Goal: Task Accomplishment & Management: Use online tool/utility

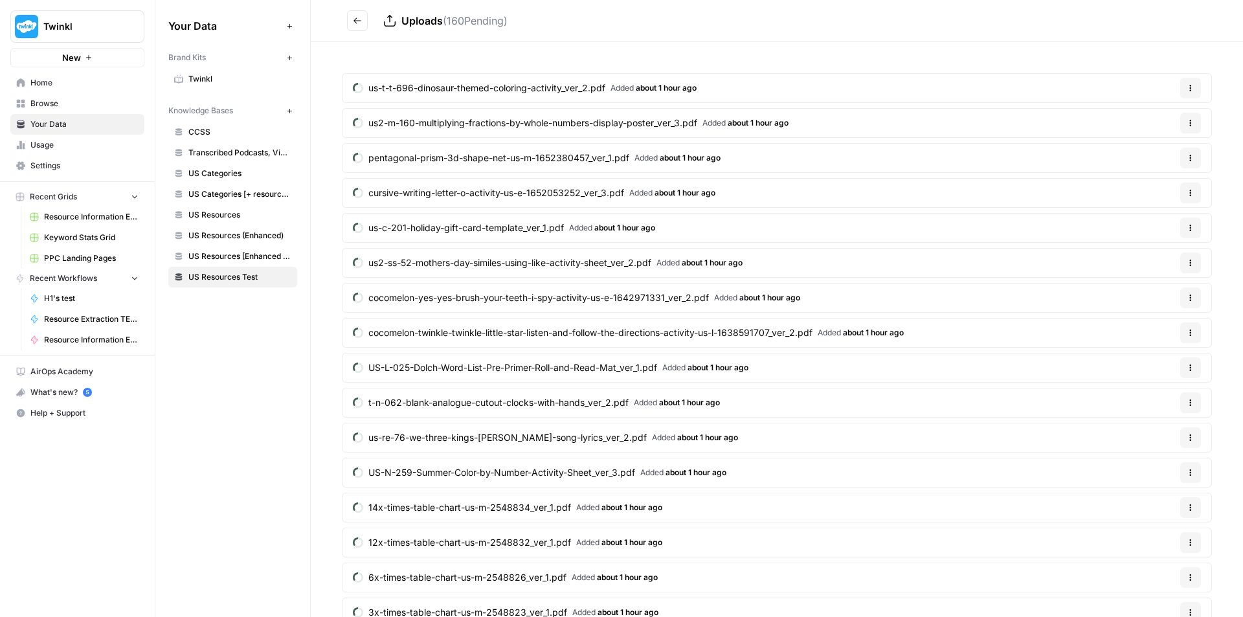
click at [366, 19] on button "Go back" at bounding box center [357, 20] width 21 height 21
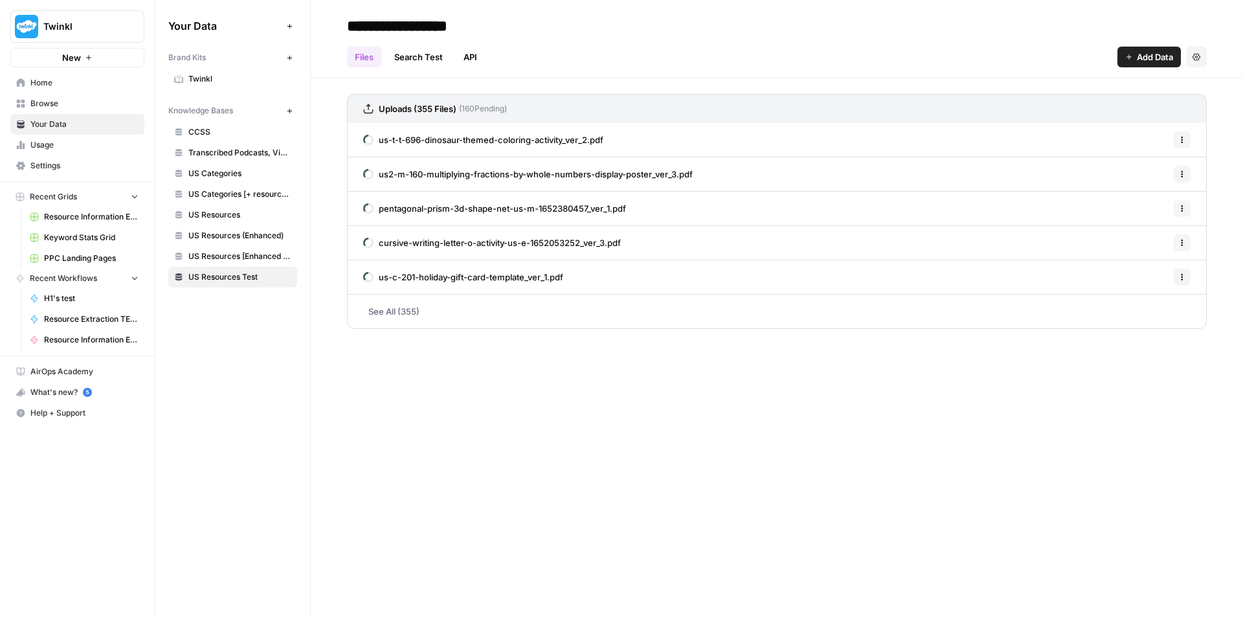
click at [478, 104] on span "( 160 Pending)" at bounding box center [481, 109] width 51 height 12
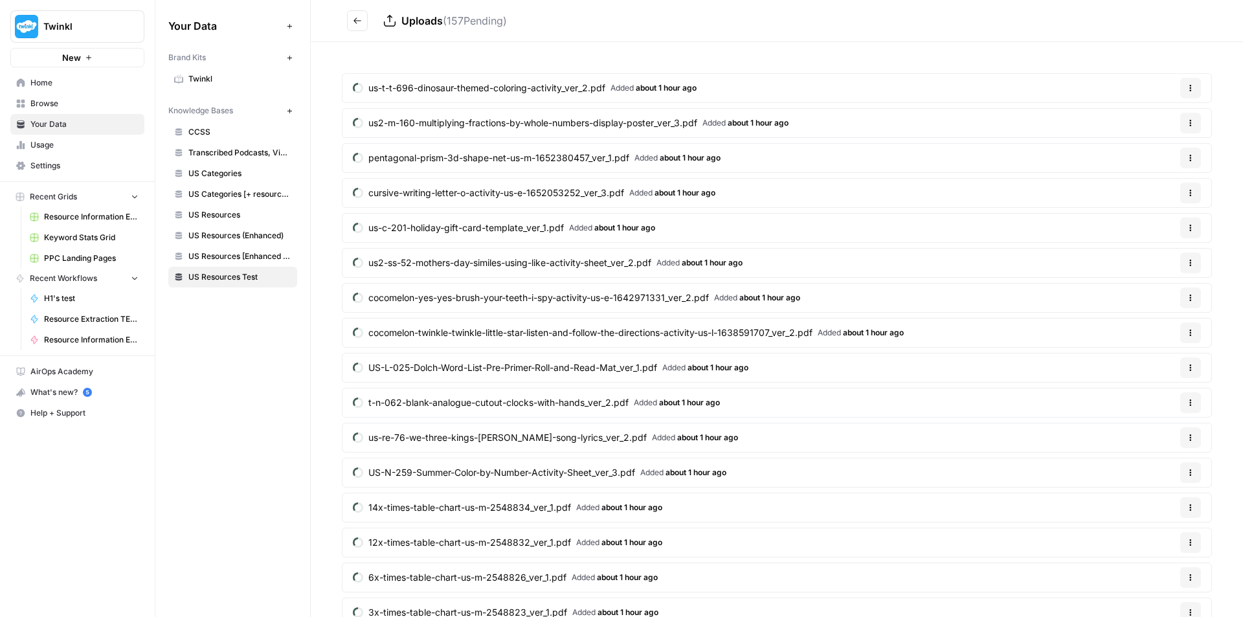
click at [89, 217] on span "Resource Information Extraction and Descriptions" at bounding box center [91, 217] width 95 height 12
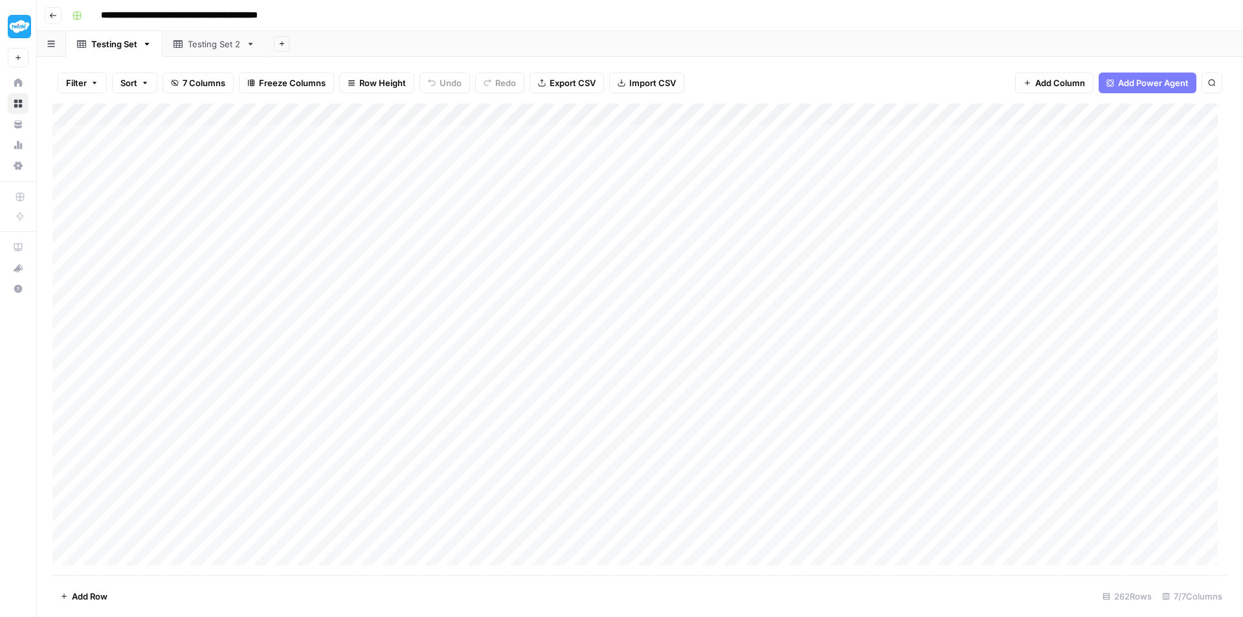
click at [188, 49] on div "Testing Set 2" at bounding box center [214, 44] width 53 height 13
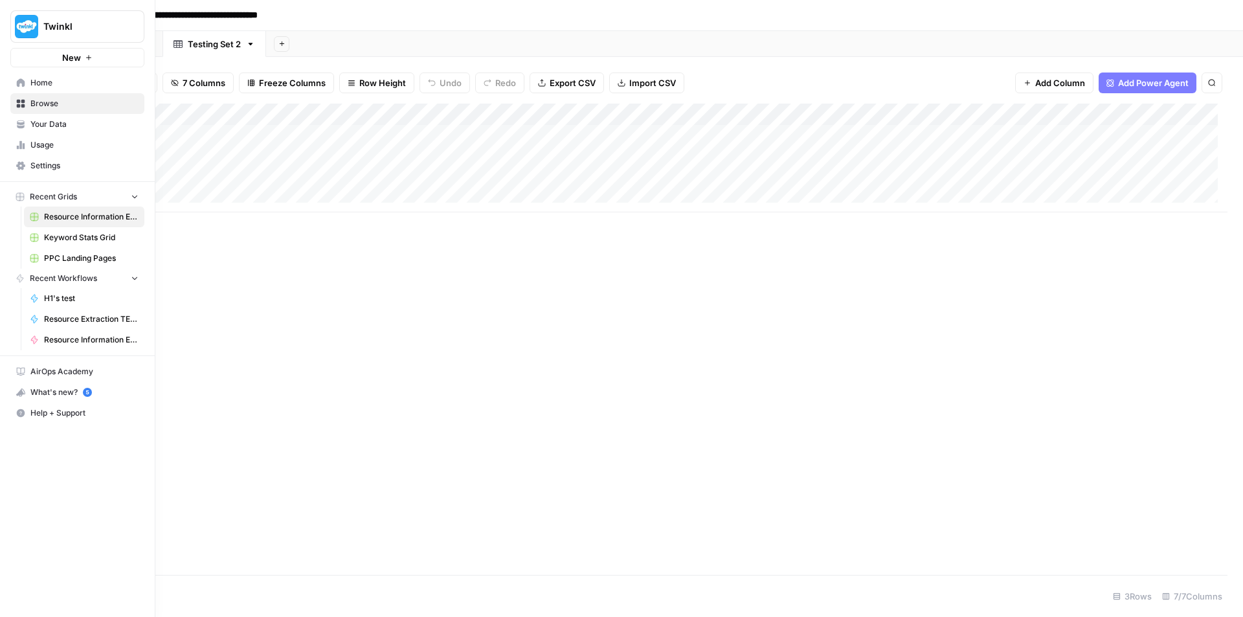
click at [78, 126] on span "Your Data" at bounding box center [84, 124] width 108 height 12
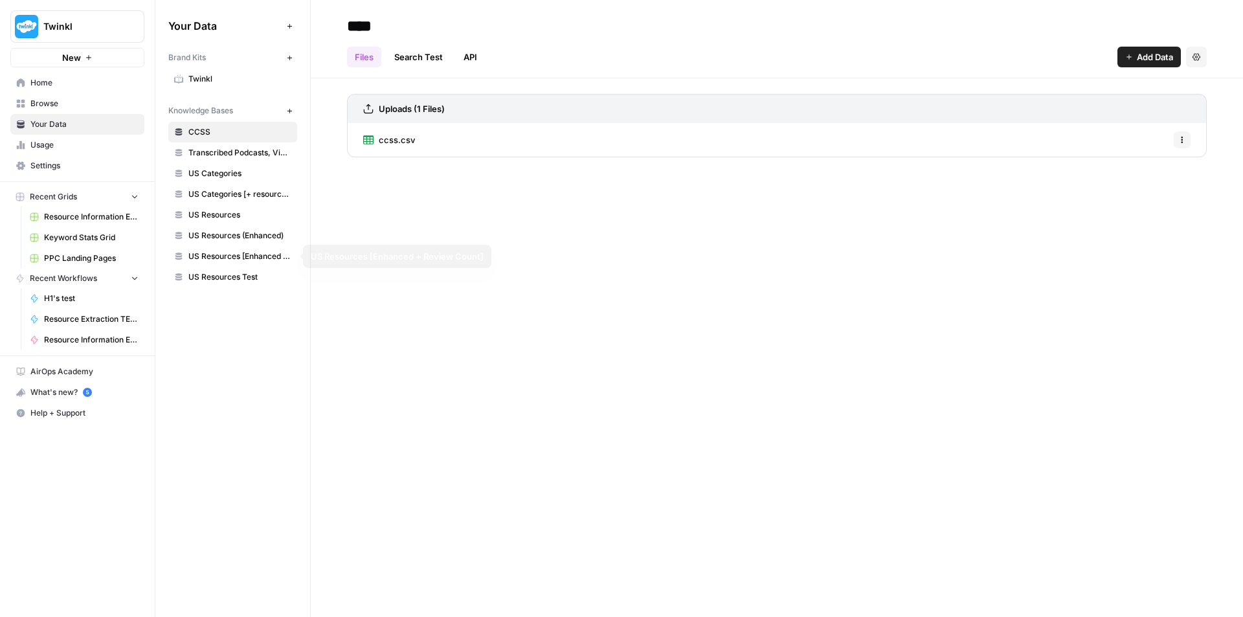
click at [222, 278] on span "US Resources Test" at bounding box center [239, 277] width 103 height 12
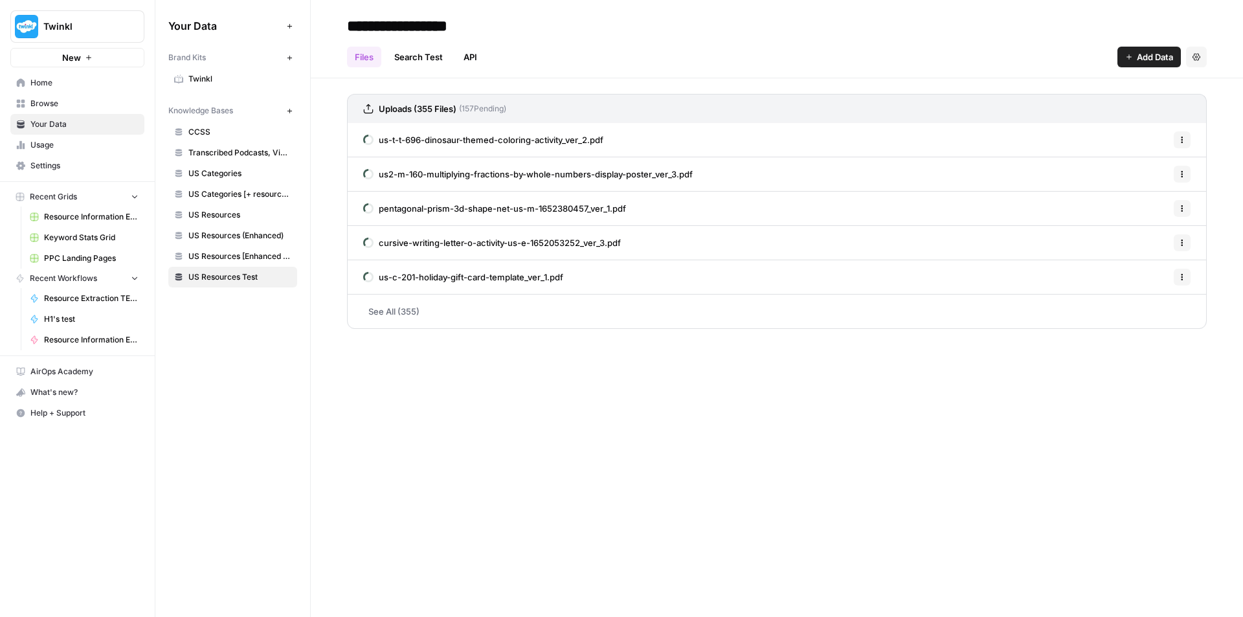
click at [401, 317] on link "See All (355)" at bounding box center [777, 312] width 860 height 34
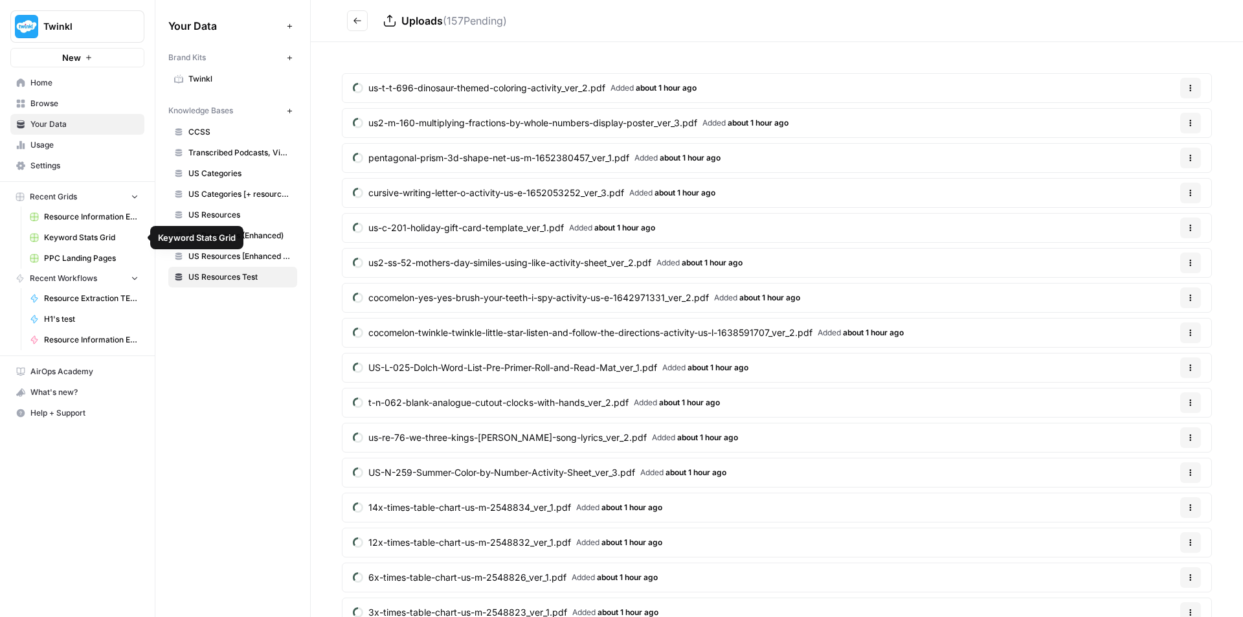
click at [102, 217] on span "Resource Information Extraction and Descriptions" at bounding box center [91, 217] width 95 height 12
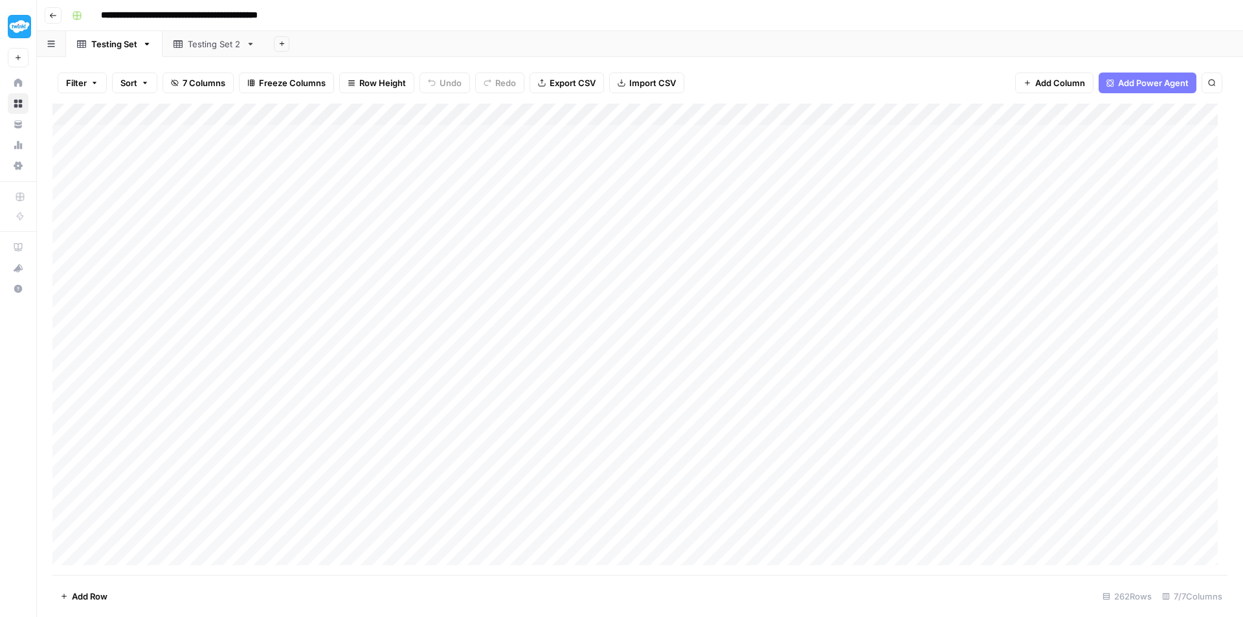
click at [210, 43] on div "Testing Set 2" at bounding box center [214, 44] width 53 height 13
click at [325, 131] on div "Add Column" at bounding box center [639, 158] width 1175 height 109
click at [277, 181] on div "Add Column" at bounding box center [639, 158] width 1175 height 109
click at [318, 137] on div "Add Column" at bounding box center [639, 158] width 1175 height 109
click at [308, 172] on div "Add Column" at bounding box center [639, 158] width 1175 height 109
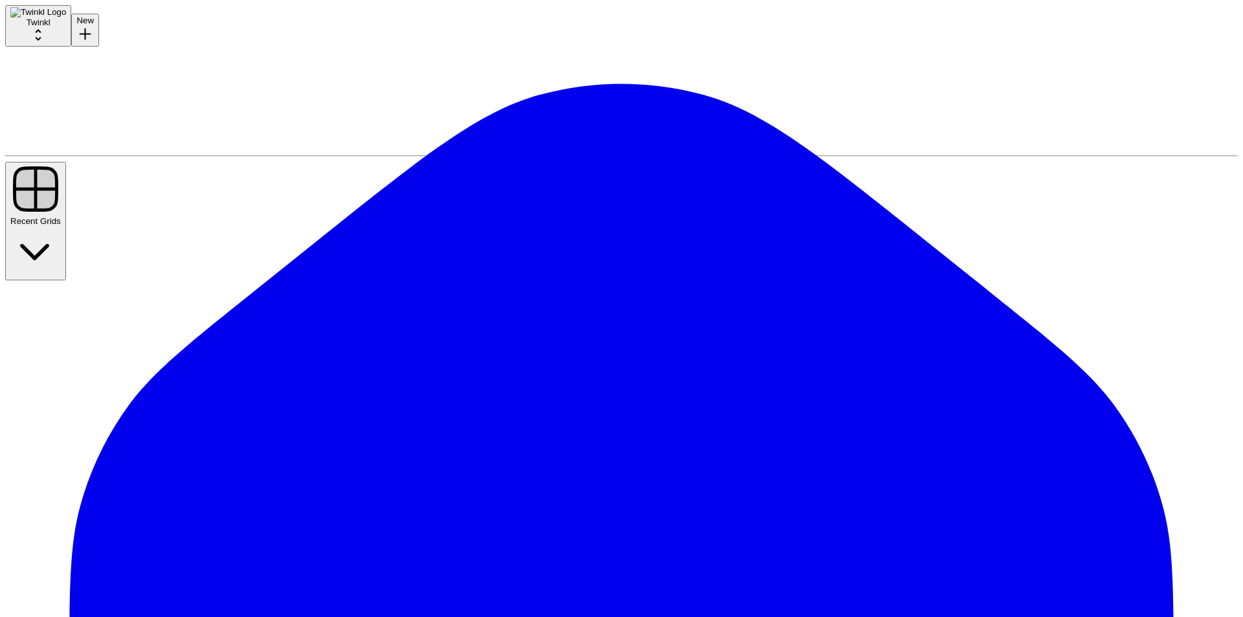
drag, startPoint x: 61, startPoint y: 88, endPoint x: 52, endPoint y: 124, distance: 37.2
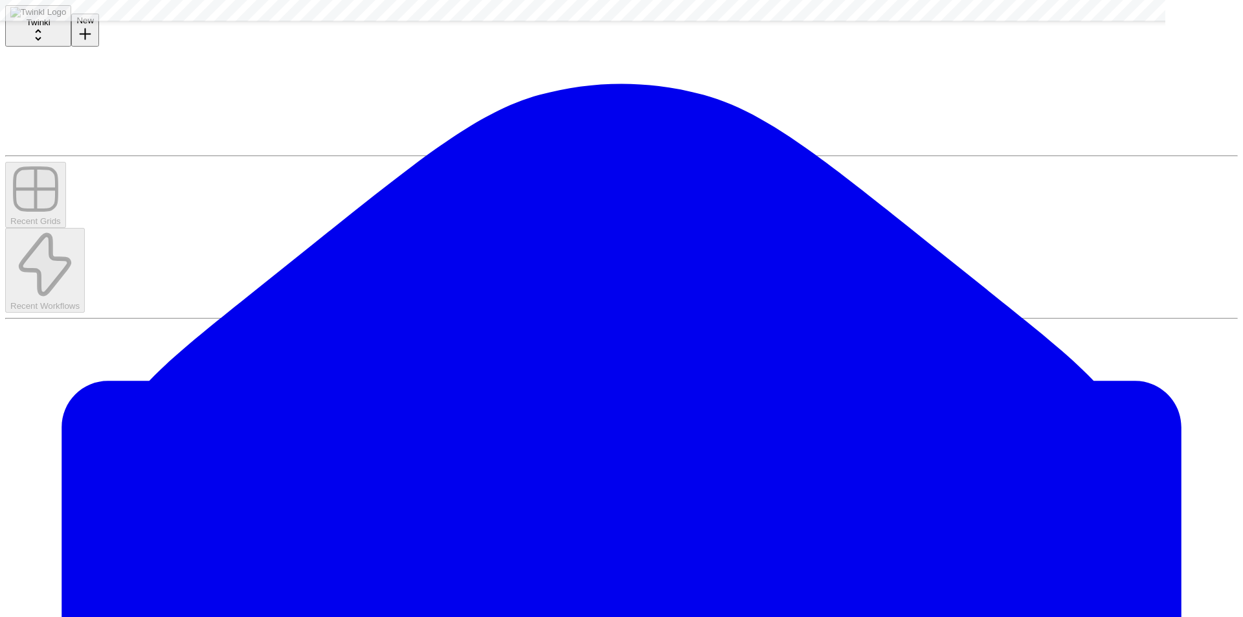
scroll to position [1567, 0]
drag, startPoint x: 723, startPoint y: 362, endPoint x: 682, endPoint y: 543, distance: 185.3
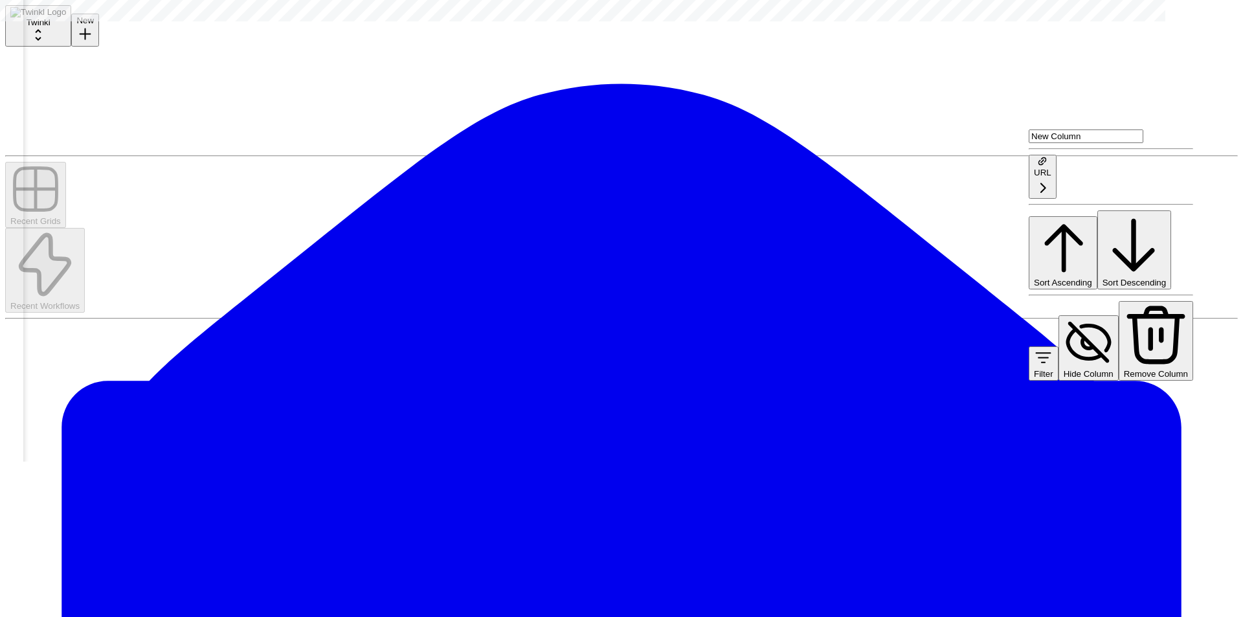
click at [1077, 142] on input "New Column" at bounding box center [1086, 136] width 115 height 14
type input "Page URL"
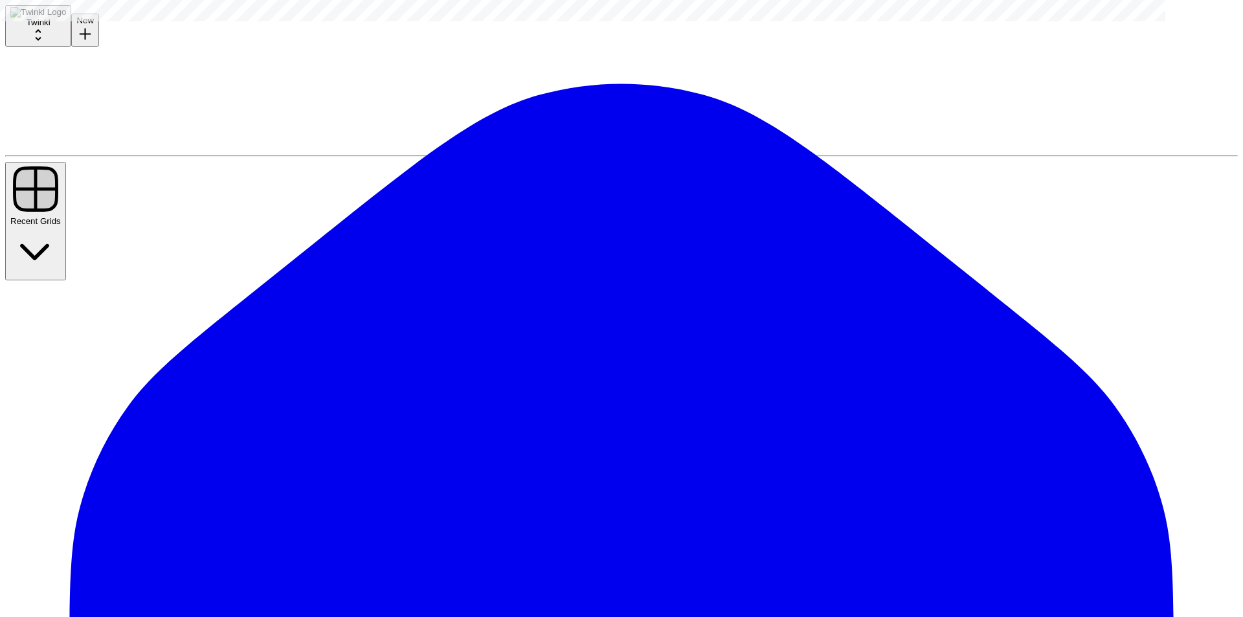
scroll to position [0, 0]
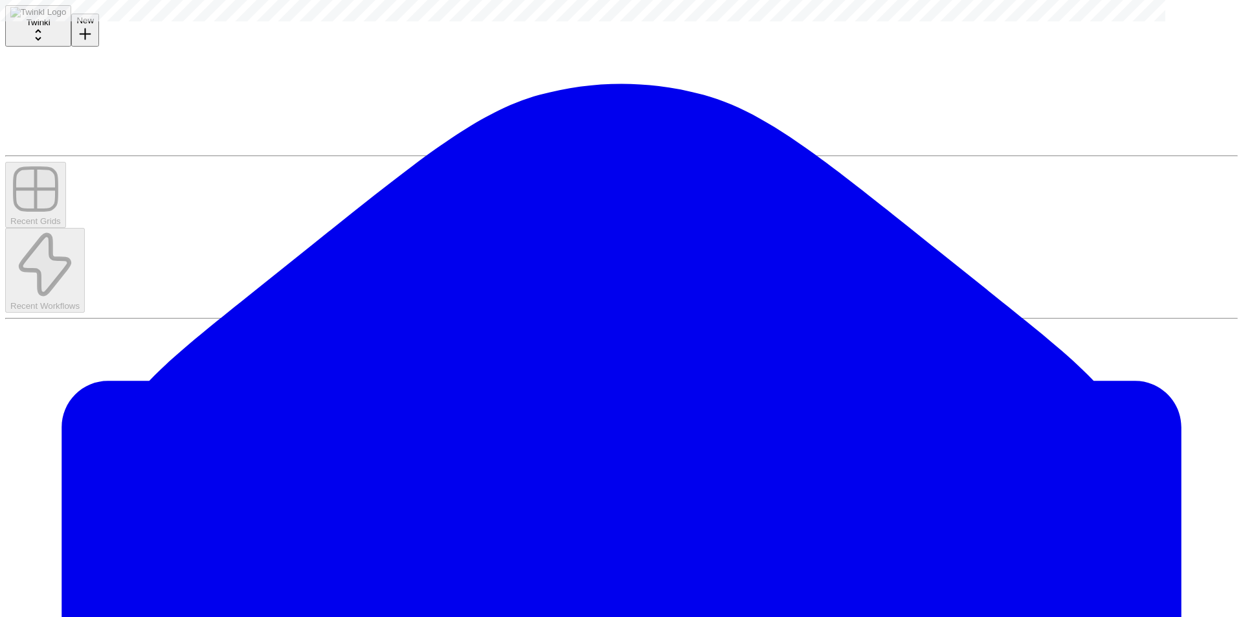
drag, startPoint x: 1078, startPoint y: 115, endPoint x: 403, endPoint y: 158, distance: 676.0
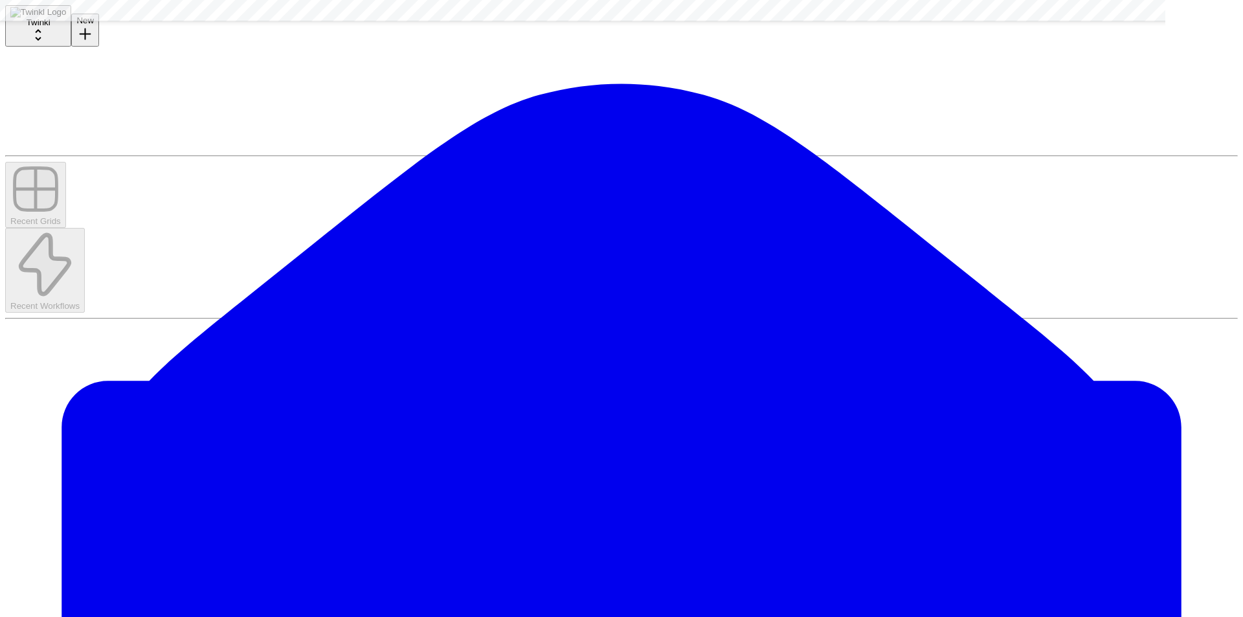
scroll to position [5349, 0]
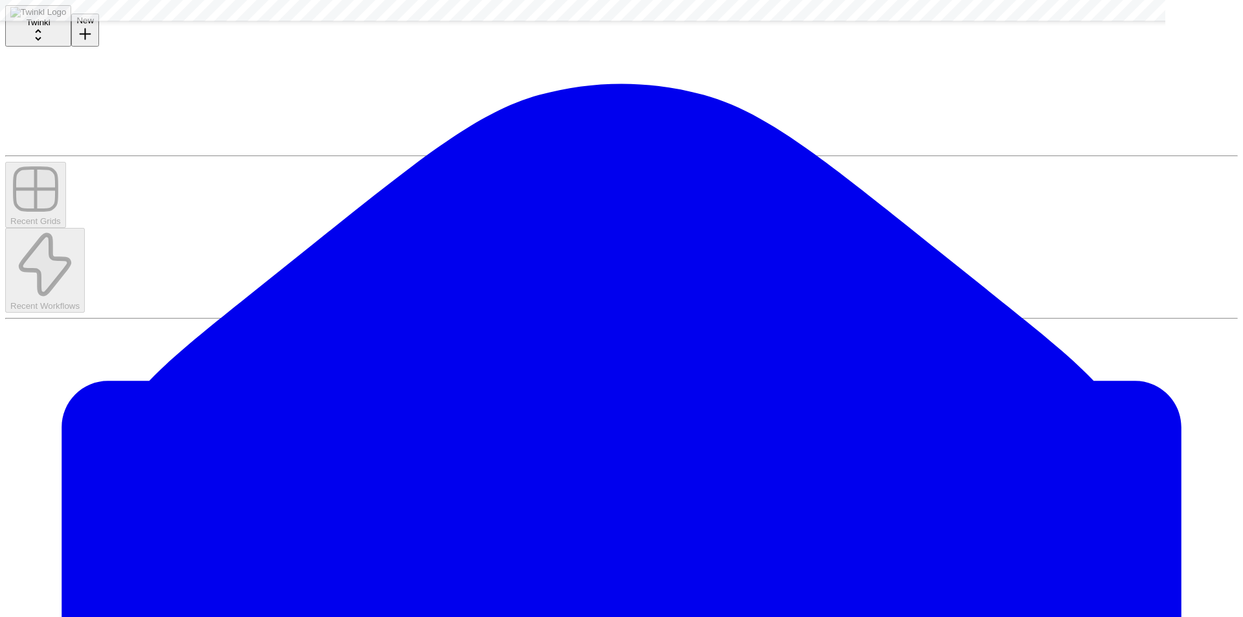
scroll to position [3173, 0]
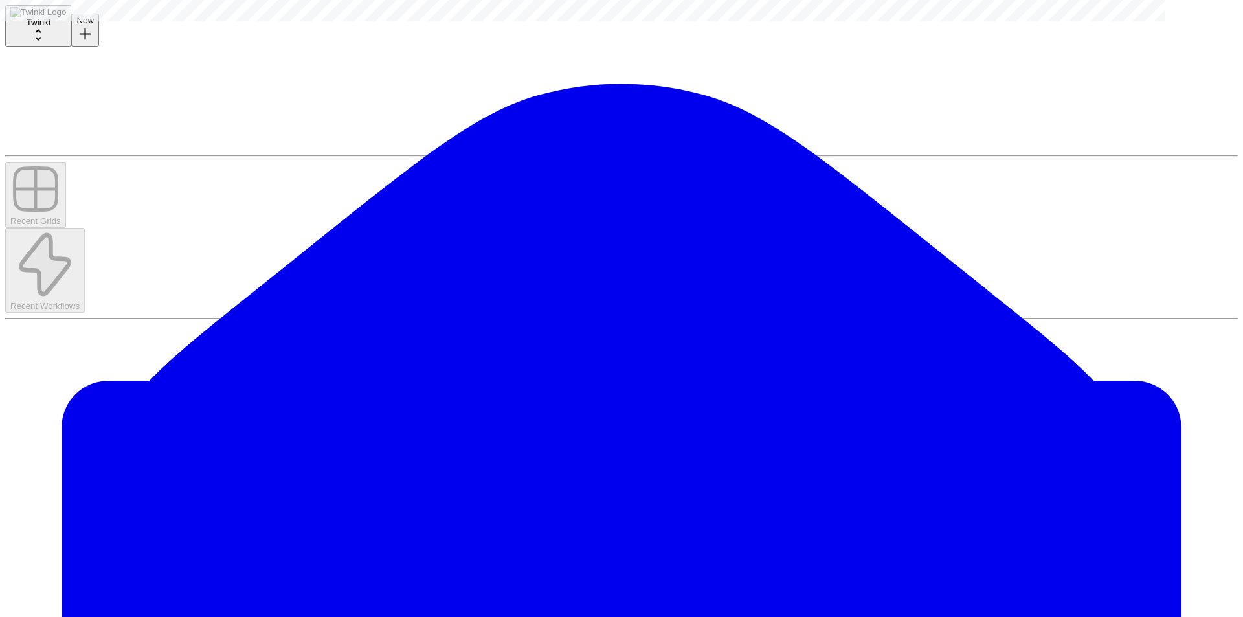
scroll to position [0, 0]
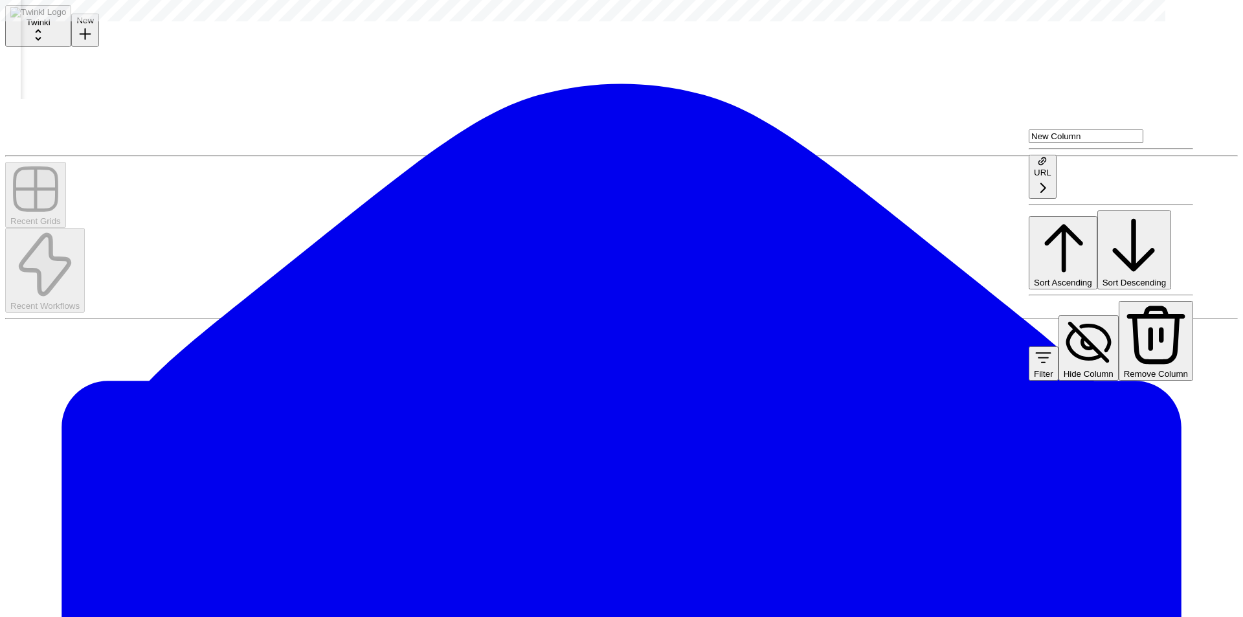
click at [1075, 143] on input "New Column" at bounding box center [1086, 136] width 115 height 14
type input "Page URL"
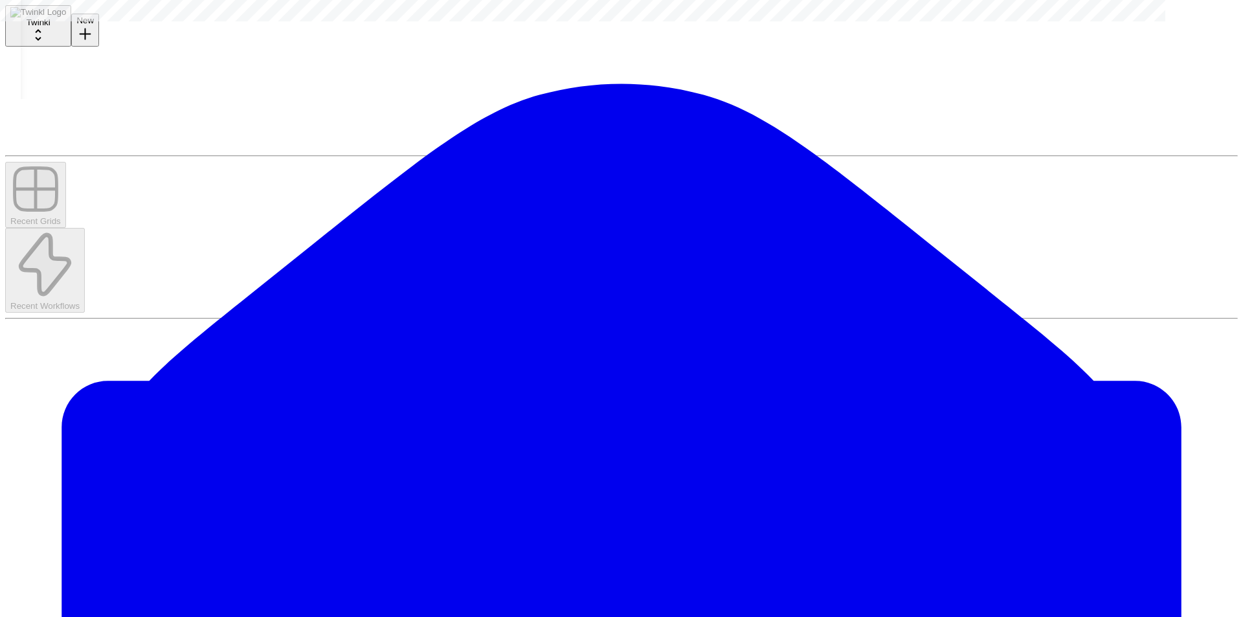
scroll to position [0, 19]
drag, startPoint x: 217, startPoint y: 130, endPoint x: 226, endPoint y: 182, distance: 52.6
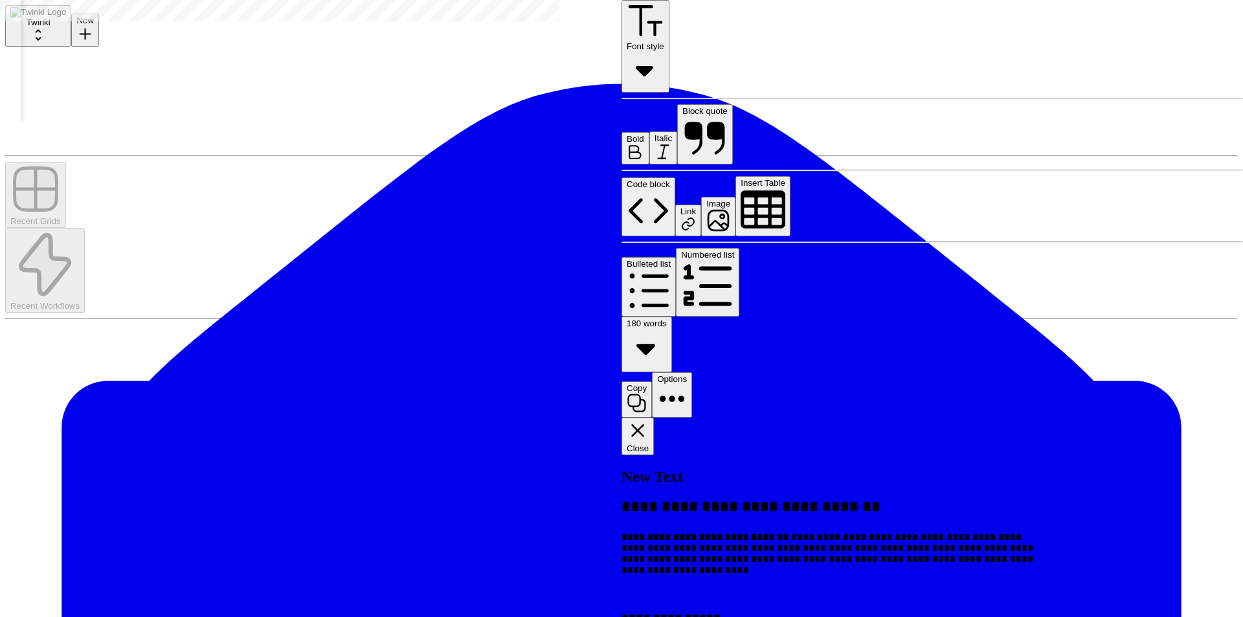
scroll to position [0, 333]
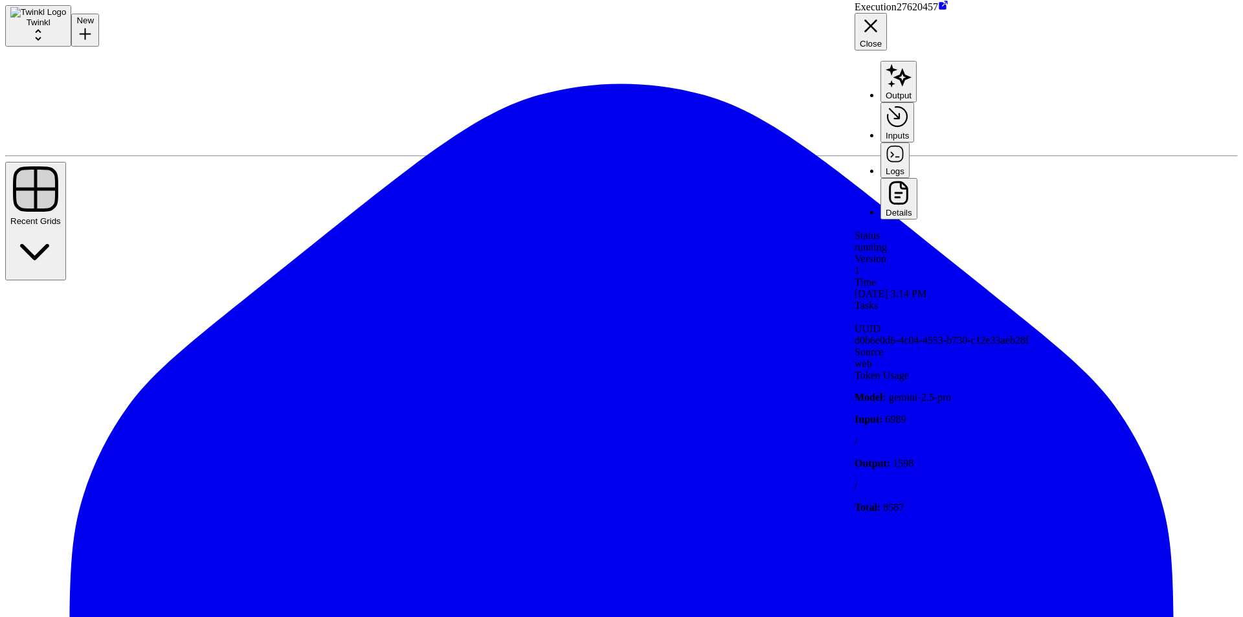
click at [917, 61] on button "Output" at bounding box center [899, 81] width 36 height 41
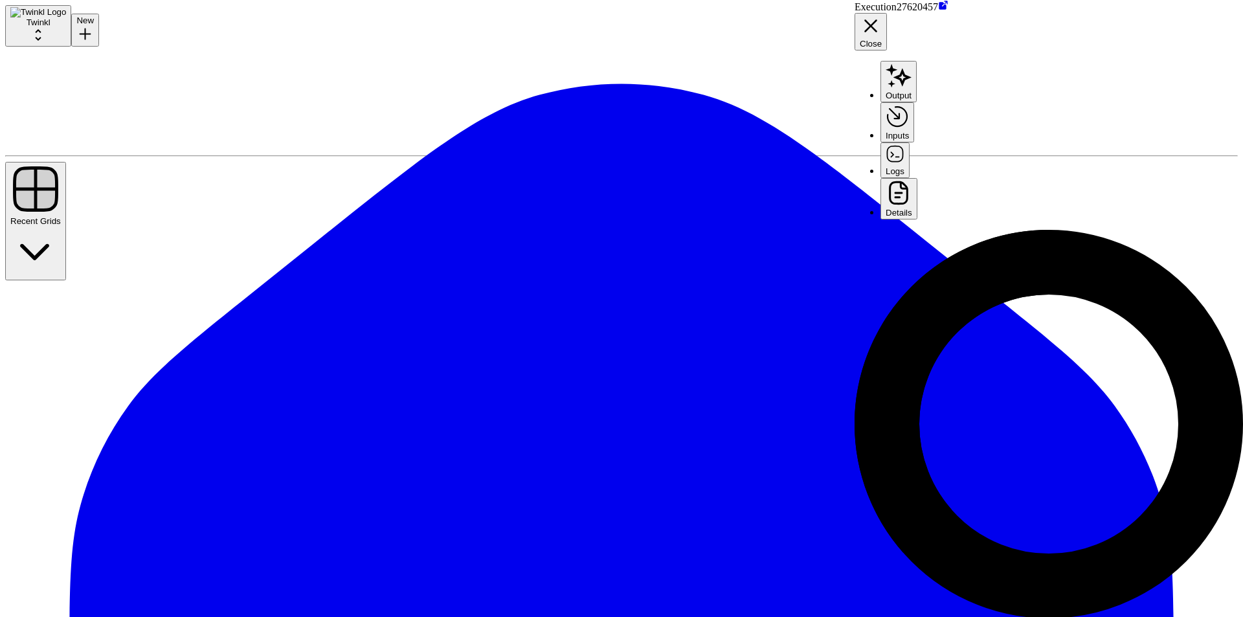
click at [914, 102] on button "Inputs" at bounding box center [898, 122] width 34 height 40
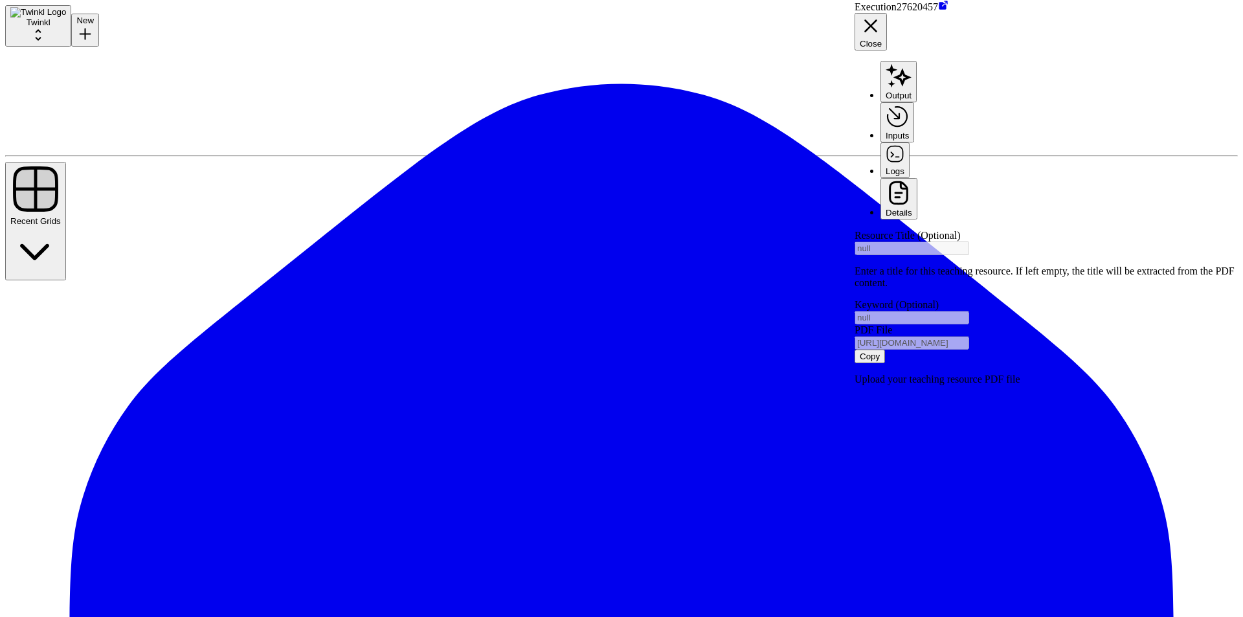
click at [917, 61] on button "Output" at bounding box center [899, 81] width 36 height 41
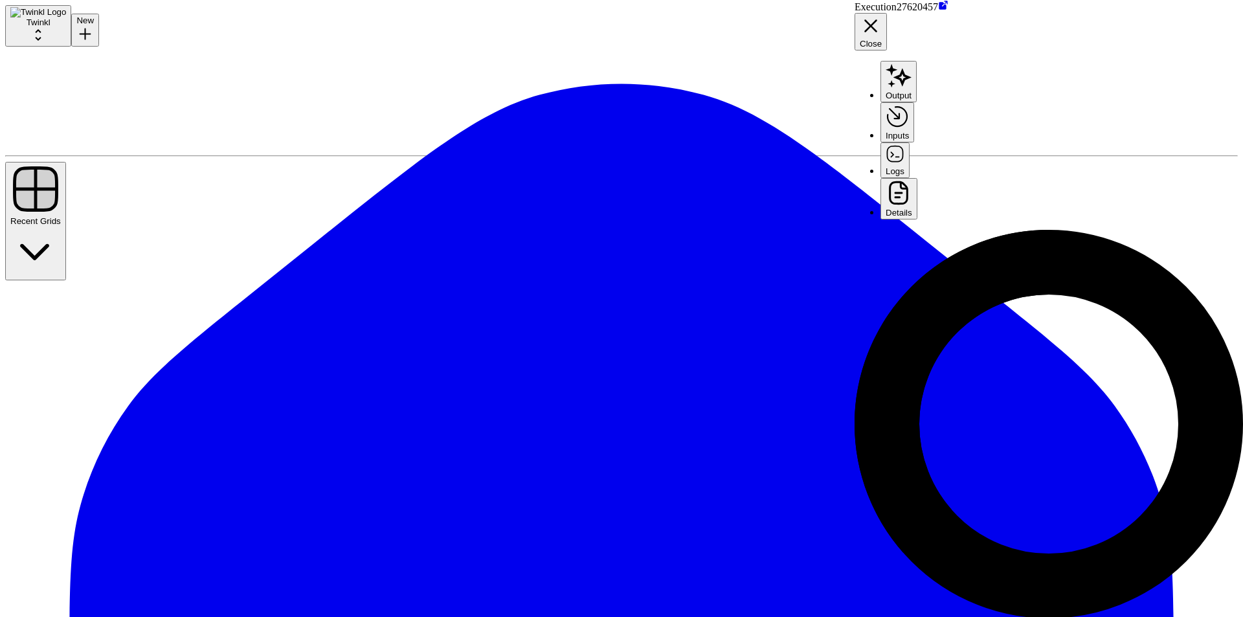
click at [910, 142] on button "Logs" at bounding box center [895, 159] width 29 height 35
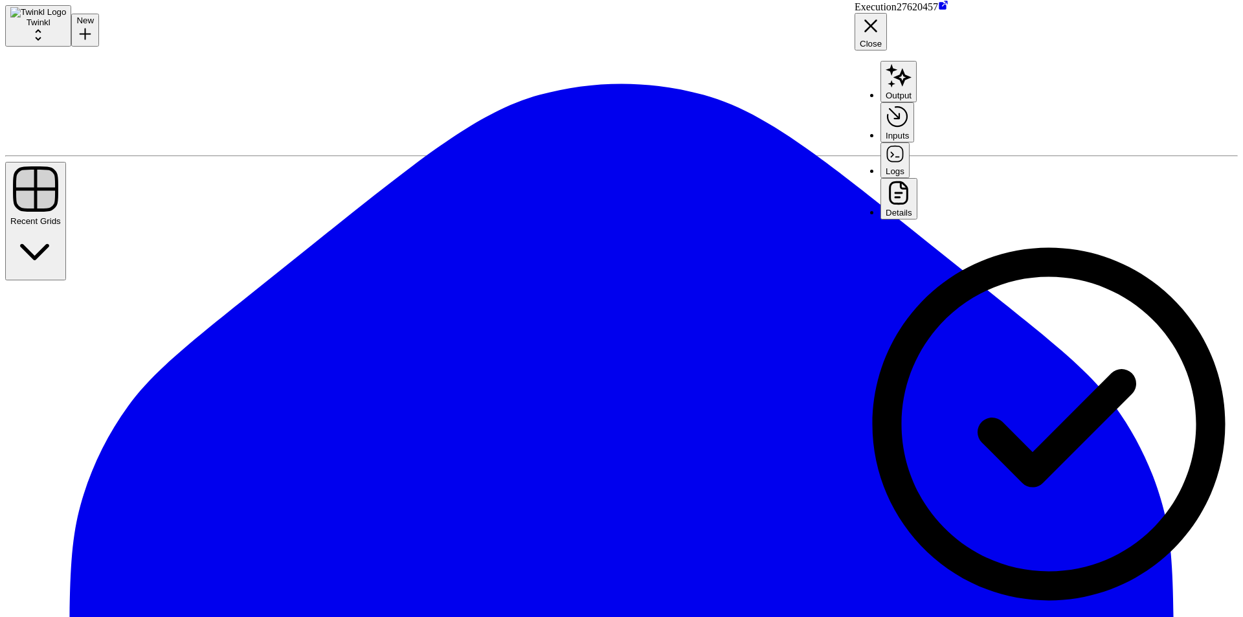
click at [917, 178] on button "Details" at bounding box center [899, 199] width 37 height 42
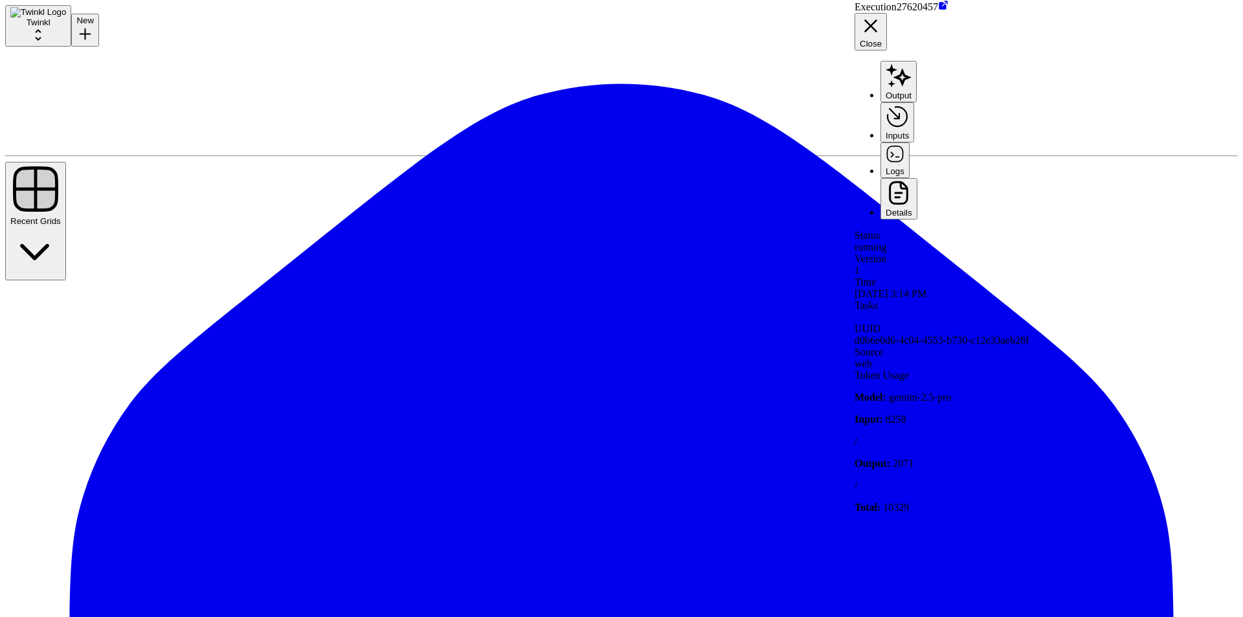
click at [910, 142] on button "Logs" at bounding box center [895, 159] width 29 height 35
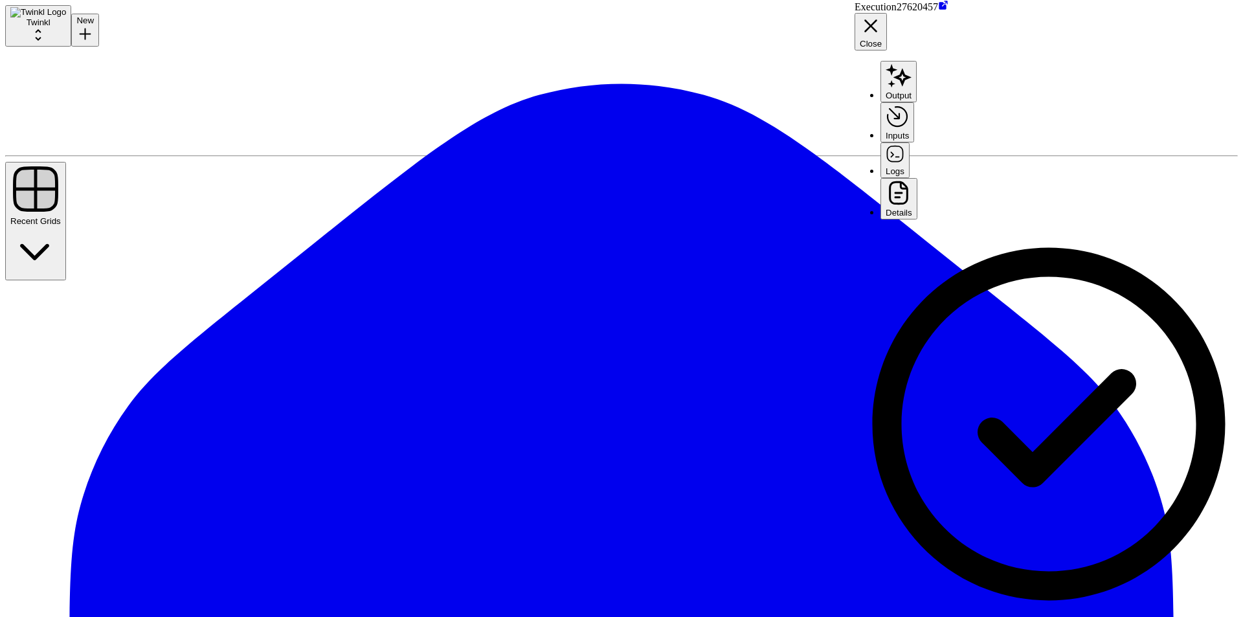
click at [887, 17] on button "Close" at bounding box center [871, 32] width 32 height 38
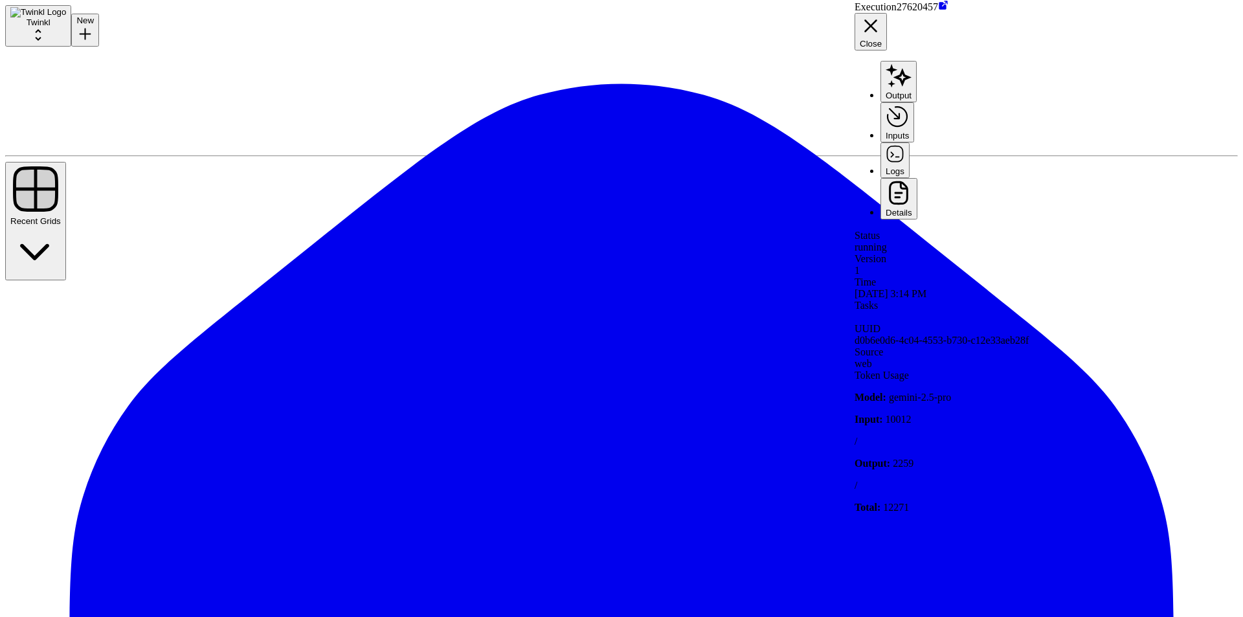
drag, startPoint x: 728, startPoint y: 154, endPoint x: 1232, endPoint y: 37, distance: 517.2
click at [882, 15] on icon "button" at bounding box center [871, 26] width 22 height 22
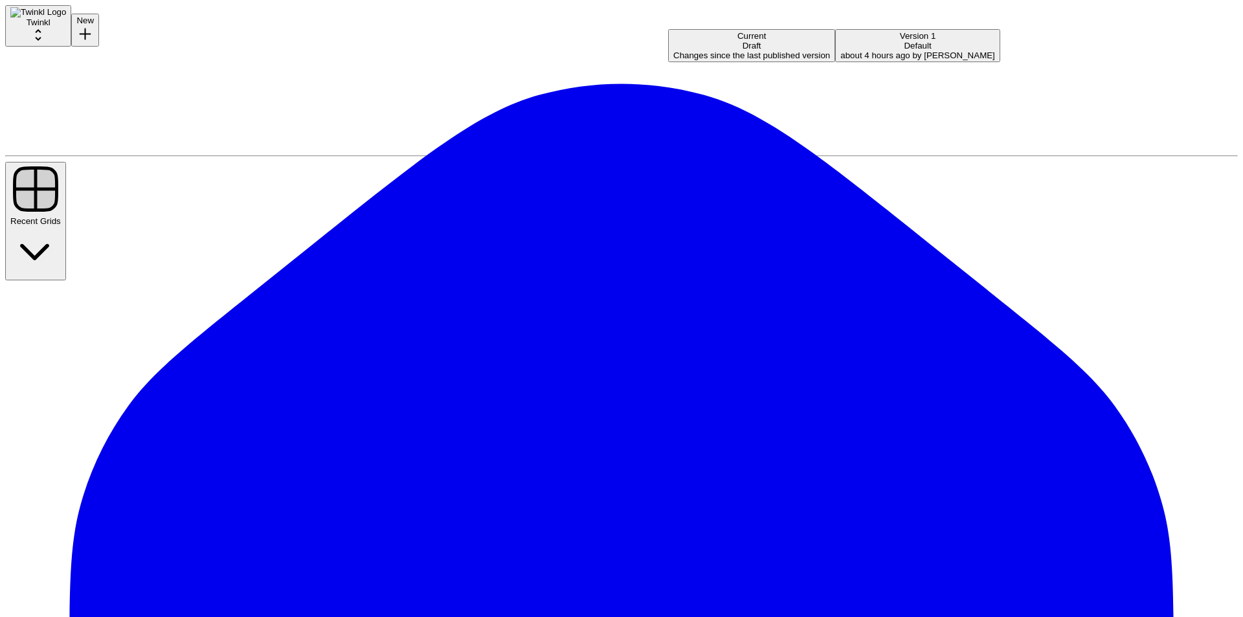
click at [840, 60] on div "about 4 hours ago by Holly Anderson" at bounding box center [917, 56] width 155 height 10
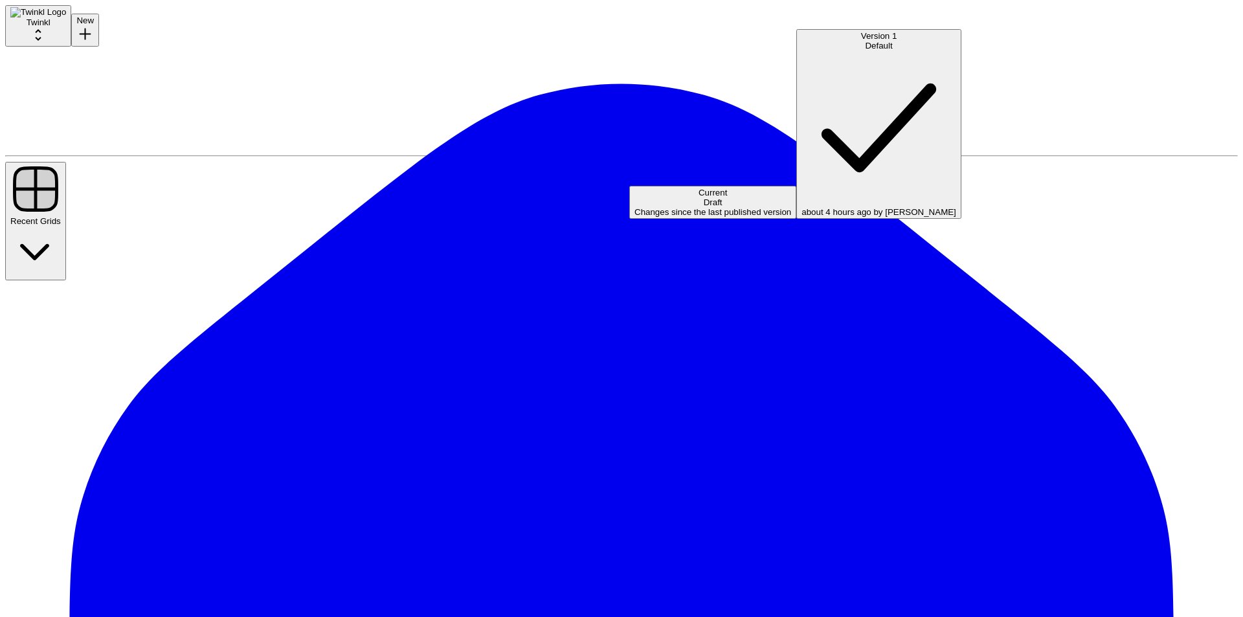
click at [699, 188] on span "Current" at bounding box center [713, 193] width 28 height 10
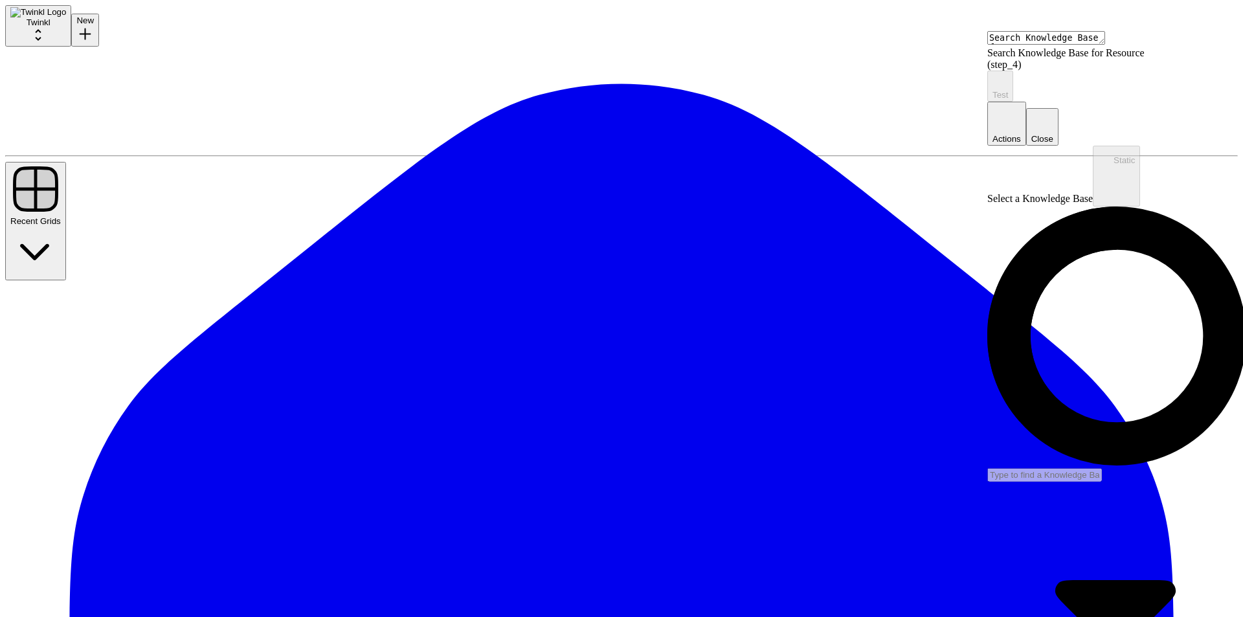
type input "US Resources (Enhanced)"
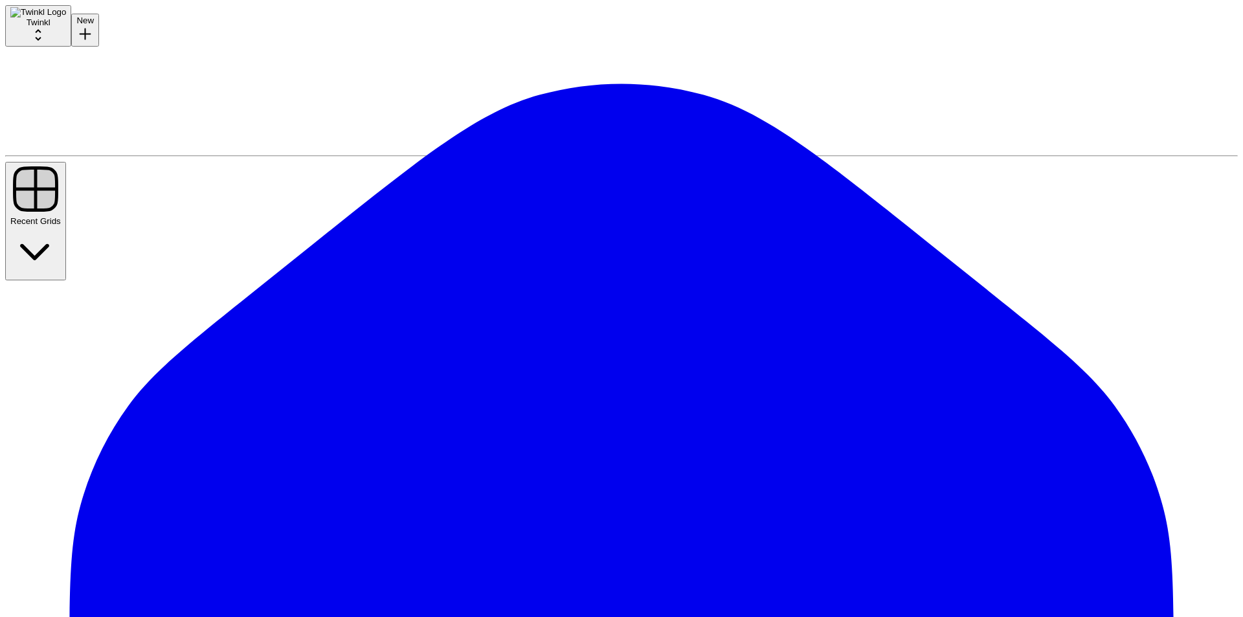
scroll to position [24, 0]
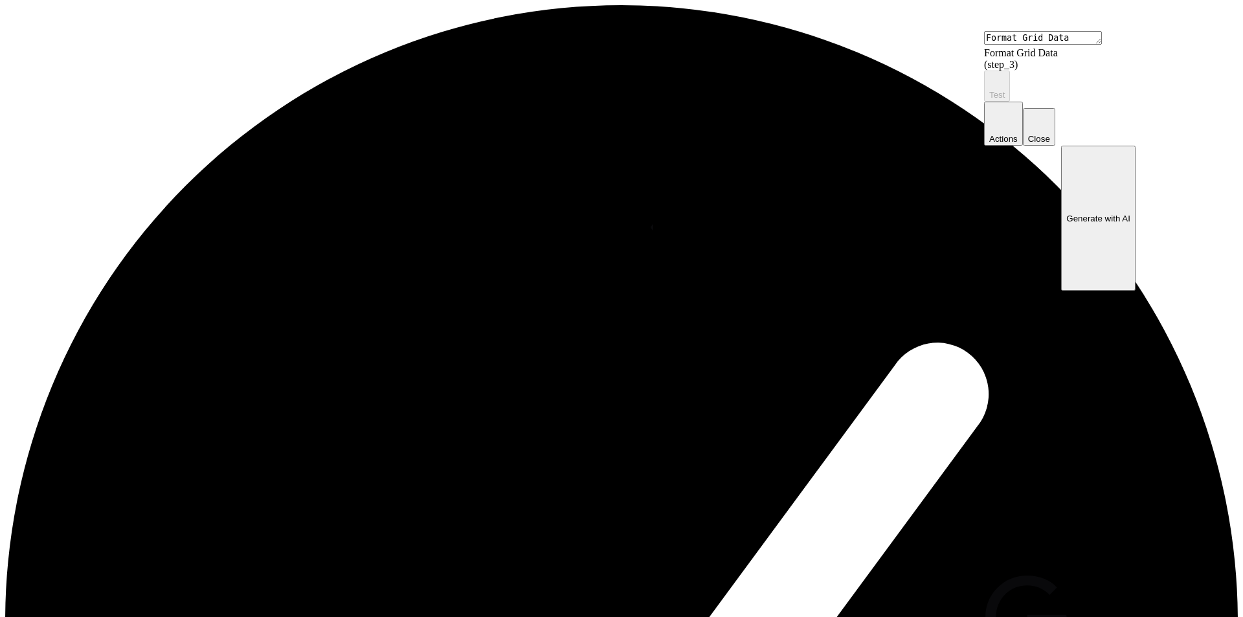
type textarea "Analyze Teaching Resource"
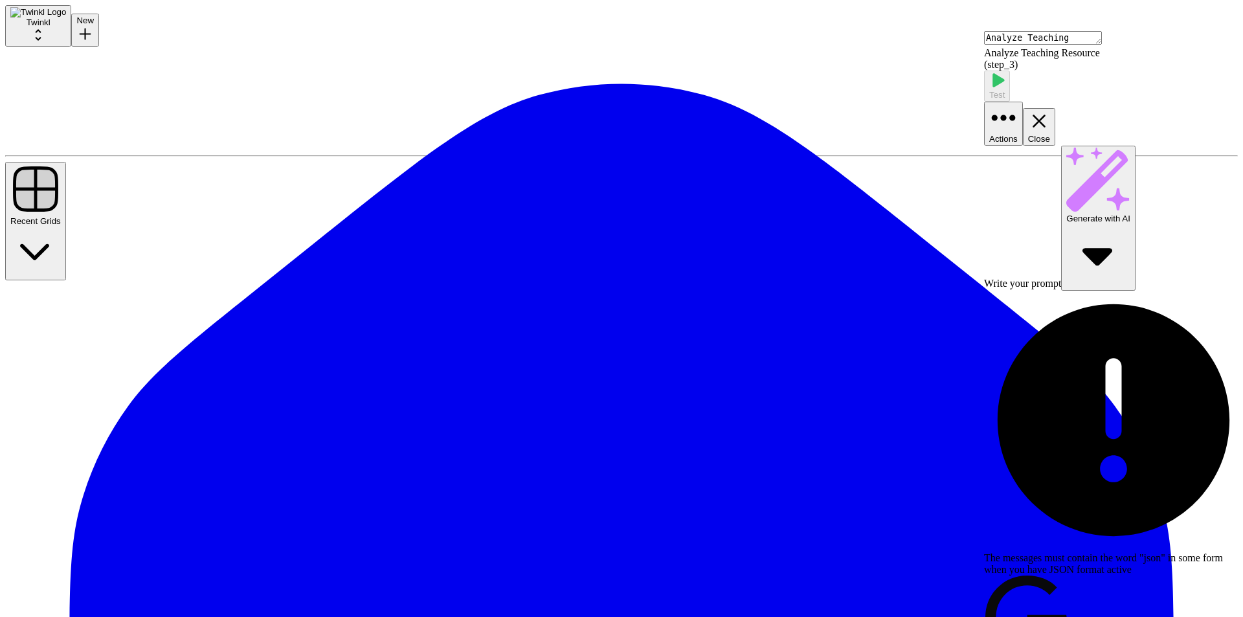
scroll to position [453, 0]
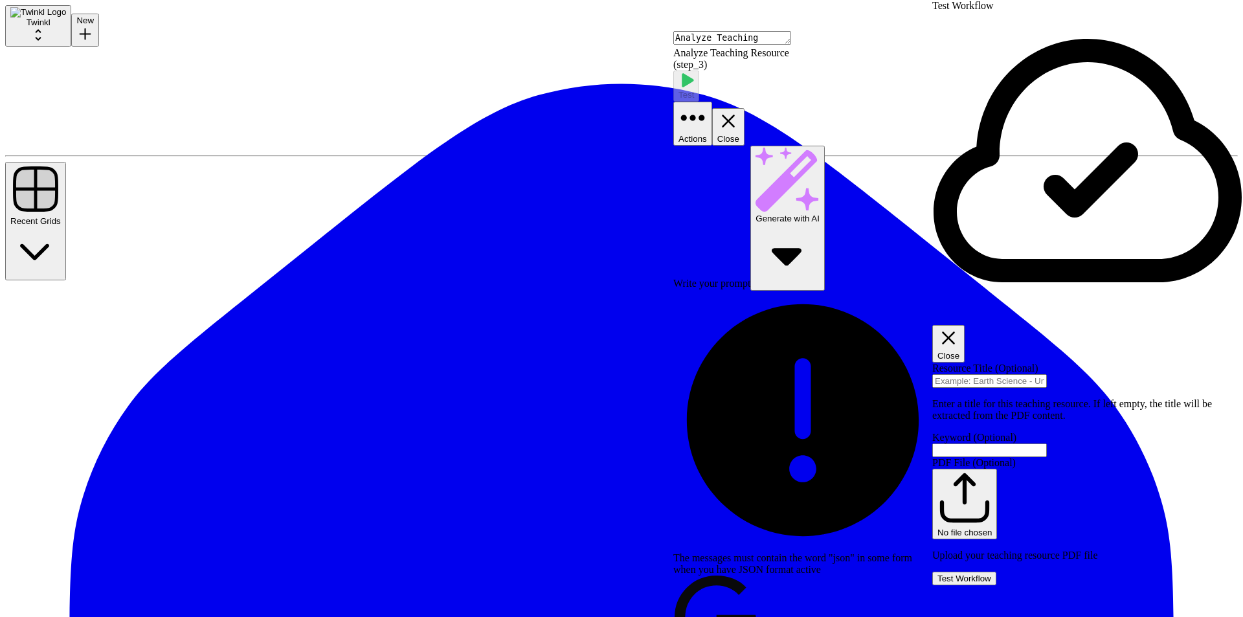
click at [996, 572] on button "Test Workflow" at bounding box center [964, 579] width 64 height 14
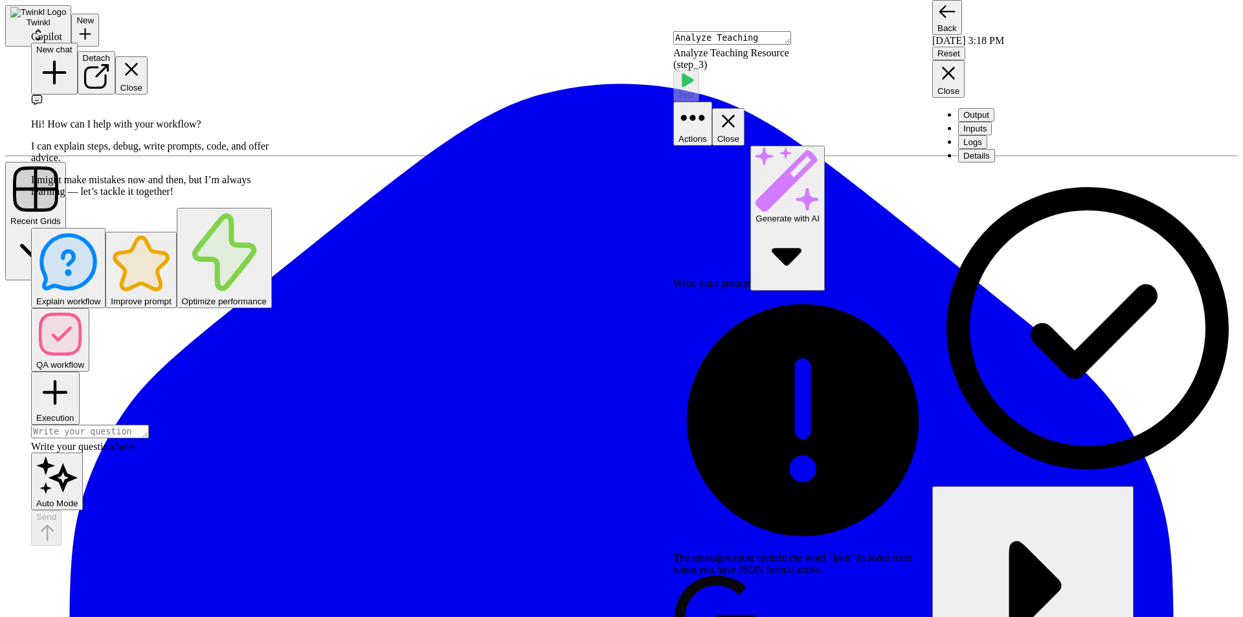
click at [136, 438] on textarea at bounding box center [90, 432] width 118 height 14
click at [149, 438] on textarea "Can you add a step inside the loop which grabs the file name of the" at bounding box center [90, 432] width 118 height 14
drag, startPoint x: 120, startPoint y: 573, endPoint x: 89, endPoint y: 570, distance: 31.2
click at [89, 438] on textarea "Can you add a step inside the loop which grabs the file name of the" at bounding box center [90, 432] width 118 height 14
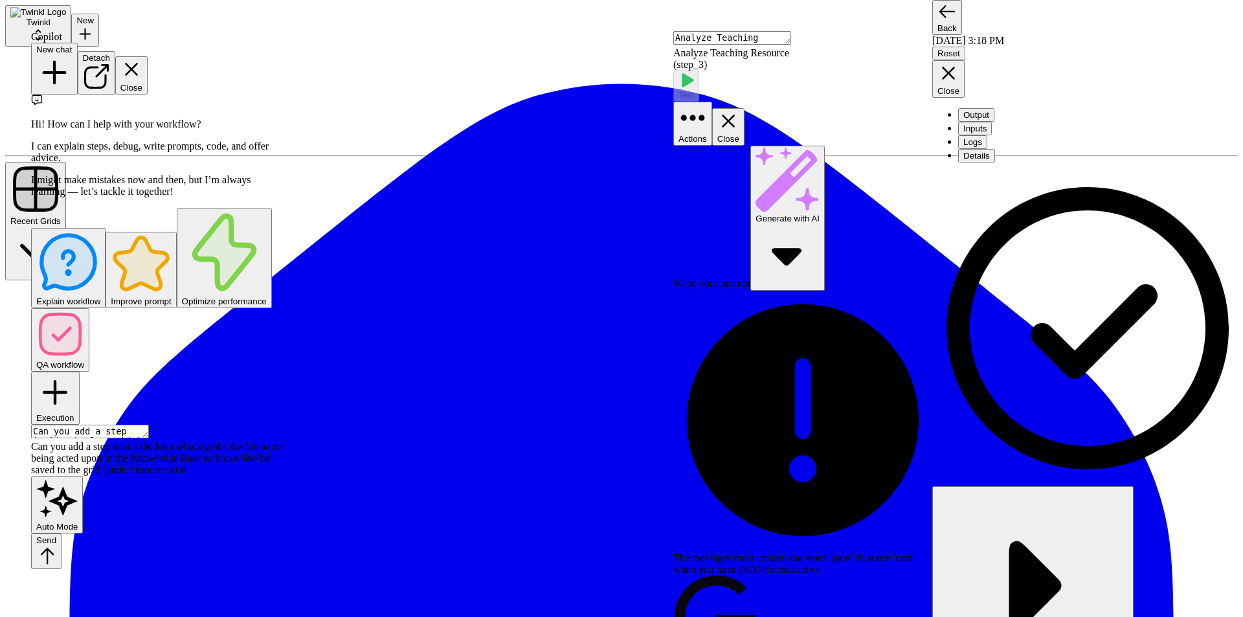
type textarea "Can you add a step inside the loop which grabs the file name being acted upon i…"
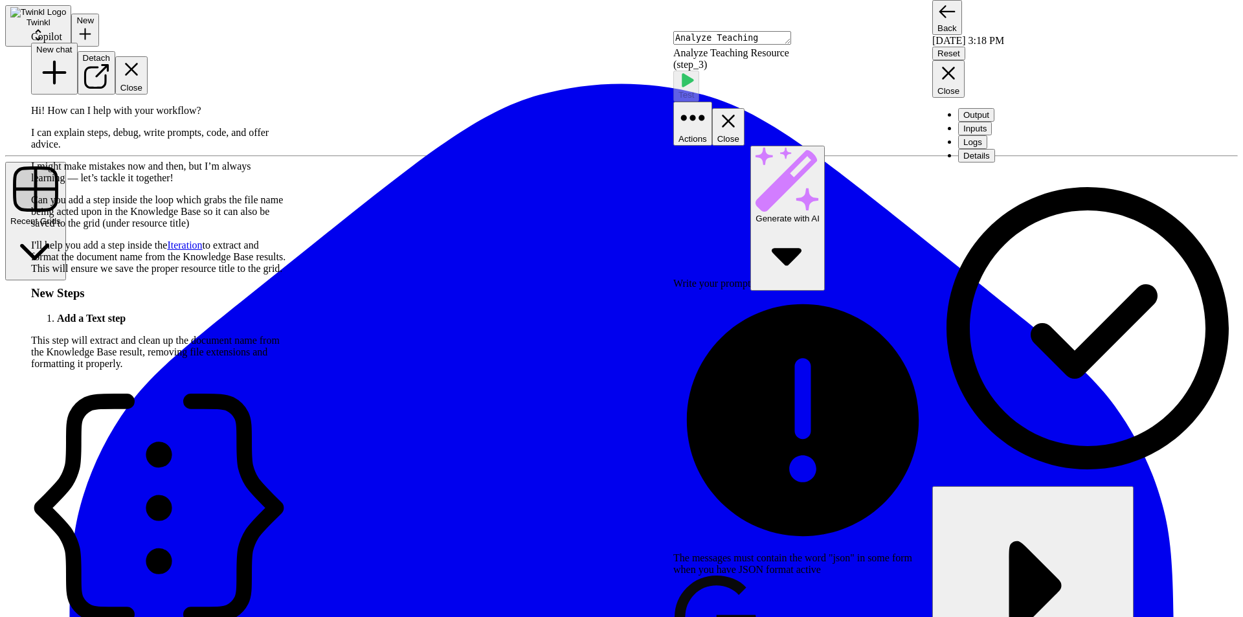
scroll to position [20, 0]
click at [960, 62] on icon "button" at bounding box center [949, 73] width 22 height 22
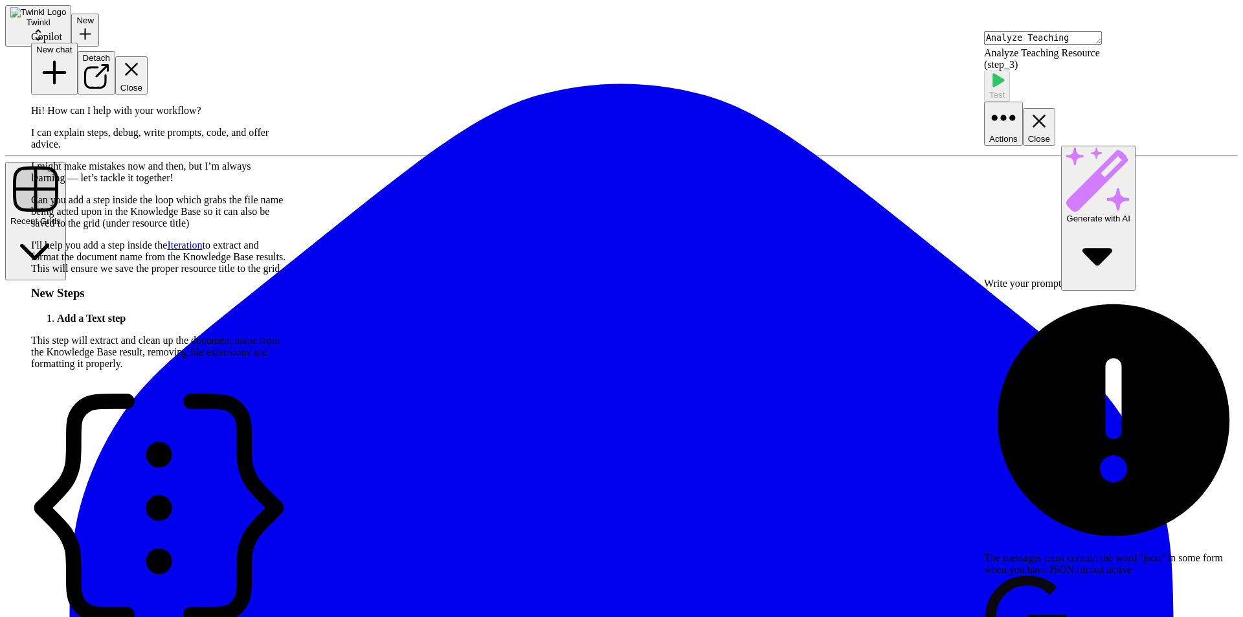
type textarea "Do not remove the file extensions or version names - keep it exactly"
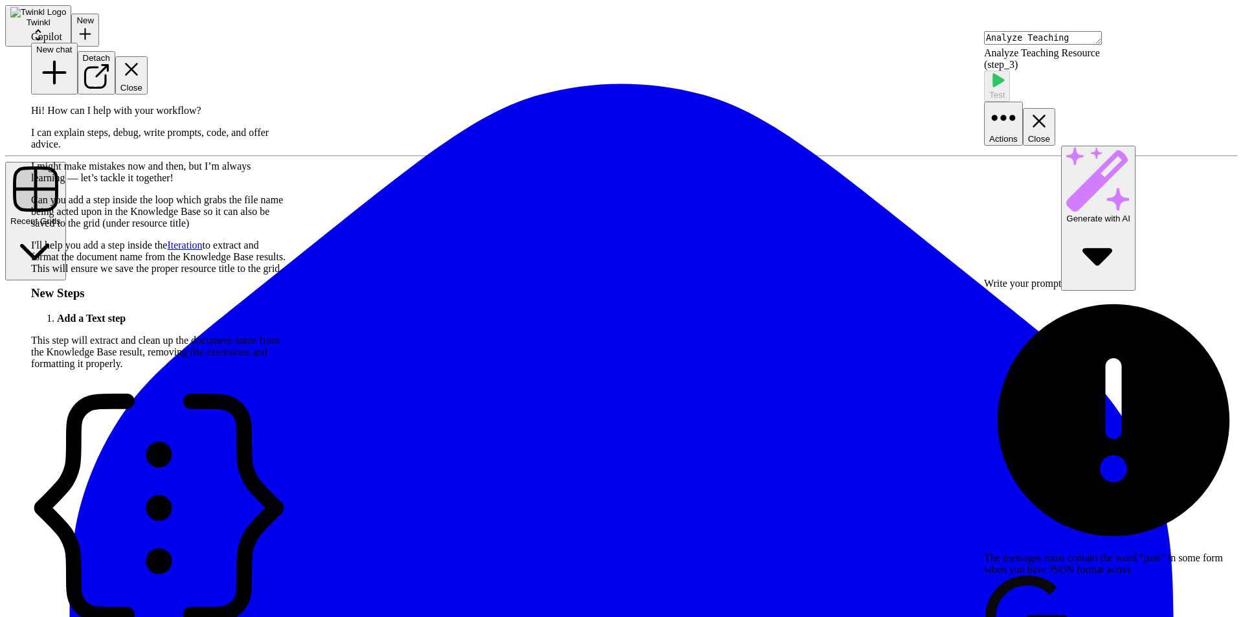
scroll to position [671, 0]
type textarea "This needs to be inside the loop"
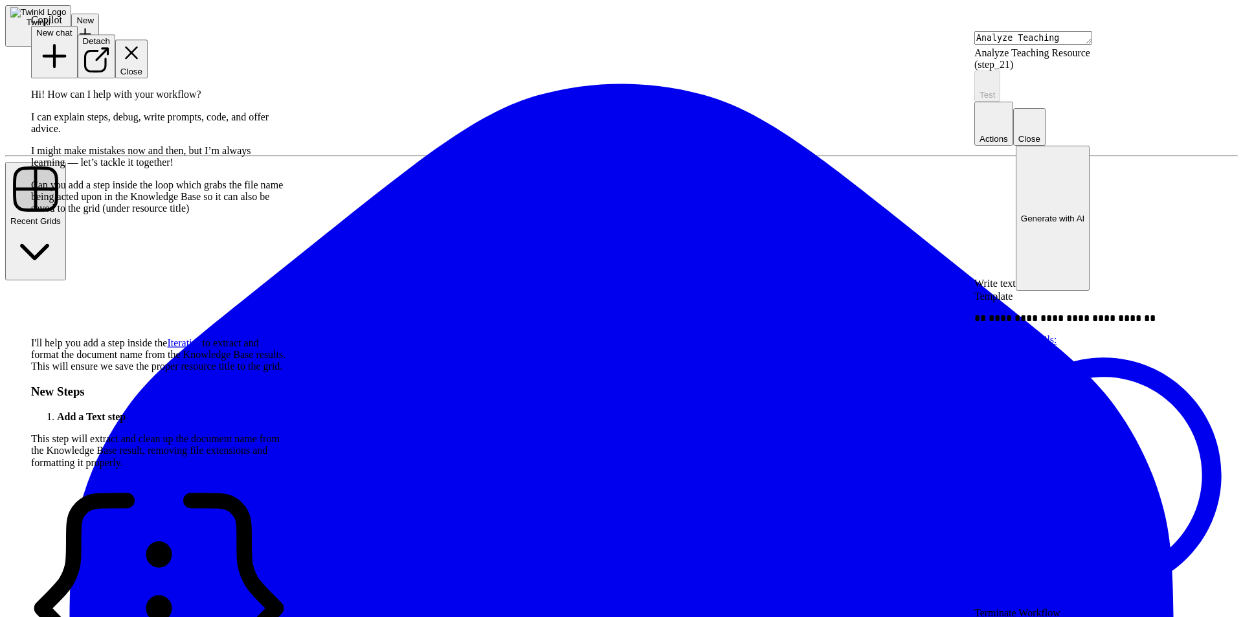
type textarea "Get Document Name"
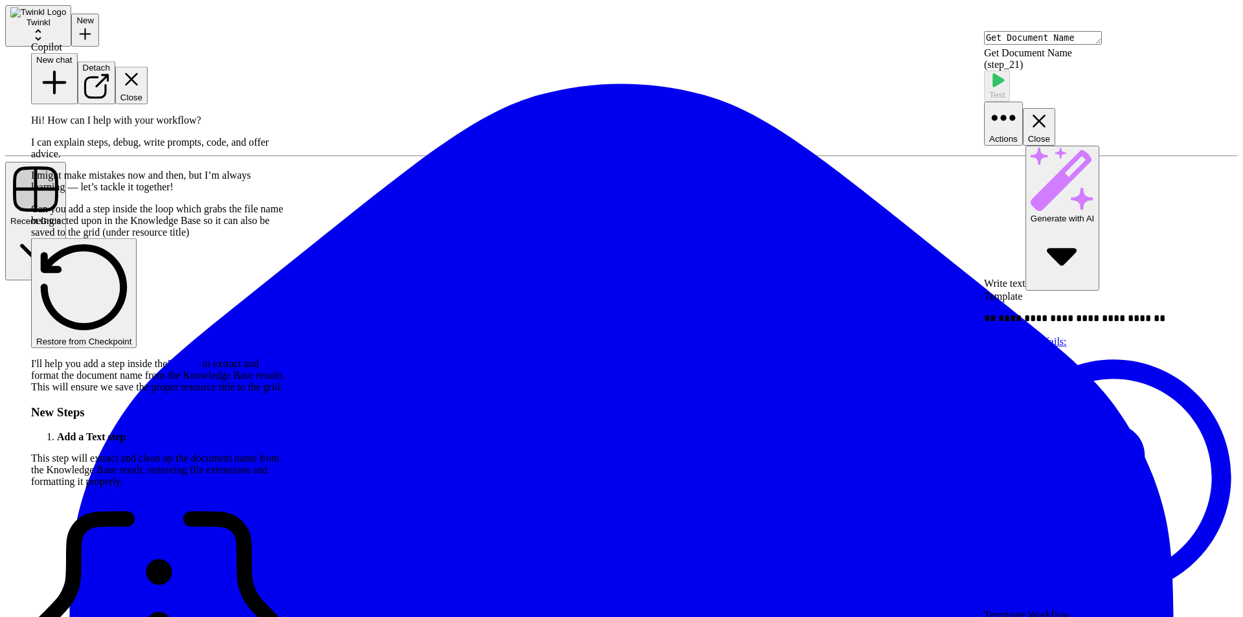
scroll to position [1151, 0]
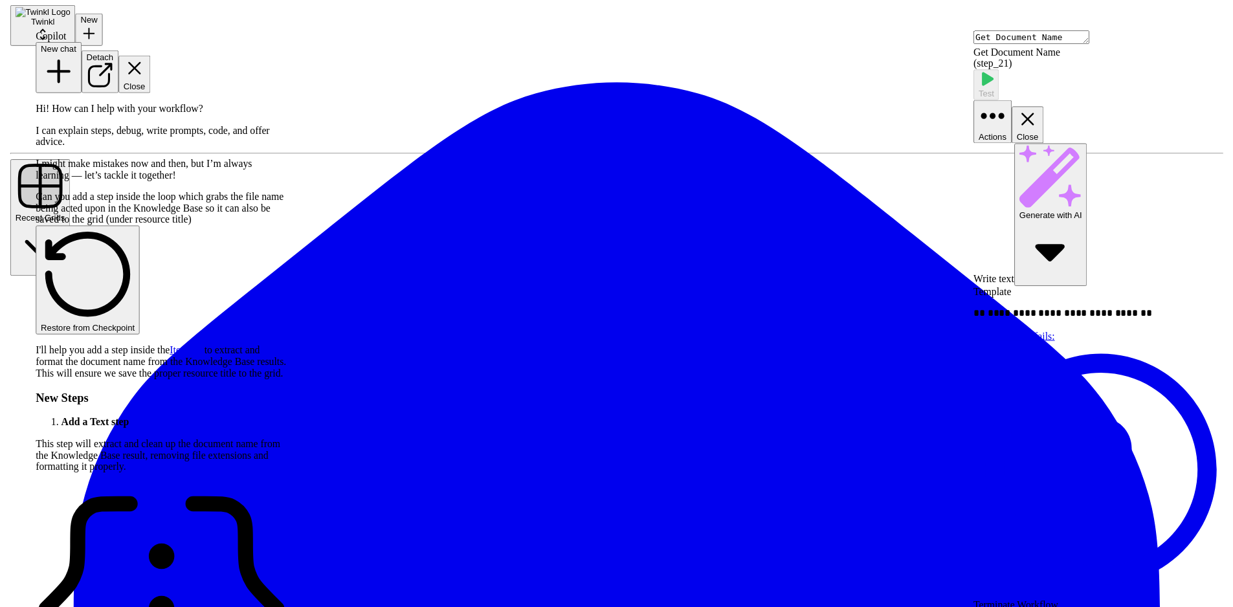
scroll to position [1161, 0]
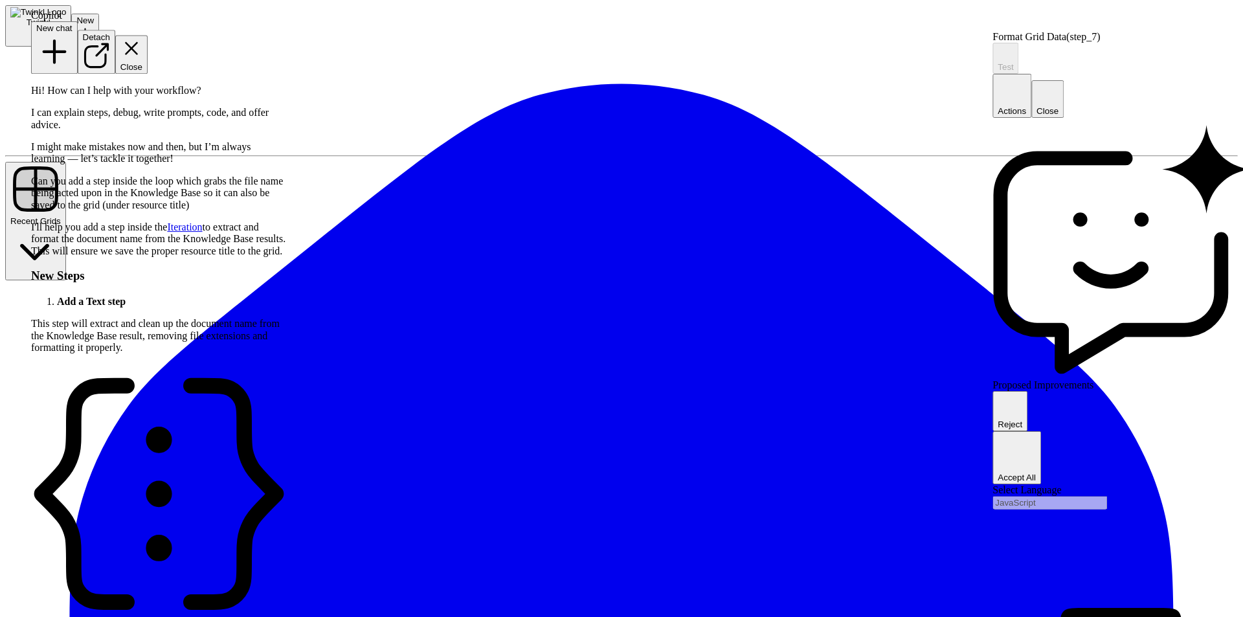
scroll to position [1119, 0]
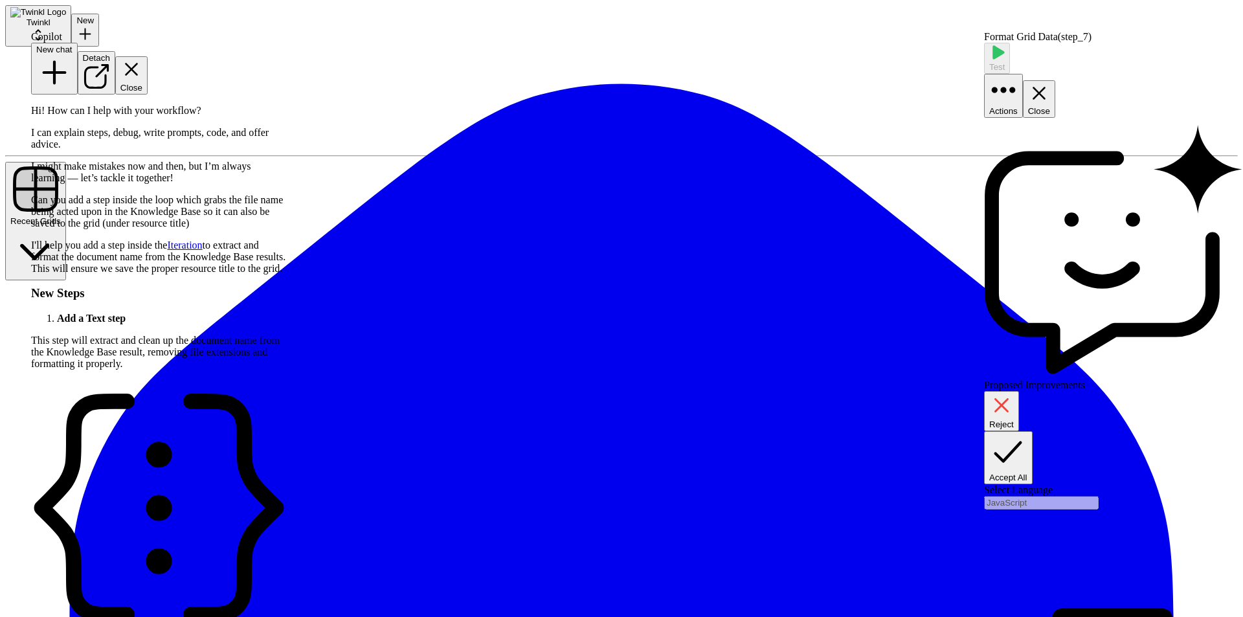
click at [1028, 473] on span "Accept All" at bounding box center [1008, 478] width 38 height 10
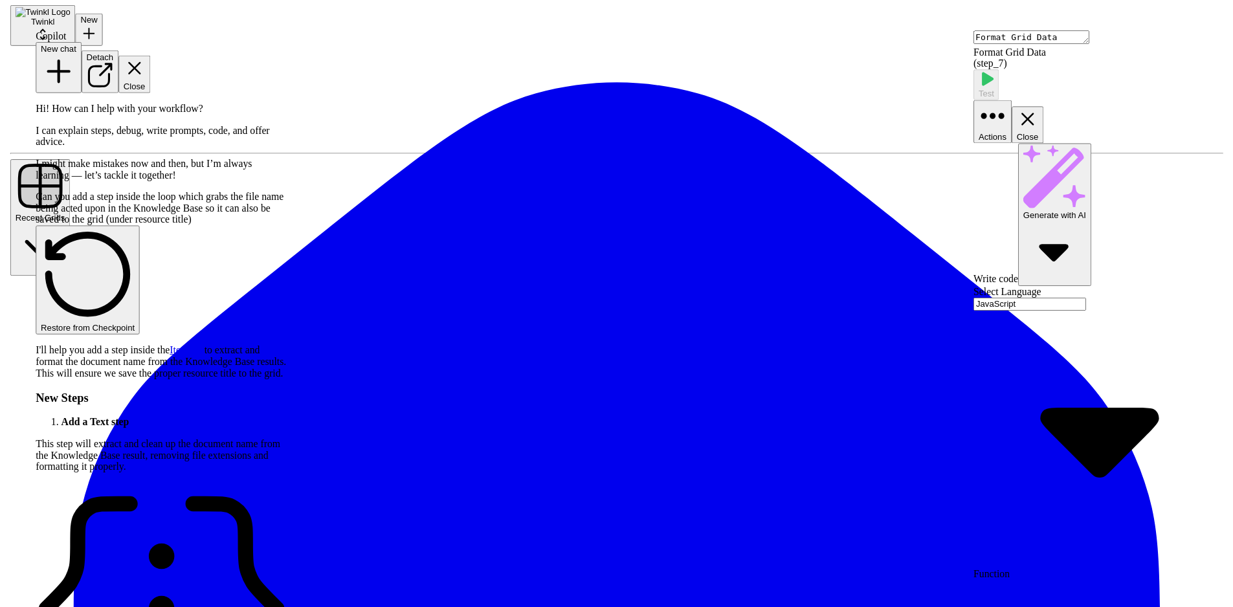
scroll to position [1363, 0]
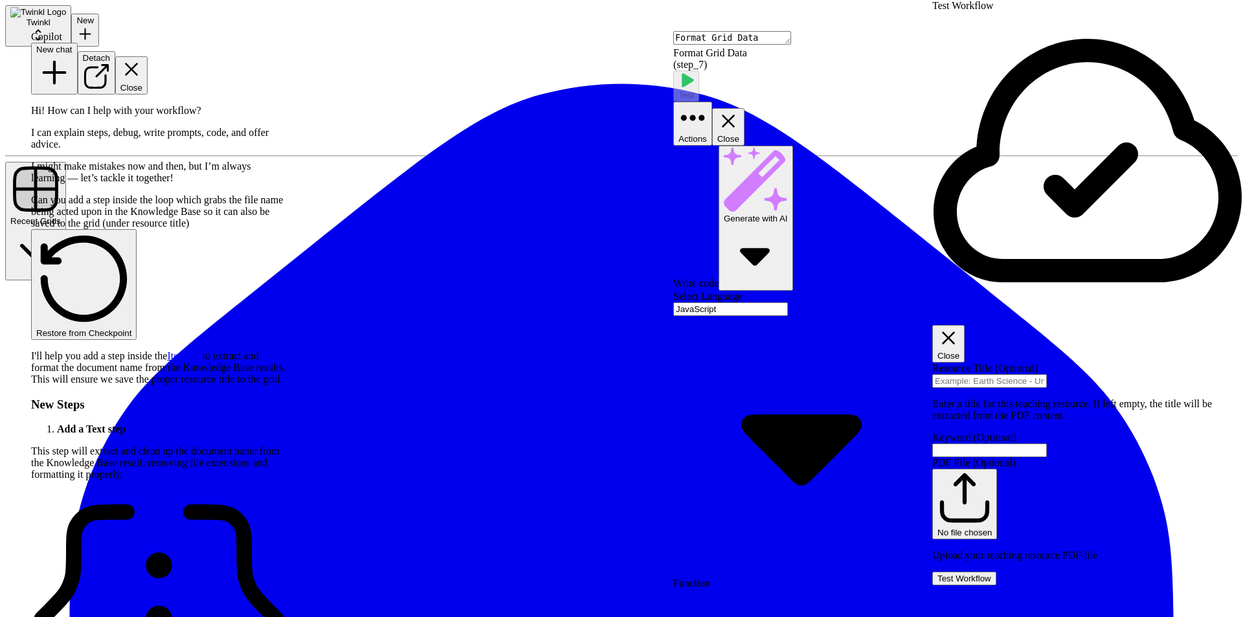
click at [991, 574] on span "Test Workflow" at bounding box center [965, 579] width 54 height 10
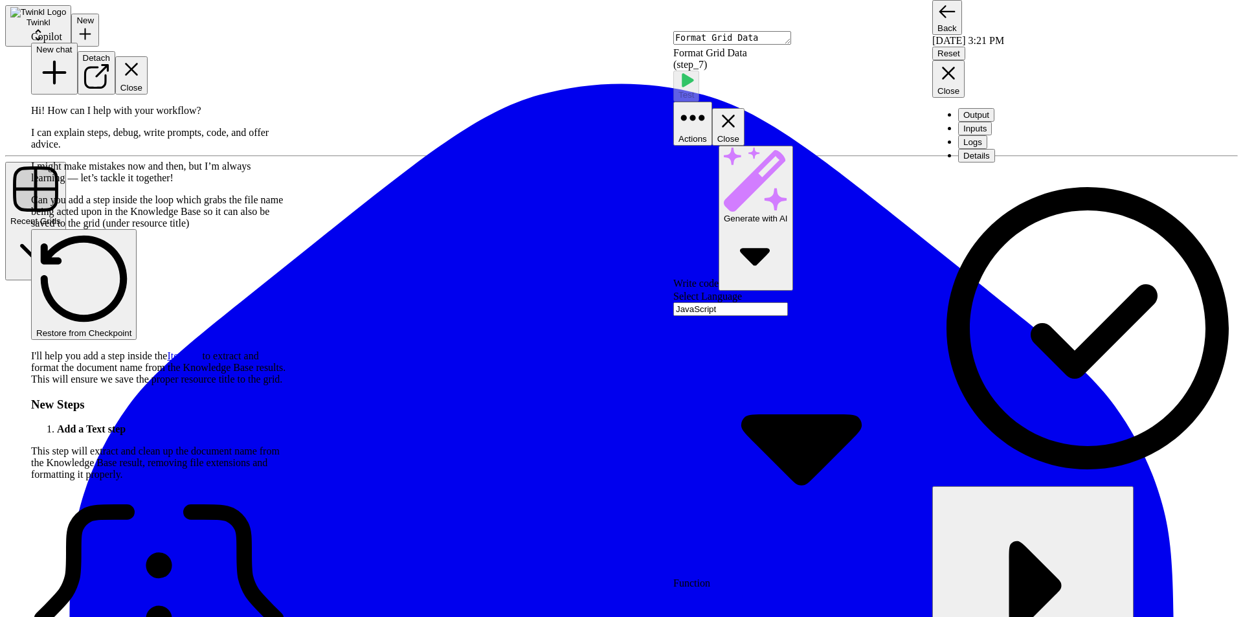
click at [745, 108] on button "Close" at bounding box center [728, 127] width 32 height 38
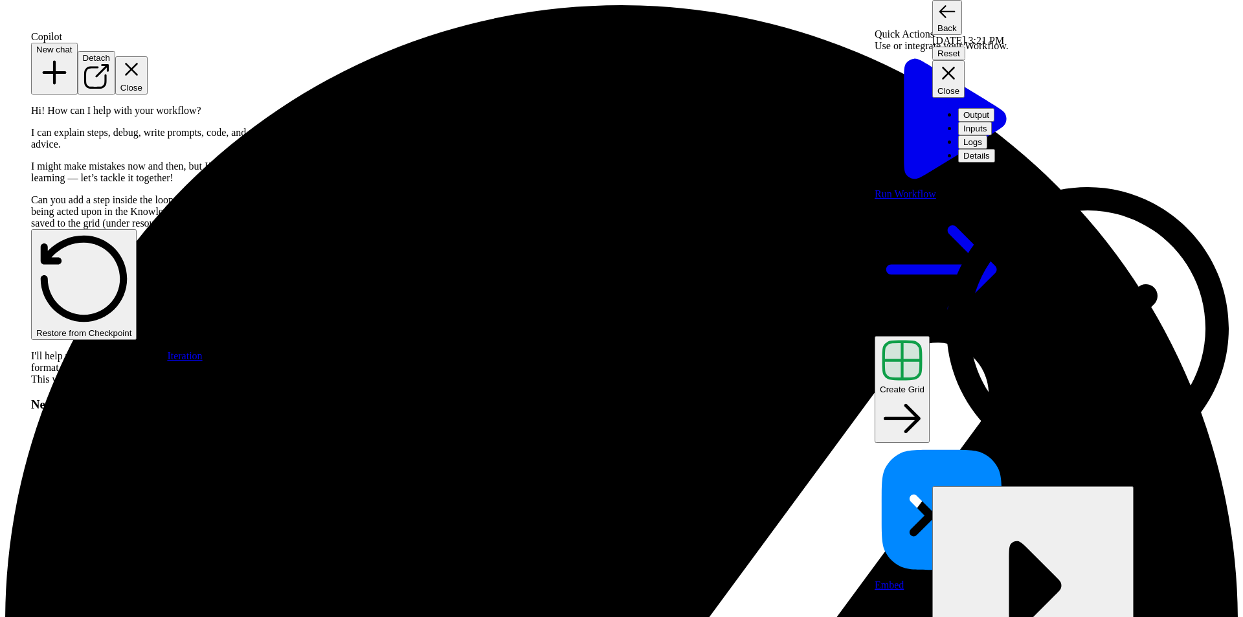
click at [965, 60] on button "Close" at bounding box center [948, 79] width 32 height 38
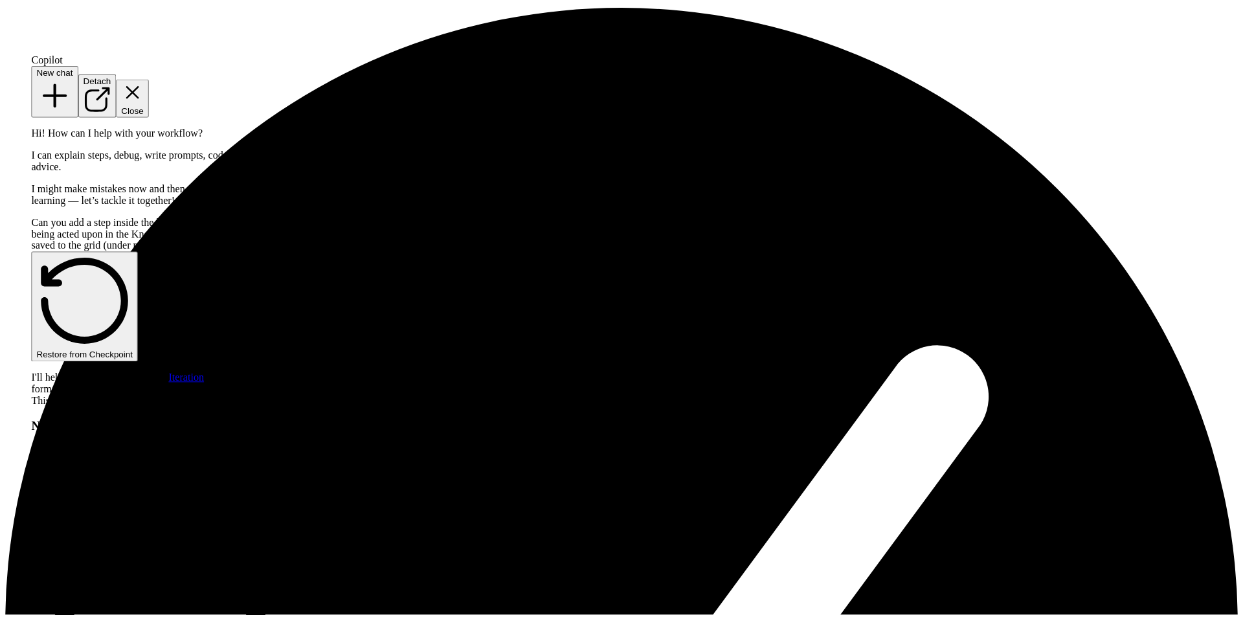
scroll to position [1363, 0]
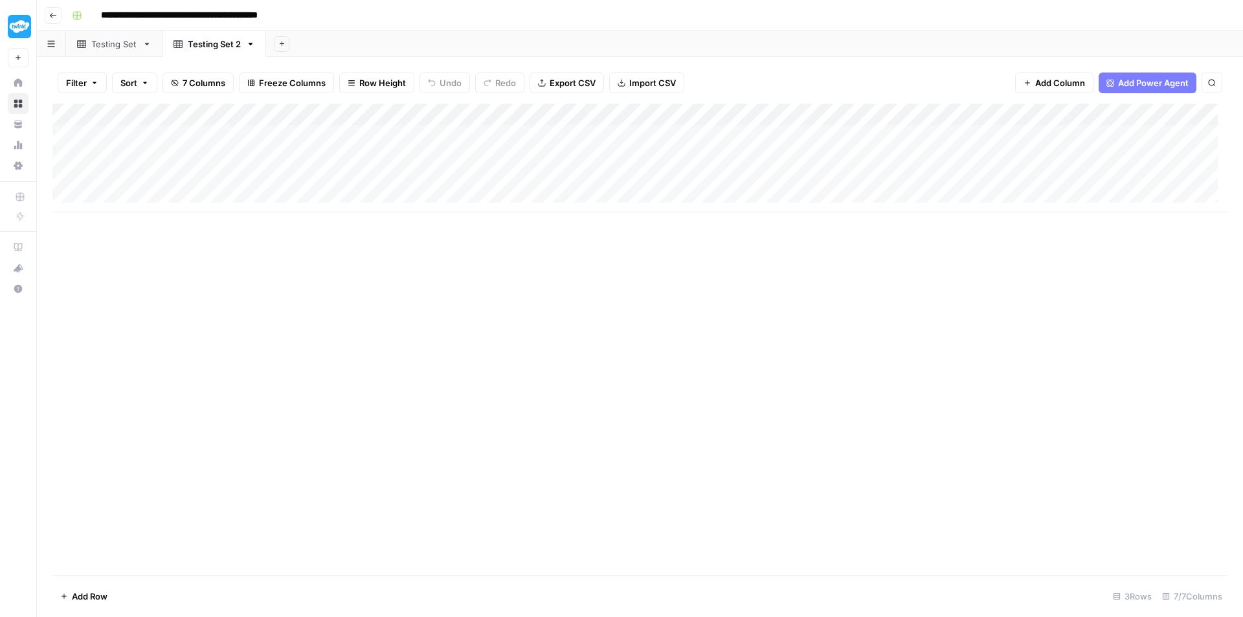
drag, startPoint x: 191, startPoint y: 134, endPoint x: 196, endPoint y: 172, distance: 38.5
click at [196, 172] on div "Add Column" at bounding box center [639, 158] width 1175 height 109
click at [791, 134] on div "Add Column" at bounding box center [639, 158] width 1175 height 109
click at [989, 159] on div "Add Column" at bounding box center [639, 158] width 1175 height 109
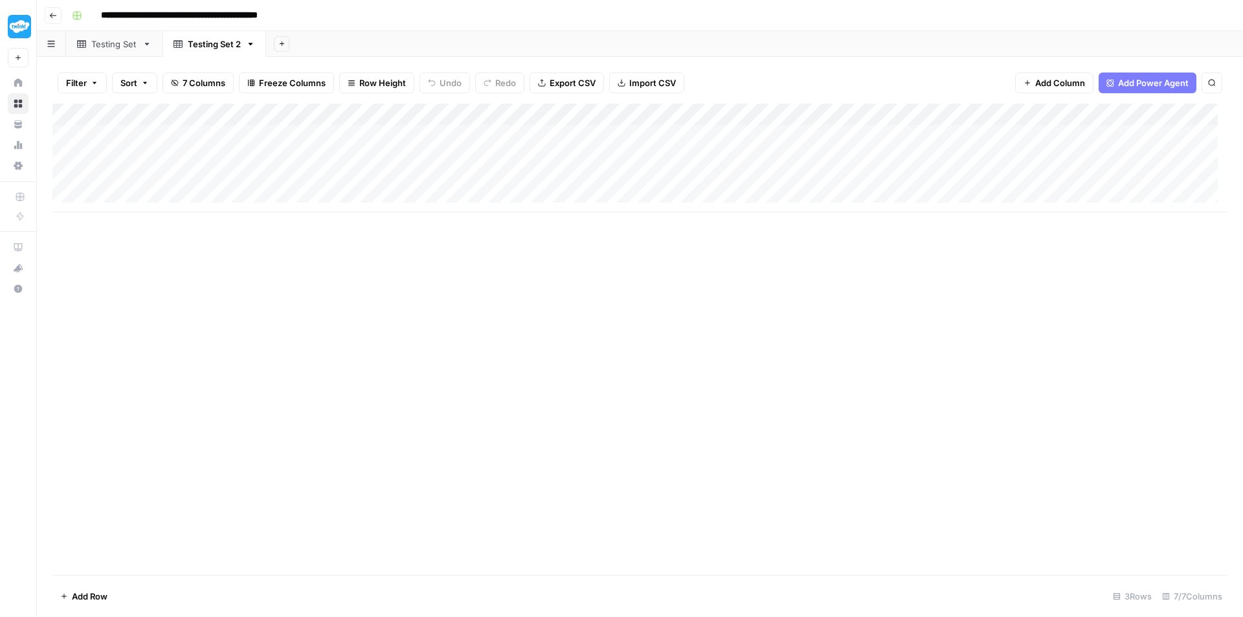
click at [814, 152] on div "Add Column" at bounding box center [639, 158] width 1175 height 109
click at [992, 148] on div "Add Column" at bounding box center [639, 158] width 1175 height 109
click at [858, 133] on div "Add Column" at bounding box center [639, 158] width 1175 height 109
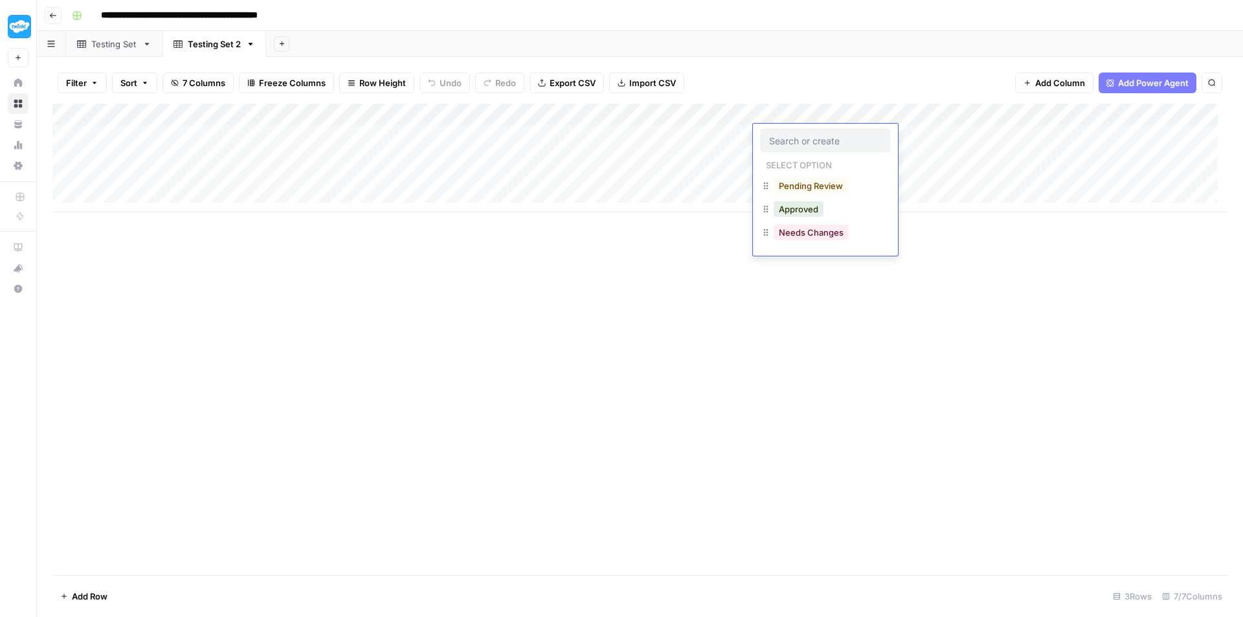
click at [1009, 144] on div "Add Column" at bounding box center [639, 158] width 1175 height 109
click at [691, 139] on div "Add Column" at bounding box center [639, 158] width 1175 height 109
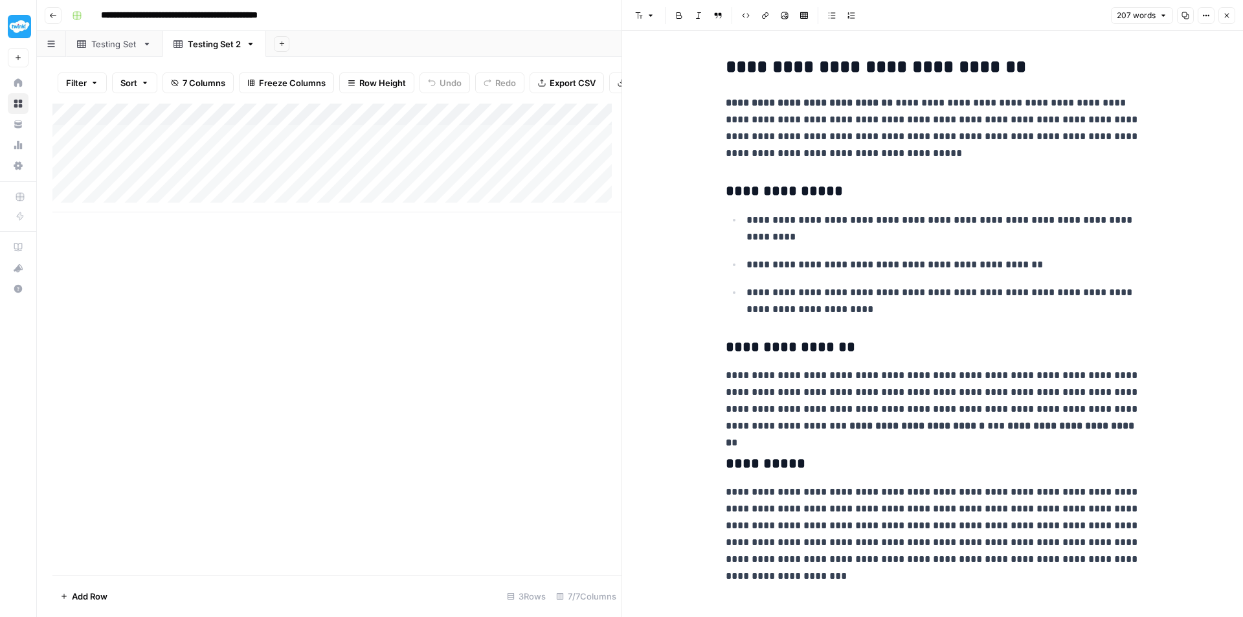
click at [550, 164] on div "Add Column" at bounding box center [336, 158] width 569 height 109
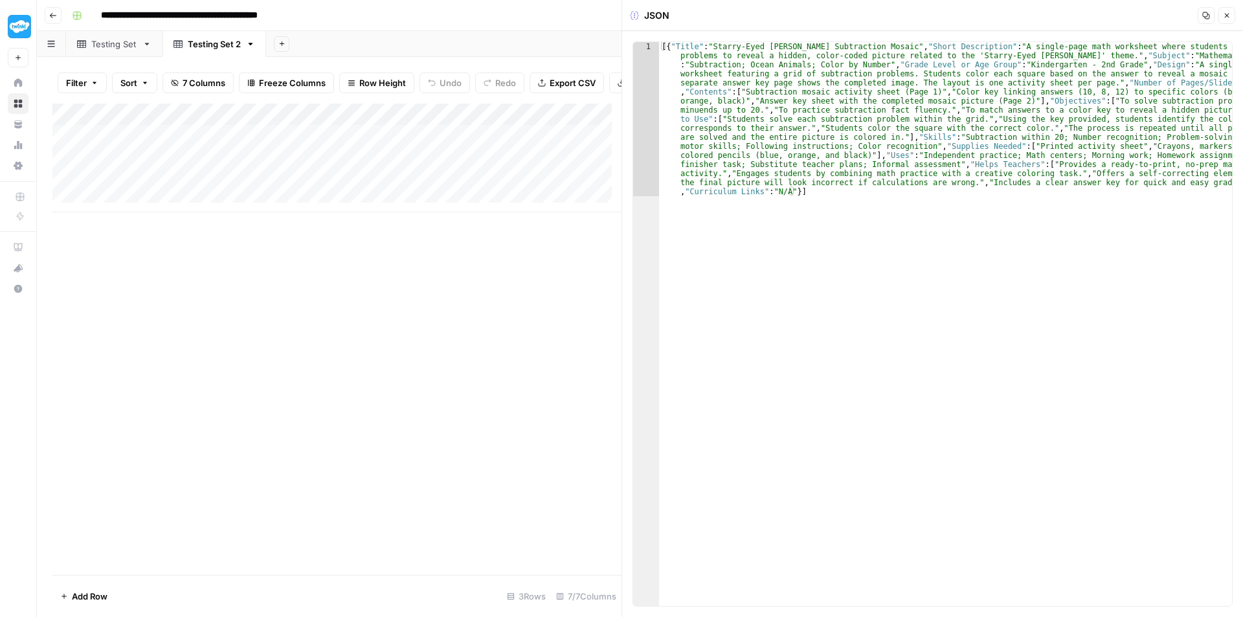
click at [555, 193] on div "Add Column" at bounding box center [336, 158] width 569 height 109
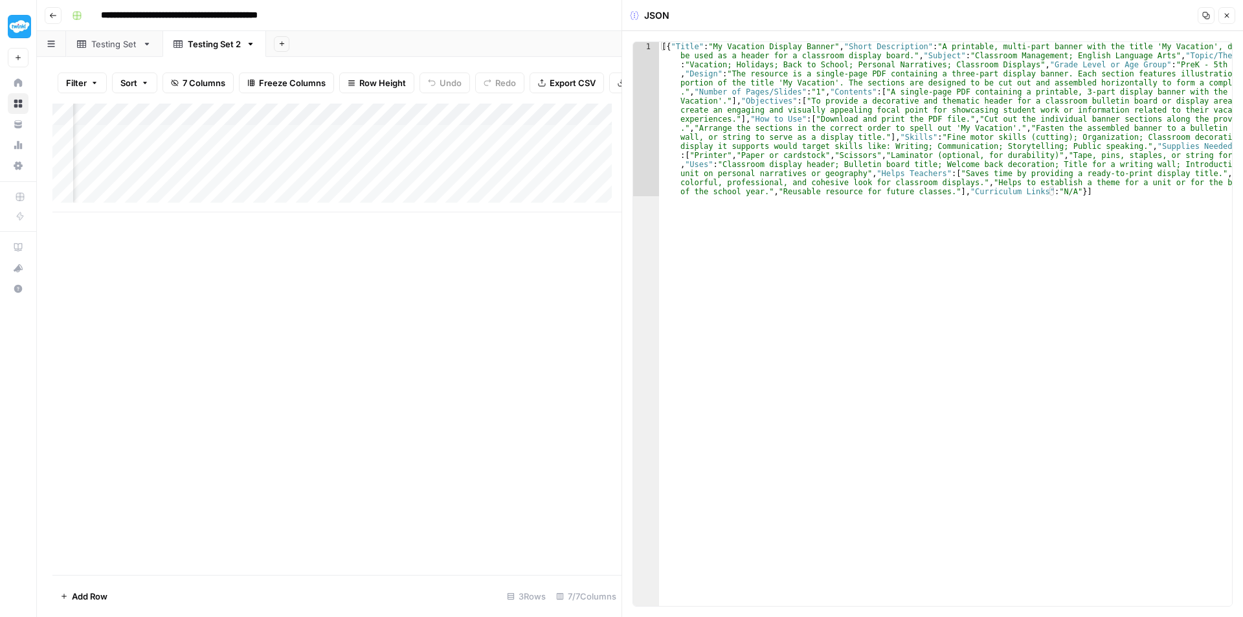
scroll to position [0, 329]
click at [372, 147] on div "Add Column" at bounding box center [336, 158] width 569 height 109
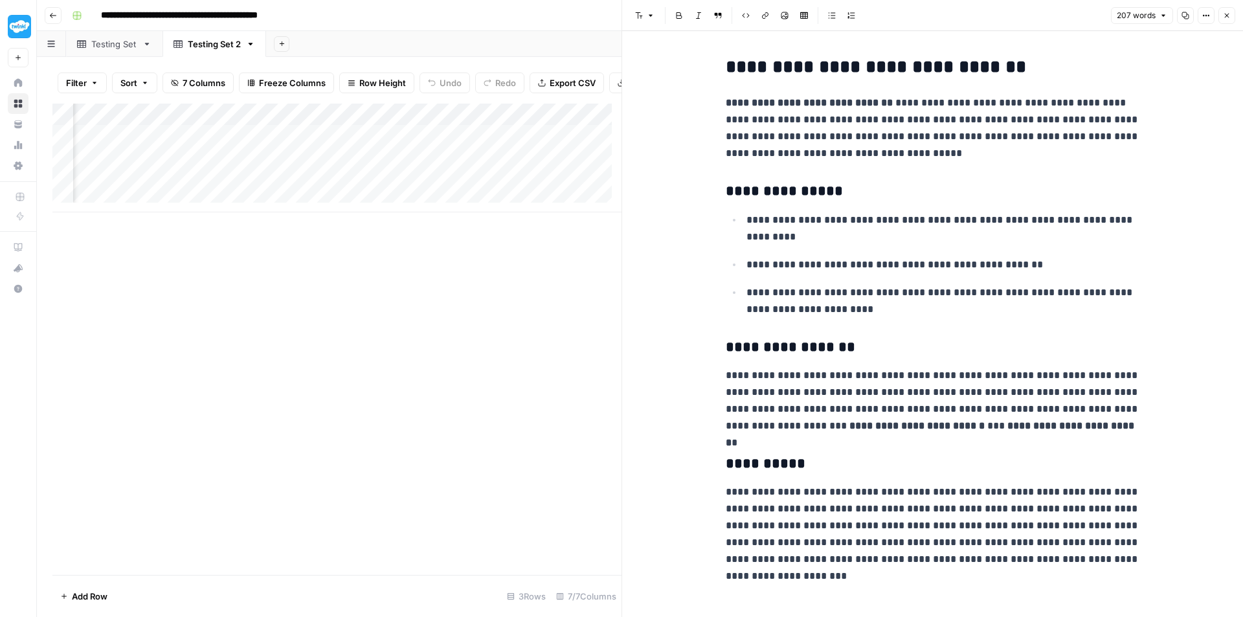
click at [374, 174] on div "Add Column" at bounding box center [336, 158] width 569 height 109
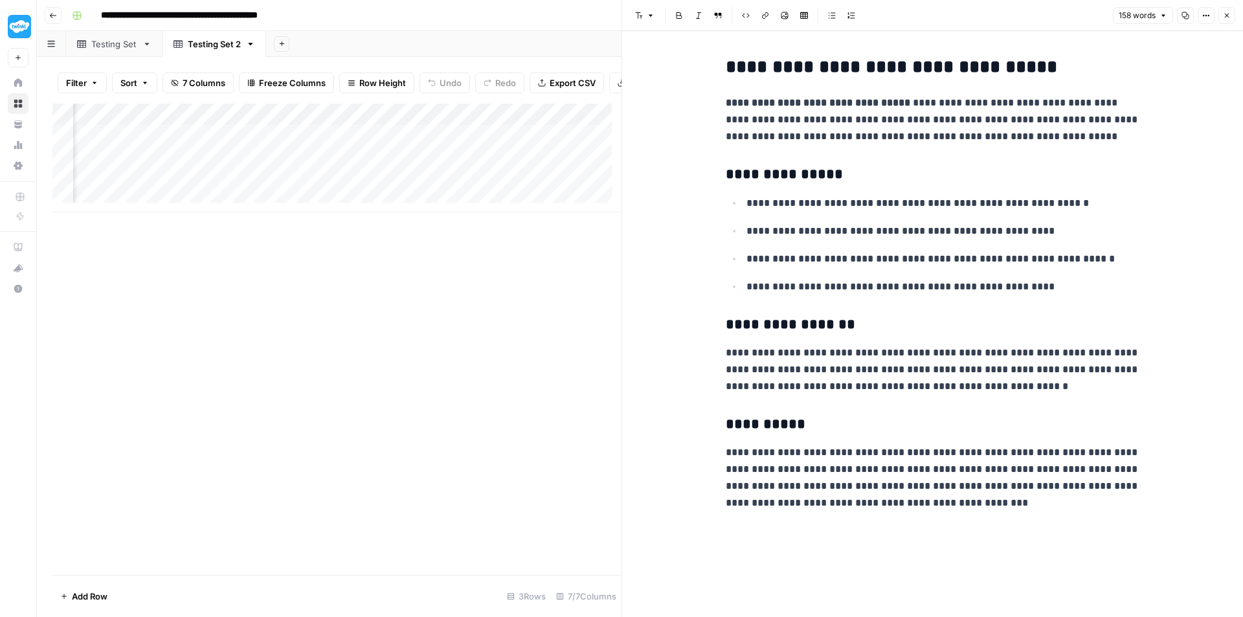
click at [367, 190] on div "Add Column" at bounding box center [336, 158] width 569 height 109
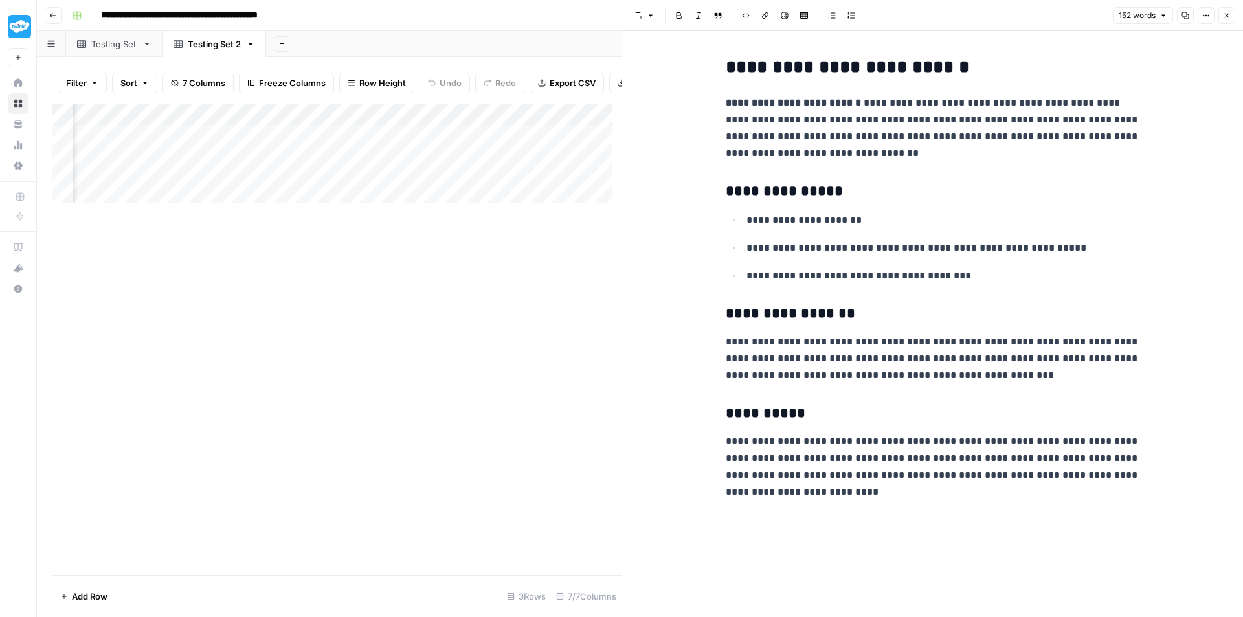
click at [372, 143] on div "Add Column" at bounding box center [336, 158] width 569 height 109
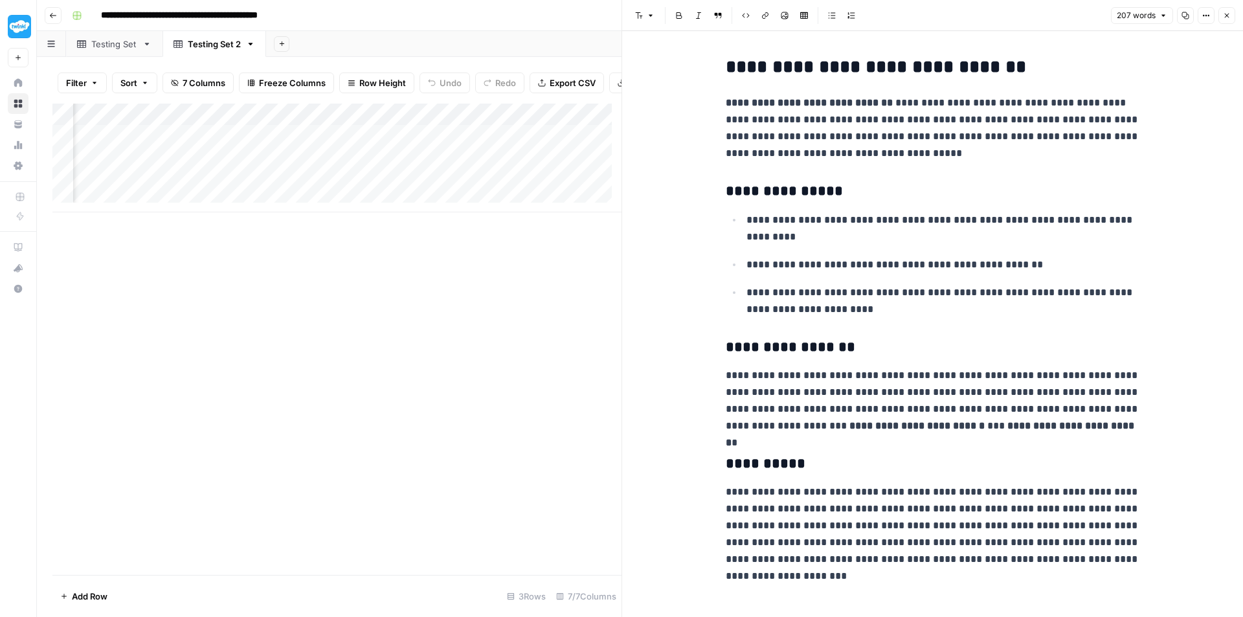
click at [376, 163] on div "Add Column" at bounding box center [336, 158] width 569 height 109
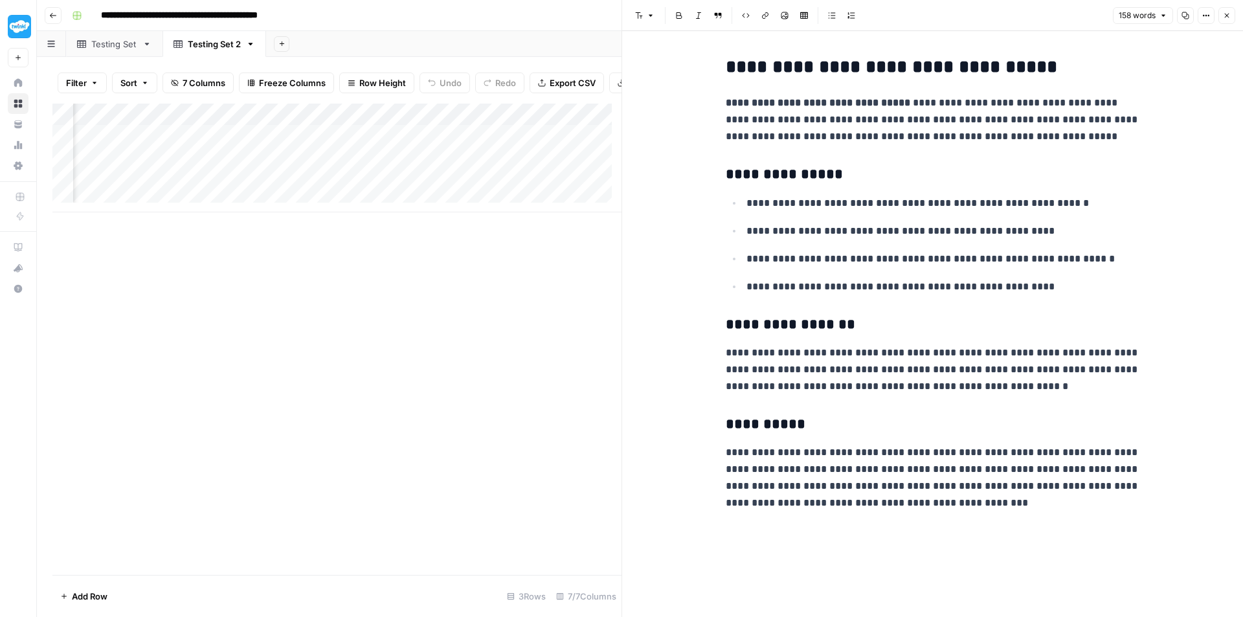
click at [374, 184] on div "Add Column" at bounding box center [336, 158] width 569 height 109
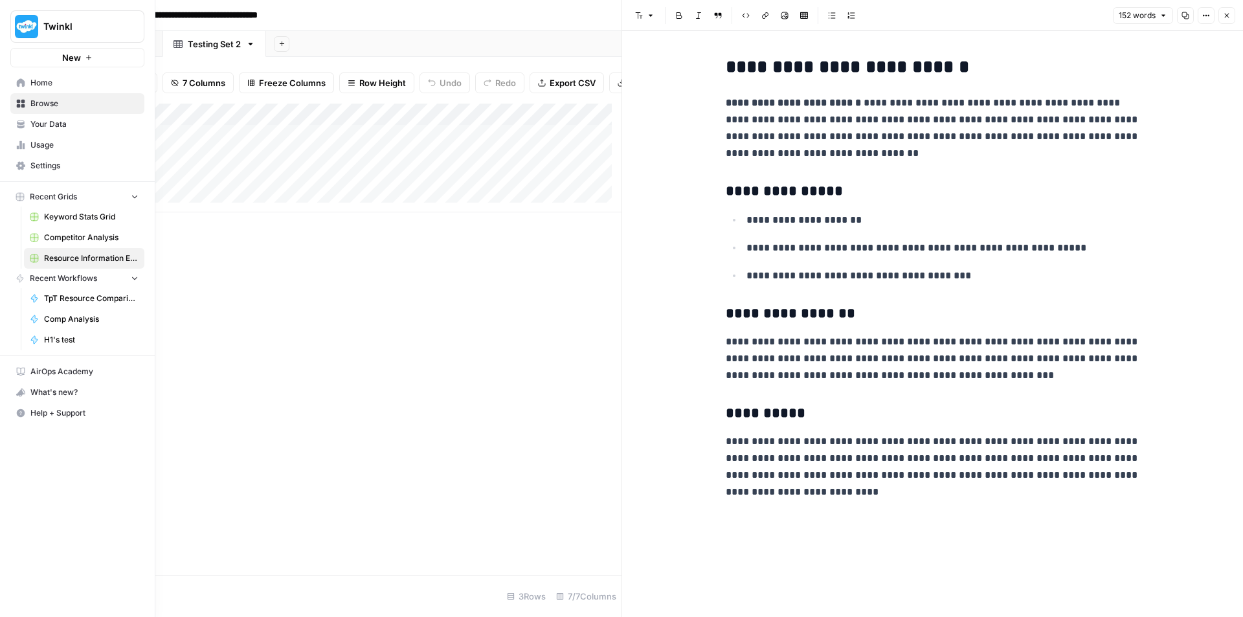
click at [18, 87] on icon at bounding box center [21, 82] width 8 height 8
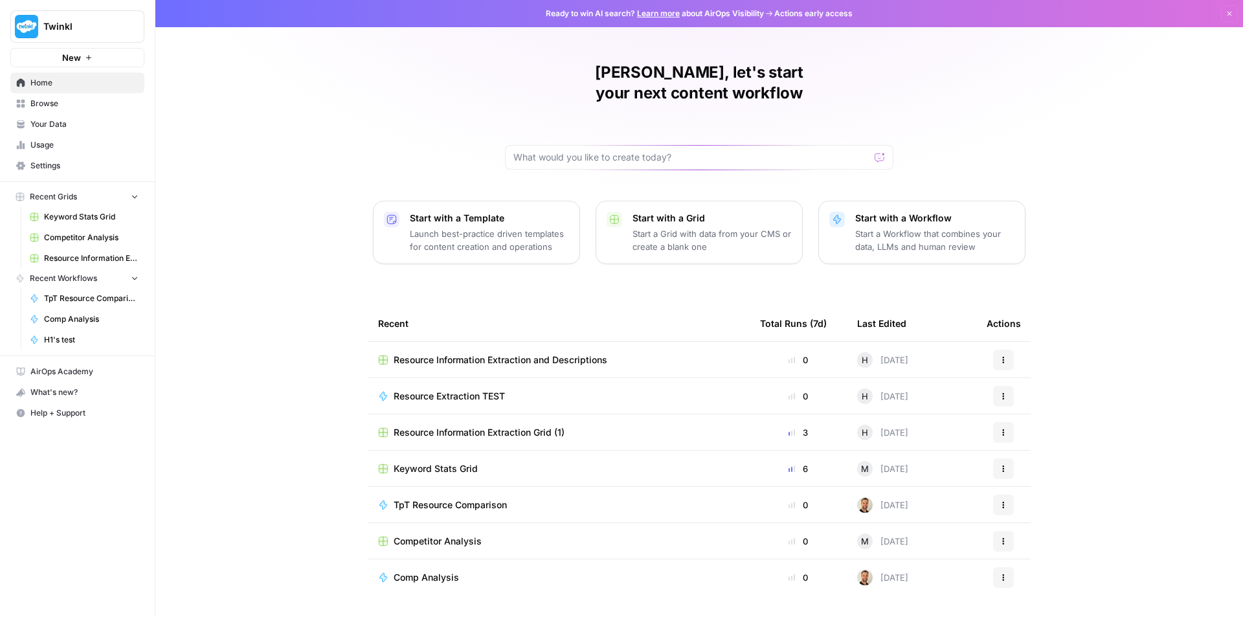
click at [76, 78] on span "Home" at bounding box center [84, 83] width 108 height 12
click at [77, 126] on span "Your Data" at bounding box center [84, 124] width 108 height 12
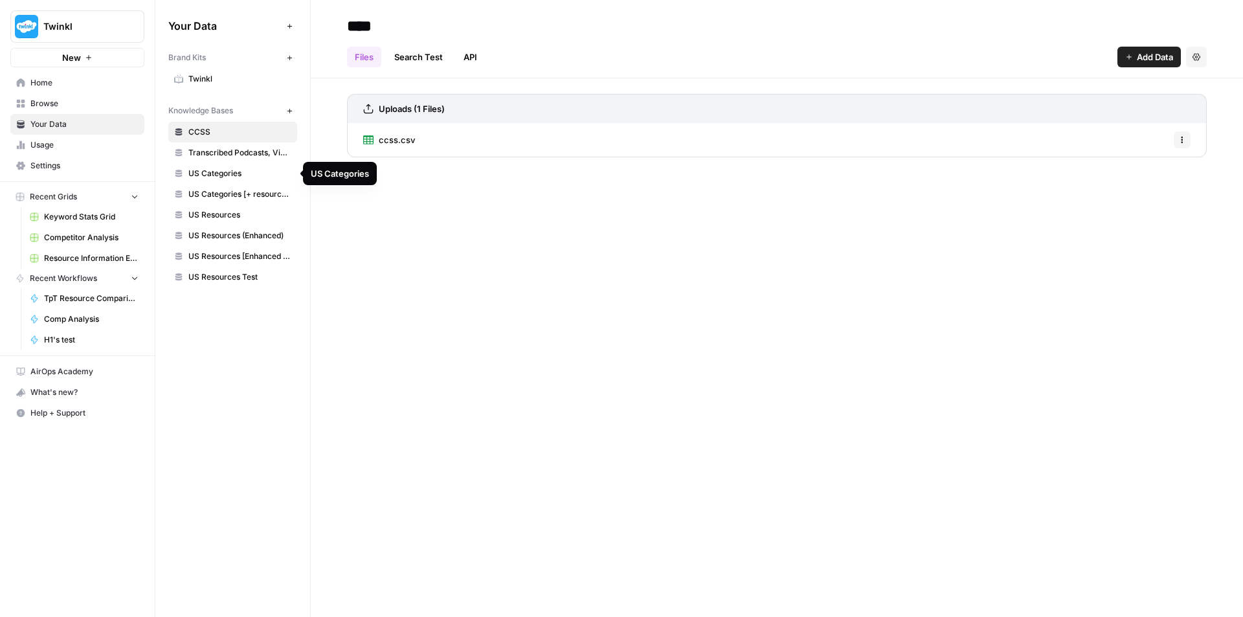
click at [226, 178] on span "US Categories" at bounding box center [239, 174] width 103 height 12
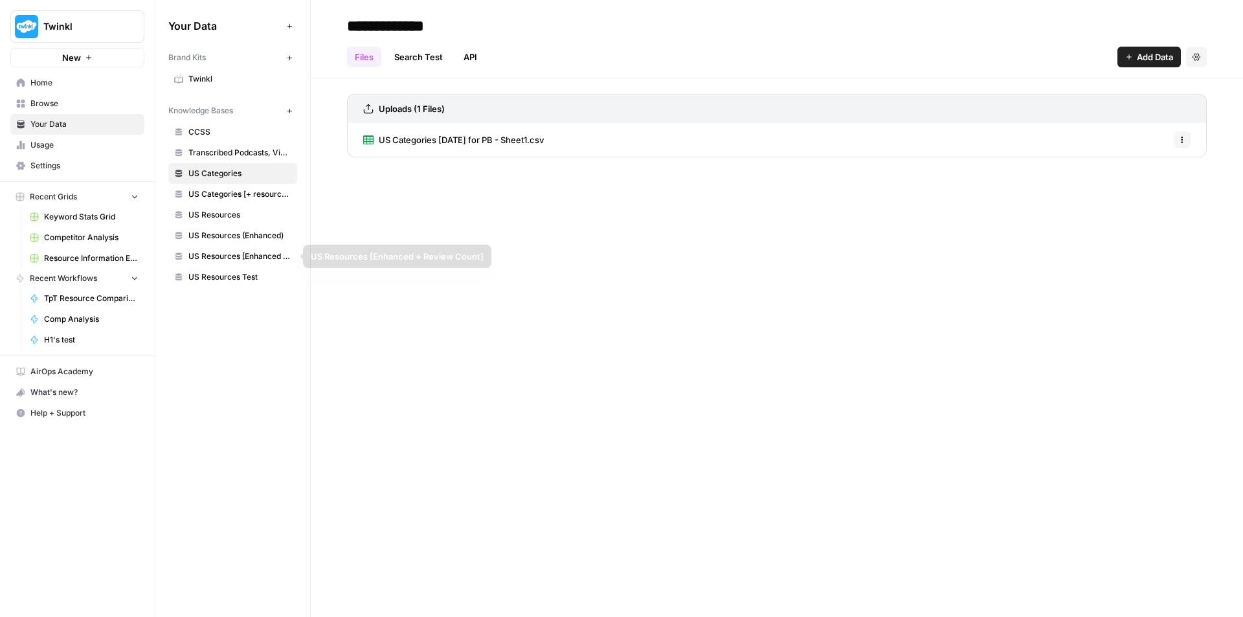
click at [238, 275] on span "US Resources Test" at bounding box center [239, 277] width 103 height 12
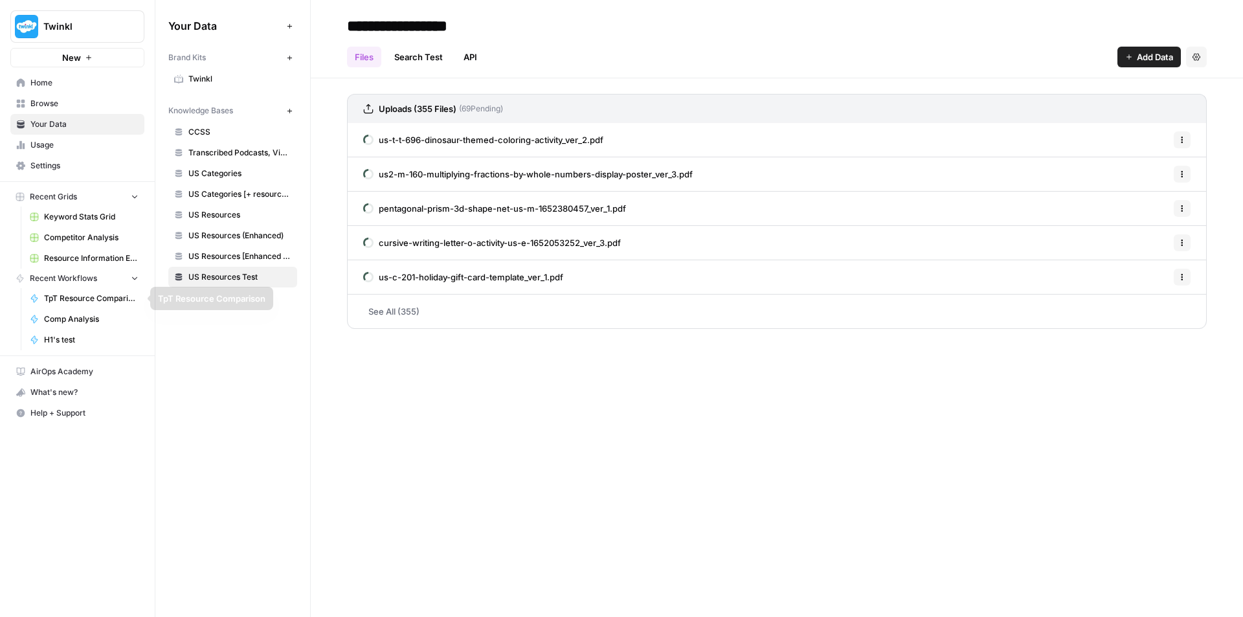
click at [38, 277] on span "Recent Workflows" at bounding box center [63, 279] width 67 height 12
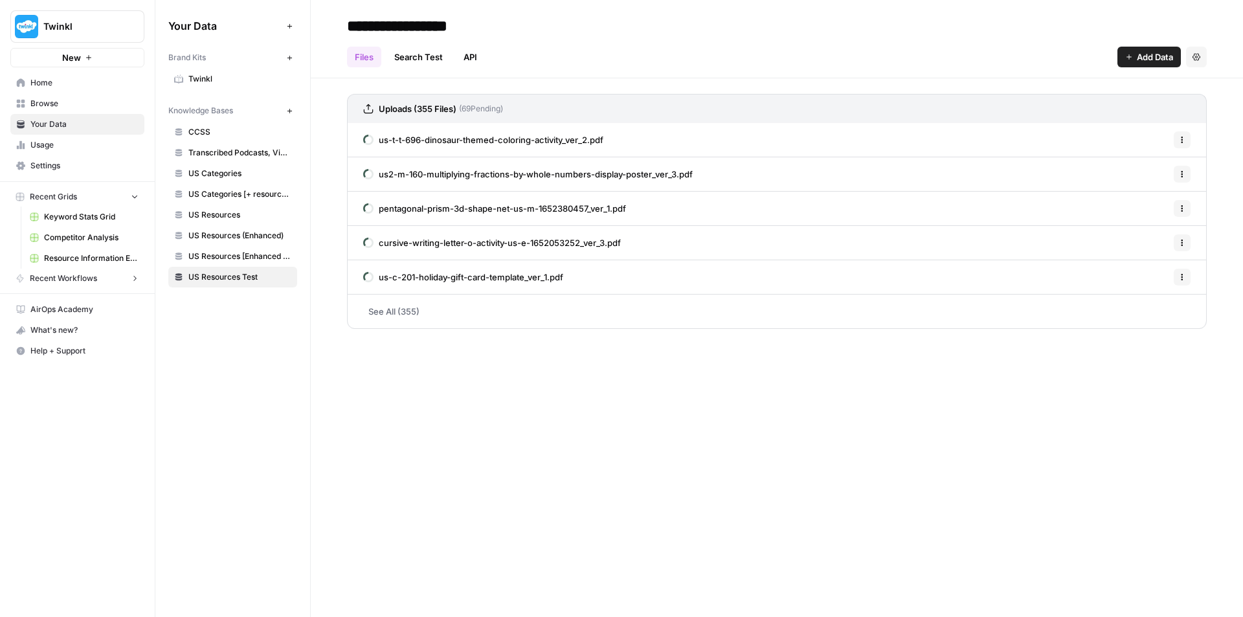
click at [76, 276] on span "Recent Workflows" at bounding box center [63, 279] width 67 height 12
click at [52, 85] on span "Home" at bounding box center [84, 83] width 108 height 12
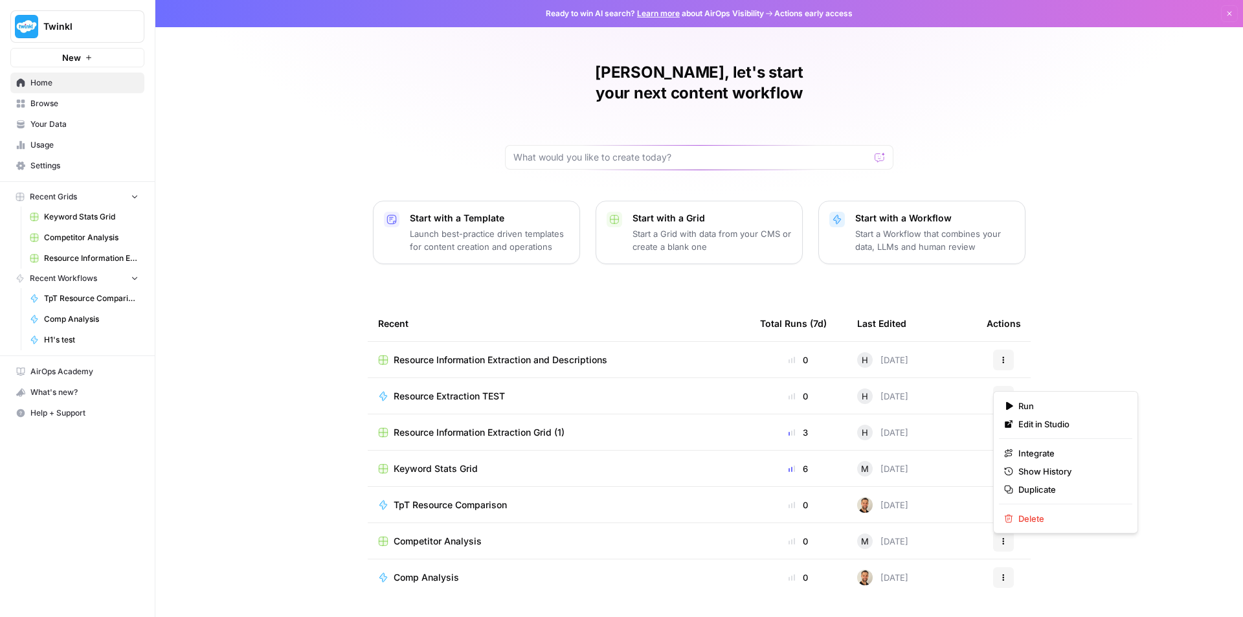
click at [1006, 392] on icon "button" at bounding box center [1004, 396] width 8 height 8
click at [480, 390] on span "Resource Extraction TEST" at bounding box center [449, 396] width 111 height 13
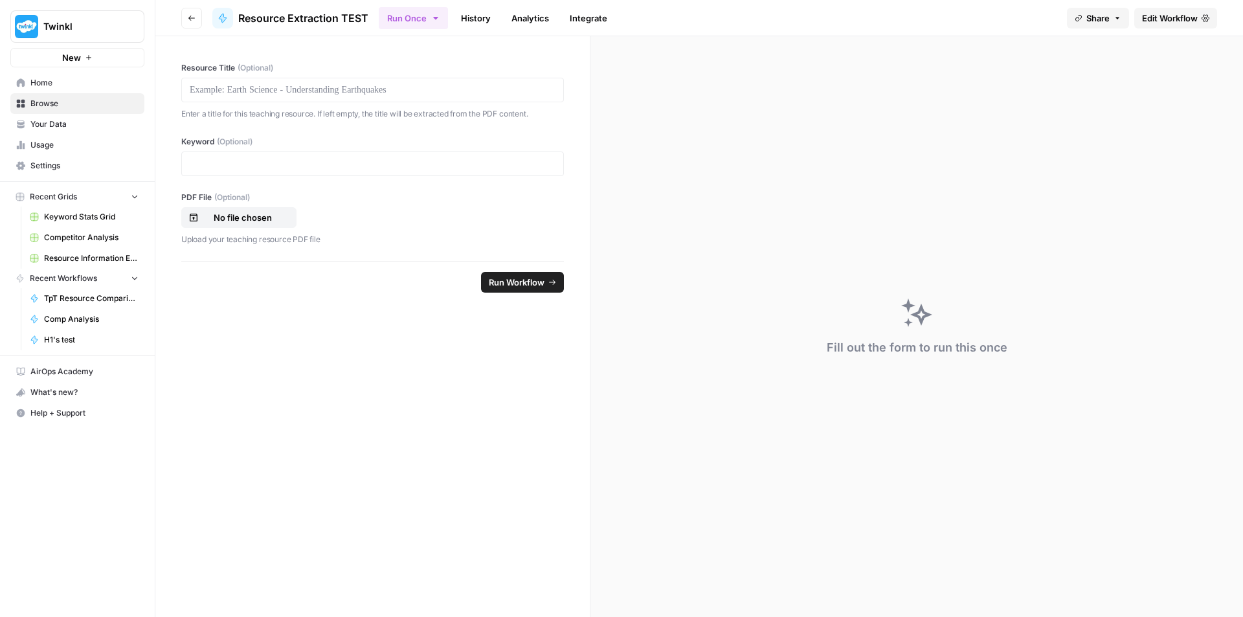
click at [1170, 16] on span "Edit Workflow" at bounding box center [1170, 18] width 56 height 13
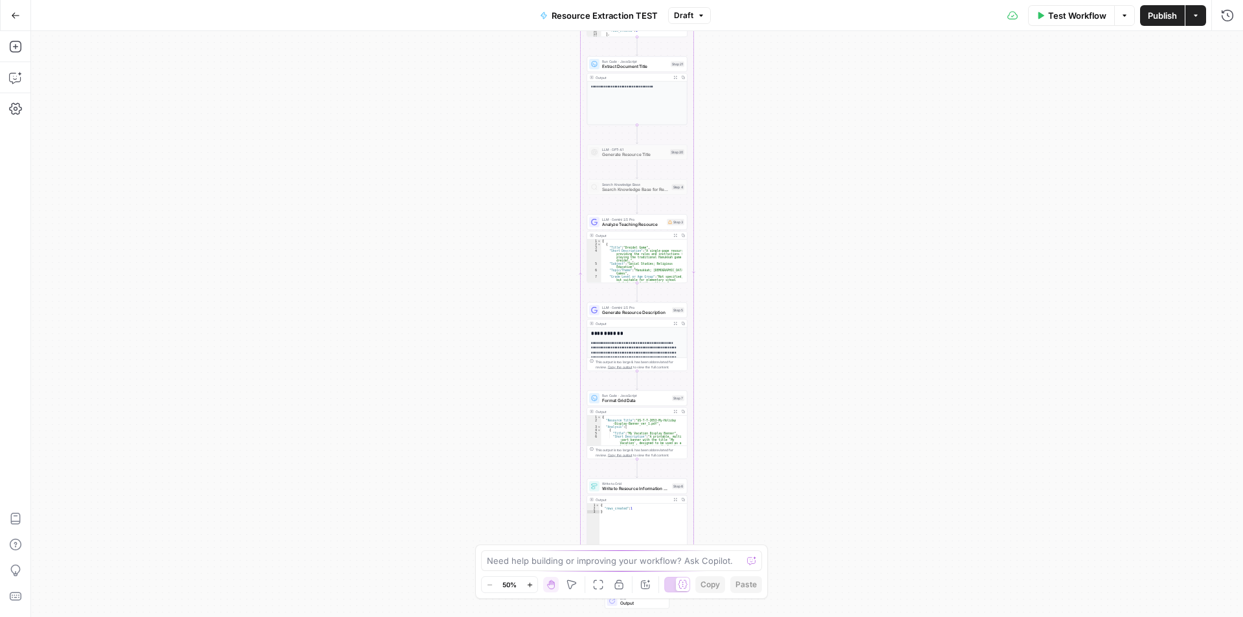
click at [530, 590] on button "Zoom In" at bounding box center [530, 585] width 16 height 16
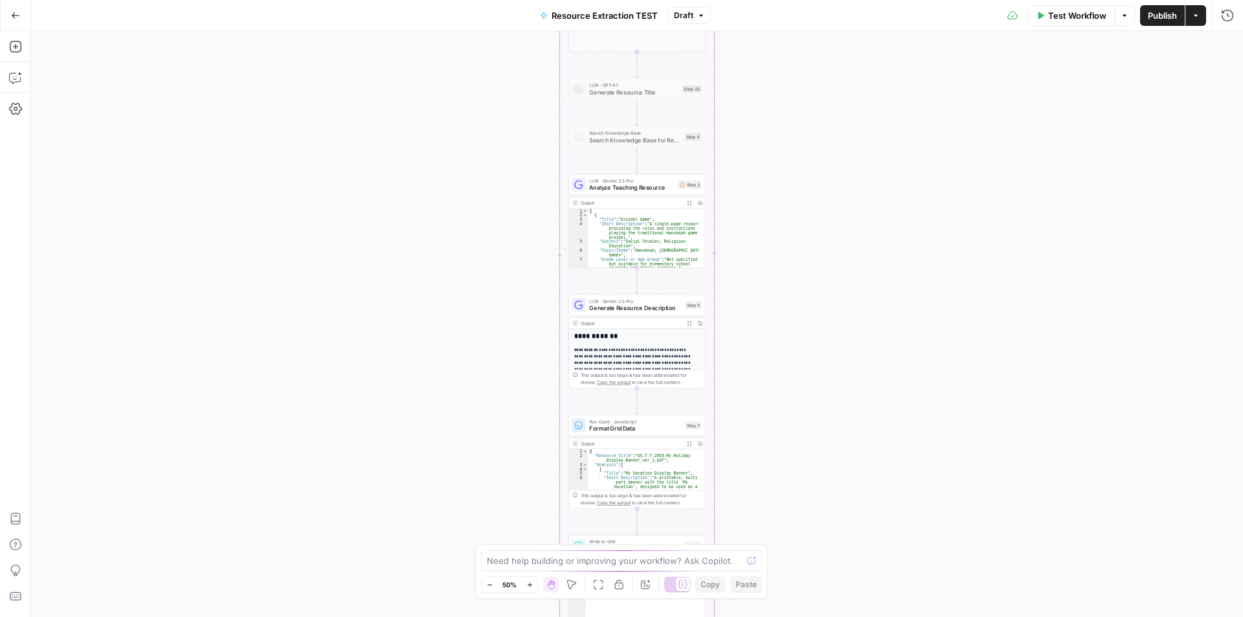
click at [530, 590] on button "Zoom In" at bounding box center [530, 585] width 16 height 16
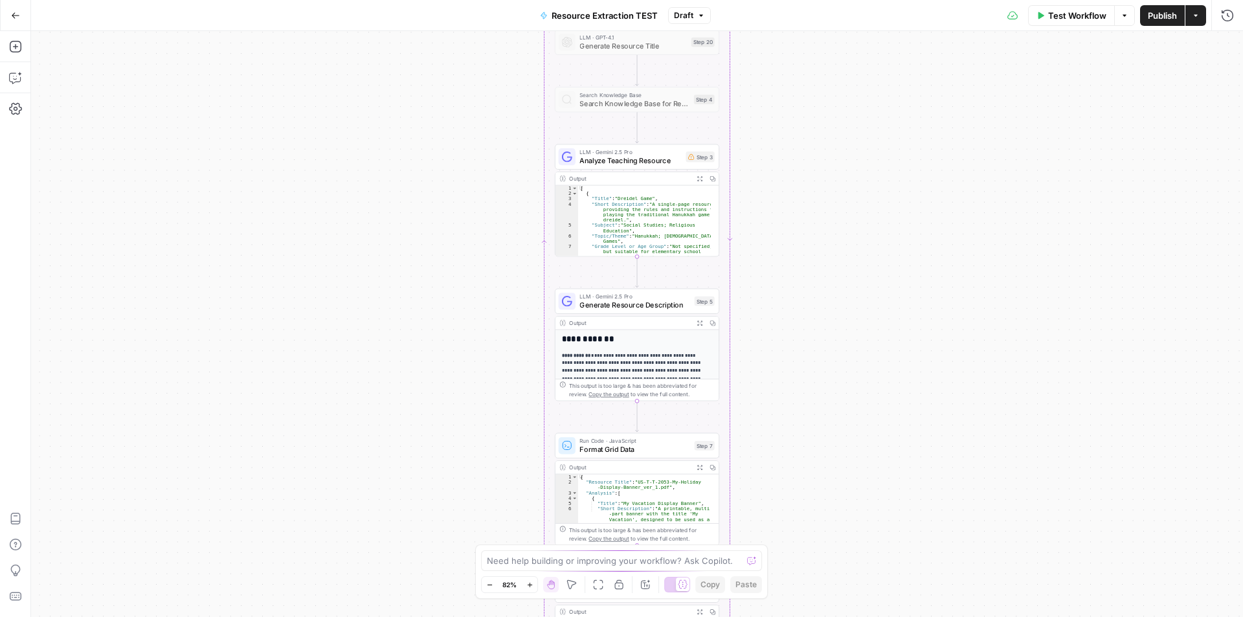
click at [530, 590] on button "Zoom In" at bounding box center [530, 585] width 16 height 16
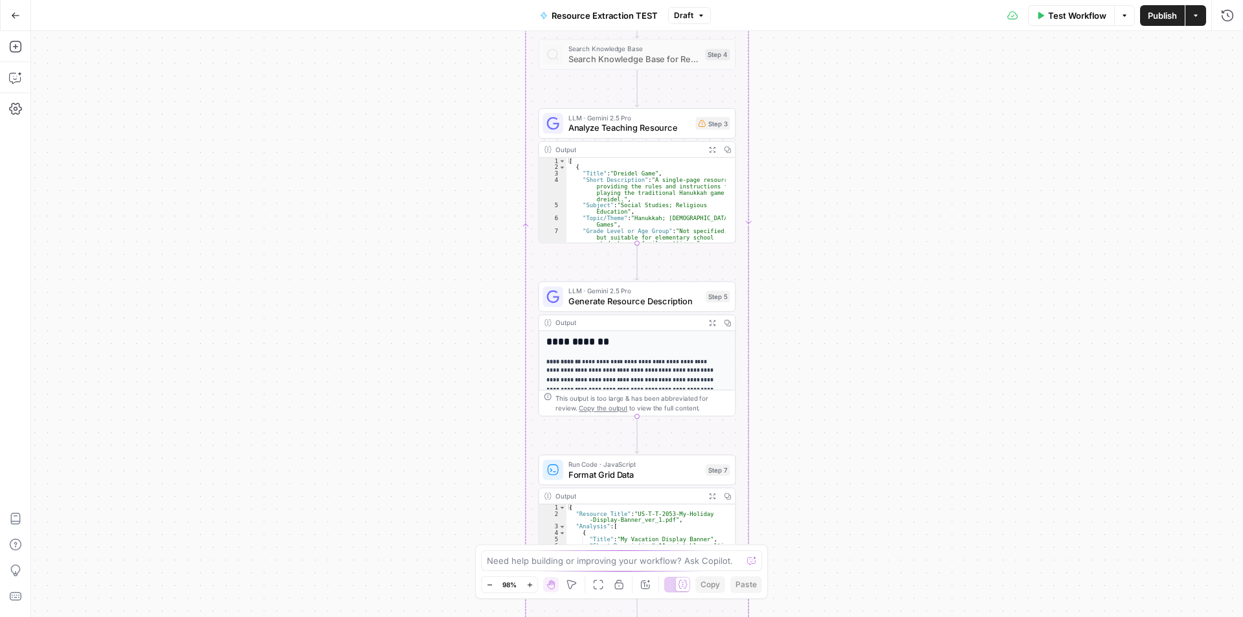
click at [530, 590] on button "Zoom In" at bounding box center [530, 585] width 16 height 16
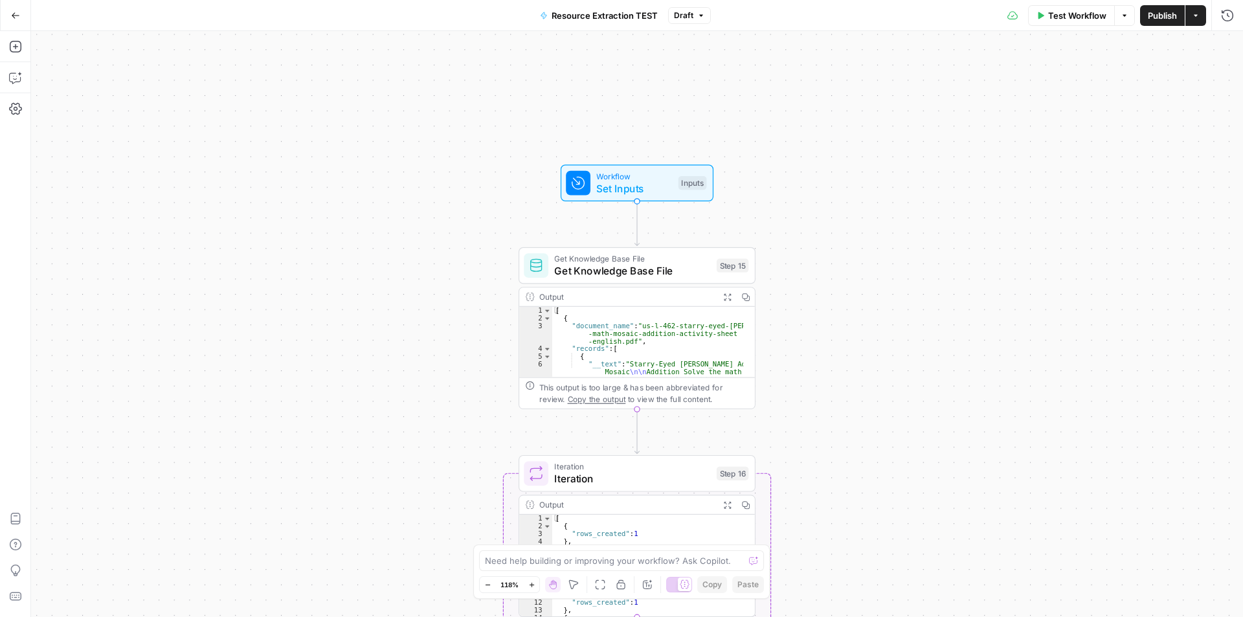
click at [404, 229] on div "Workflow Set Inputs Inputs Get Knowledge Base File Get Knowledge Base File Step…" at bounding box center [637, 324] width 1212 height 586
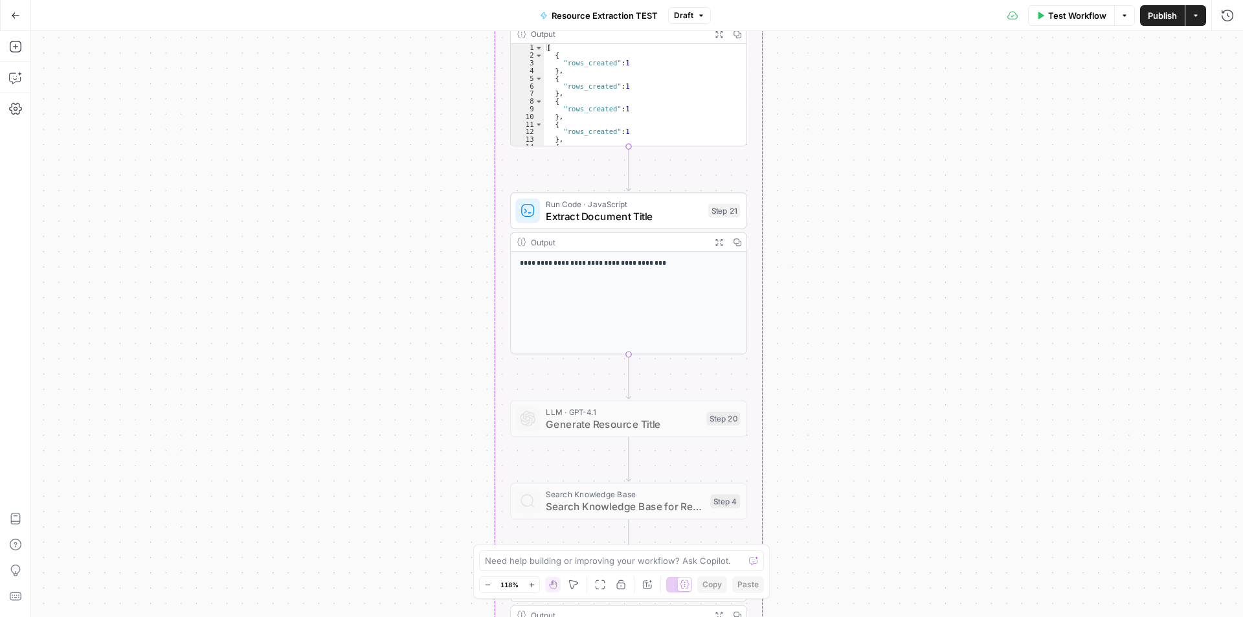
drag, startPoint x: 924, startPoint y: 392, endPoint x: 931, endPoint y: 642, distance: 250.0
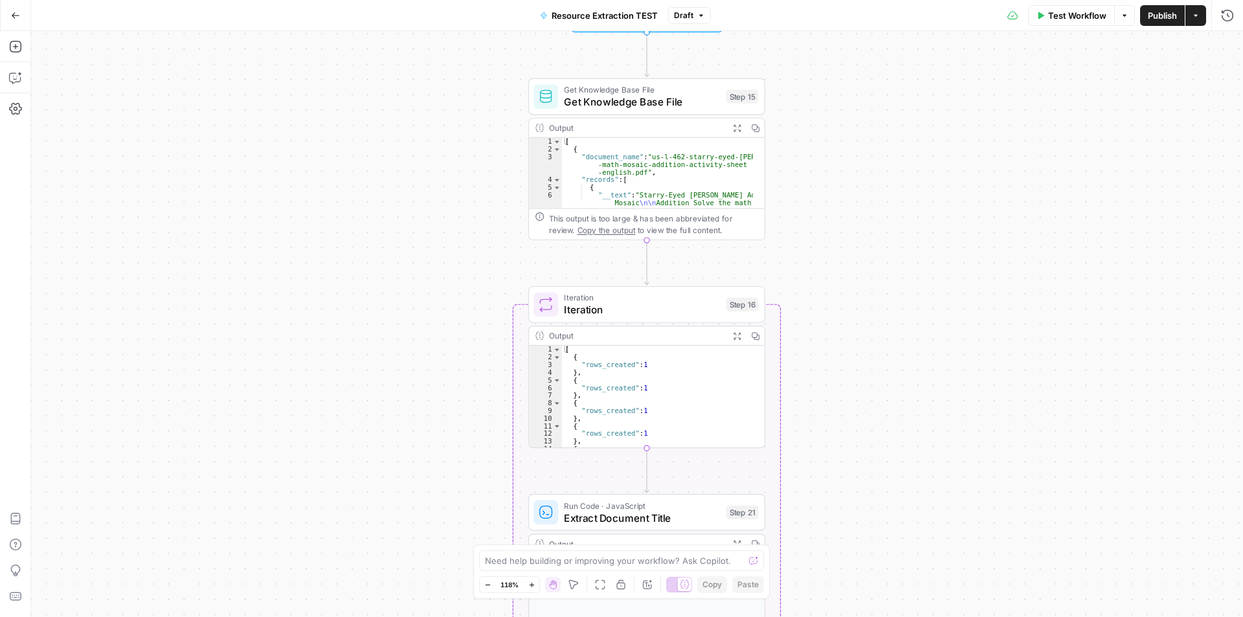
drag, startPoint x: 916, startPoint y: 230, endPoint x: 937, endPoint y: 525, distance: 296.0
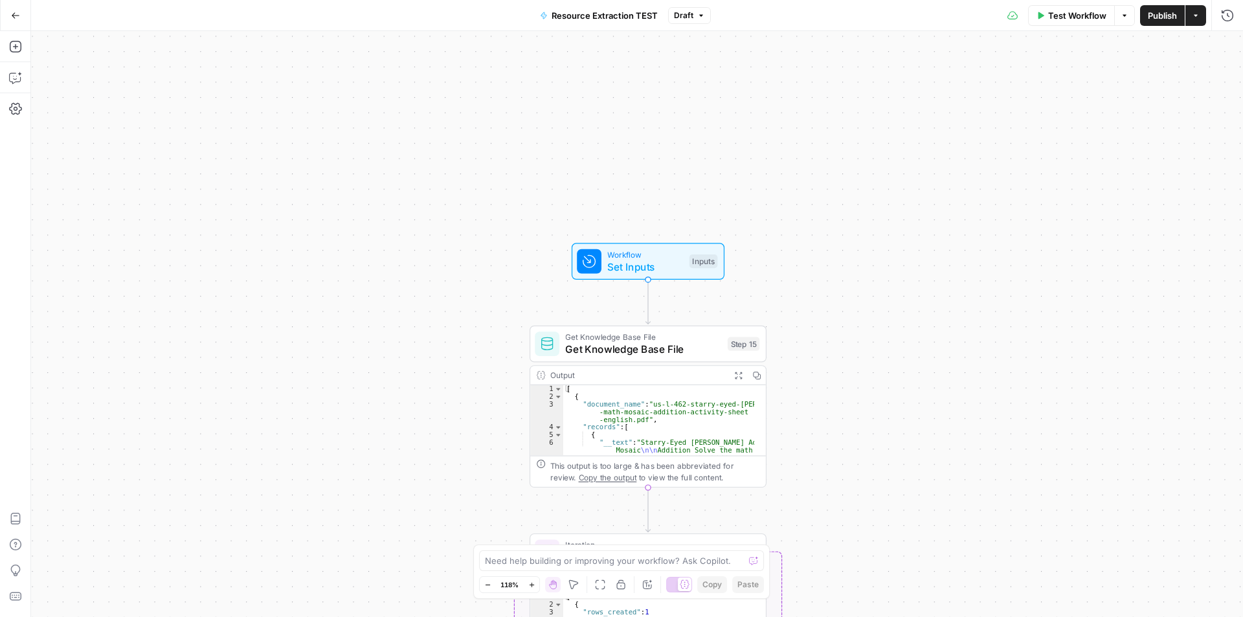
drag, startPoint x: 958, startPoint y: 475, endPoint x: 910, endPoint y: 254, distance: 226.1
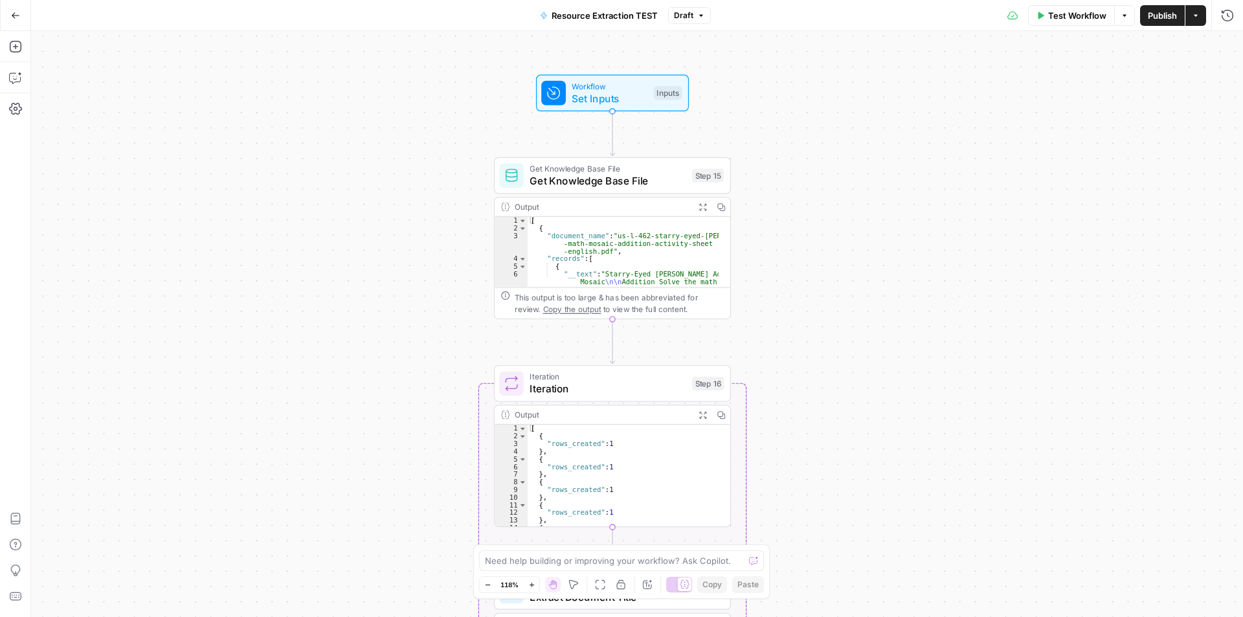
click at [15, 18] on icon "button" at bounding box center [15, 15] width 9 height 9
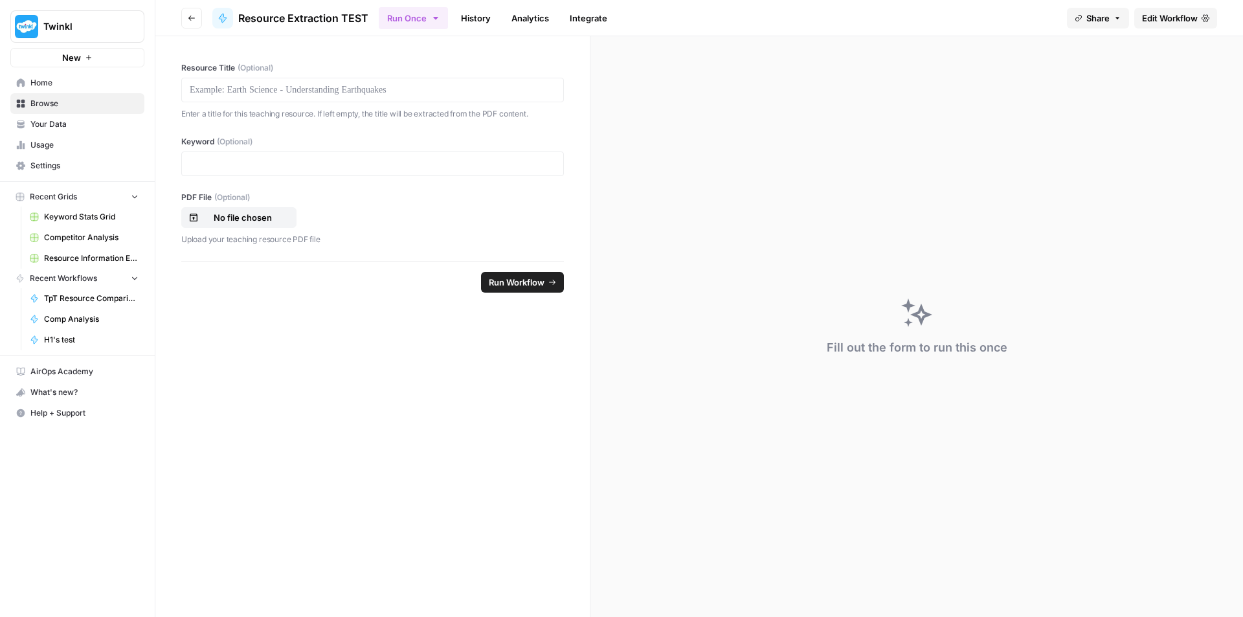
click at [100, 256] on span "Resource Information Extraction and Descriptions" at bounding box center [91, 259] width 95 height 12
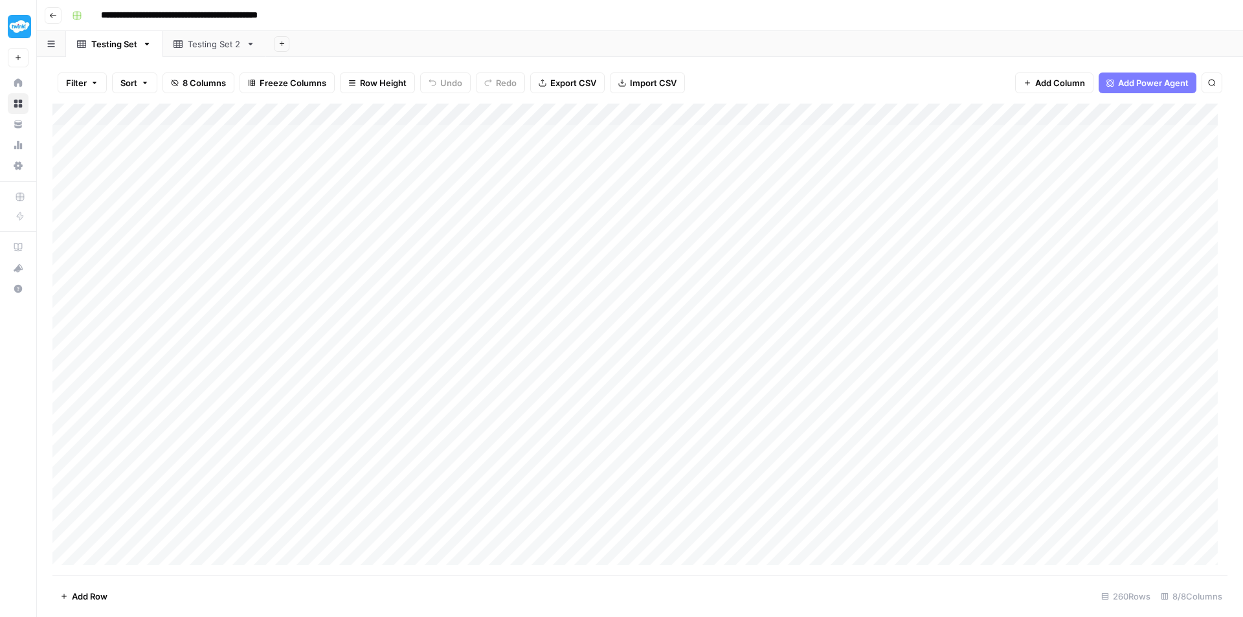
click at [211, 38] on div "Testing Set 2" at bounding box center [214, 44] width 53 height 13
click at [111, 51] on link "Testing Set" at bounding box center [114, 44] width 96 height 26
click at [183, 52] on link "Testing Set 2" at bounding box center [215, 44] width 104 height 26
drag, startPoint x: 1082, startPoint y: 109, endPoint x: 533, endPoint y: 118, distance: 549.1
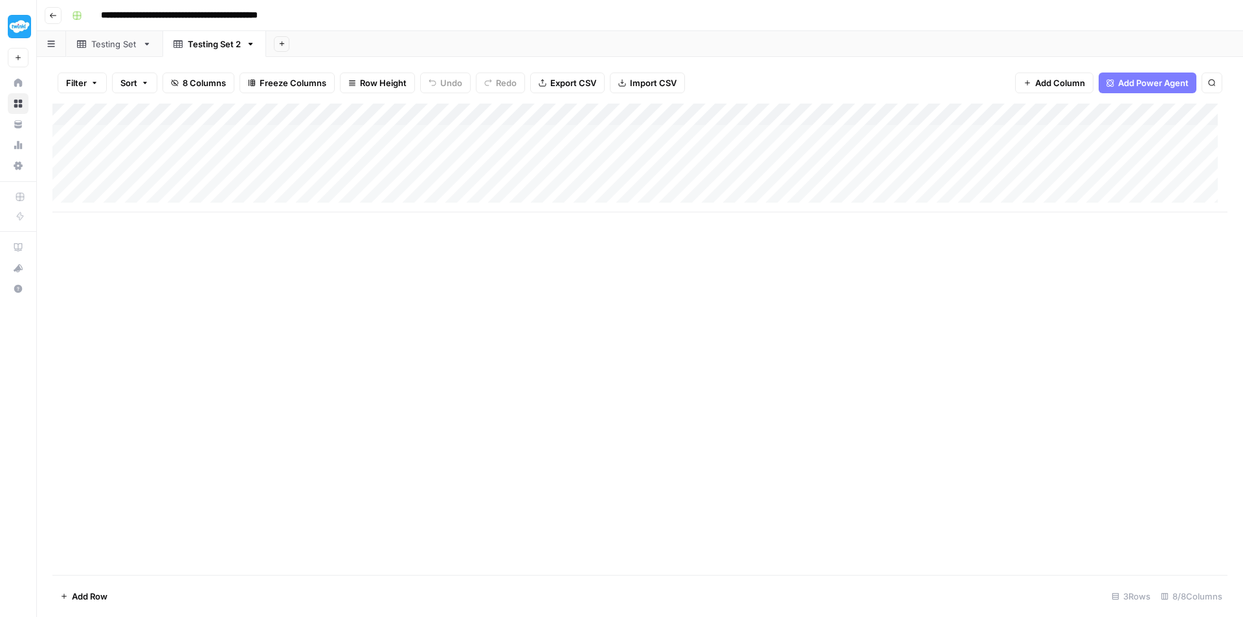
click at [533, 118] on div "Add Column" at bounding box center [639, 158] width 1175 height 109
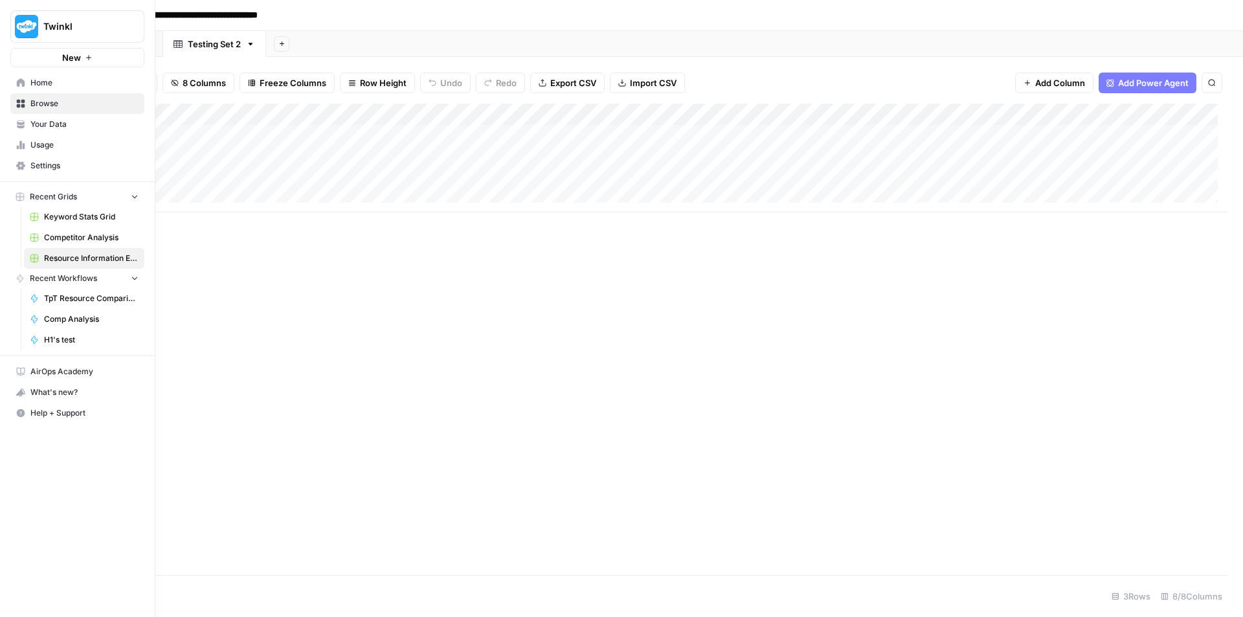
click at [62, 87] on span "Home" at bounding box center [84, 83] width 108 height 12
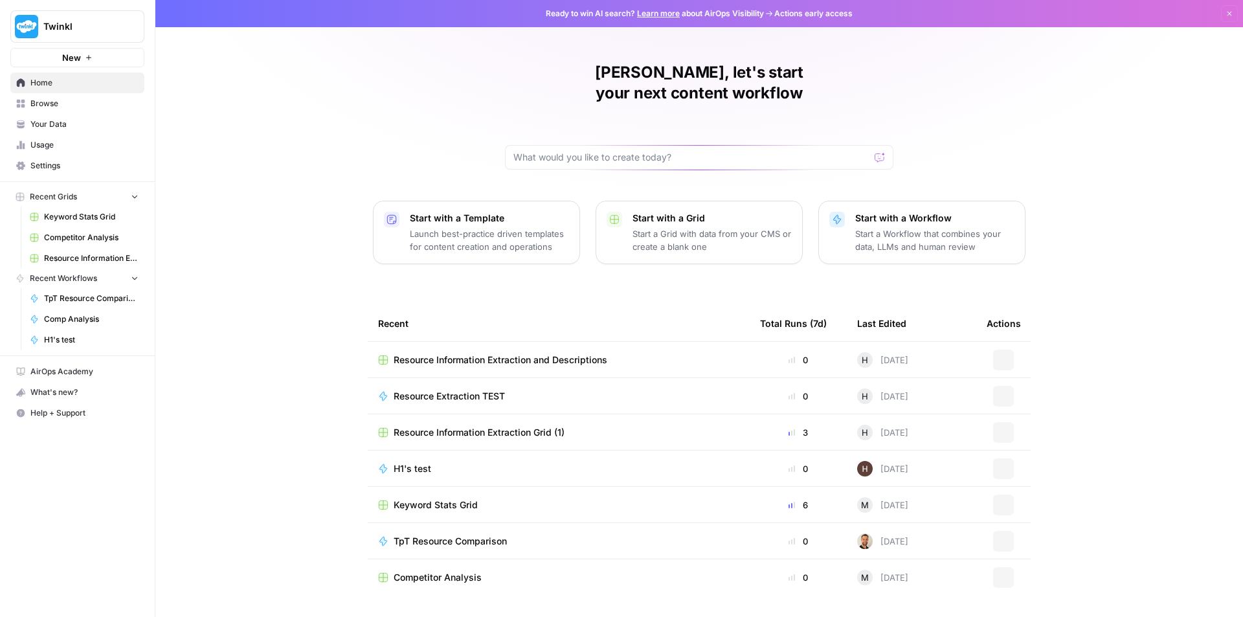
click at [566, 390] on div "Resource Extraction TEST" at bounding box center [558, 396] width 361 height 13
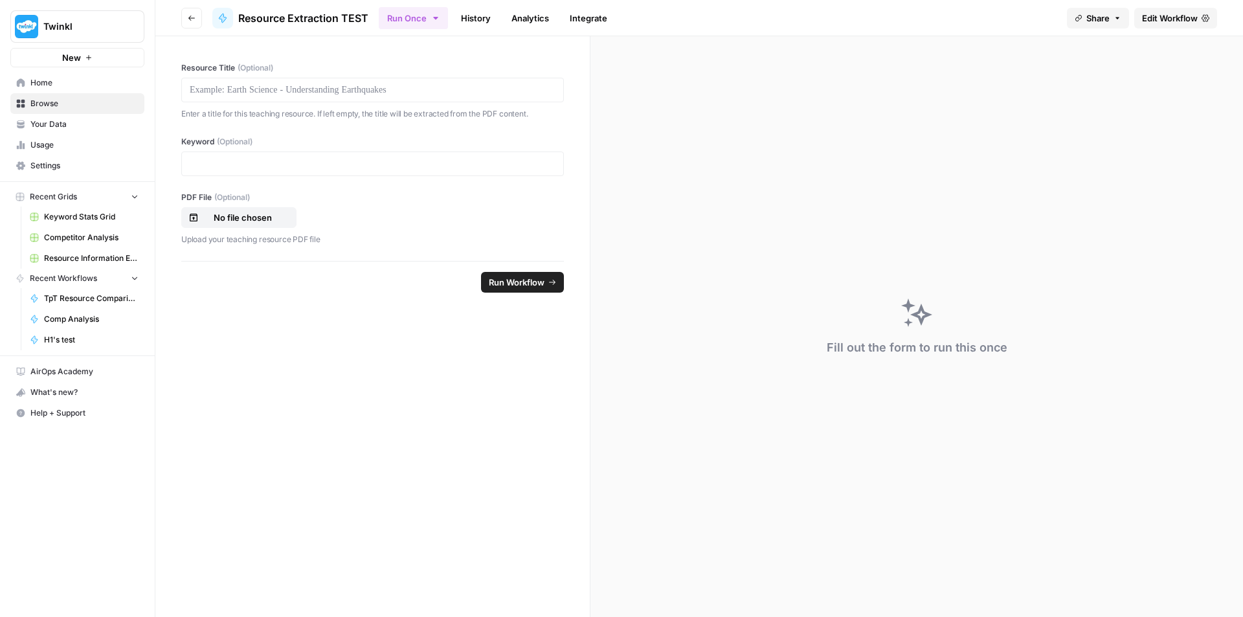
click at [1167, 19] on span "Edit Workflow" at bounding box center [1170, 18] width 56 height 13
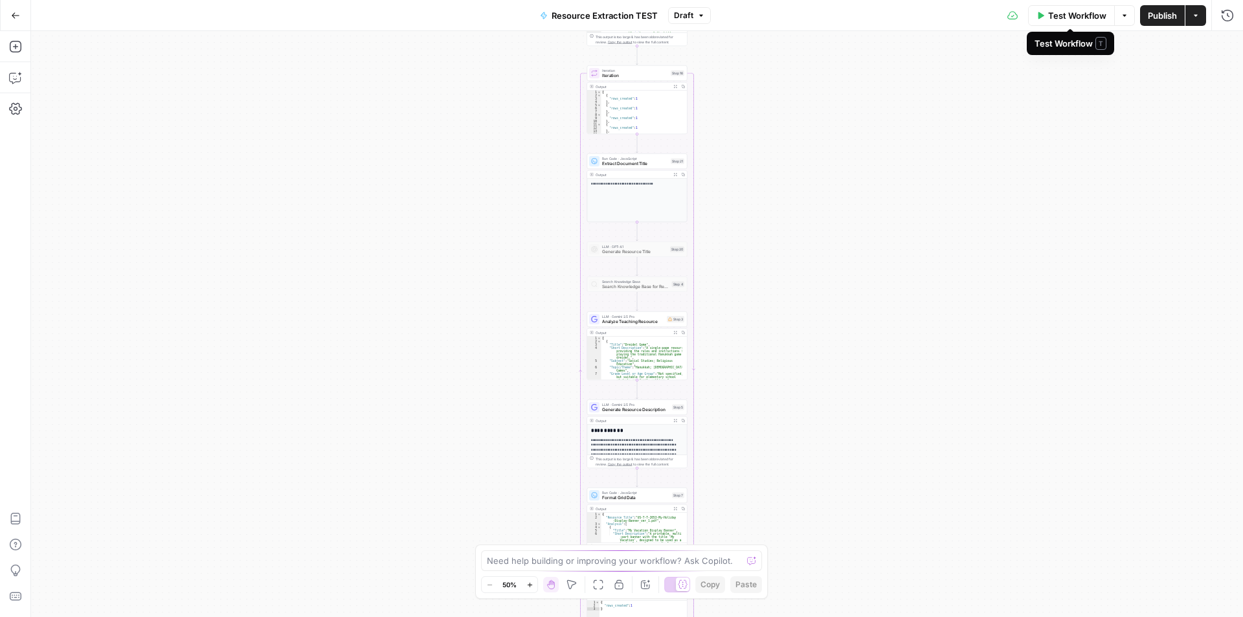
click at [1068, 14] on span "Test Workflow" at bounding box center [1077, 15] width 58 height 13
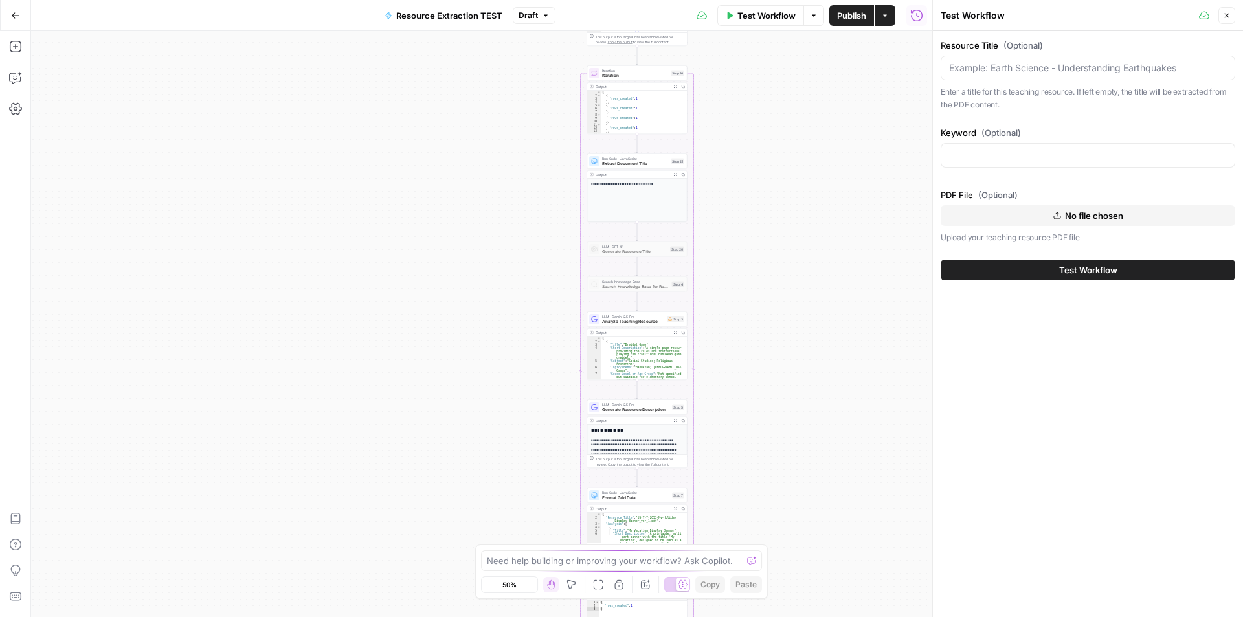
click at [1048, 272] on button "Test Workflow" at bounding box center [1088, 270] width 295 height 21
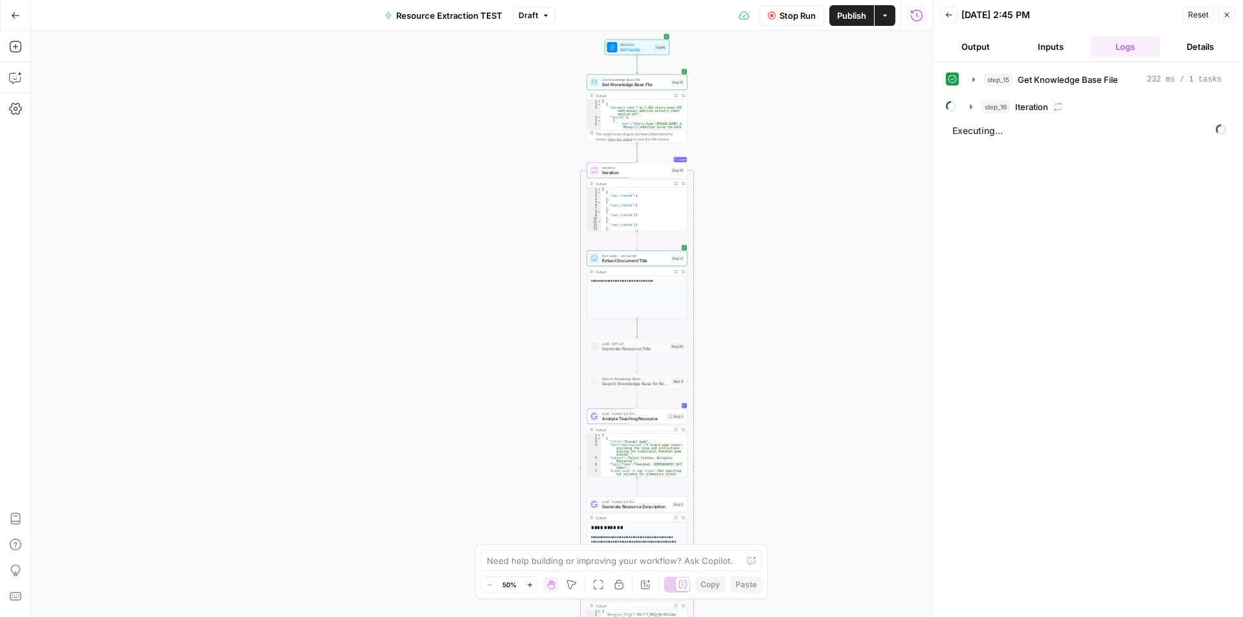
click at [528, 582] on icon "button" at bounding box center [529, 584] width 7 height 7
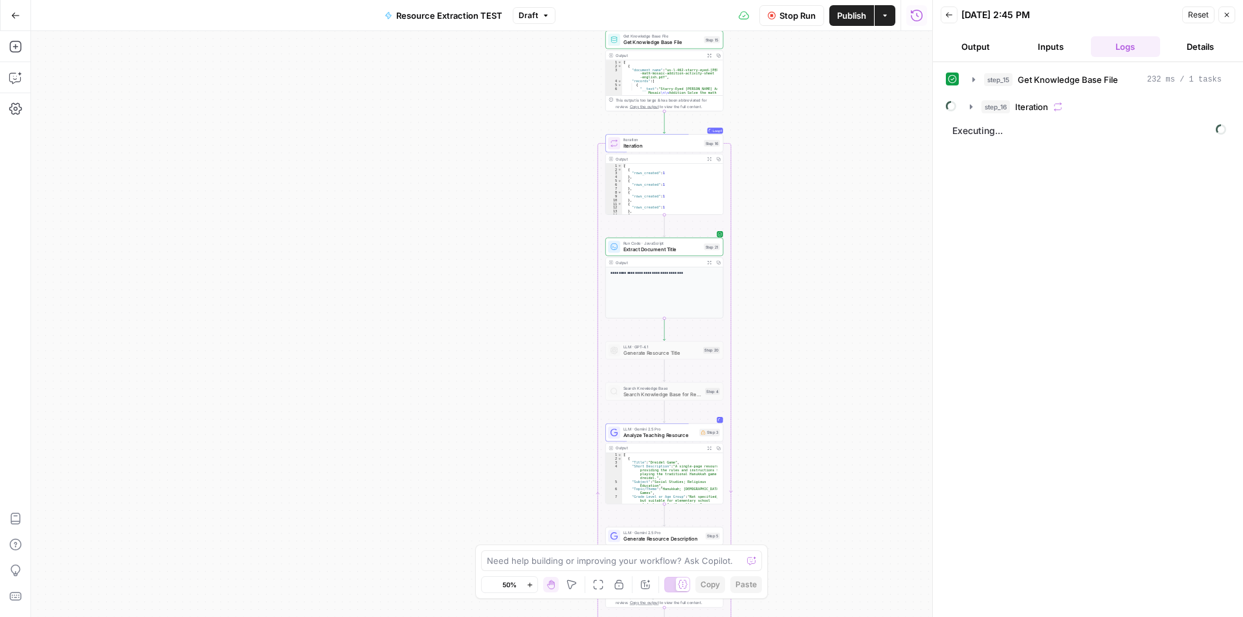
click at [528, 582] on icon "button" at bounding box center [529, 584] width 7 height 7
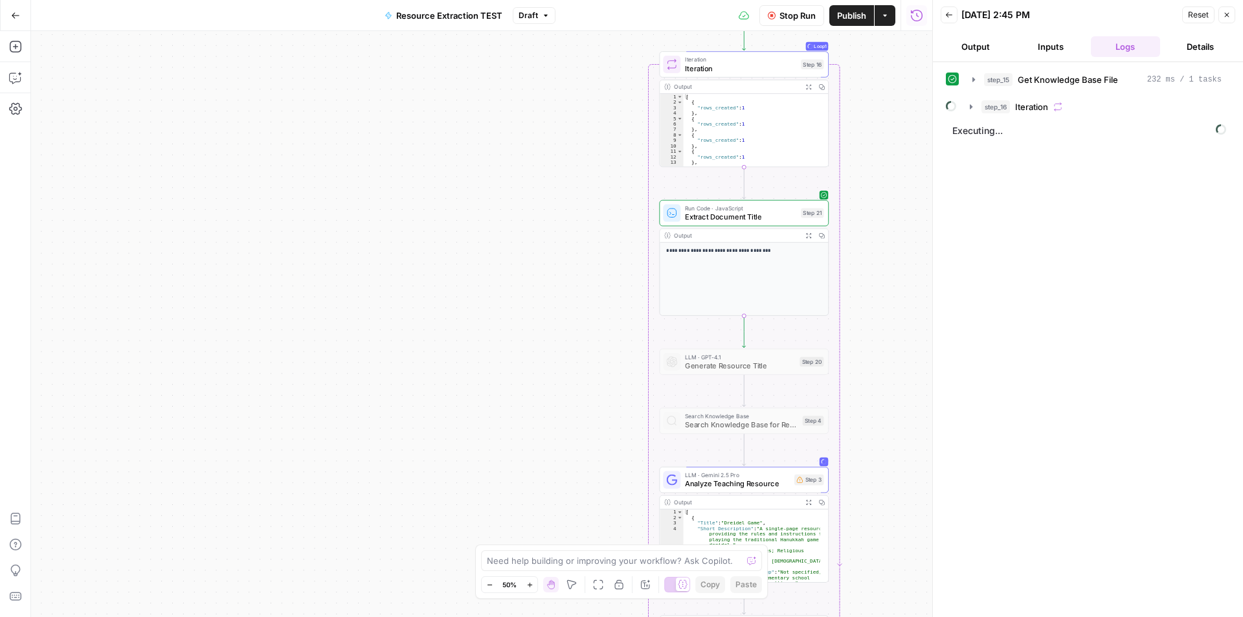
click at [528, 582] on icon "button" at bounding box center [529, 584] width 7 height 7
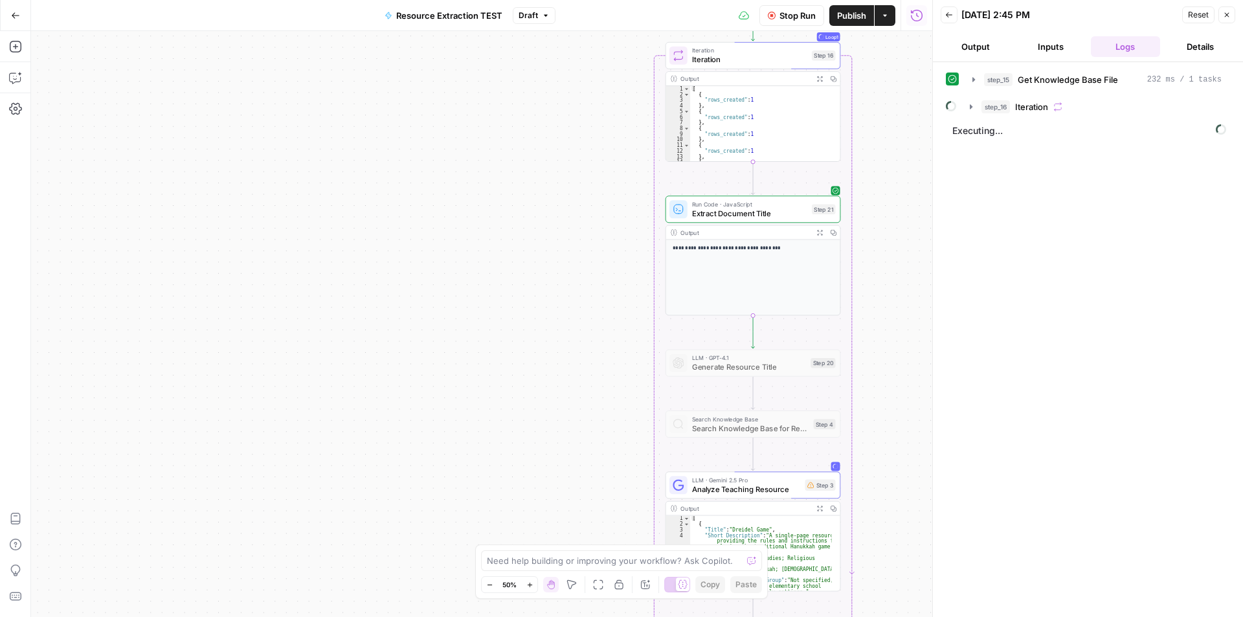
click at [528, 582] on icon "button" at bounding box center [529, 584] width 7 height 7
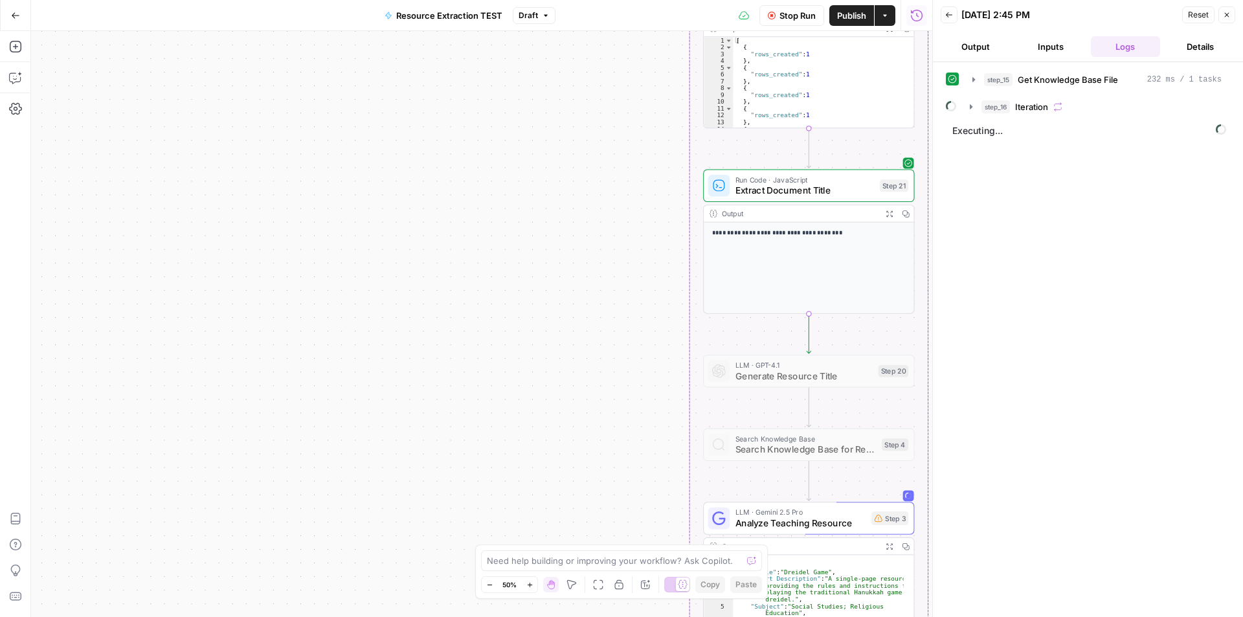
click at [528, 582] on icon "button" at bounding box center [529, 584] width 7 height 7
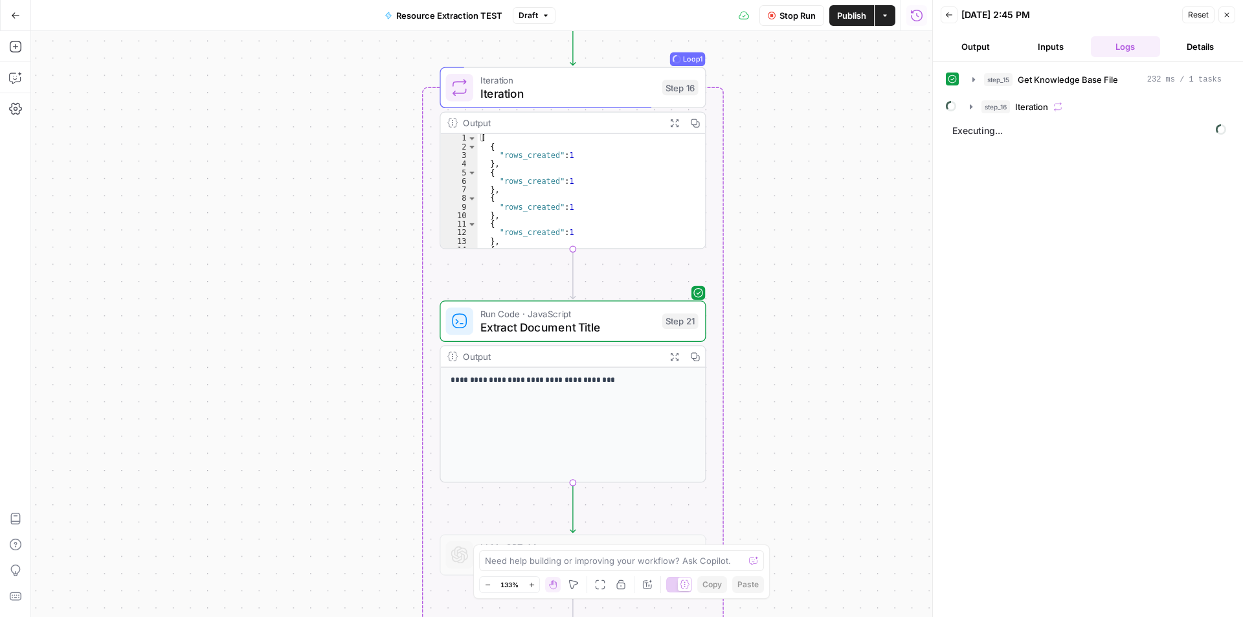
drag, startPoint x: 497, startPoint y: 240, endPoint x: 176, endPoint y: 412, distance: 364.1
click at [176, 412] on div "Workflow Set Inputs Inputs Get Knowledge Base File Get Knowledge Base File Step…" at bounding box center [481, 324] width 901 height 586
drag, startPoint x: 282, startPoint y: 241, endPoint x: 269, endPoint y: 299, distance: 59.7
click at [269, 299] on div "Workflow Set Inputs Inputs Get Knowledge Base File Get Knowledge Base File Step…" at bounding box center [481, 324] width 901 height 586
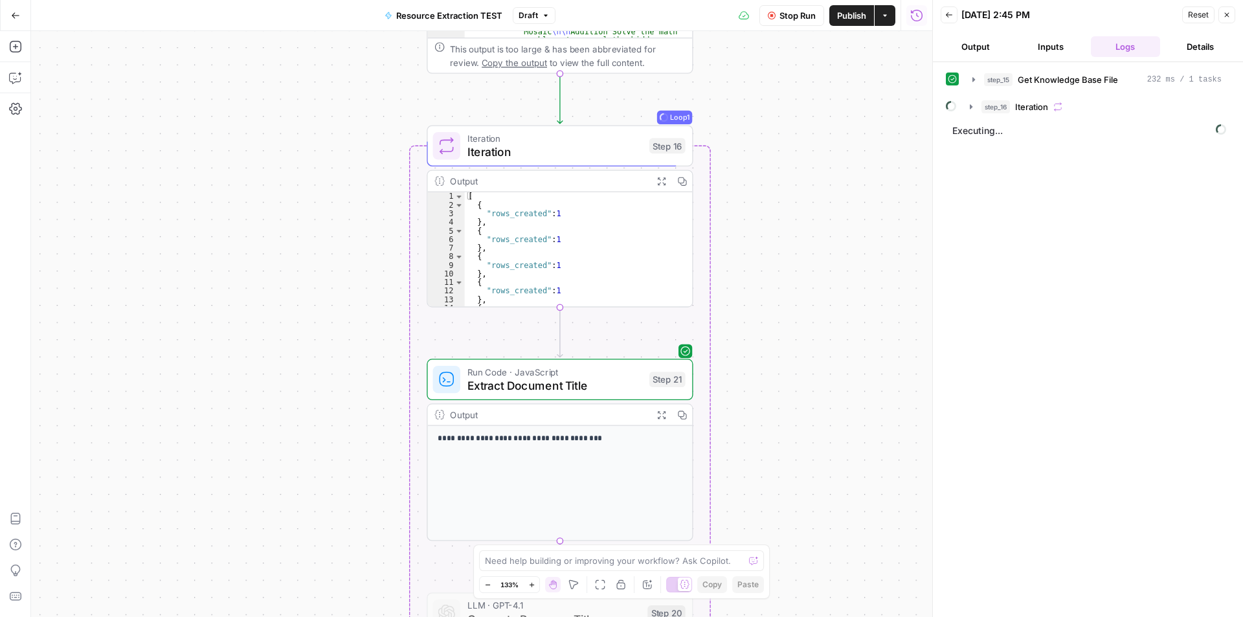
scroll to position [24, 0]
click at [797, 14] on span "Stop Run" at bounding box center [798, 15] width 36 height 13
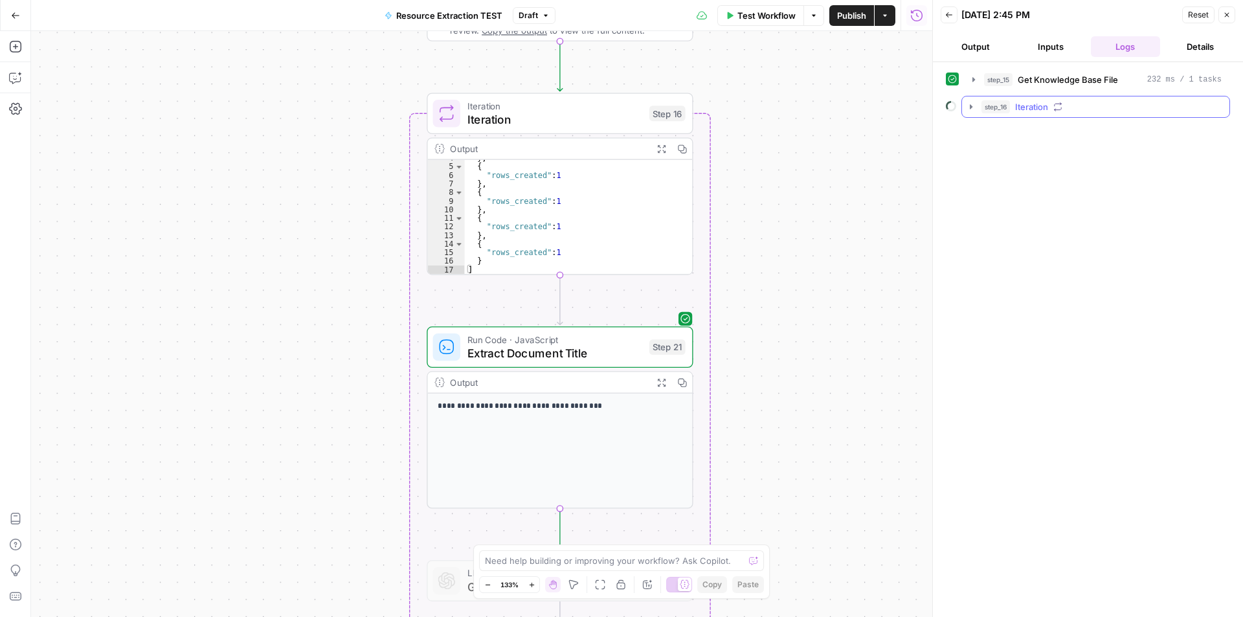
click at [1067, 111] on div "step_16 Iteration" at bounding box center [1102, 106] width 240 height 13
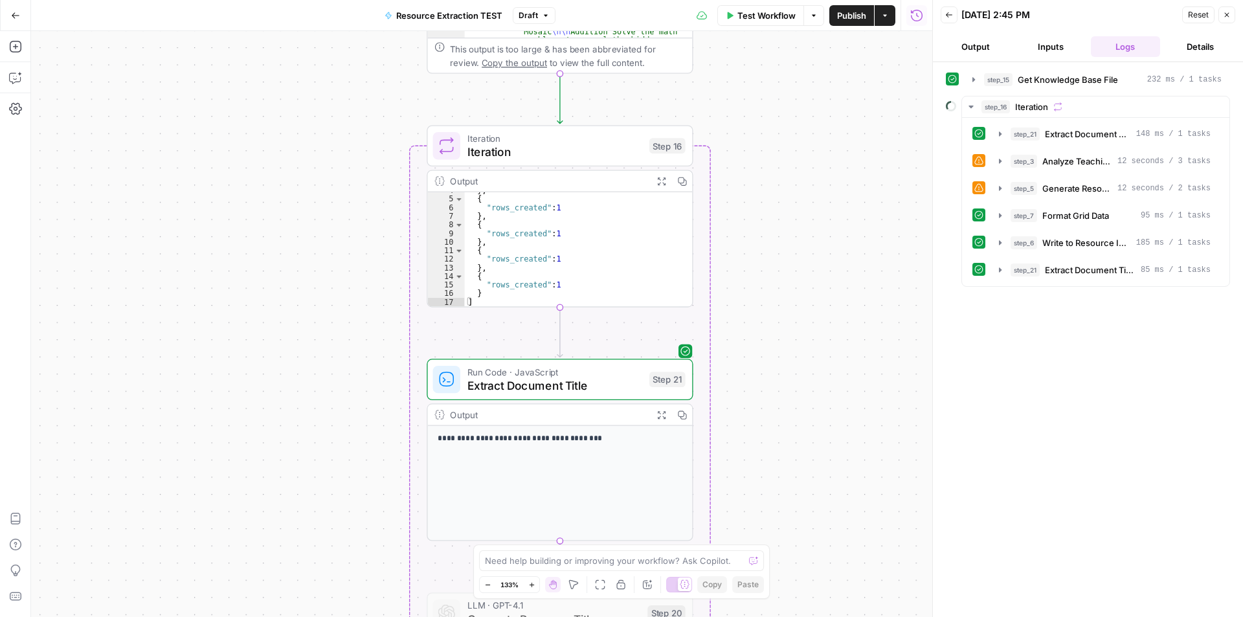
scroll to position [0, 0]
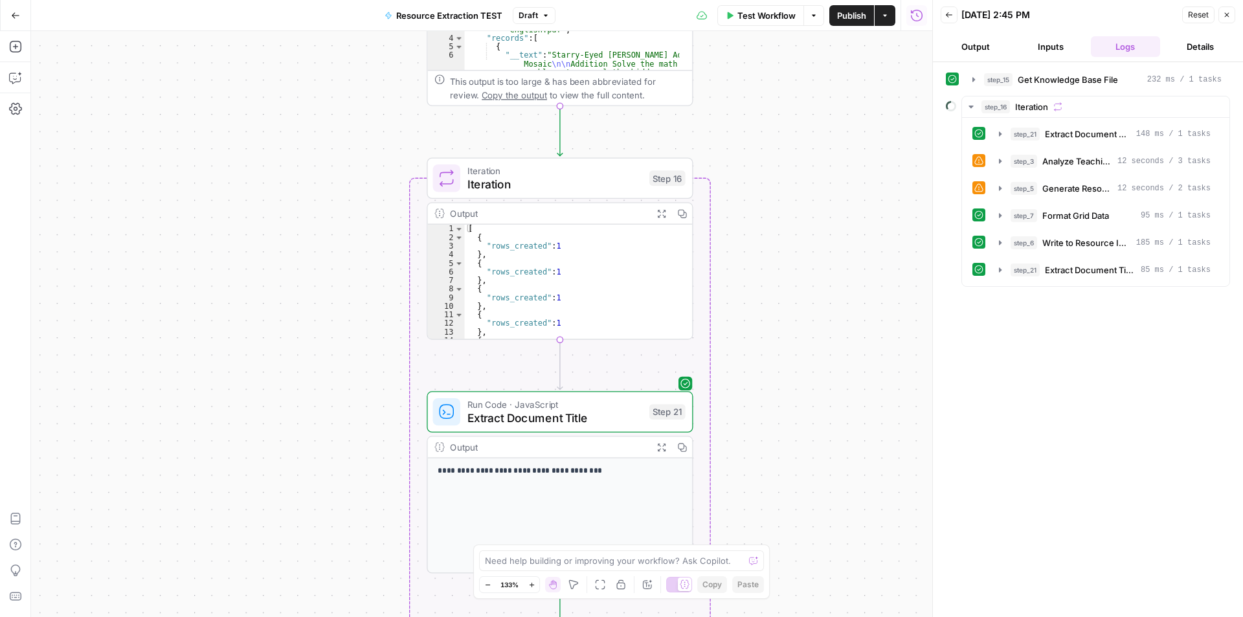
click at [848, 260] on div "Workflow Set Inputs Inputs Get Knowledge Base File Get Knowledge Base File Step…" at bounding box center [481, 324] width 901 height 586
click at [1229, 16] on icon "button" at bounding box center [1227, 15] width 8 height 8
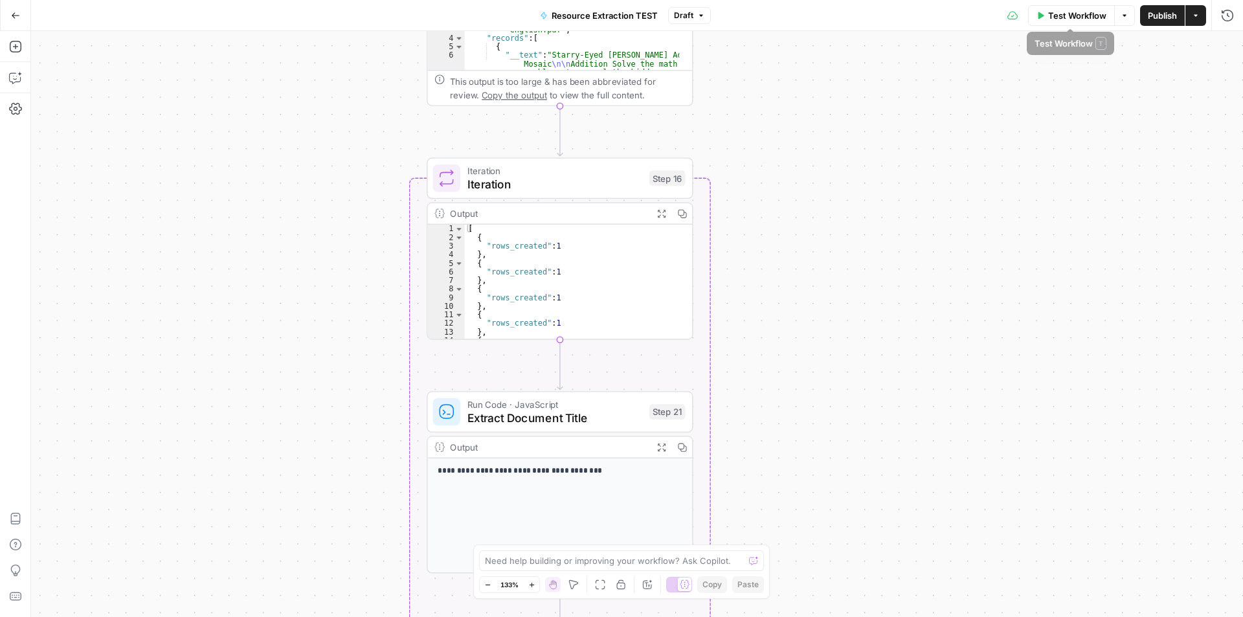
click at [1127, 12] on span "button" at bounding box center [1125, 16] width 8 height 8
click at [1101, 62] on span "View Last Test" at bounding box center [1087, 64] width 57 height 13
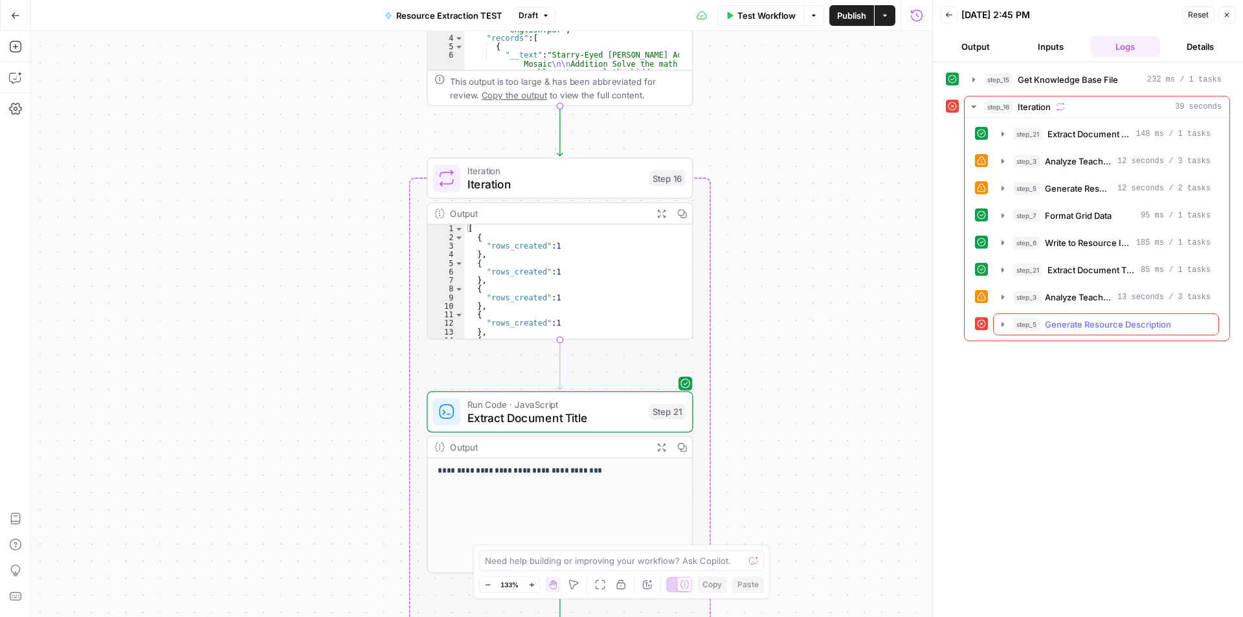
click at [1156, 330] on span "Generate Resource Description" at bounding box center [1108, 324] width 126 height 13
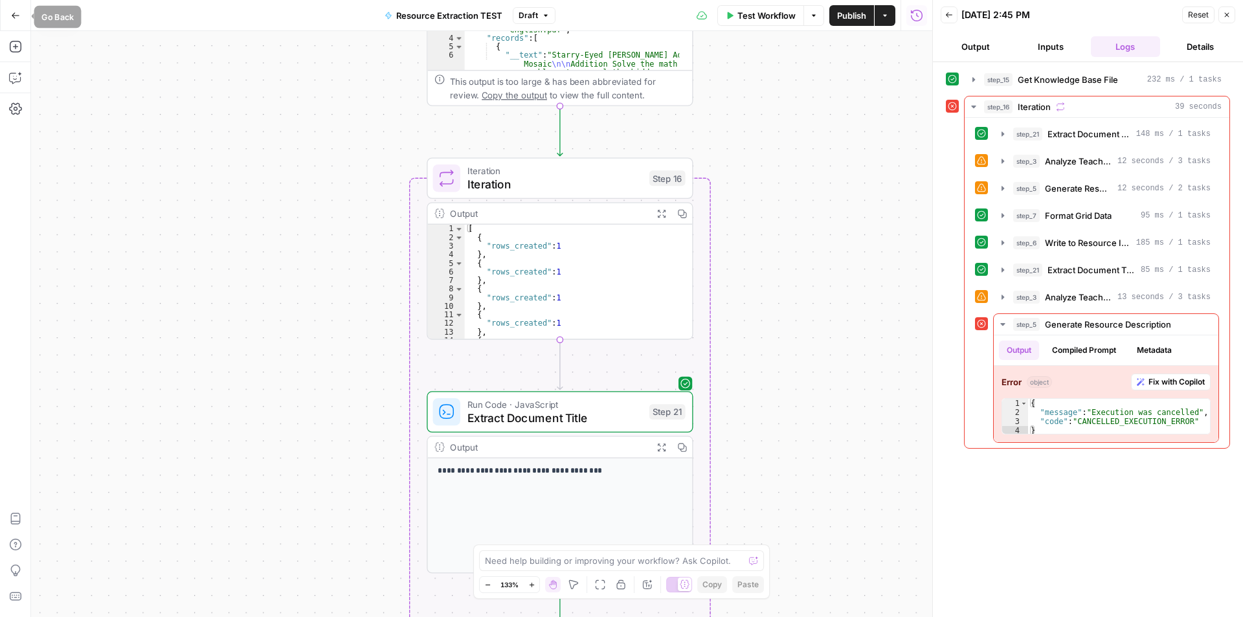
click at [14, 17] on icon "button" at bounding box center [15, 15] width 9 height 9
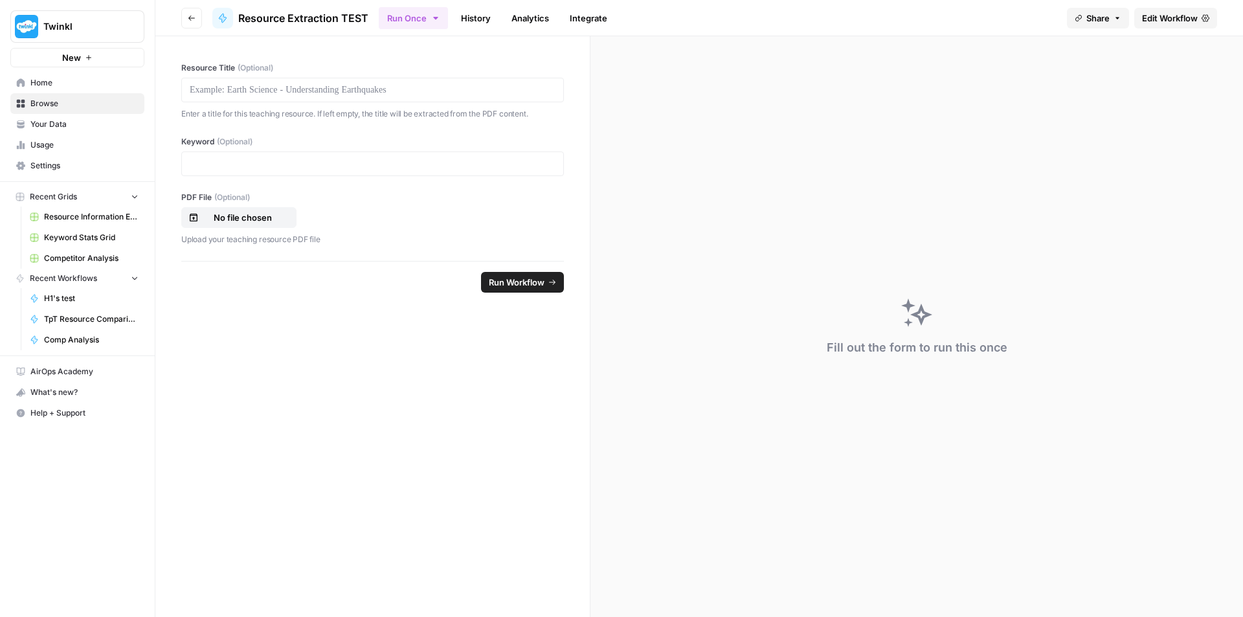
click at [88, 221] on span "Resource Information Extraction and Descriptions" at bounding box center [91, 217] width 95 height 12
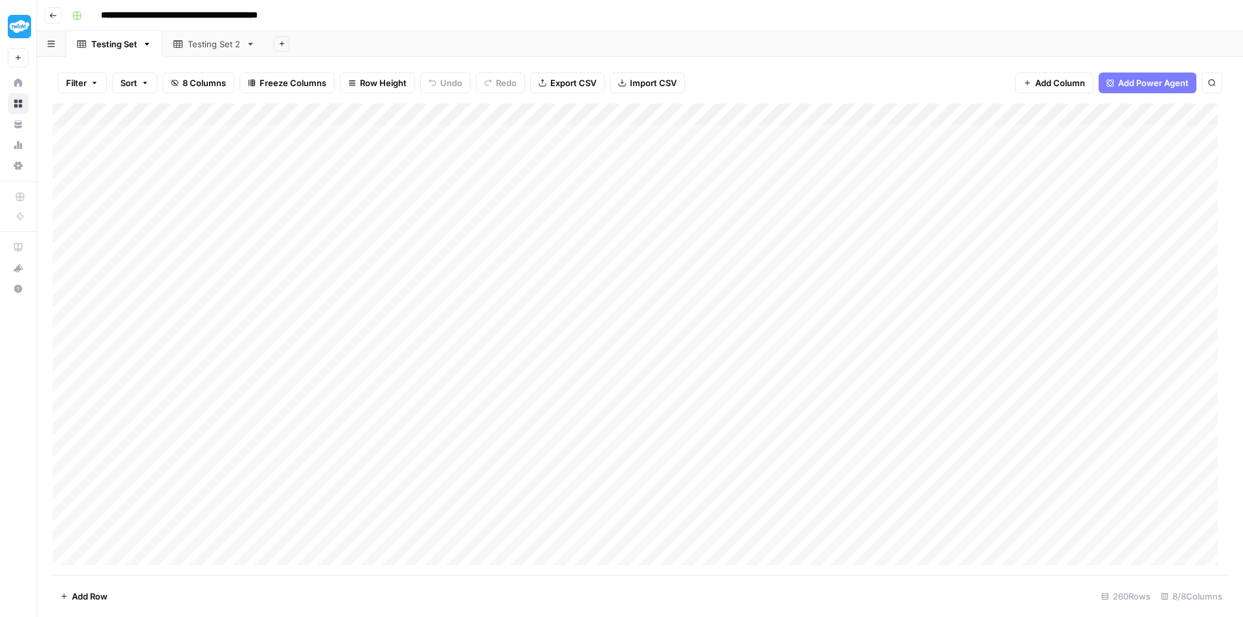
scroll to position [388, 0]
click at [234, 49] on div "Testing Set 2" at bounding box center [214, 44] width 53 height 13
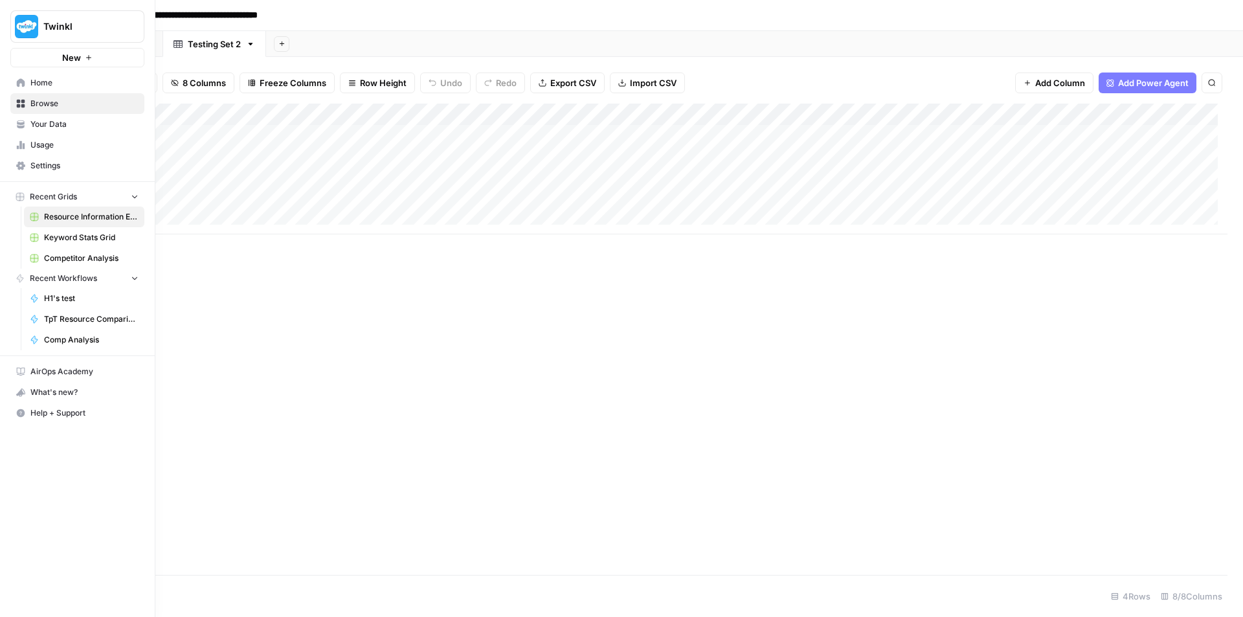
click at [35, 81] on span "Home" at bounding box center [84, 83] width 108 height 12
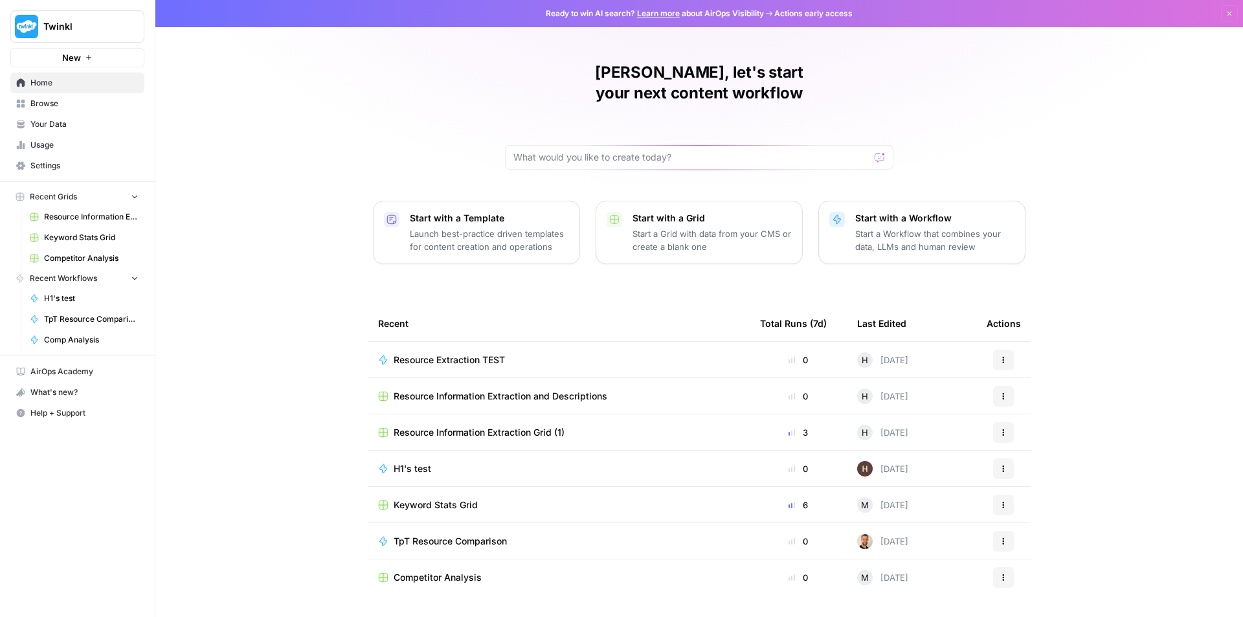
click at [461, 499] on span "Keyword Stats Grid" at bounding box center [436, 505] width 84 height 13
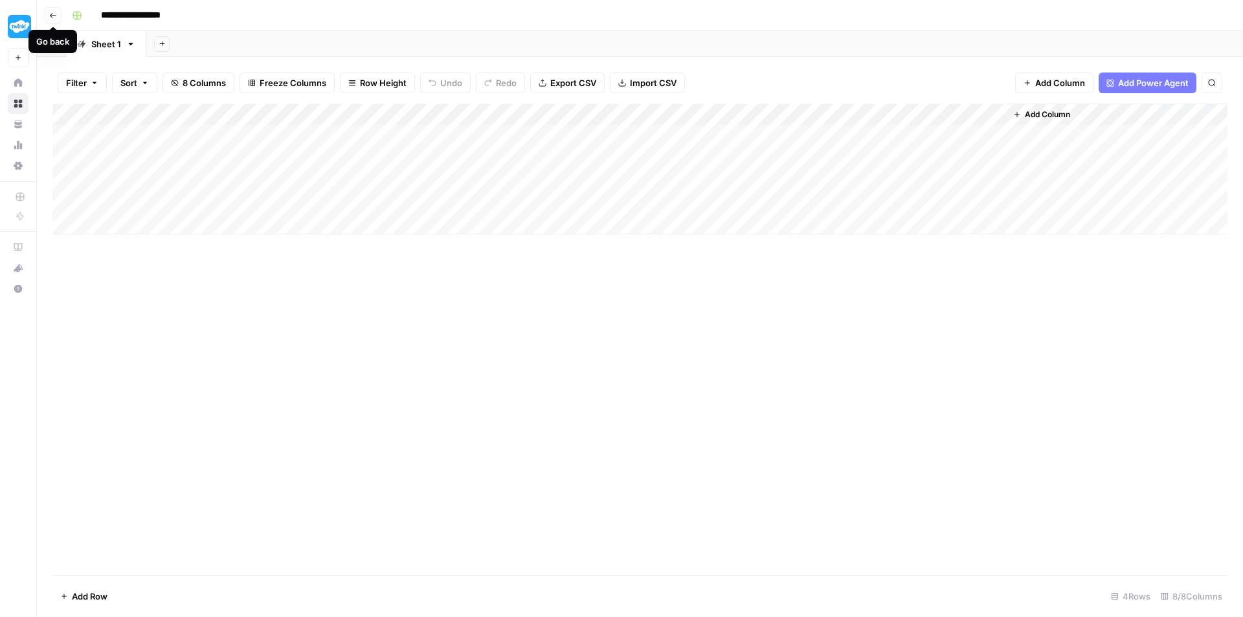
click at [54, 14] on icon "button" at bounding box center [53, 16] width 8 height 8
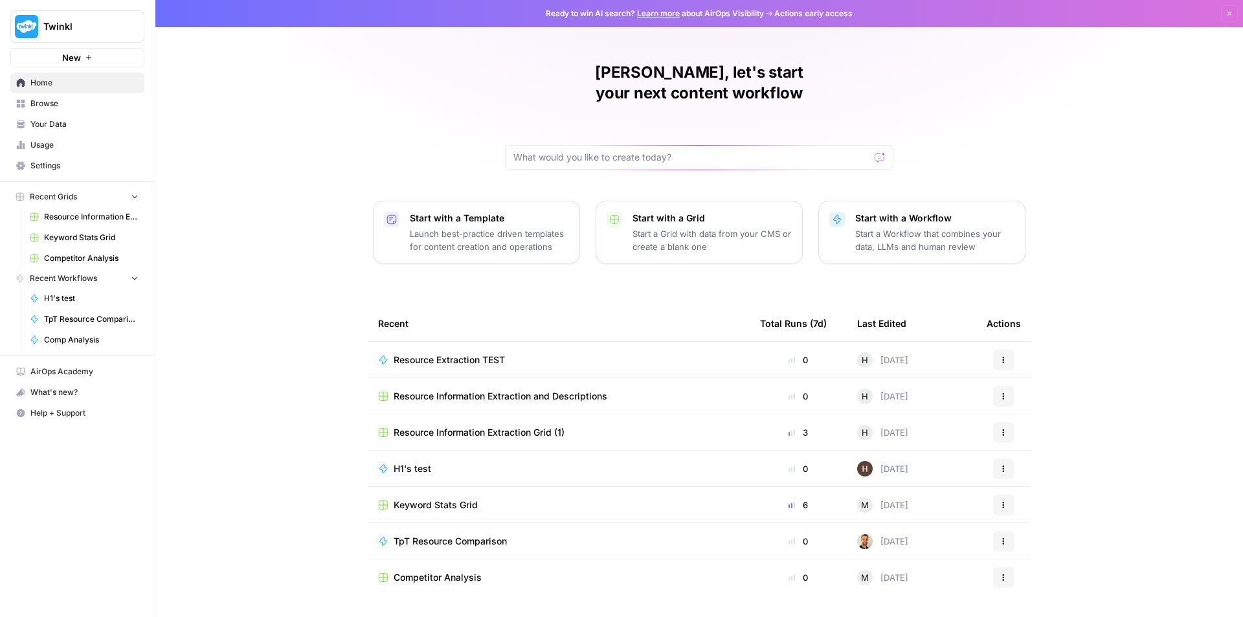
click at [68, 126] on span "Your Data" at bounding box center [84, 124] width 108 height 12
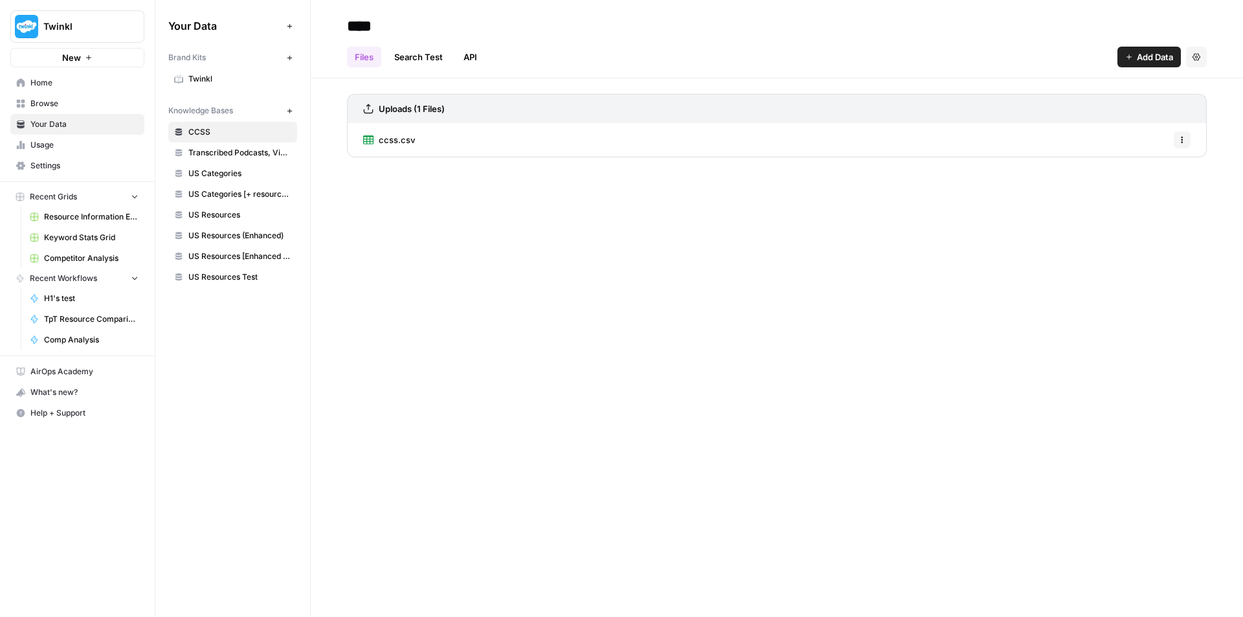
click at [230, 274] on span "US Resources Test" at bounding box center [239, 277] width 103 height 12
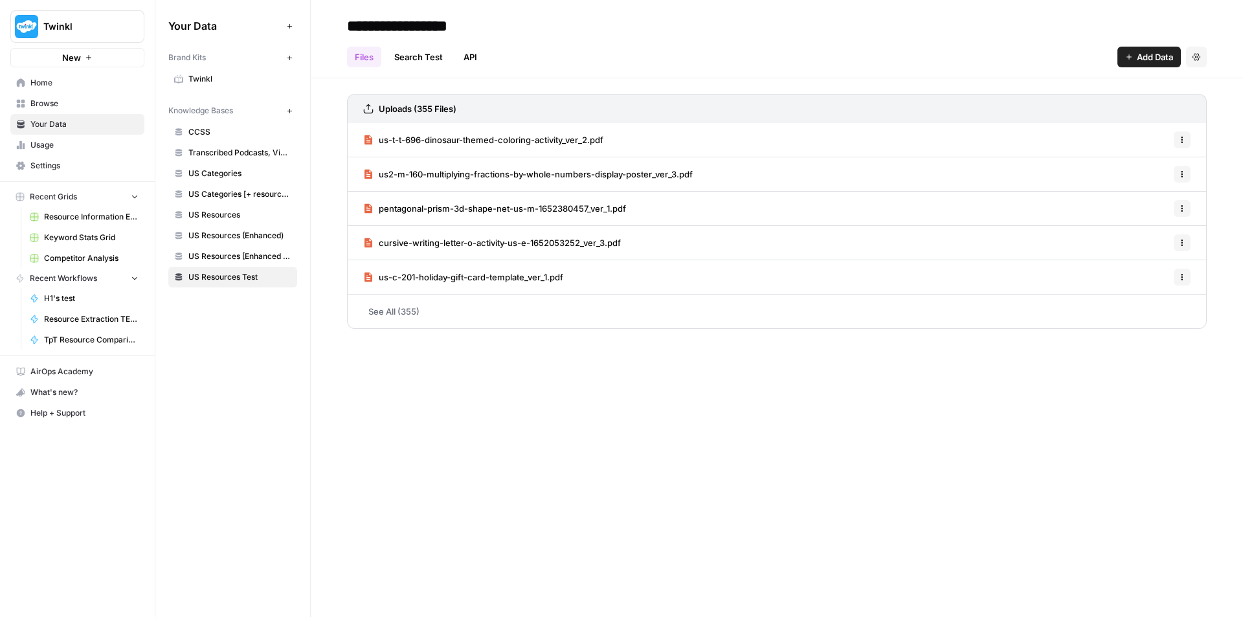
click at [409, 312] on link "See All (355)" at bounding box center [777, 312] width 860 height 34
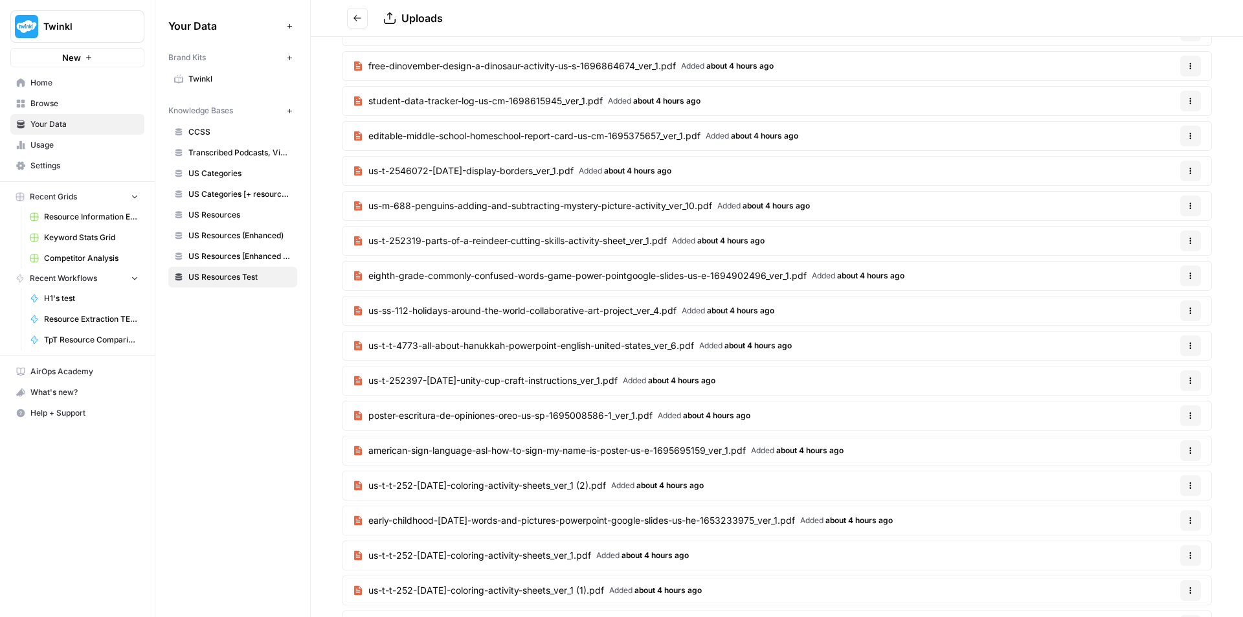
scroll to position [2415, 0]
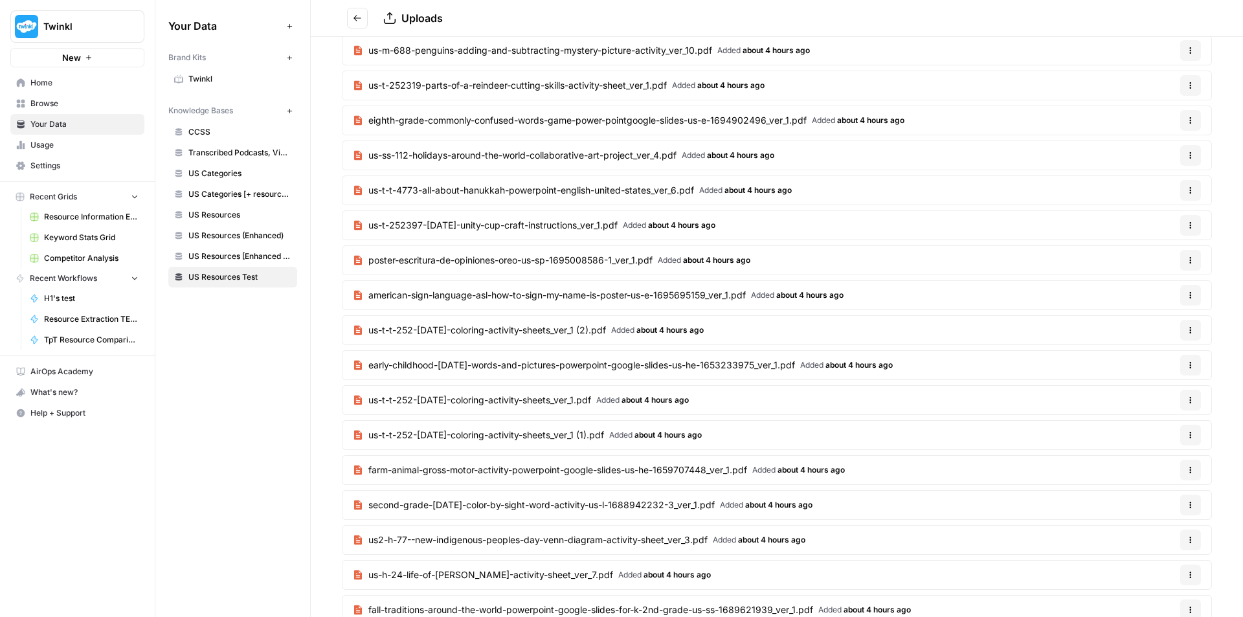
click at [1187, 333] on icon "button" at bounding box center [1191, 330] width 8 height 8
click at [1151, 363] on span "Delete File" at bounding box center [1154, 360] width 42 height 13
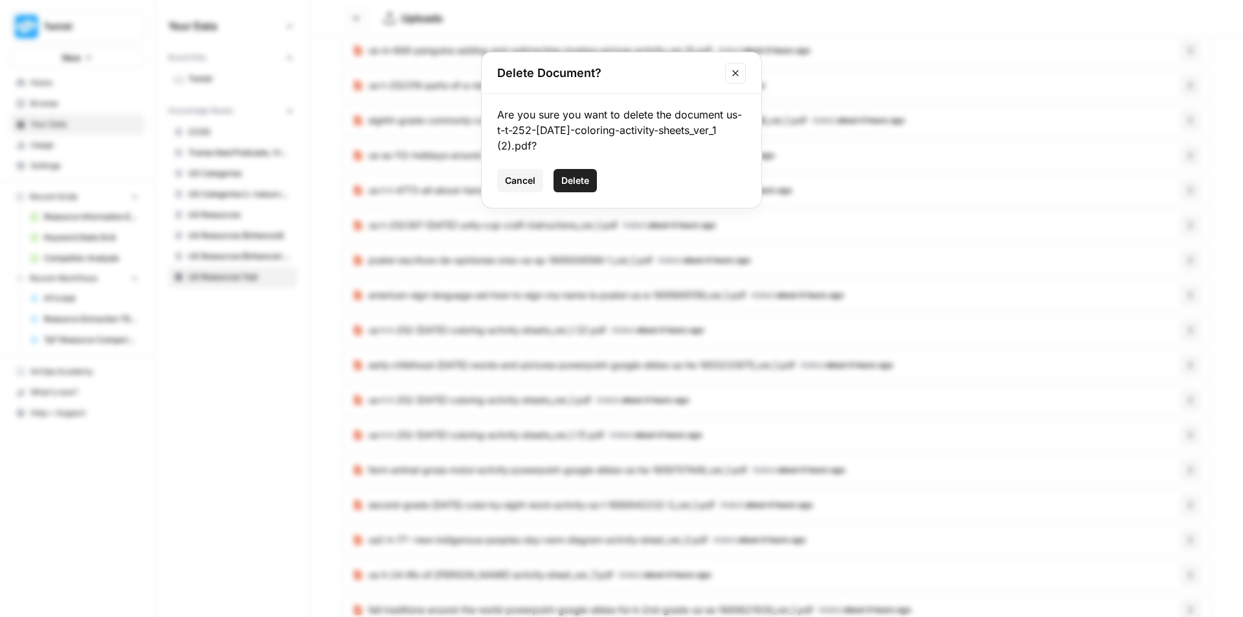
click at [577, 184] on span "Delete" at bounding box center [575, 180] width 28 height 13
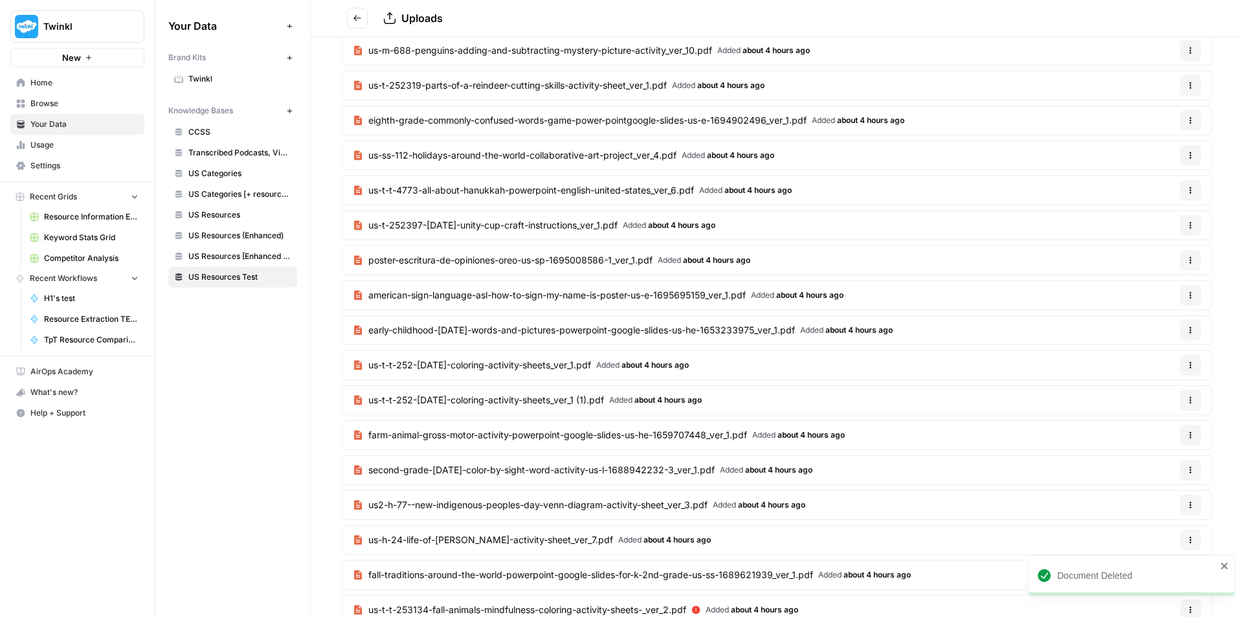
click at [1187, 401] on icon "button" at bounding box center [1191, 400] width 8 height 8
click at [1160, 428] on span "Delete File" at bounding box center [1154, 430] width 42 height 13
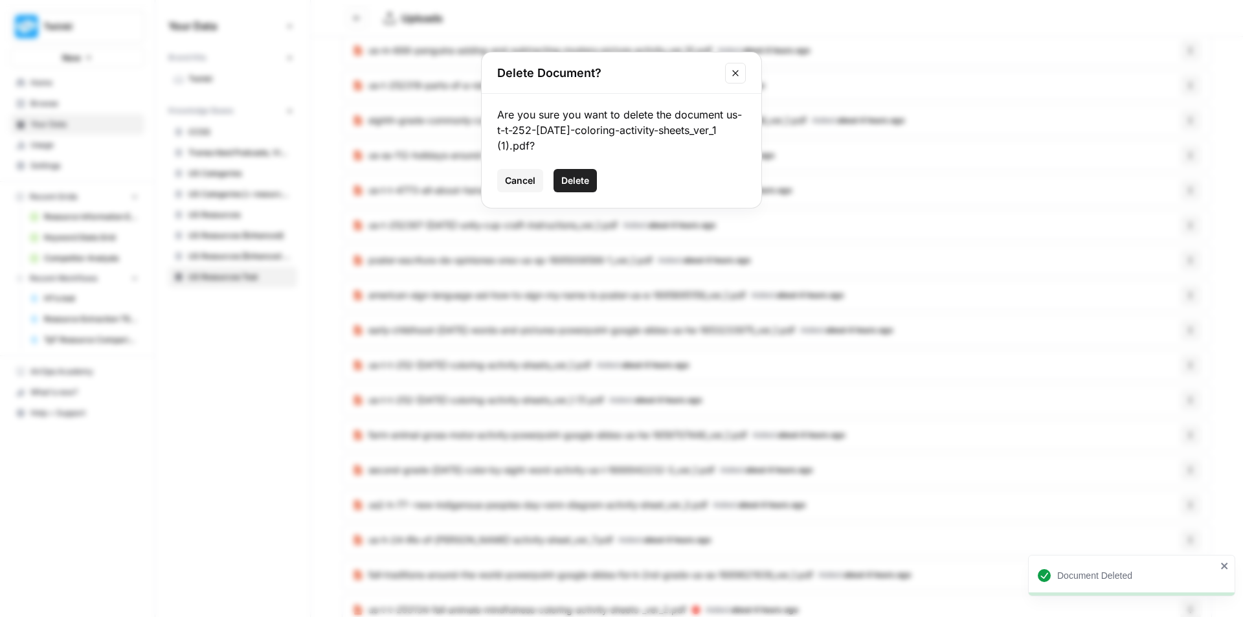
click at [589, 183] on span "Delete" at bounding box center [575, 180] width 28 height 13
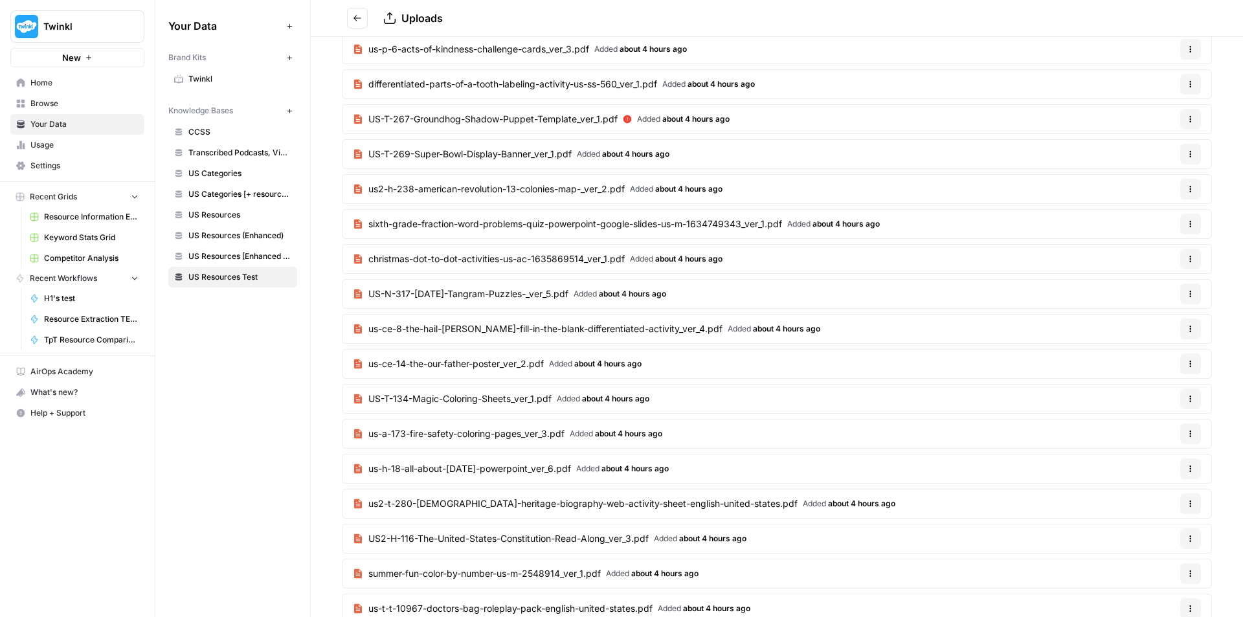
scroll to position [0, 0]
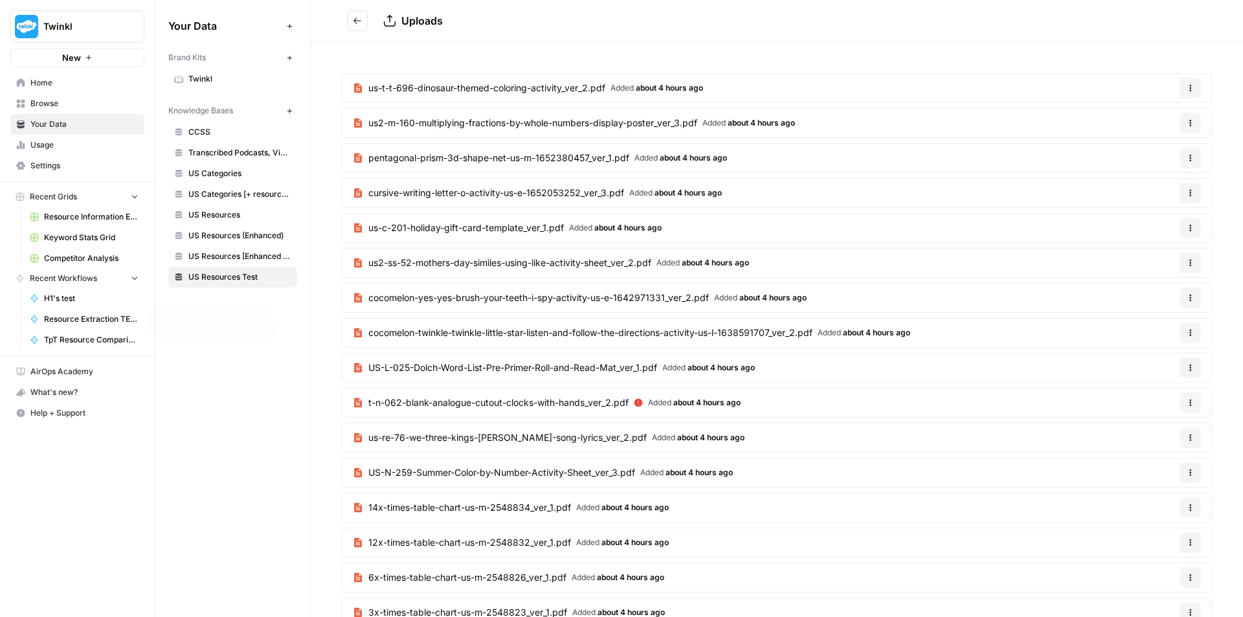
click at [93, 310] on link "Resource Extraction TEST" at bounding box center [84, 319] width 120 height 21
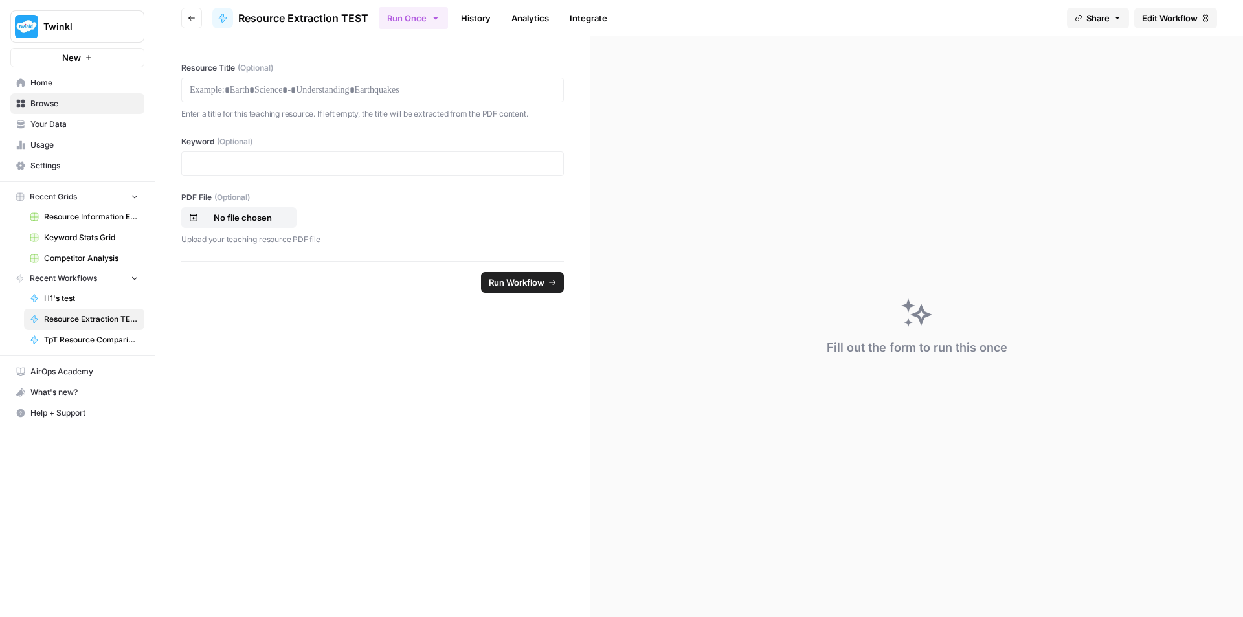
click at [438, 21] on icon "button" at bounding box center [436, 18] width 10 height 10
click at [438, 19] on icon "button" at bounding box center [436, 18] width 10 height 10
click at [478, 19] on link "History" at bounding box center [475, 18] width 45 height 21
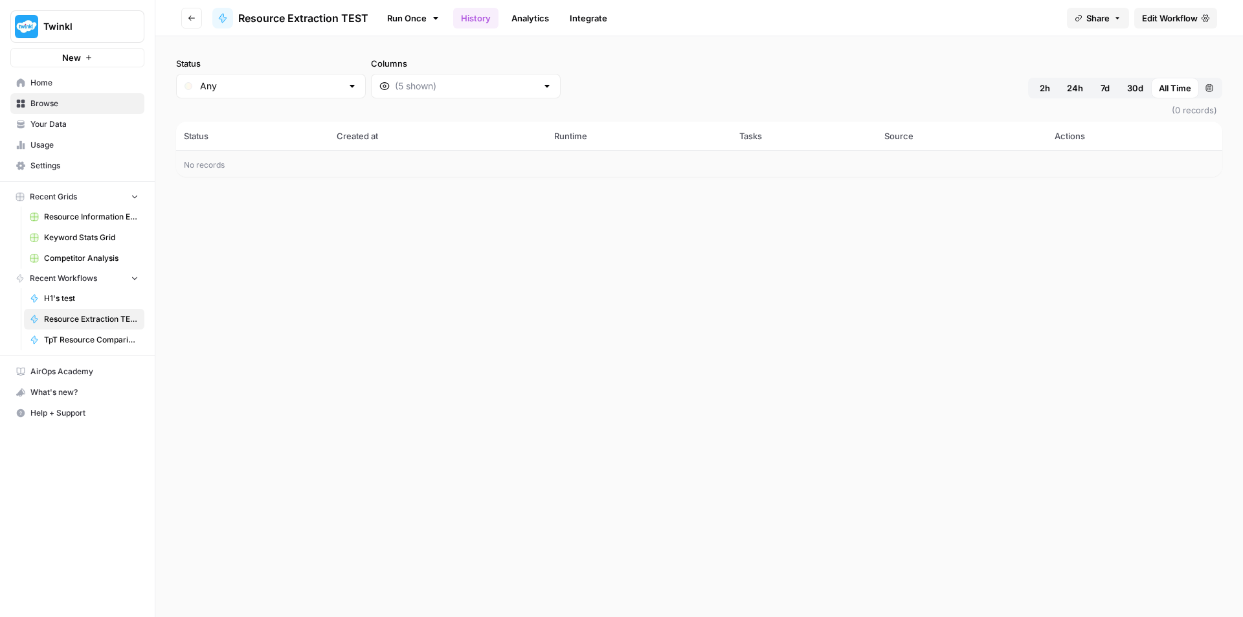
click at [429, 18] on link "Run Once" at bounding box center [413, 18] width 69 height 22
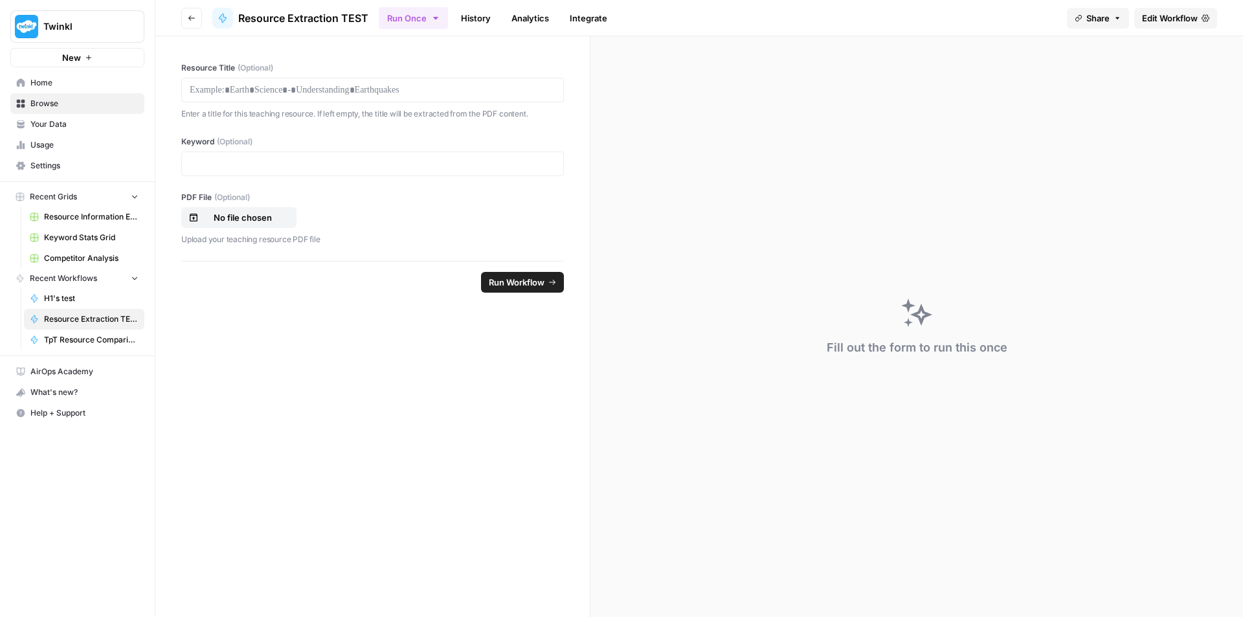
click at [1206, 23] on link "Edit Workflow" at bounding box center [1175, 18] width 83 height 21
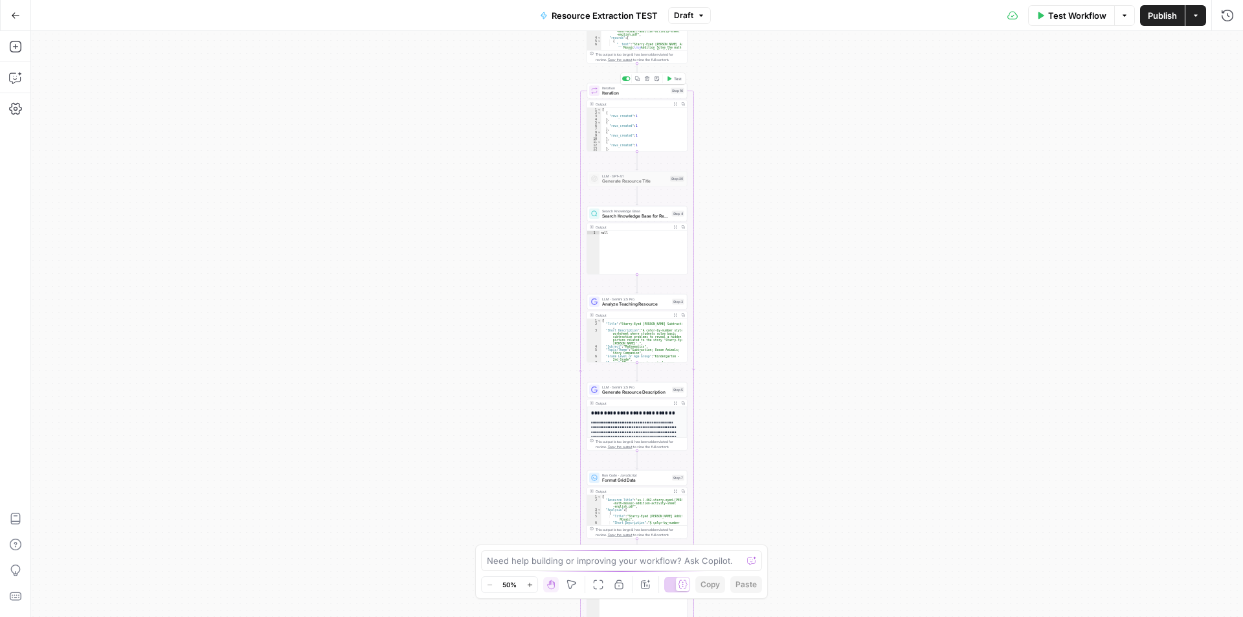
click at [622, 95] on span "Iteration" at bounding box center [635, 93] width 66 height 6
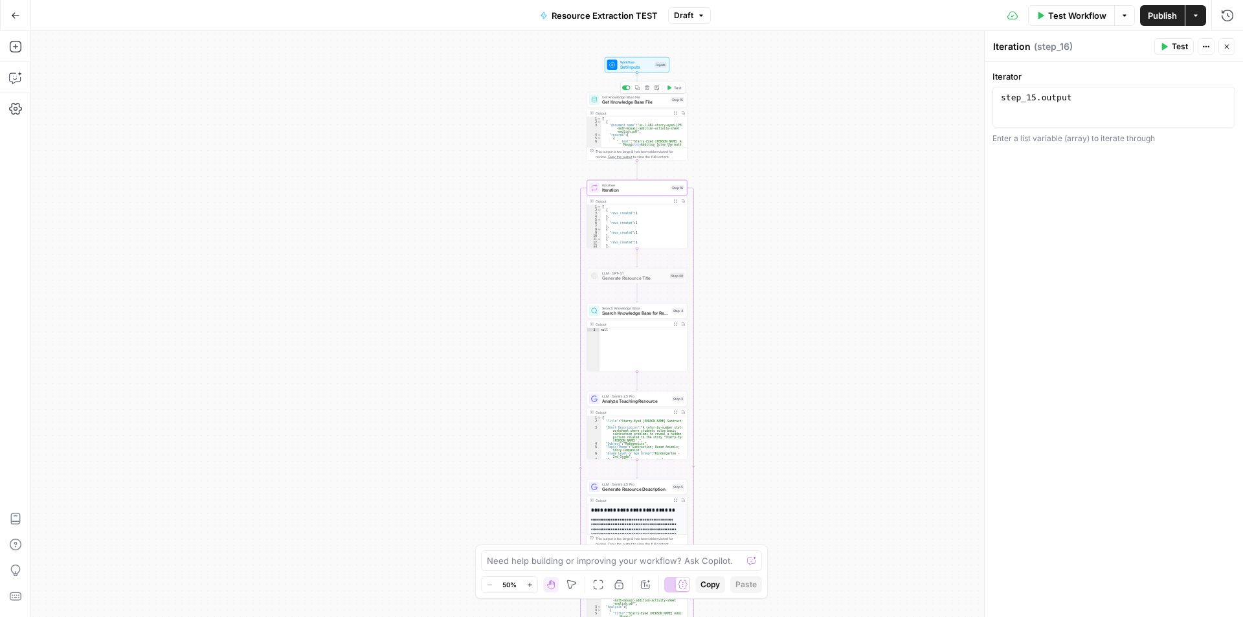
click at [648, 102] on span "Get Knowledge Base File" at bounding box center [635, 102] width 66 height 6
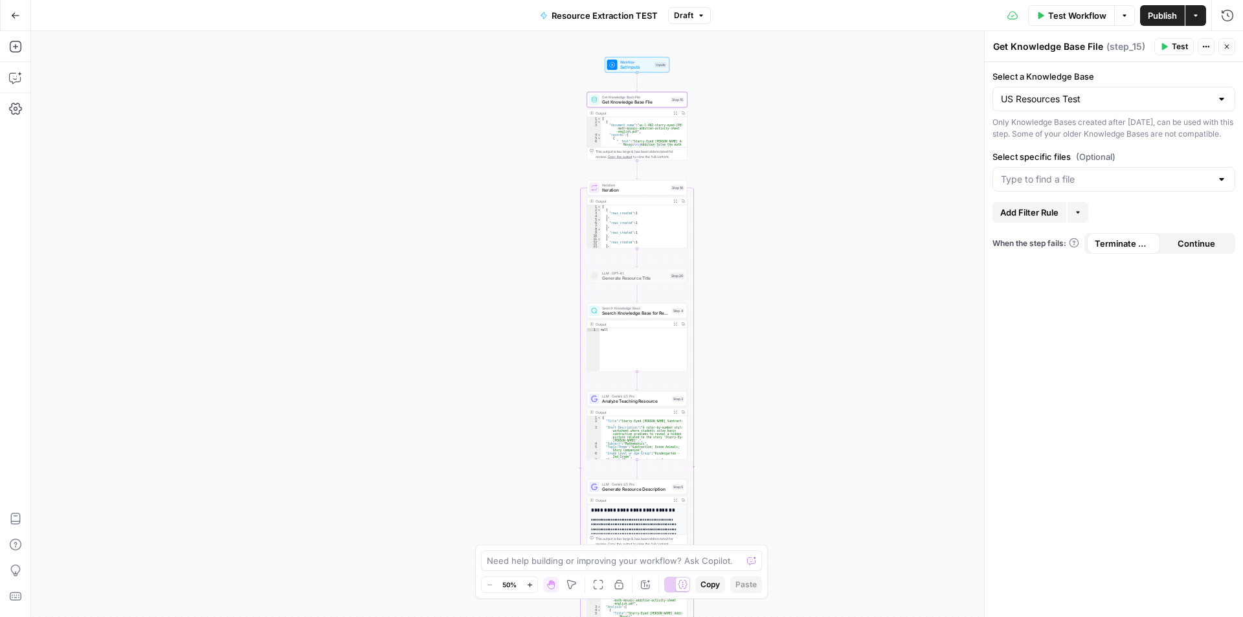
click at [19, 23] on button "Go Back" at bounding box center [15, 15] width 23 height 23
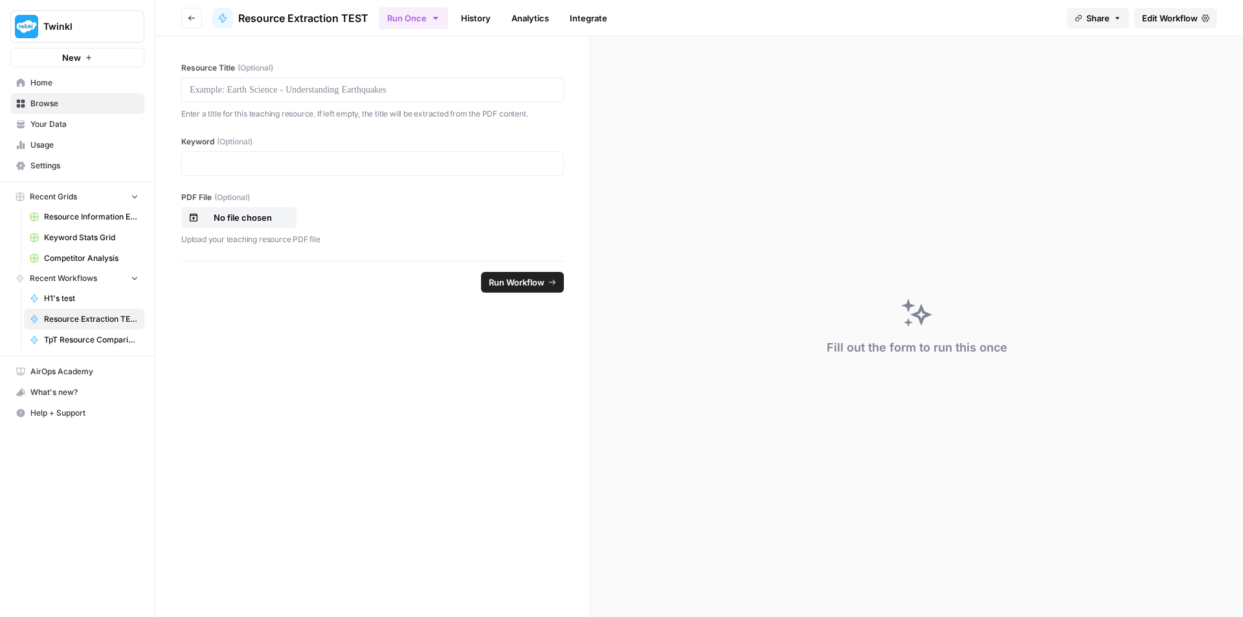
click at [522, 287] on span "Run Workflow" at bounding box center [517, 282] width 56 height 13
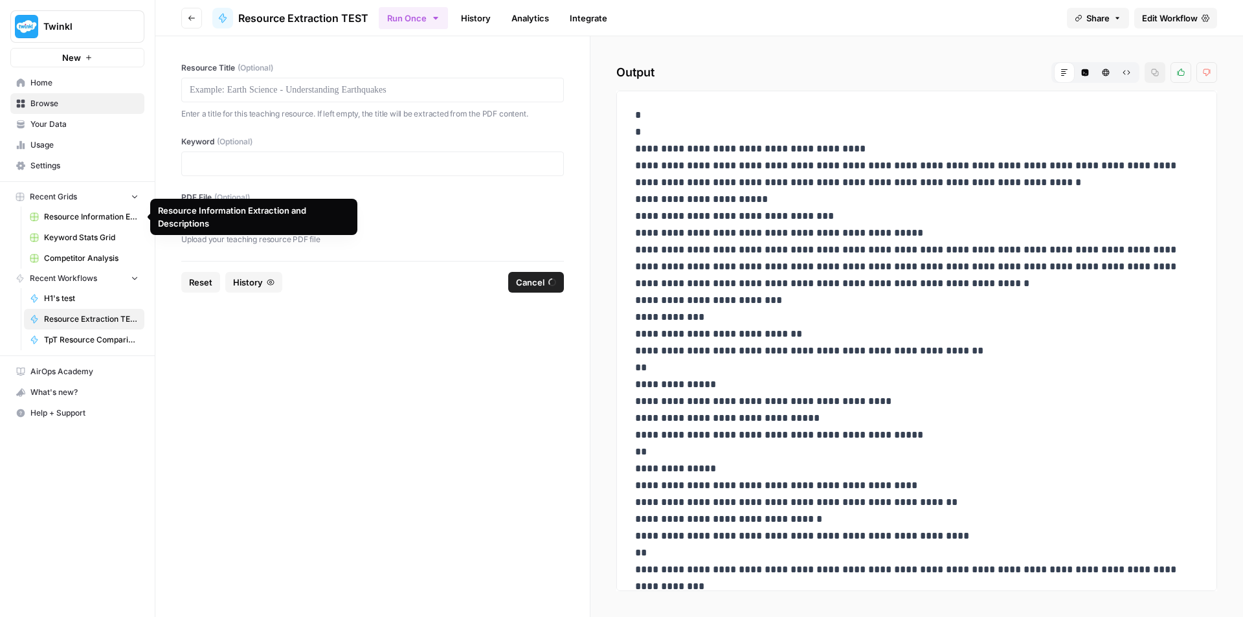
click at [84, 220] on span "Resource Information Extraction and Descriptions" at bounding box center [91, 217] width 95 height 12
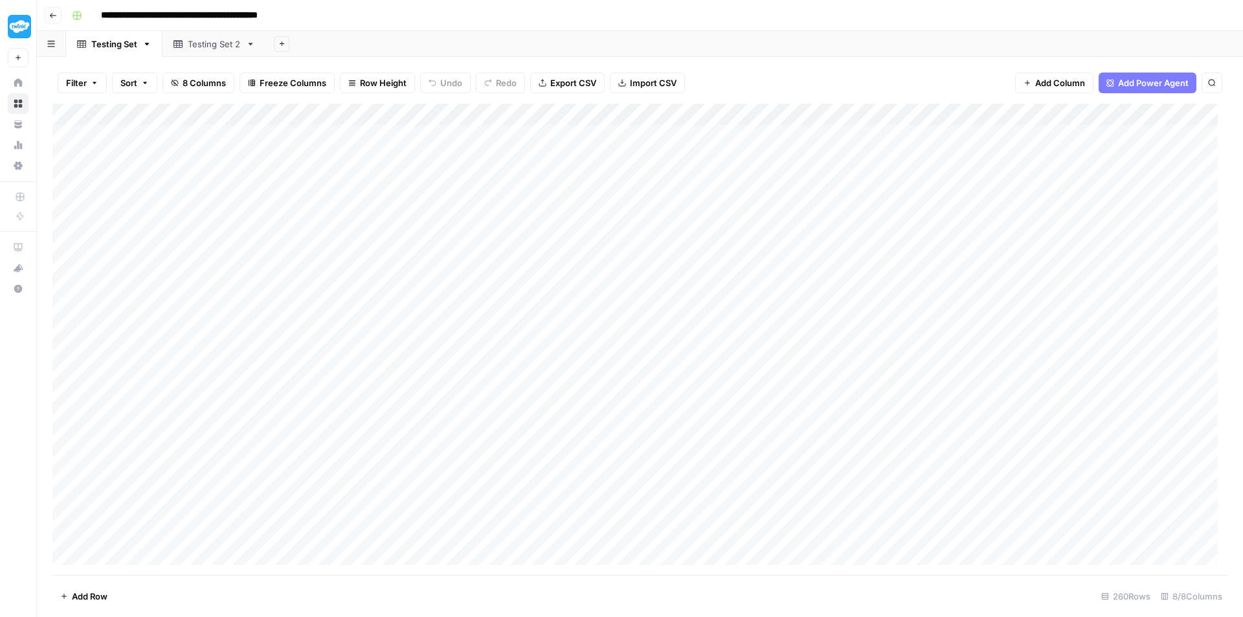
click at [209, 40] on div "Testing Set 2" at bounding box center [214, 44] width 53 height 13
click at [174, 223] on div "Add Column" at bounding box center [639, 180] width 1175 height 153
click at [450, 388] on div "Add Column" at bounding box center [639, 339] width 1175 height 471
click at [106, 47] on div "Testing Set" at bounding box center [114, 44] width 46 height 13
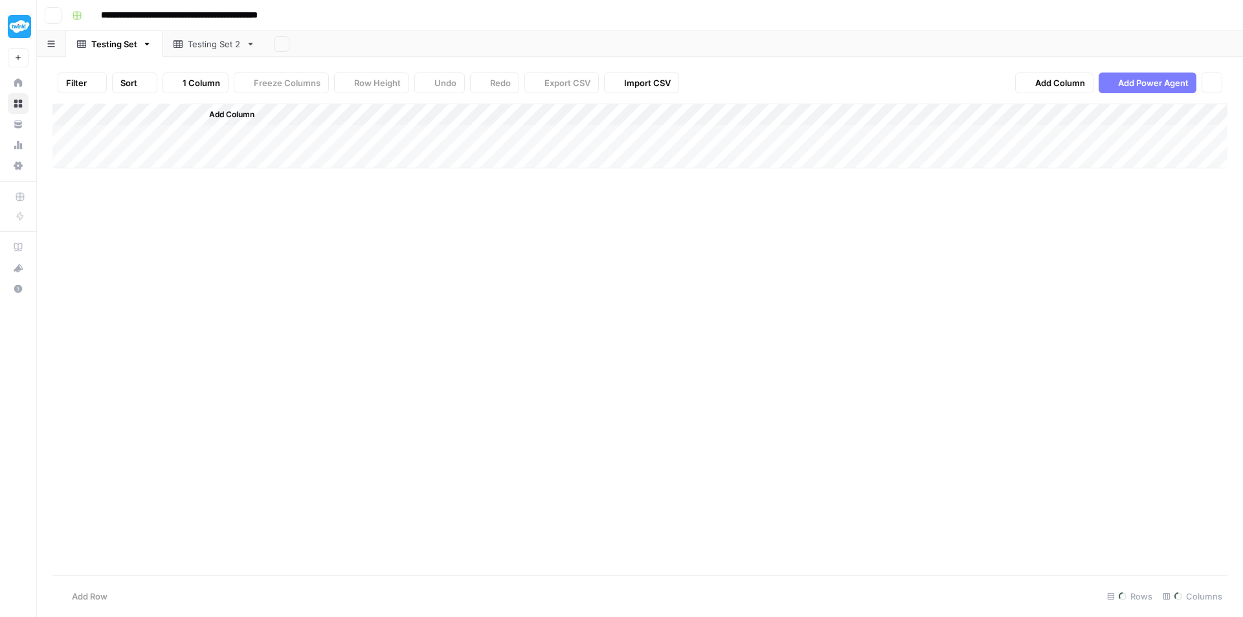
click at [216, 44] on div "Testing Set 2" at bounding box center [214, 44] width 53 height 13
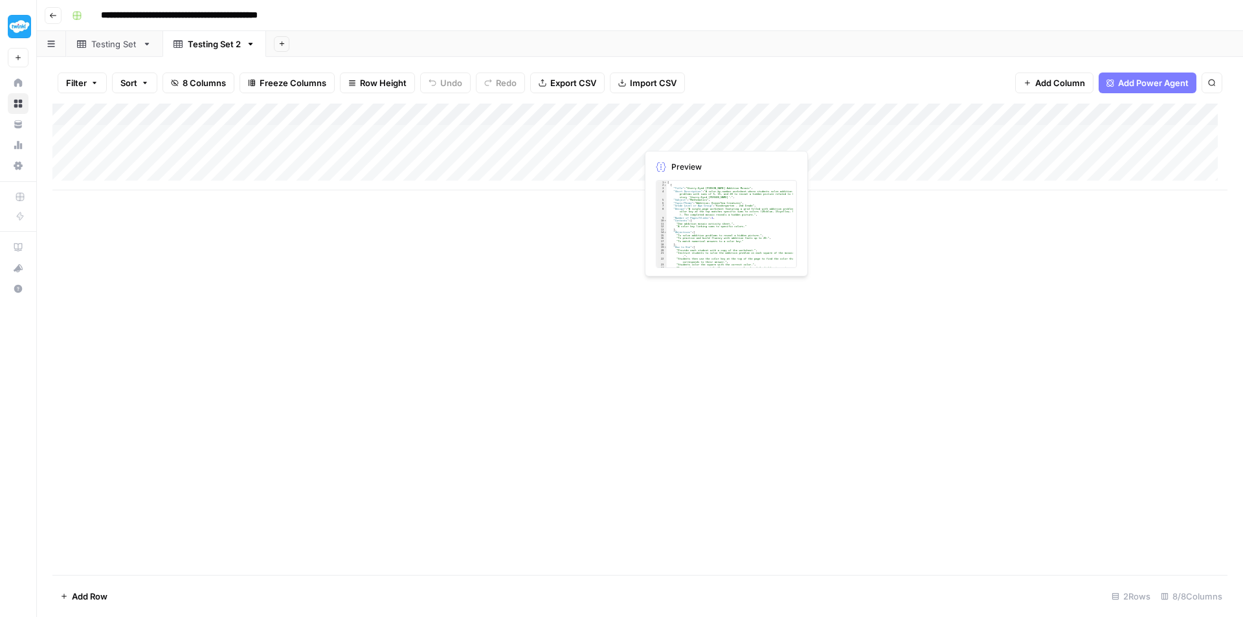
click at [415, 131] on div "Add Column" at bounding box center [639, 147] width 1175 height 87
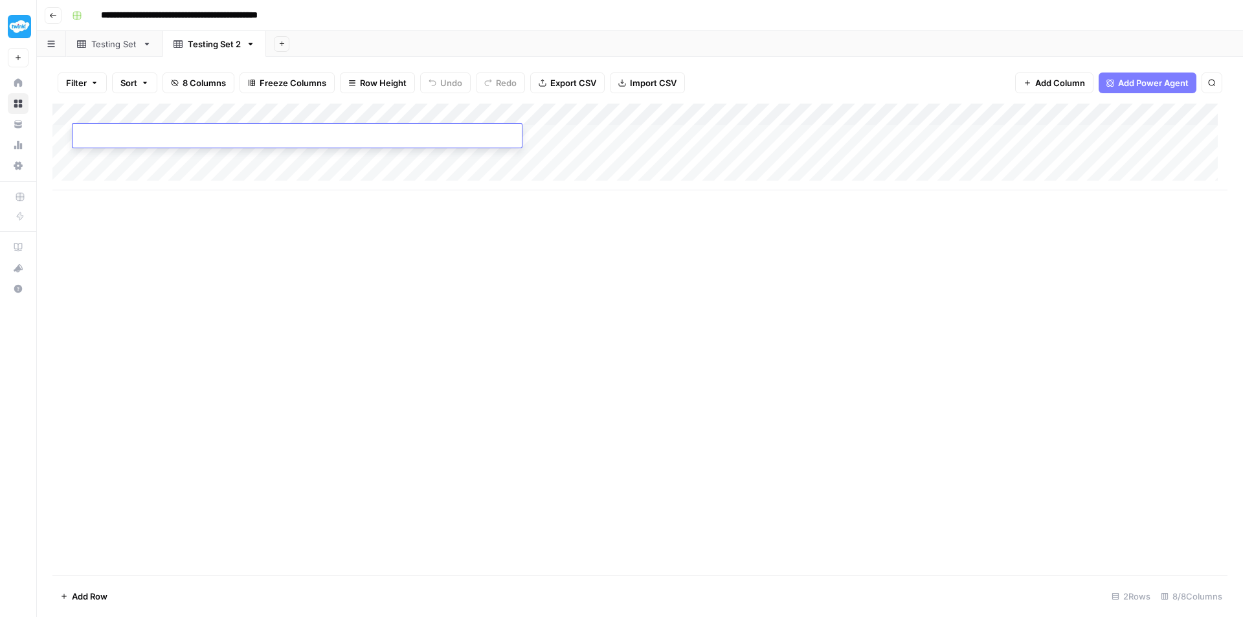
click at [597, 137] on div "Add Column" at bounding box center [639, 147] width 1175 height 87
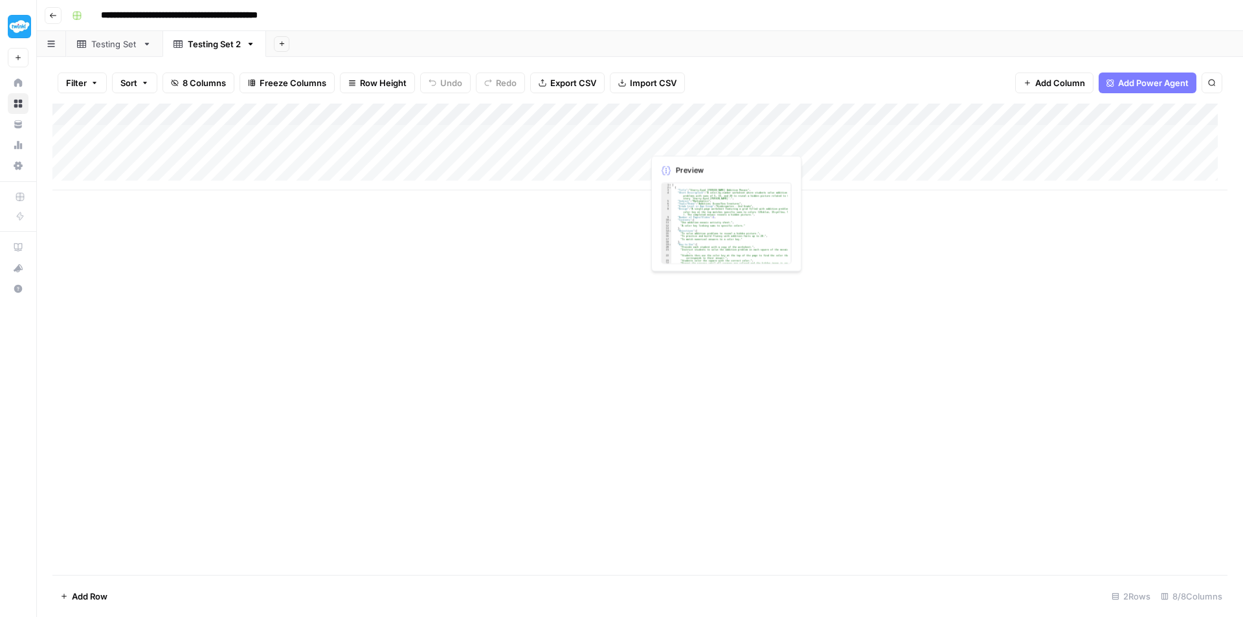
click at [691, 131] on div "Add Column" at bounding box center [639, 147] width 1175 height 87
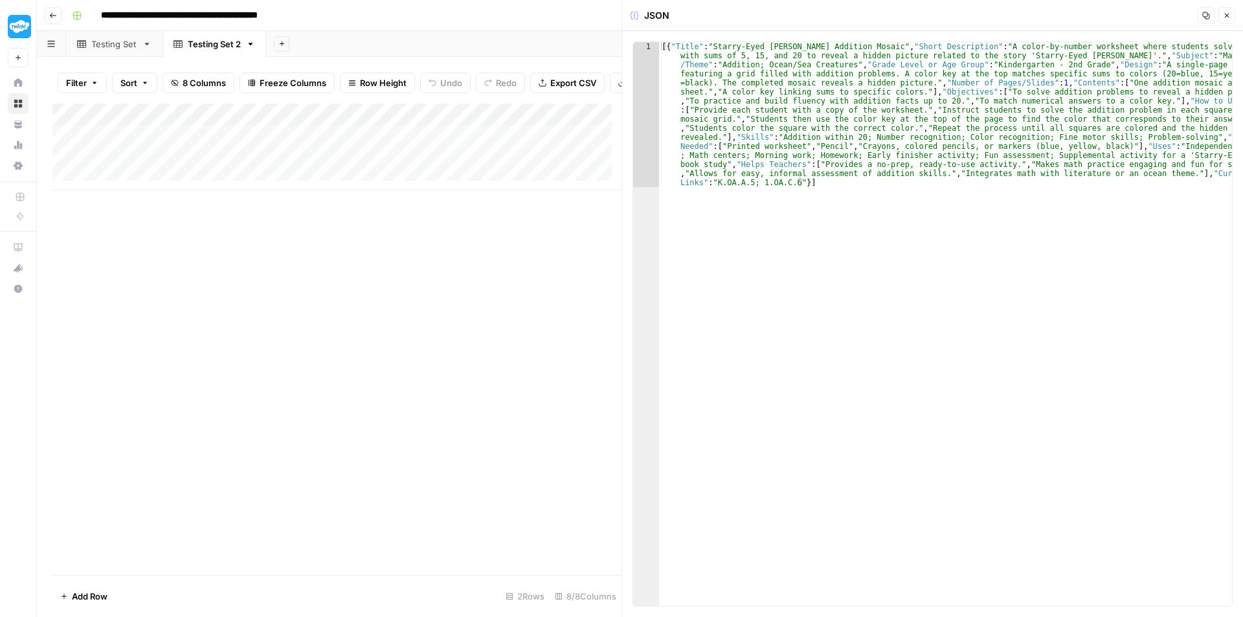
click at [1226, 22] on button "Close" at bounding box center [1227, 15] width 17 height 17
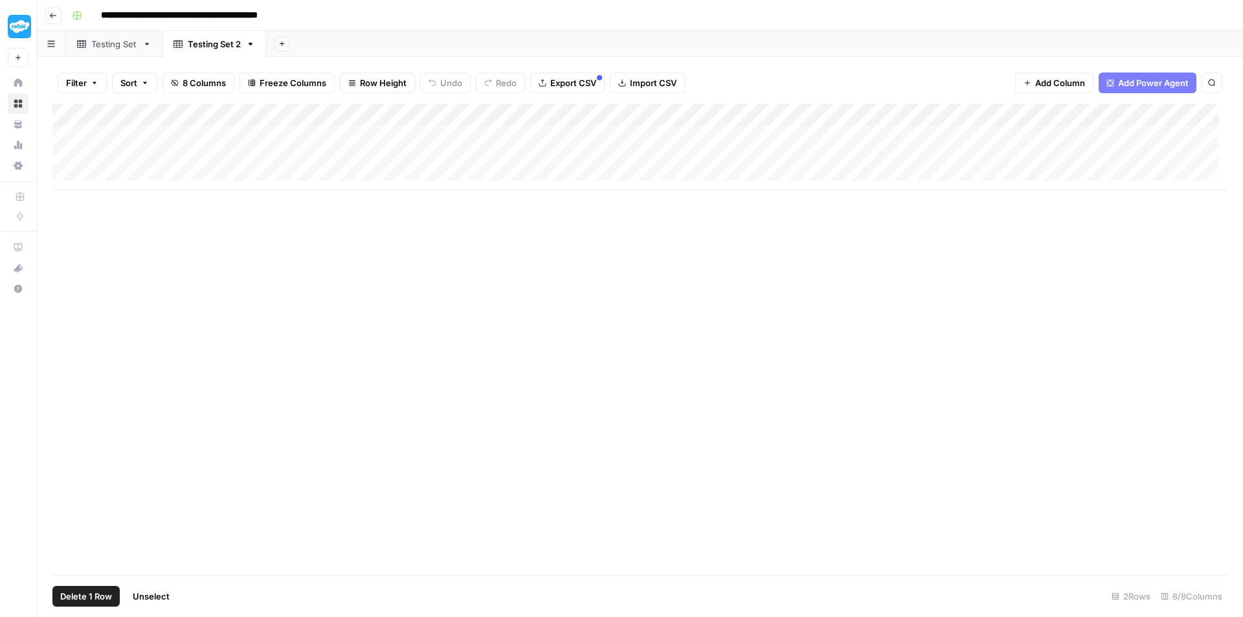
click at [68, 135] on div "Add Column" at bounding box center [639, 147] width 1175 height 87
click at [64, 151] on div "Add Column" at bounding box center [639, 147] width 1175 height 87
click at [57, 161] on div "Add Column" at bounding box center [639, 147] width 1175 height 87
click at [65, 160] on div "Add Column" at bounding box center [639, 147] width 1175 height 87
click at [91, 599] on span "Delete 2 Rows" at bounding box center [89, 596] width 58 height 13
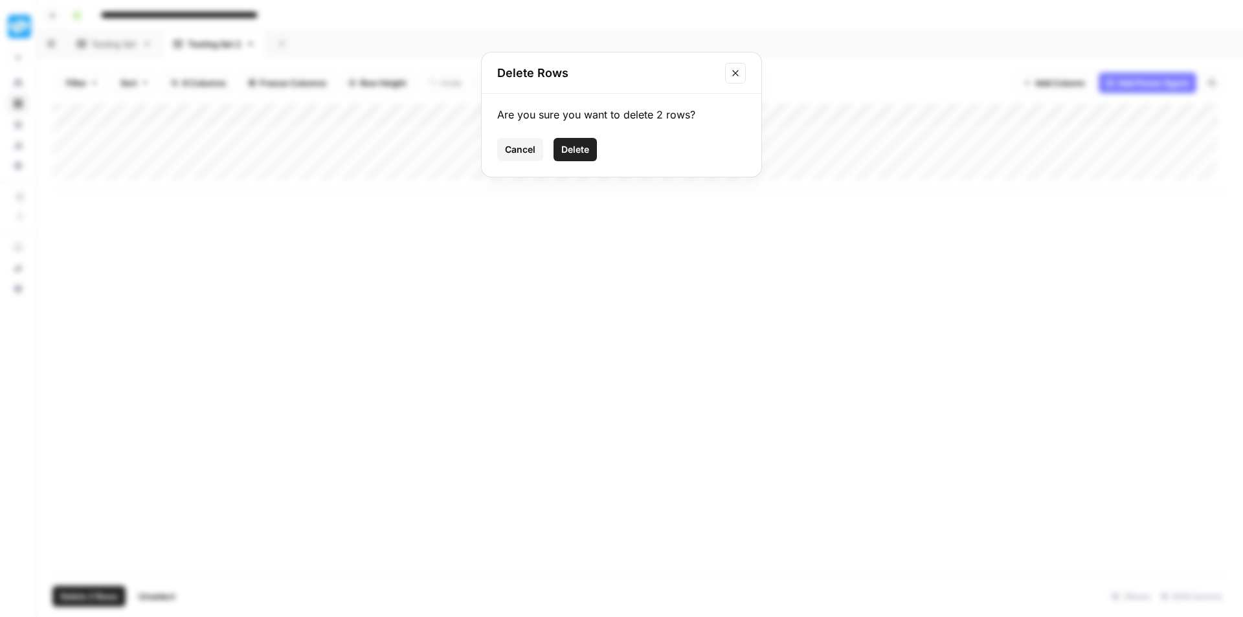
click at [577, 147] on span "Delete" at bounding box center [575, 149] width 28 height 13
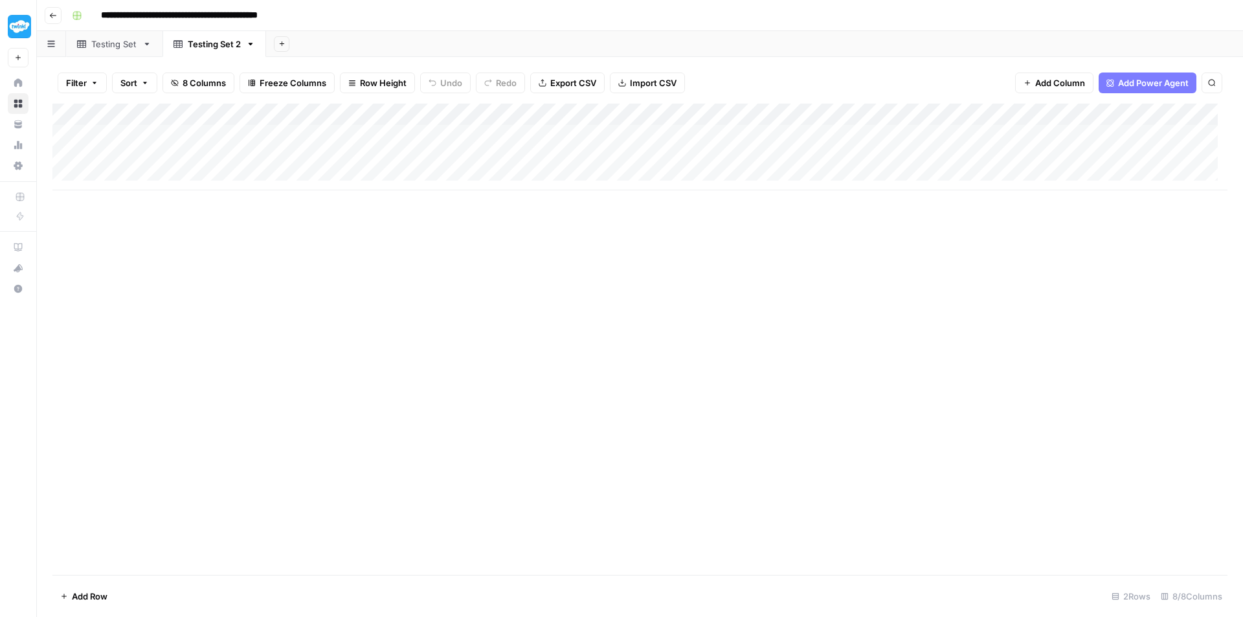
click at [66, 139] on div "Add Column" at bounding box center [639, 147] width 1175 height 87
click at [66, 155] on div "Add Column" at bounding box center [639, 147] width 1175 height 87
click at [95, 598] on span "Delete 2 Rows" at bounding box center [89, 596] width 58 height 13
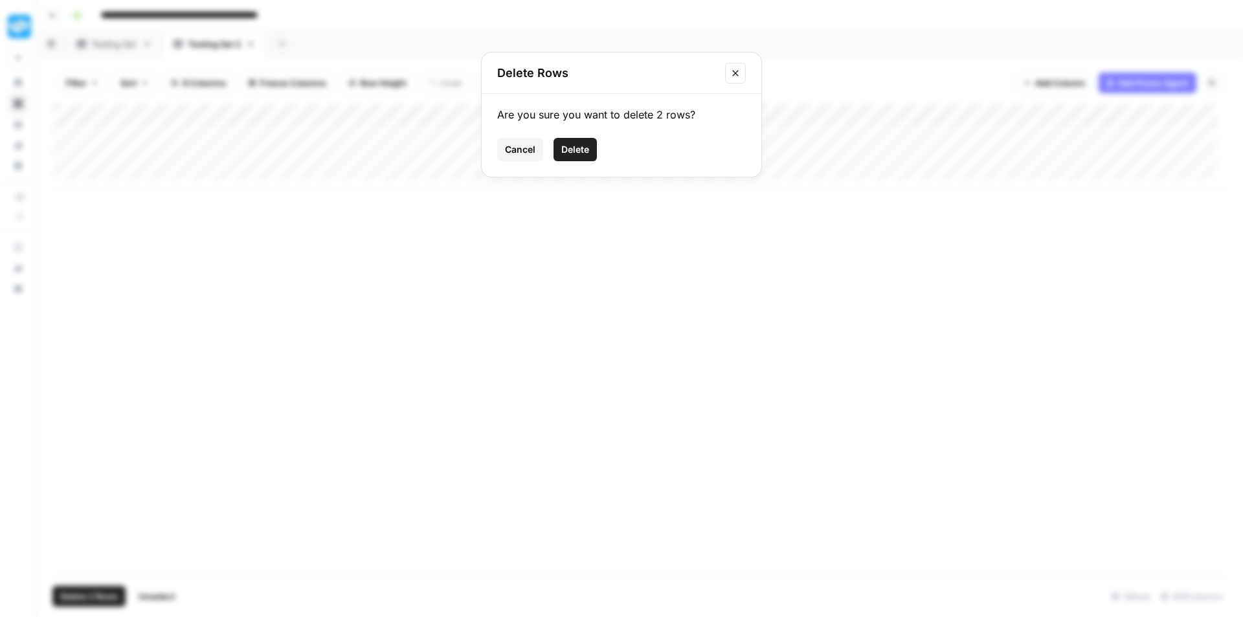
click at [576, 152] on span "Delete" at bounding box center [575, 149] width 28 height 13
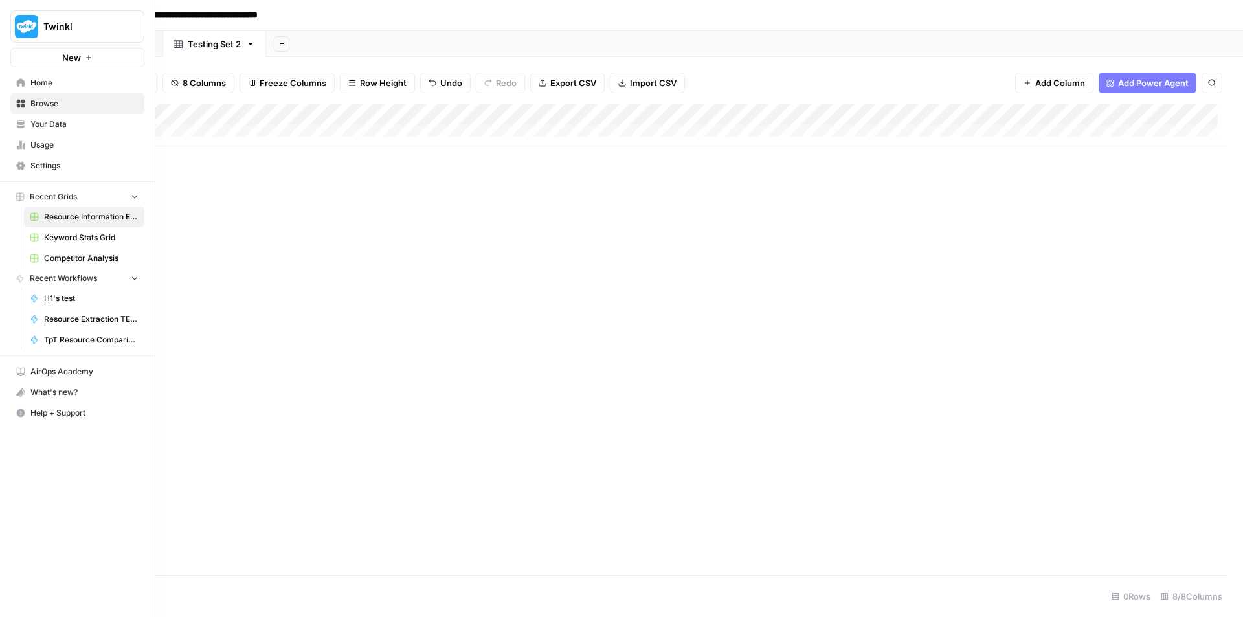
click at [23, 23] on img "Workspace: Twinkl" at bounding box center [26, 26] width 23 height 23
click at [32, 87] on span "Home" at bounding box center [84, 83] width 108 height 12
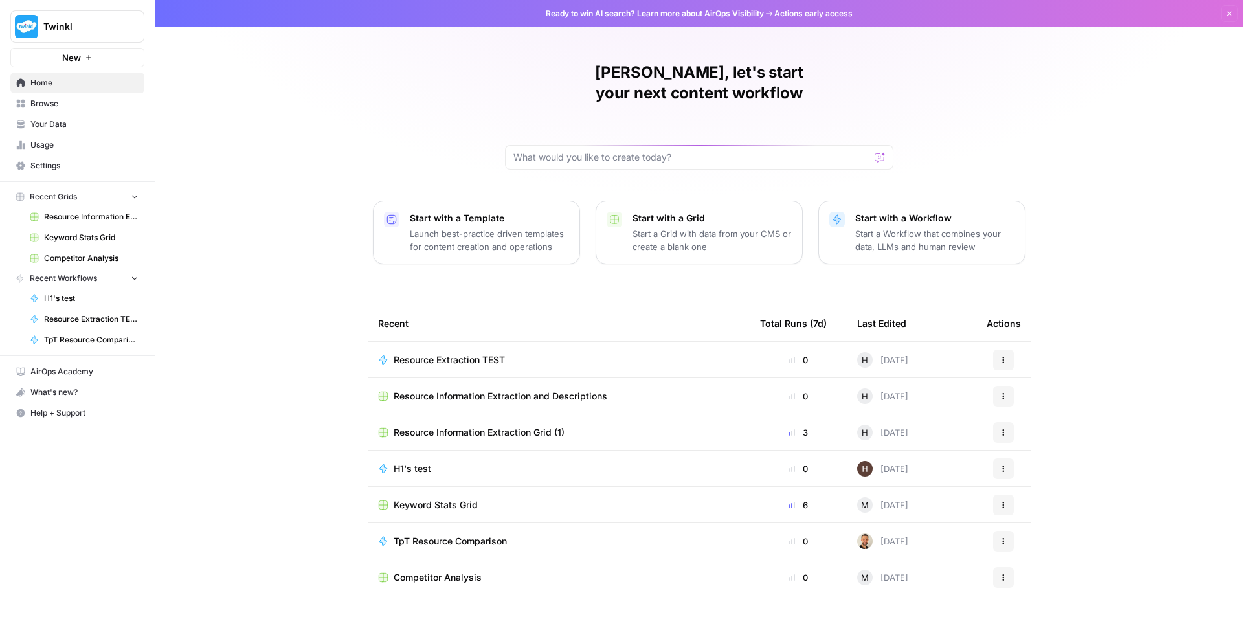
click at [82, 316] on span "Resource Extraction TEST" at bounding box center [91, 319] width 95 height 12
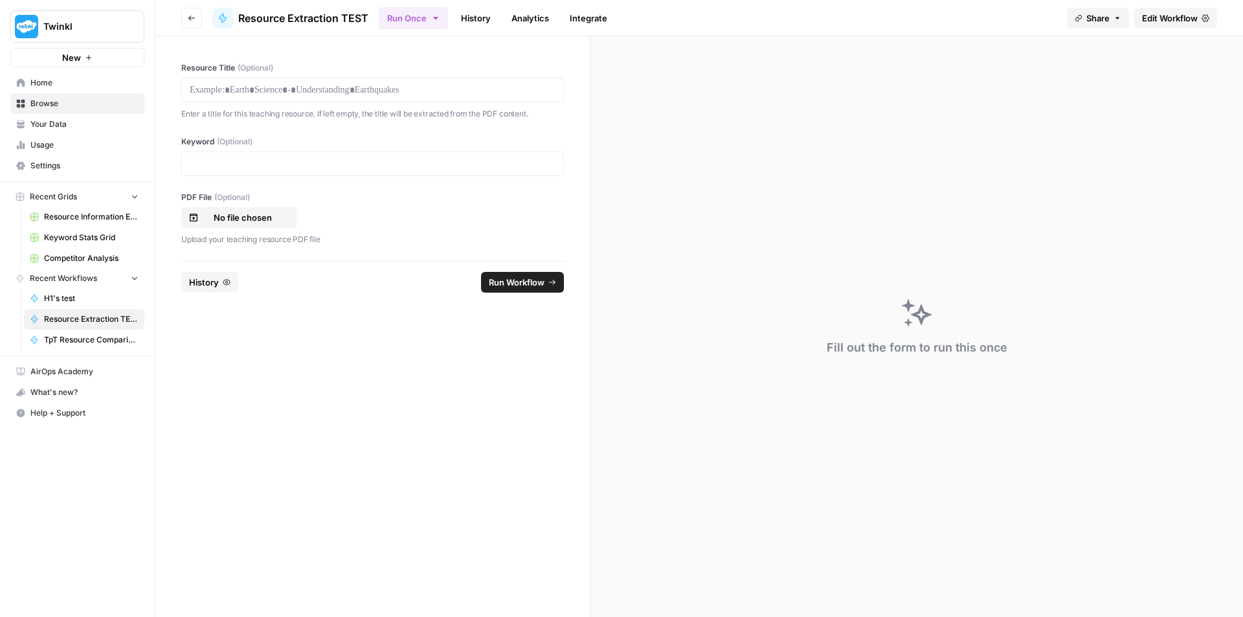
click at [519, 284] on span "Run Workflow" at bounding box center [517, 282] width 56 height 13
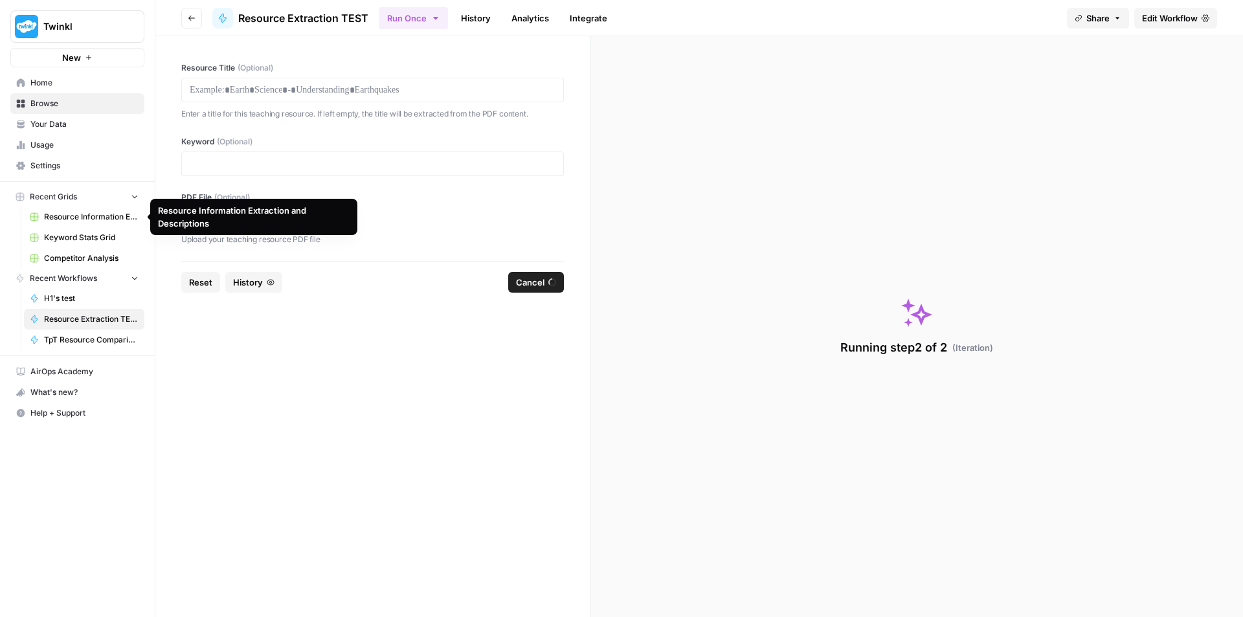
click at [70, 217] on span "Resource Information Extraction and Descriptions" at bounding box center [91, 217] width 95 height 12
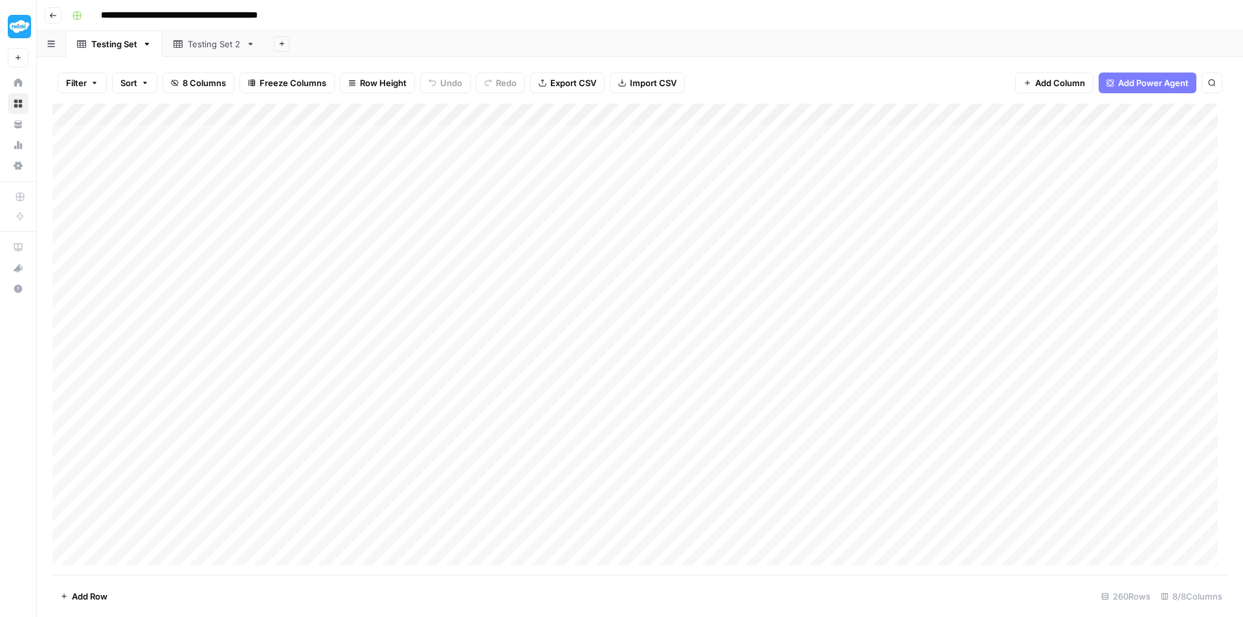
click at [226, 40] on div "Testing Set 2" at bounding box center [214, 44] width 53 height 13
type input "**********"
drag, startPoint x: 1222, startPoint y: 144, endPoint x: 1221, endPoint y: 175, distance: 31.1
click at [1221, 175] on div "Add Column" at bounding box center [639, 339] width 1175 height 471
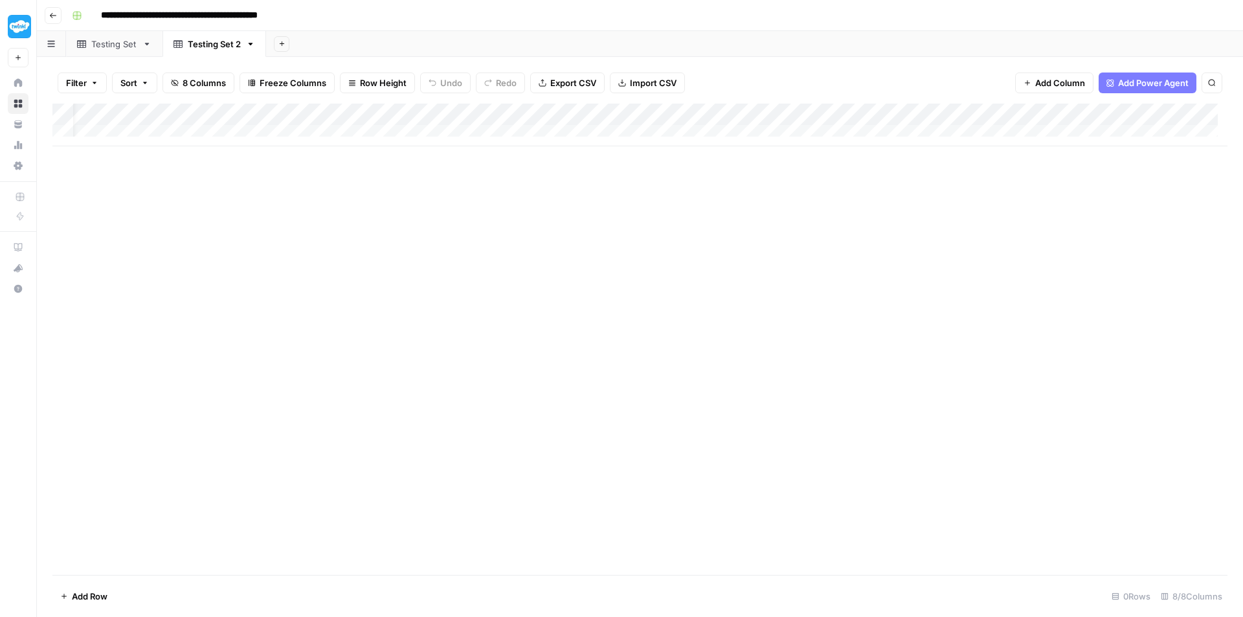
scroll to position [0, 28]
click at [392, 132] on div "Add Column" at bounding box center [639, 125] width 1175 height 43
click at [616, 144] on div "Add Column" at bounding box center [639, 136] width 1175 height 65
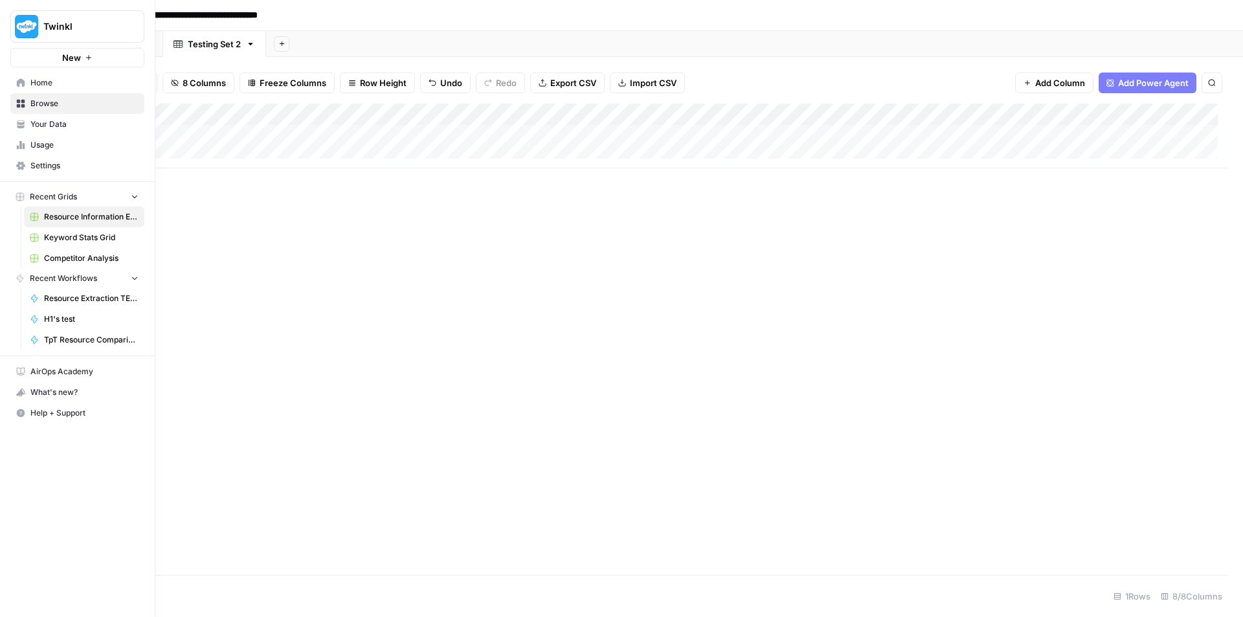
click at [49, 298] on span "Resource Extraction TEST" at bounding box center [91, 299] width 95 height 12
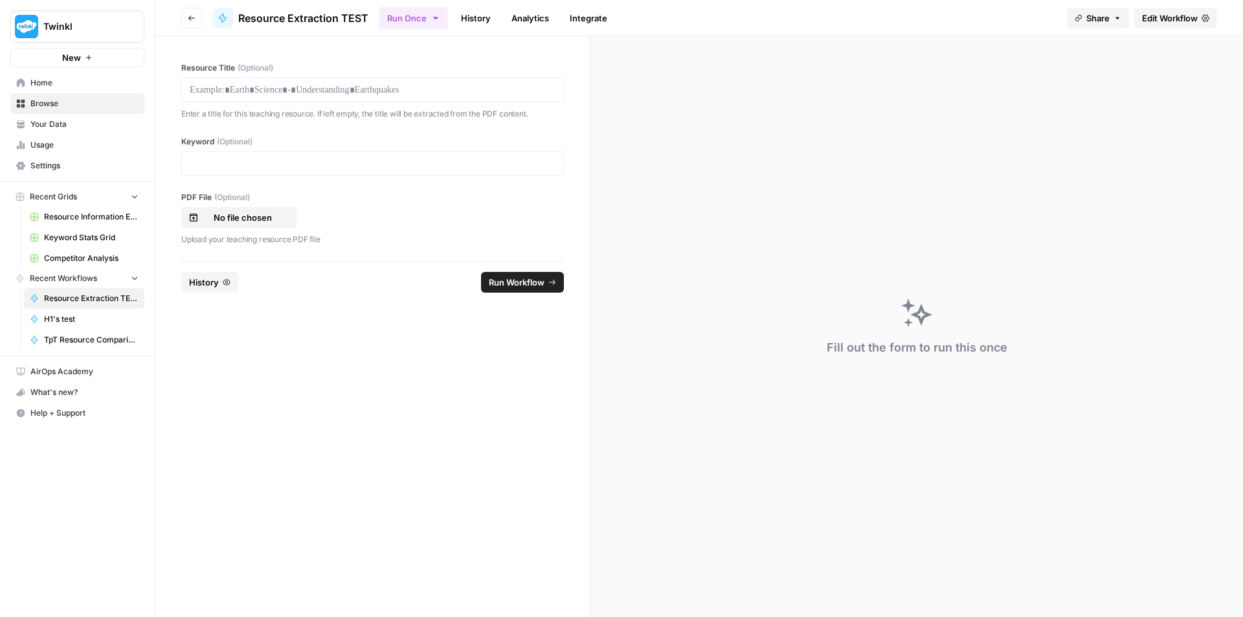
click at [475, 15] on link "History" at bounding box center [475, 18] width 45 height 21
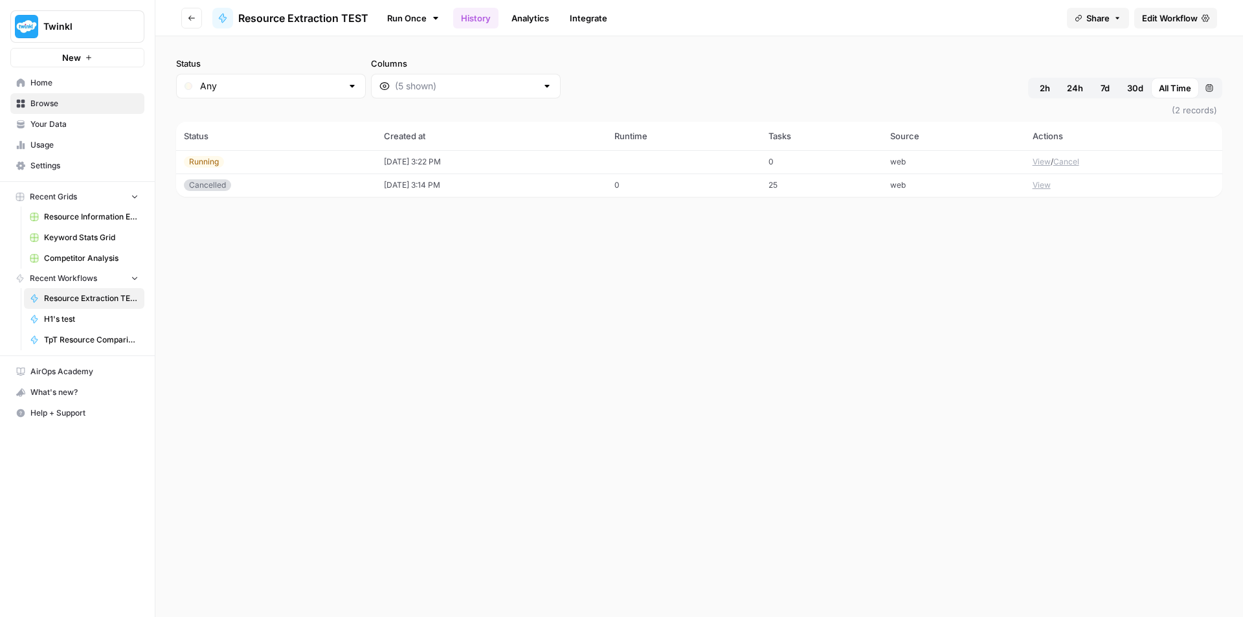
click at [1034, 163] on button "View" at bounding box center [1042, 162] width 18 height 12
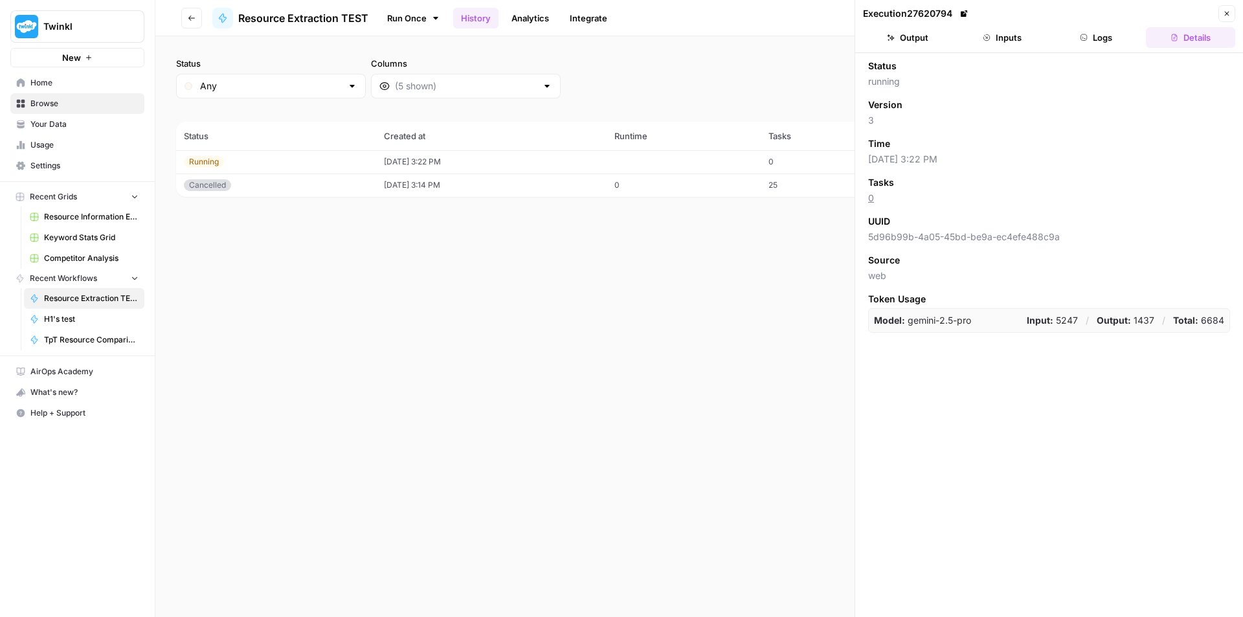
click at [1095, 38] on button "Logs" at bounding box center [1096, 37] width 89 height 21
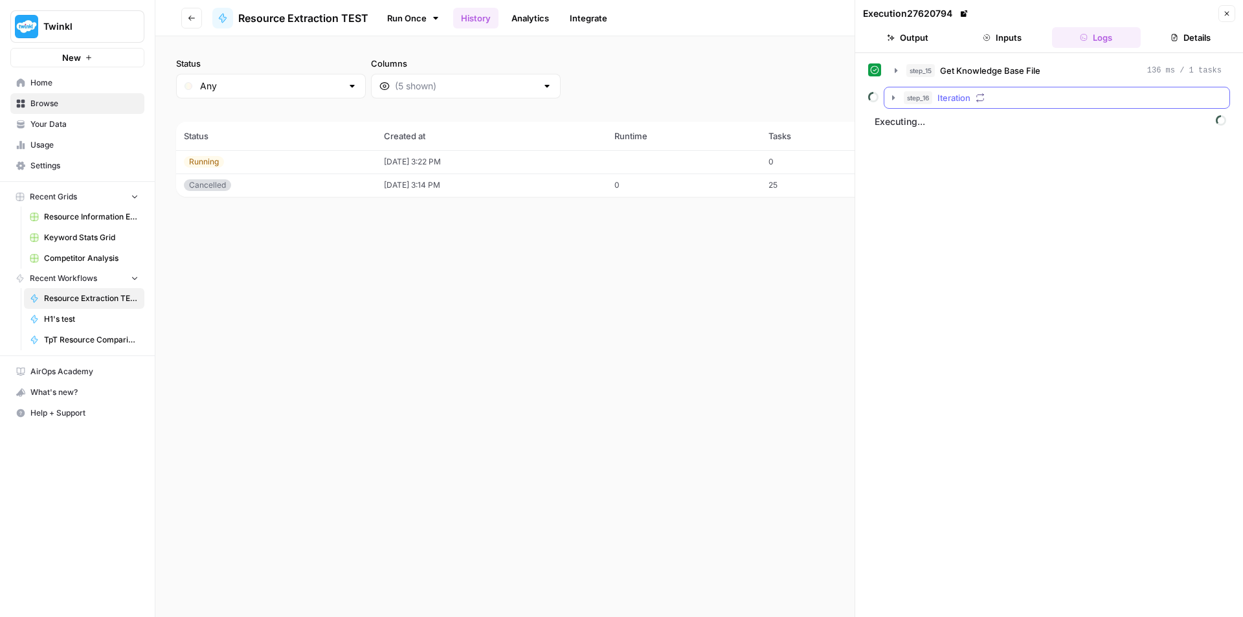
click at [894, 101] on icon "button" at bounding box center [893, 98] width 10 height 10
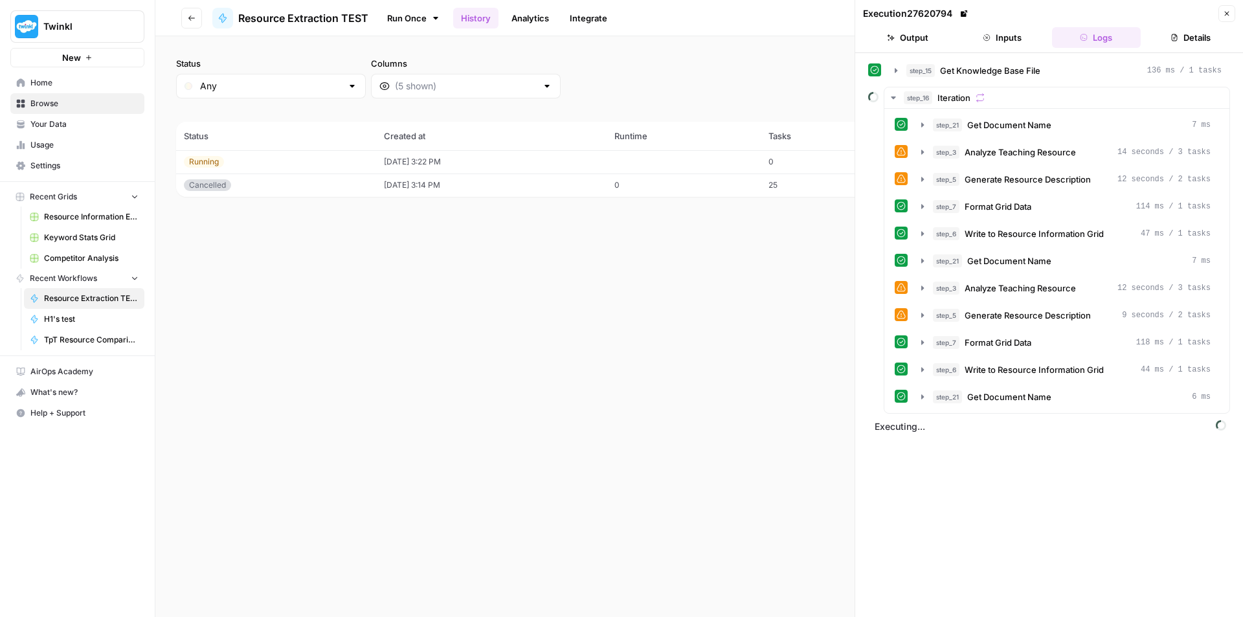
click at [84, 218] on span "Resource Information Extraction and Descriptions" at bounding box center [91, 217] width 95 height 12
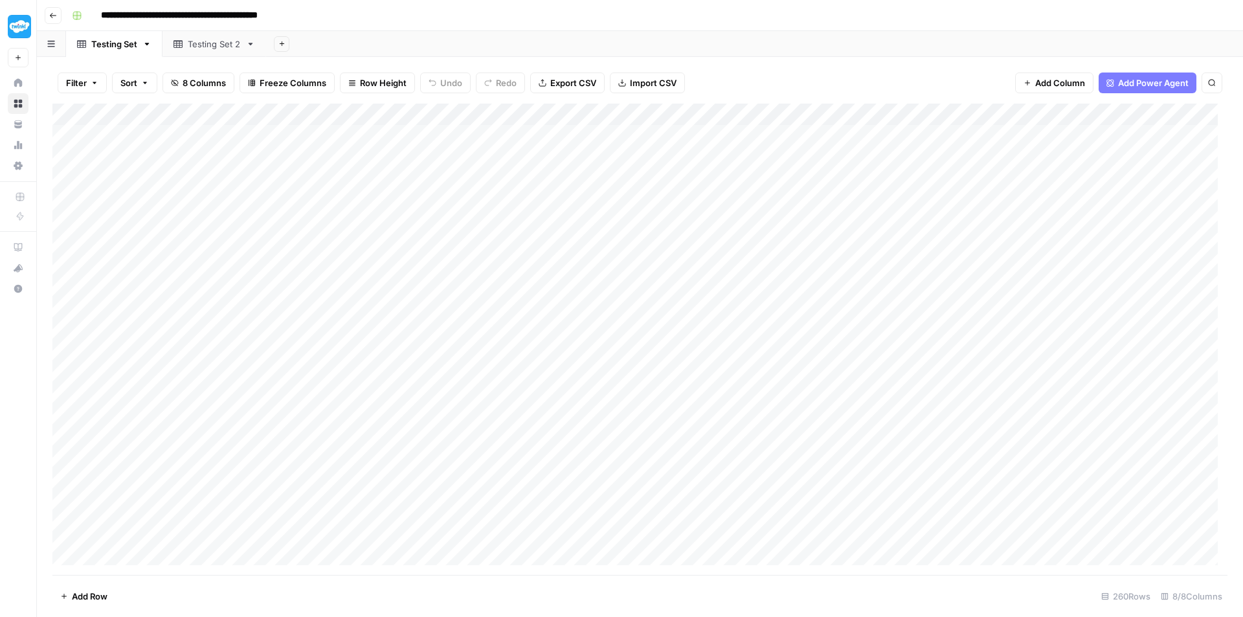
click at [228, 43] on div "Testing Set 2" at bounding box center [214, 44] width 53 height 13
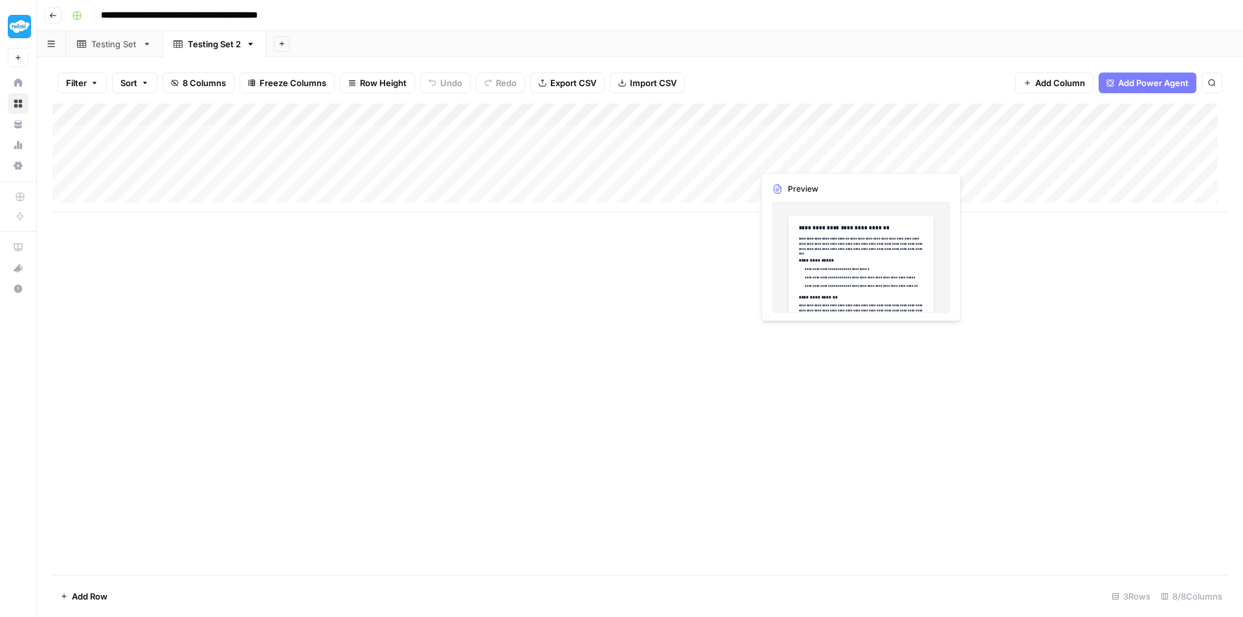
click at [836, 159] on div "Add Column" at bounding box center [639, 158] width 1175 height 109
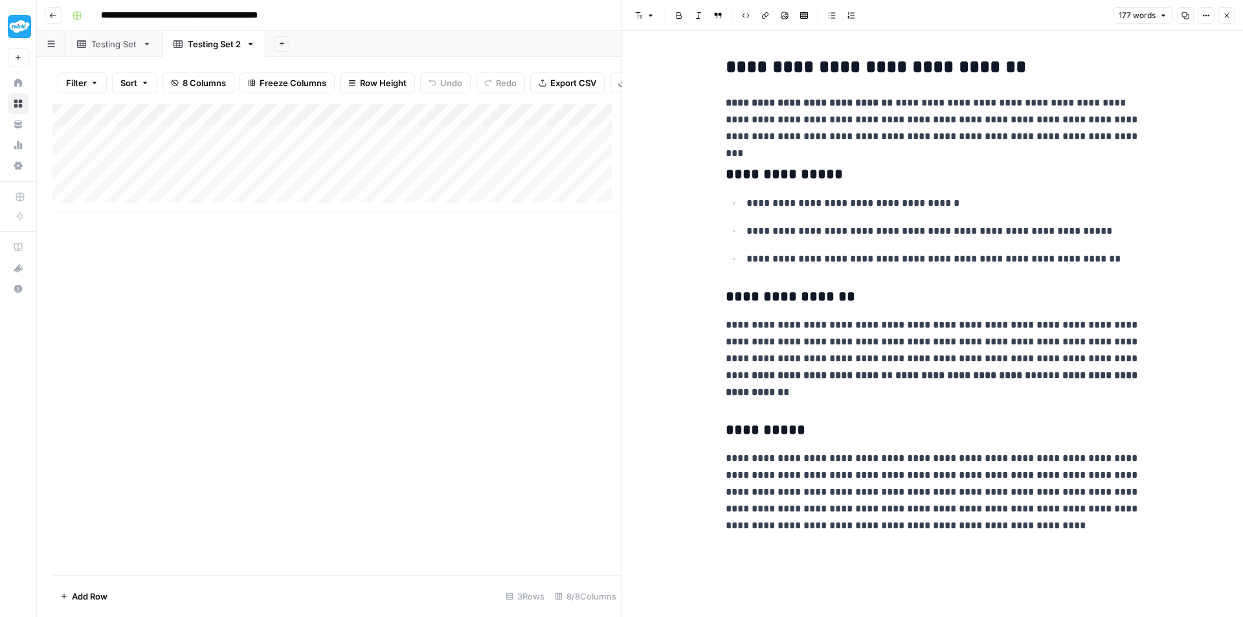
click at [1233, 14] on button "Close" at bounding box center [1227, 15] width 17 height 17
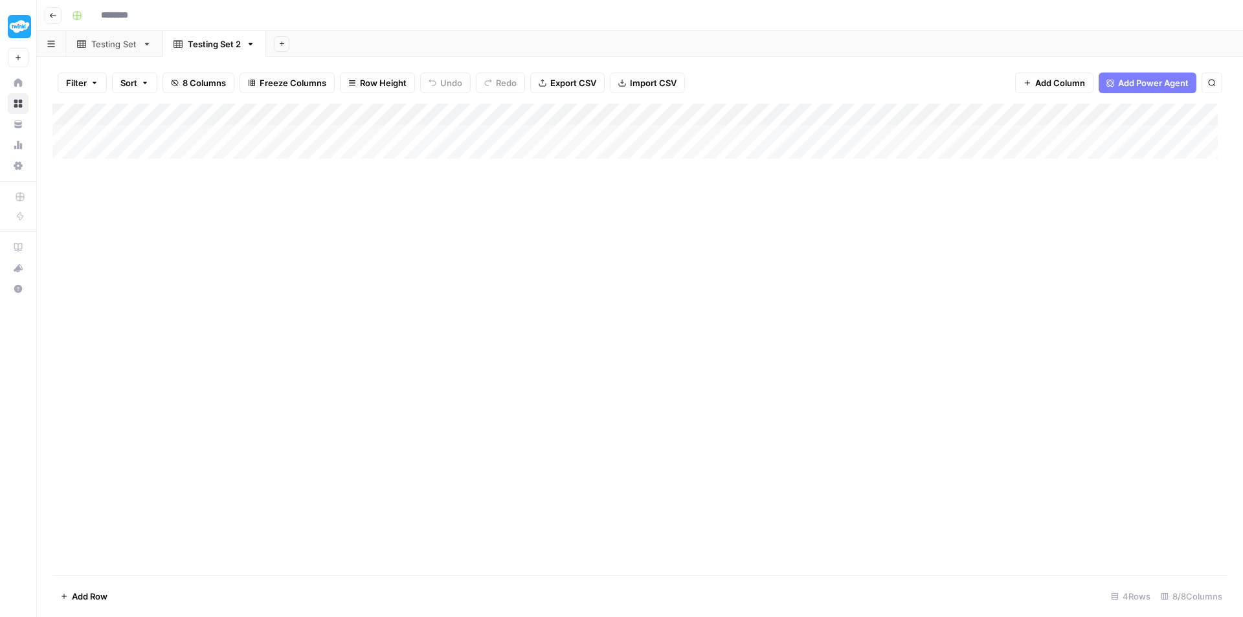
type input "**********"
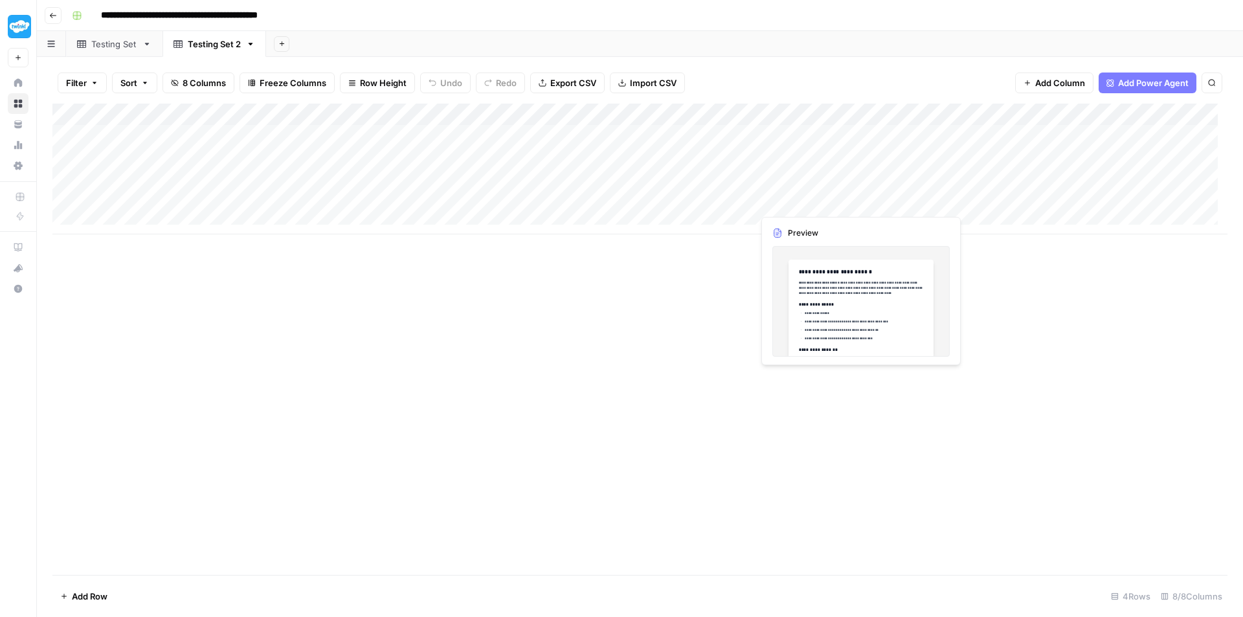
click at [807, 199] on div "Add Column" at bounding box center [639, 169] width 1175 height 131
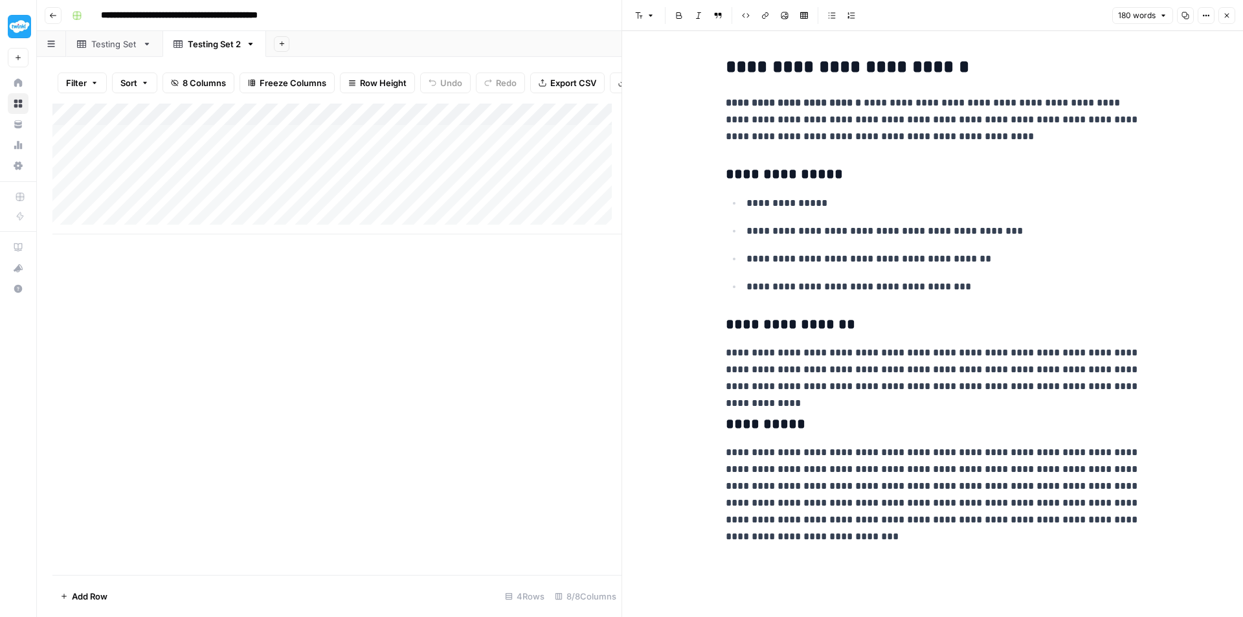
click at [1228, 14] on icon "button" at bounding box center [1227, 16] width 8 height 8
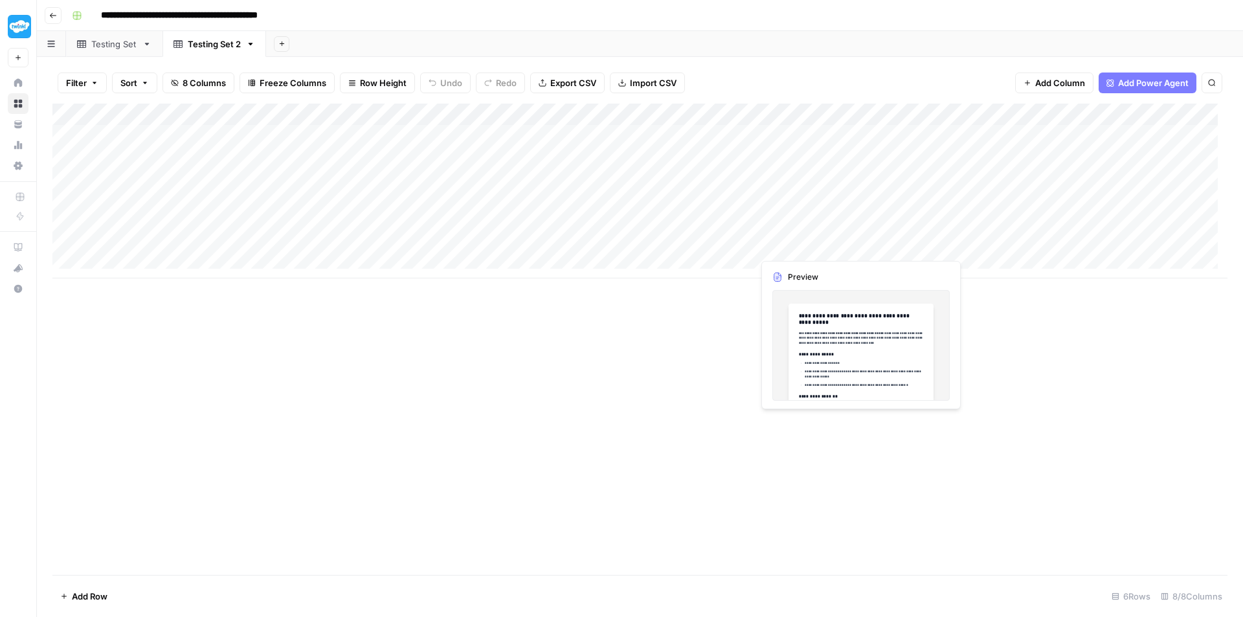
click at [818, 251] on div "Add Column" at bounding box center [639, 191] width 1175 height 175
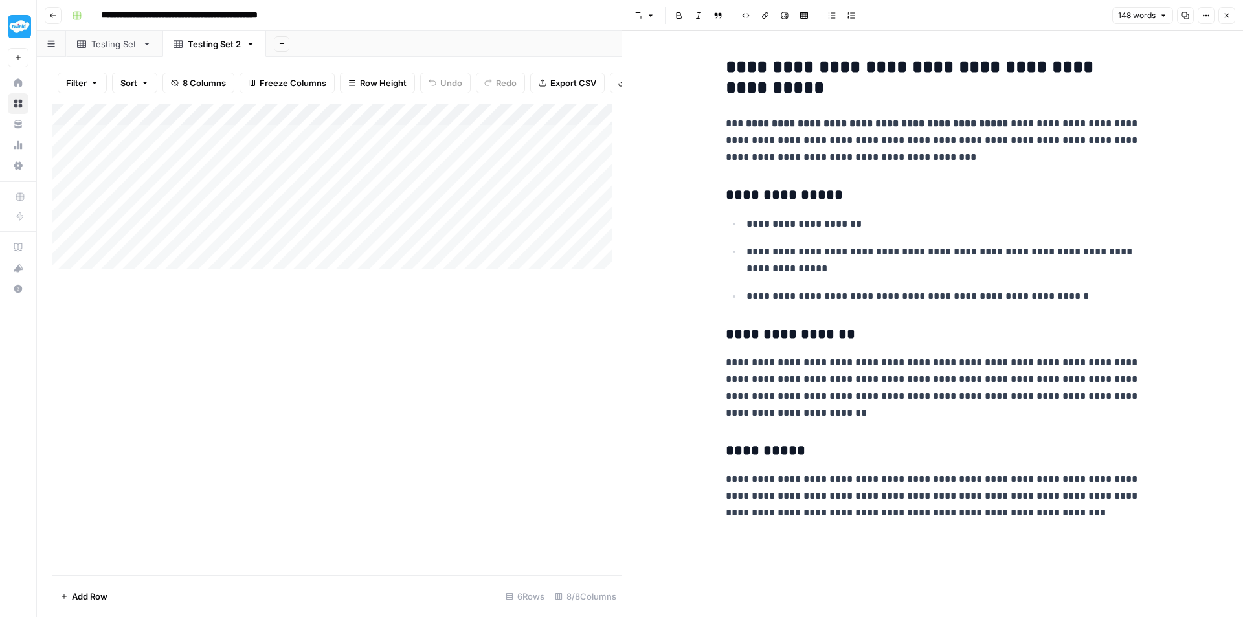
drag, startPoint x: 324, startPoint y: 165, endPoint x: 326, endPoint y: 251, distance: 85.5
click at [326, 251] on div "Add Column" at bounding box center [336, 191] width 569 height 175
click at [399, 260] on div "Add Column" at bounding box center [336, 191] width 569 height 175
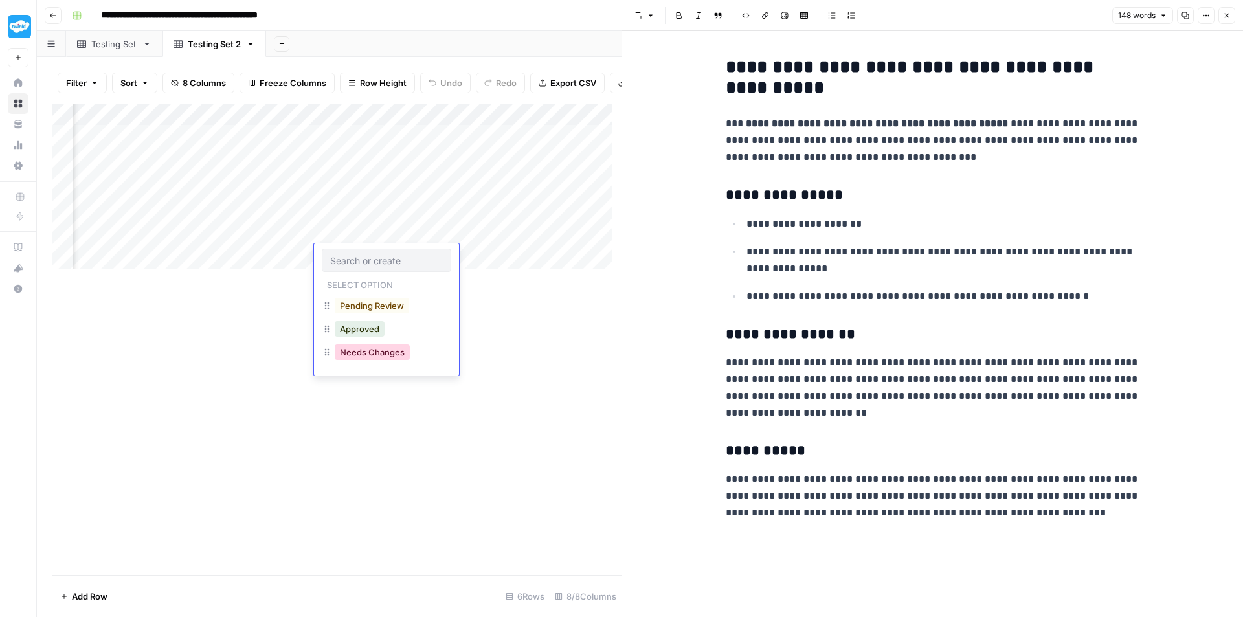
click at [392, 353] on button "Needs Changes" at bounding box center [372, 352] width 75 height 16
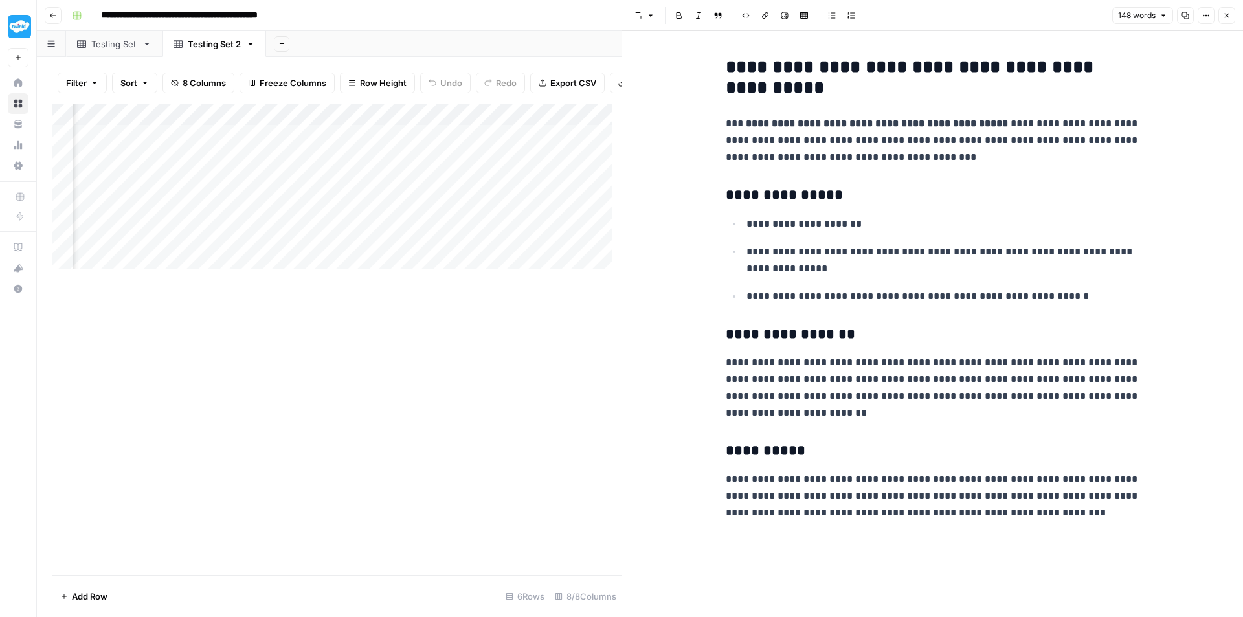
click at [493, 225] on div "Add Column" at bounding box center [336, 191] width 569 height 175
click at [248, 313] on div "Add Column" at bounding box center [336, 224] width 569 height 241
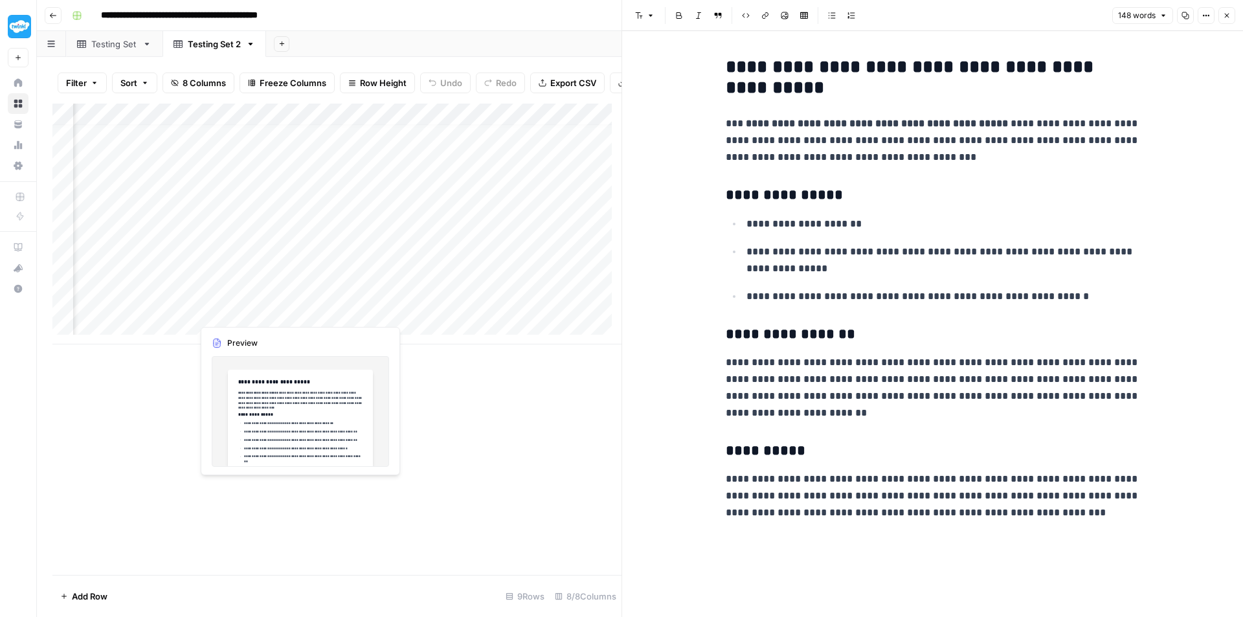
click at [248, 313] on div "Add Column" at bounding box center [336, 224] width 569 height 241
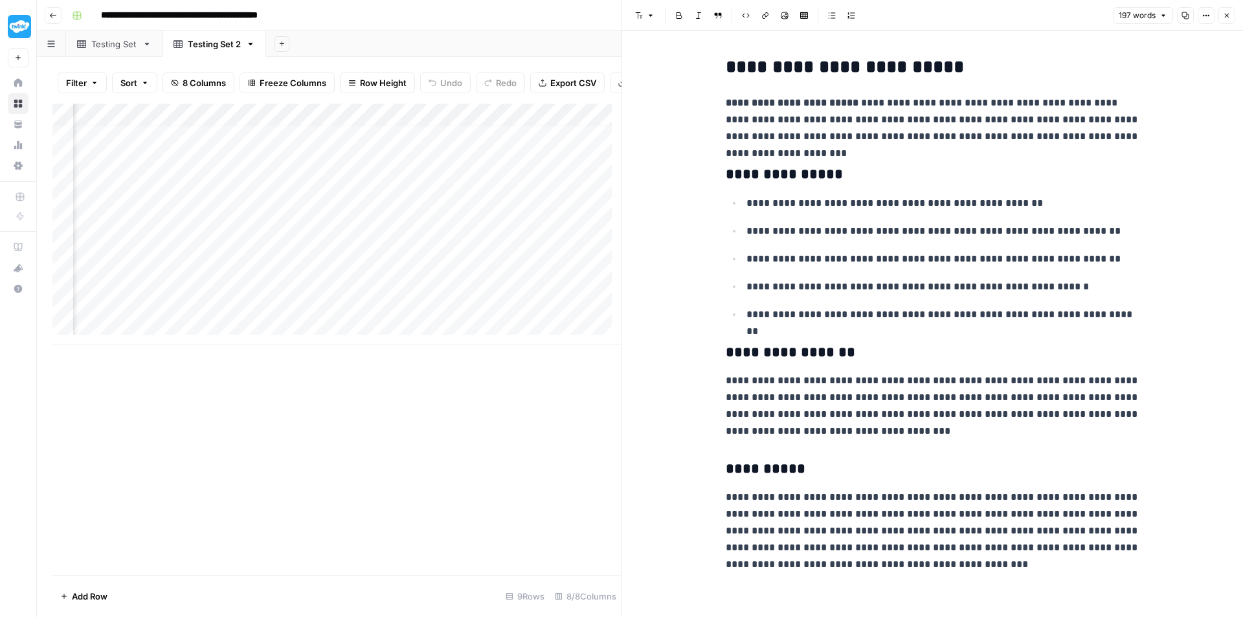
click at [254, 289] on div "Add Column" at bounding box center [336, 224] width 569 height 241
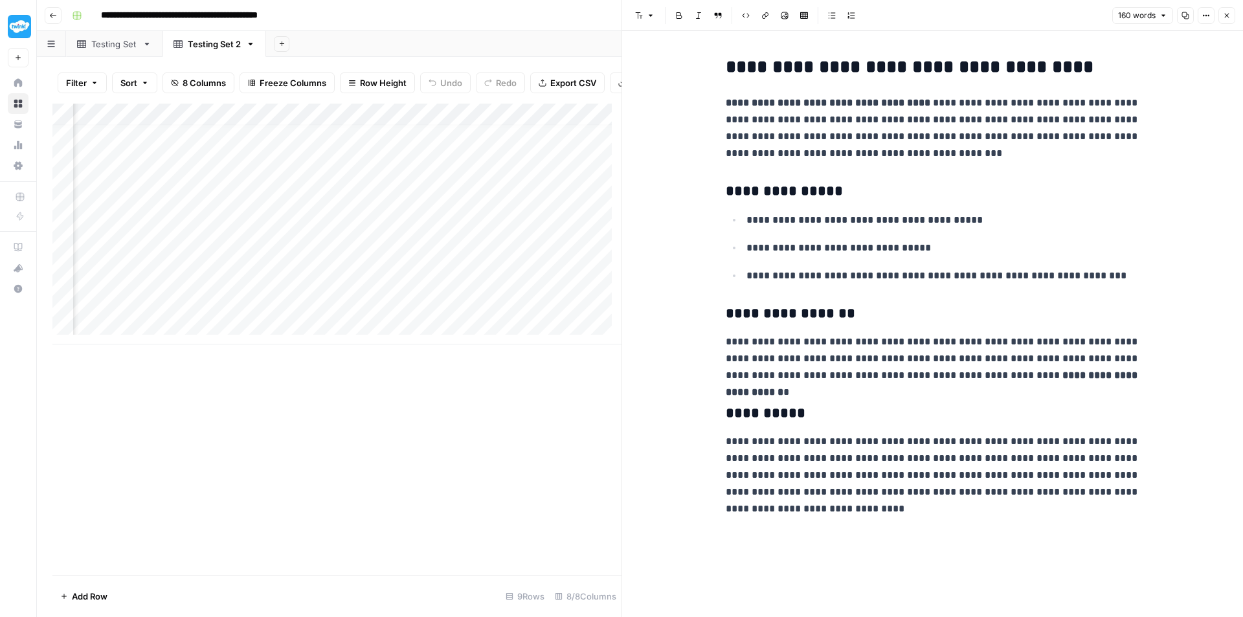
click at [259, 269] on div "Add Column" at bounding box center [336, 224] width 569 height 241
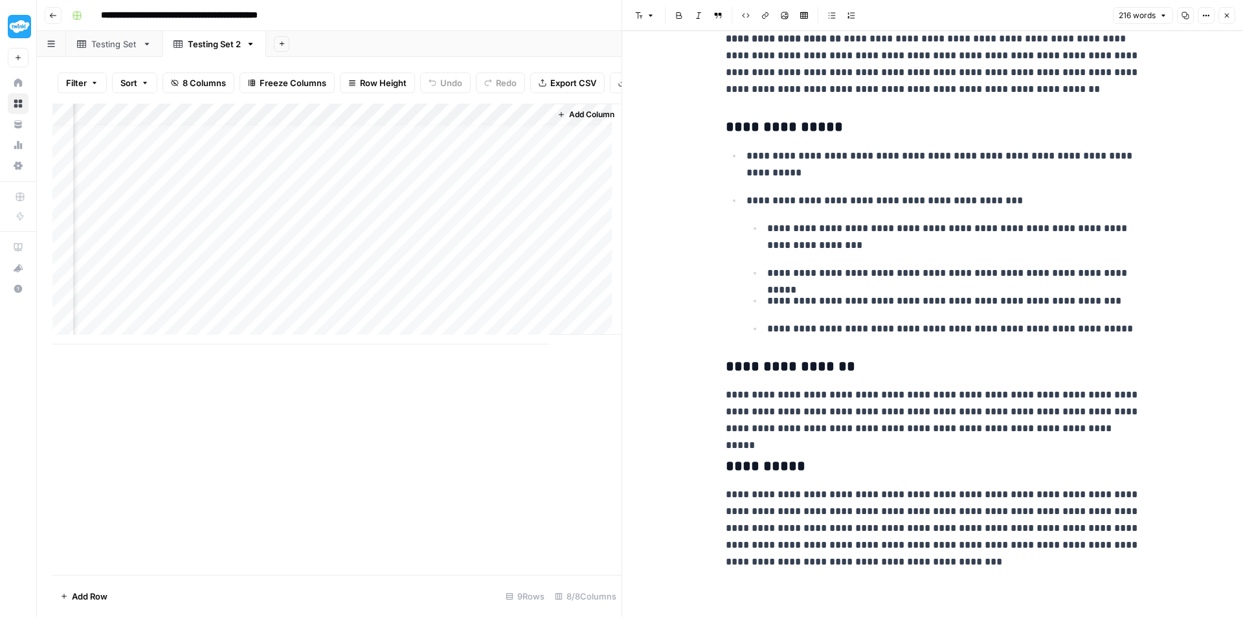
scroll to position [10, 0]
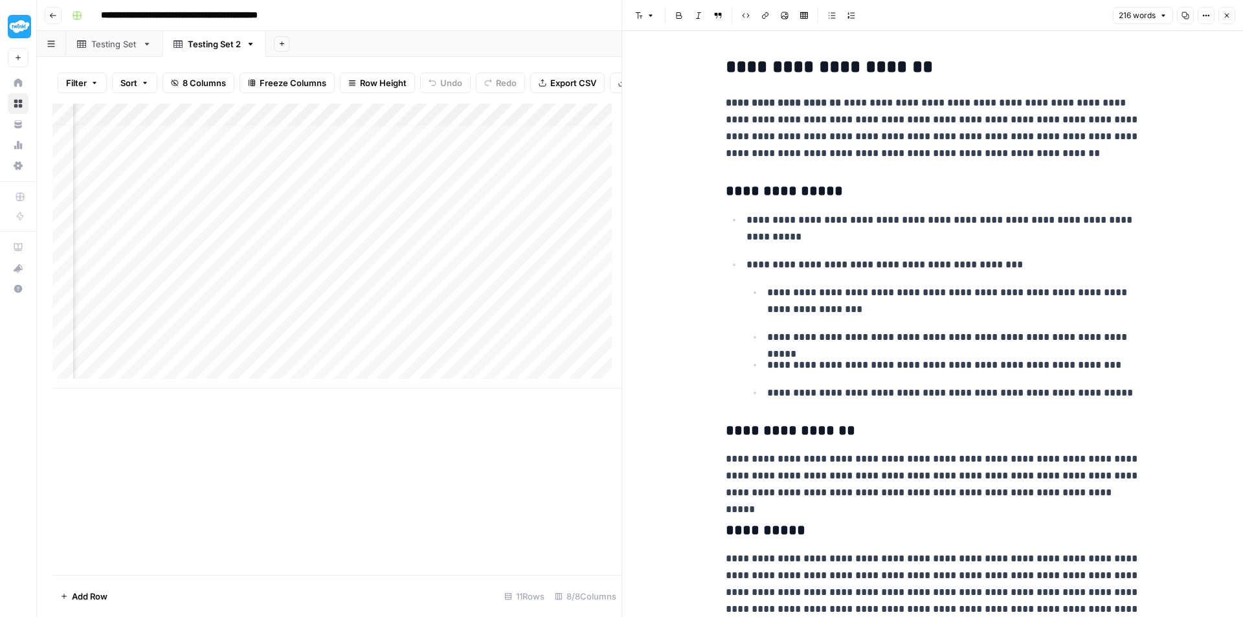
scroll to position [10, 520]
click at [301, 354] on div "Add Column" at bounding box center [336, 246] width 569 height 285
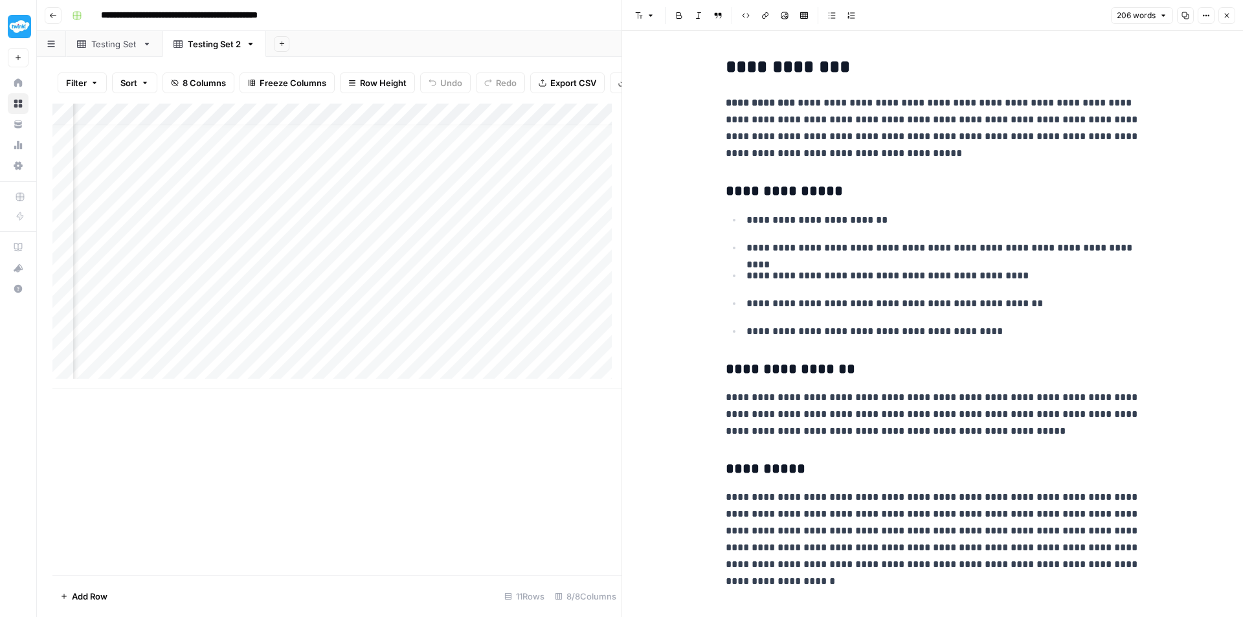
scroll to position [10, 0]
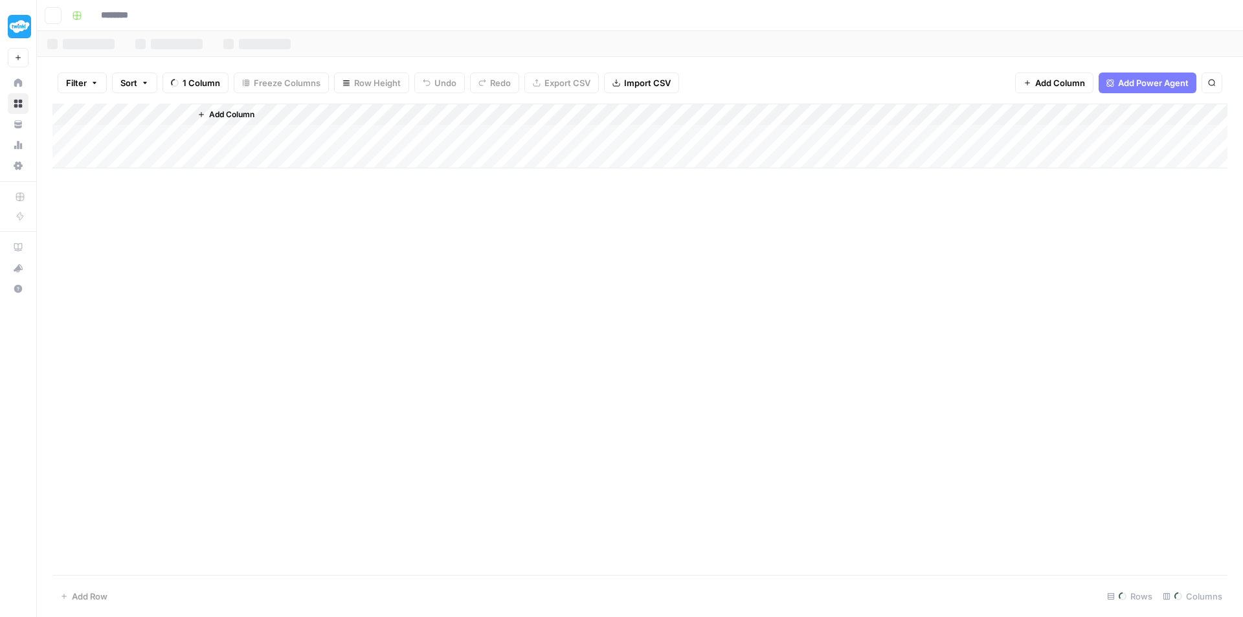
type input "**********"
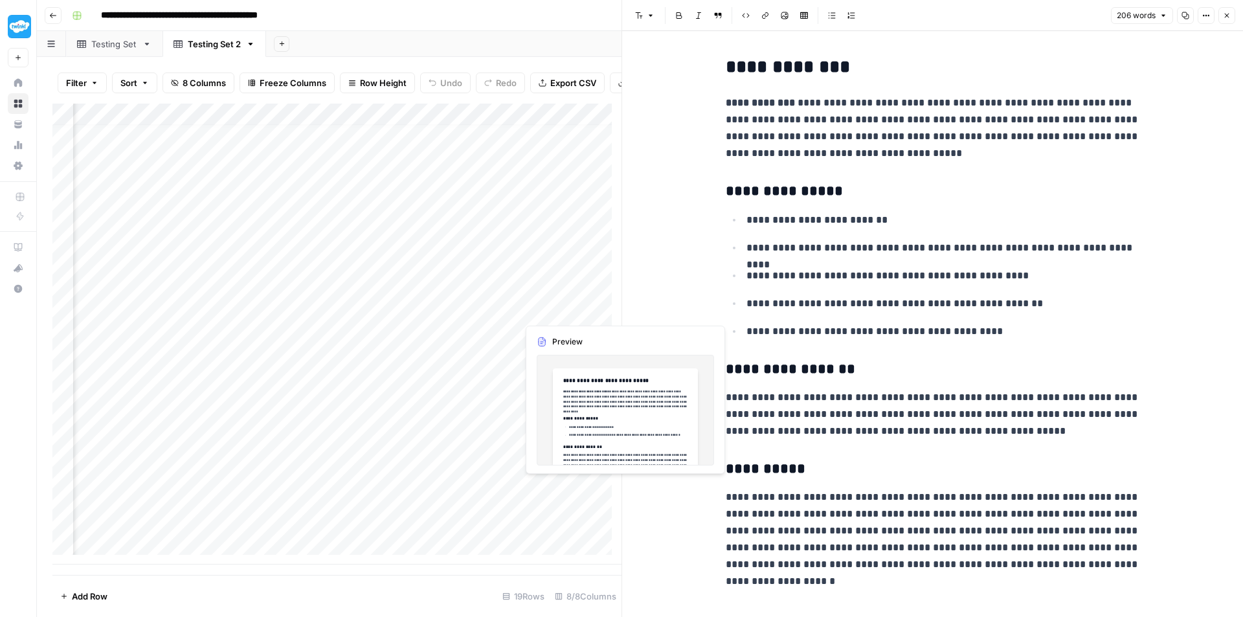
click at [551, 489] on div "Add Column" at bounding box center [336, 334] width 569 height 461
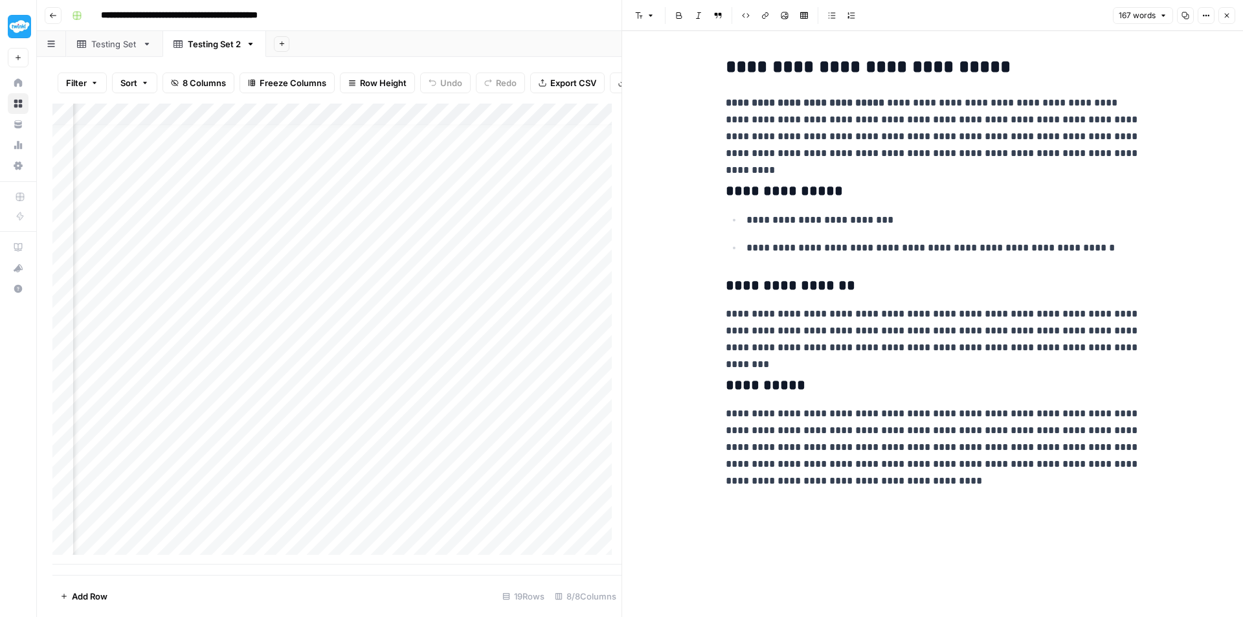
scroll to position [10, 0]
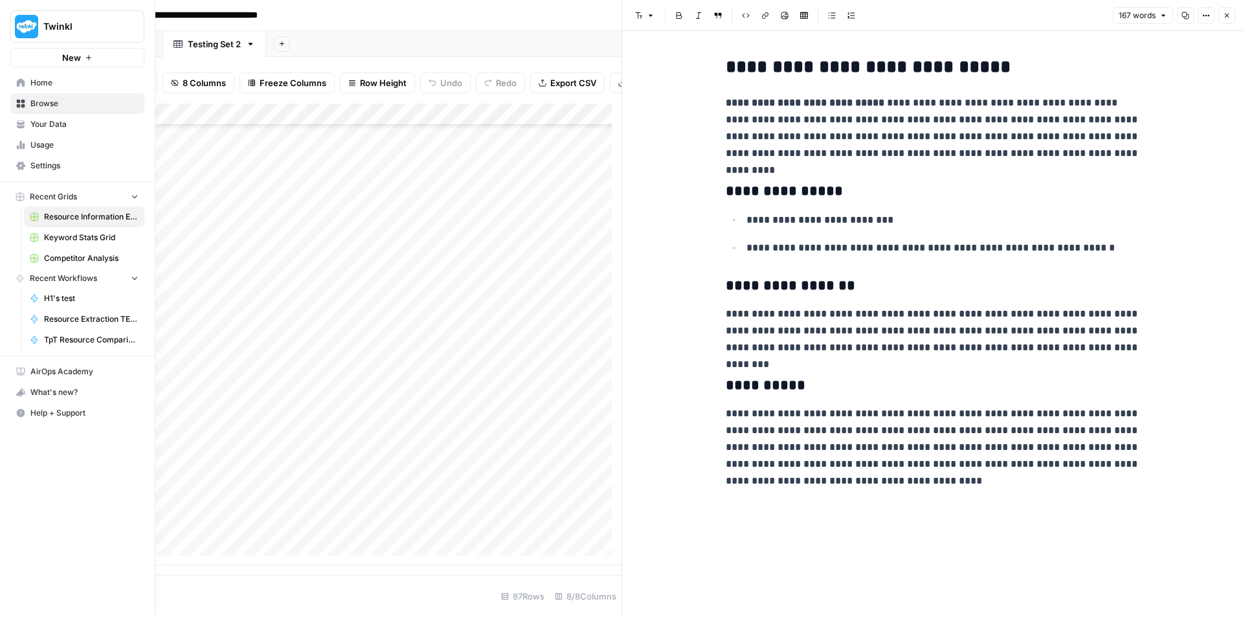
click at [26, 78] on link "Home" at bounding box center [77, 83] width 134 height 21
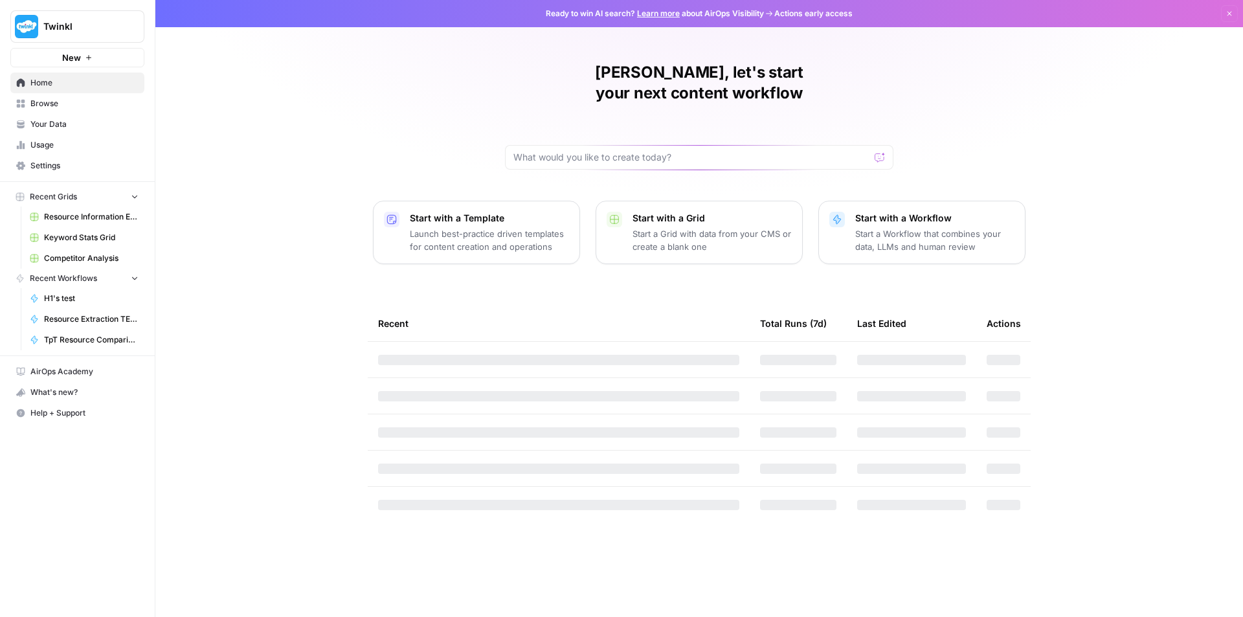
click at [64, 153] on link "Usage" at bounding box center [77, 145] width 134 height 21
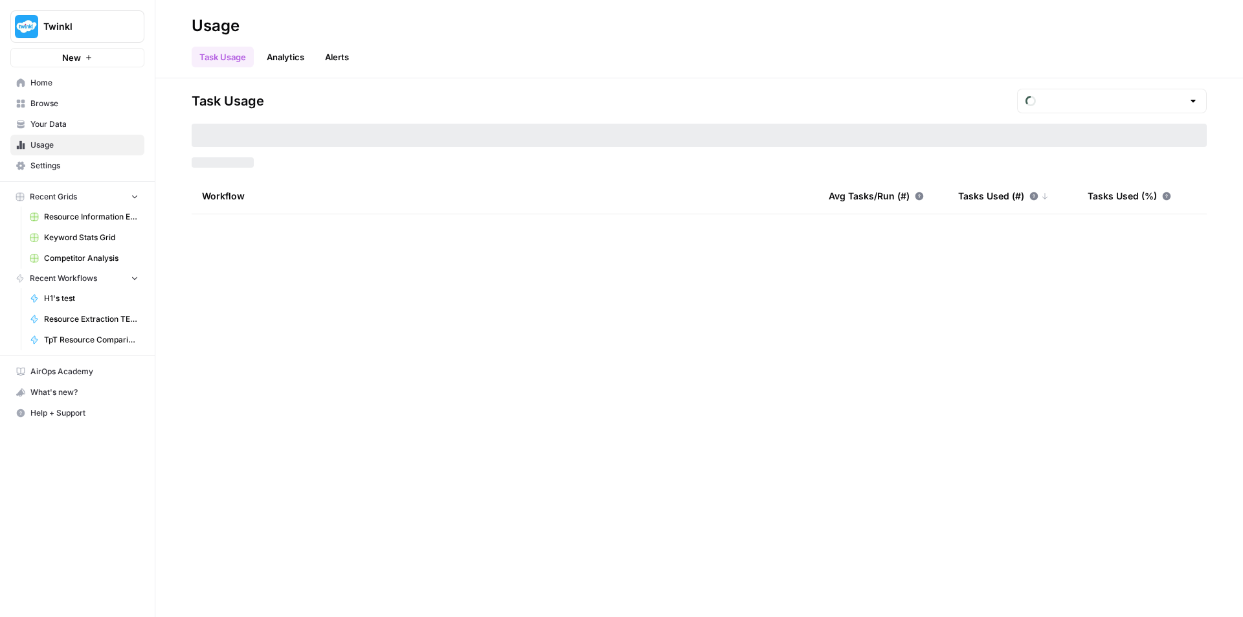
type input "August Tasks"
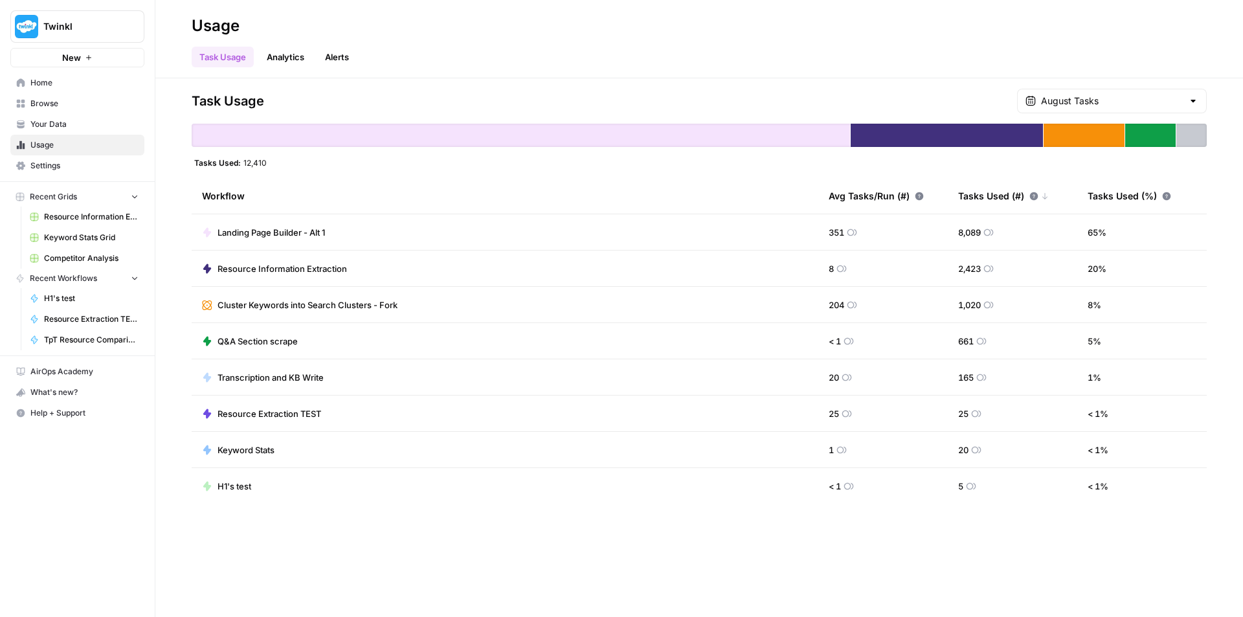
click at [302, 414] on span "Resource Extraction TEST" at bounding box center [270, 413] width 104 height 13
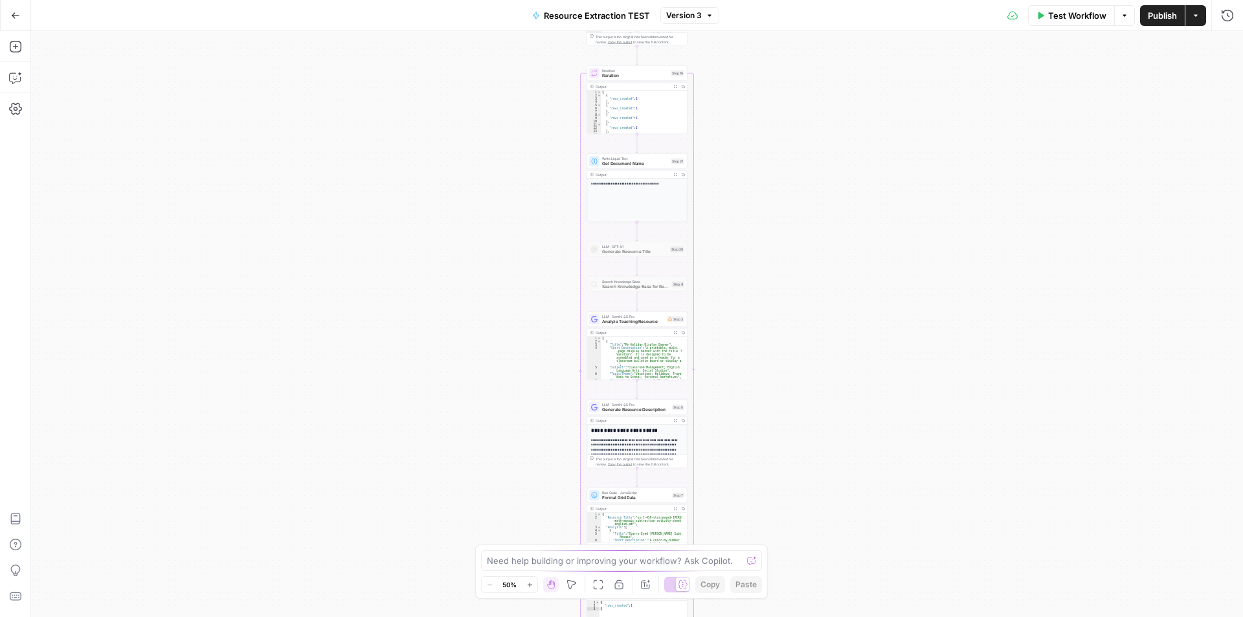
click at [19, 12] on icon "button" at bounding box center [15, 15] width 9 height 9
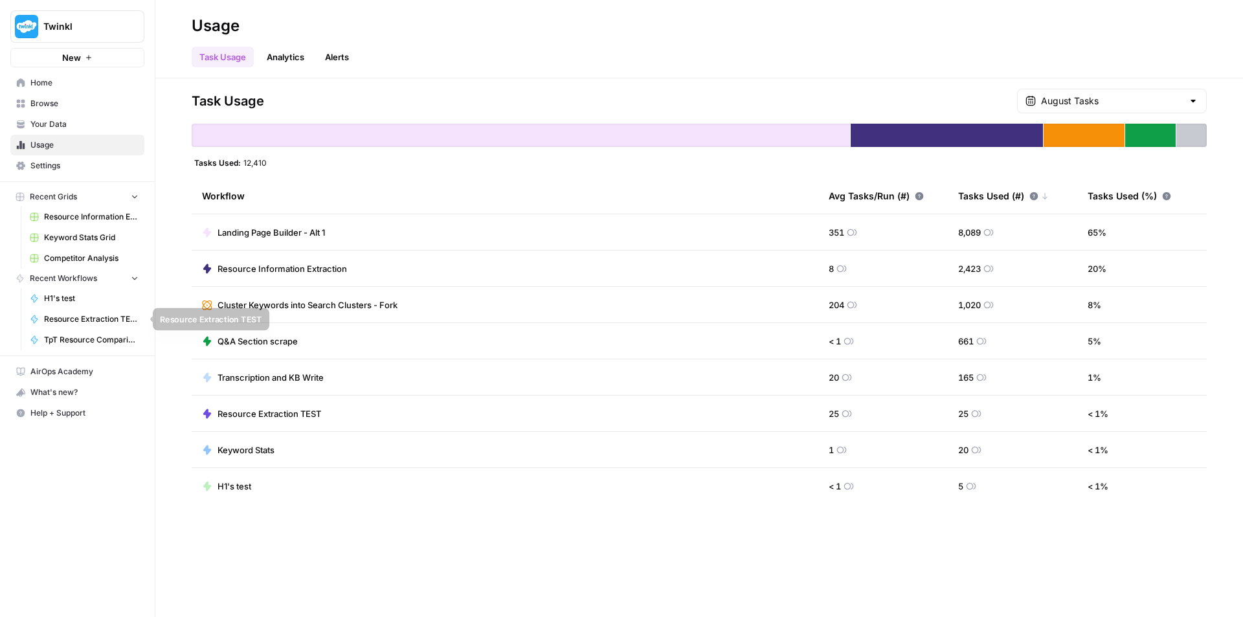
click at [102, 319] on span "Resource Extraction TEST" at bounding box center [91, 319] width 95 height 12
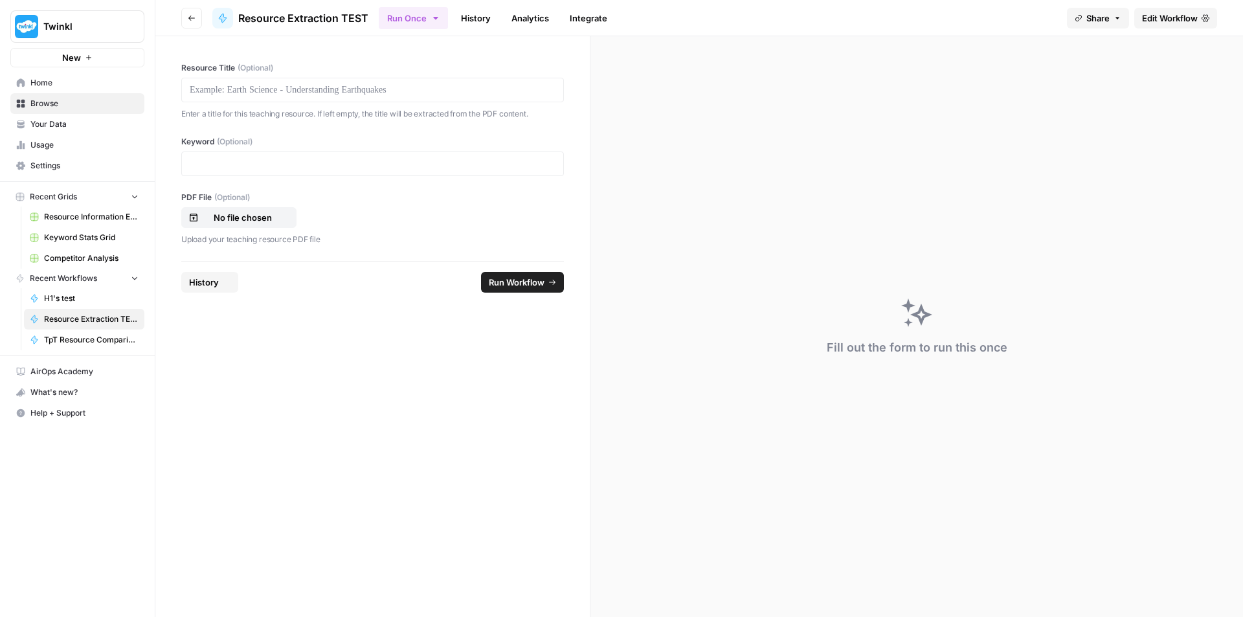
click at [477, 18] on link "History" at bounding box center [475, 18] width 45 height 21
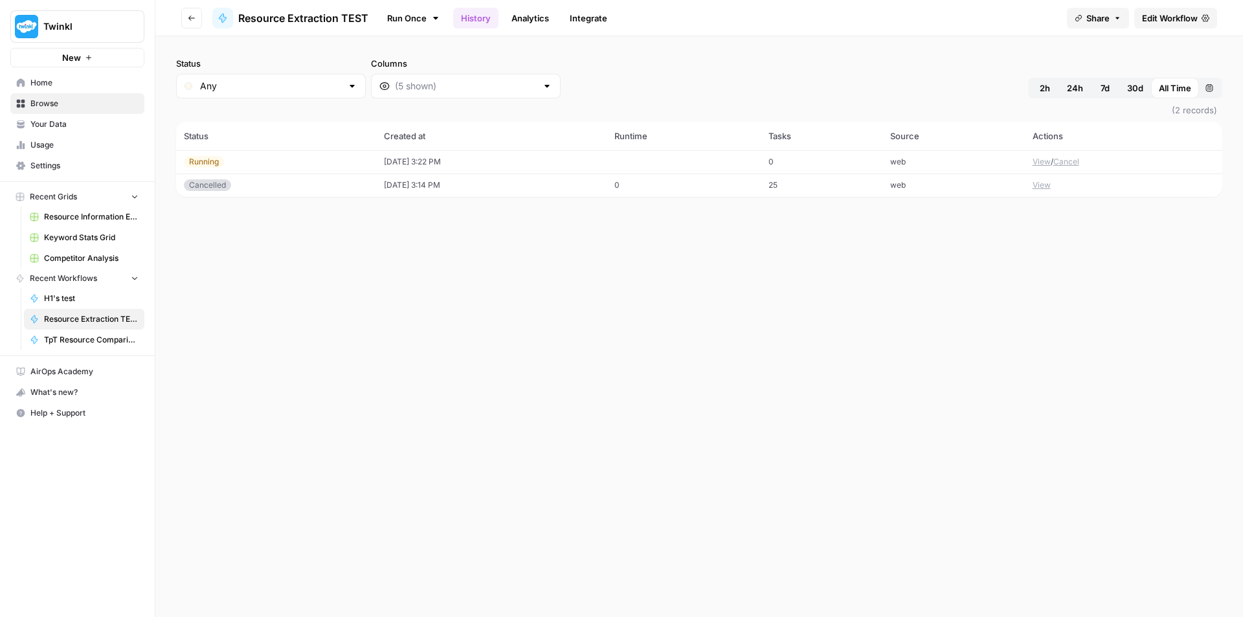
click at [312, 158] on div "Running" at bounding box center [276, 162] width 185 height 12
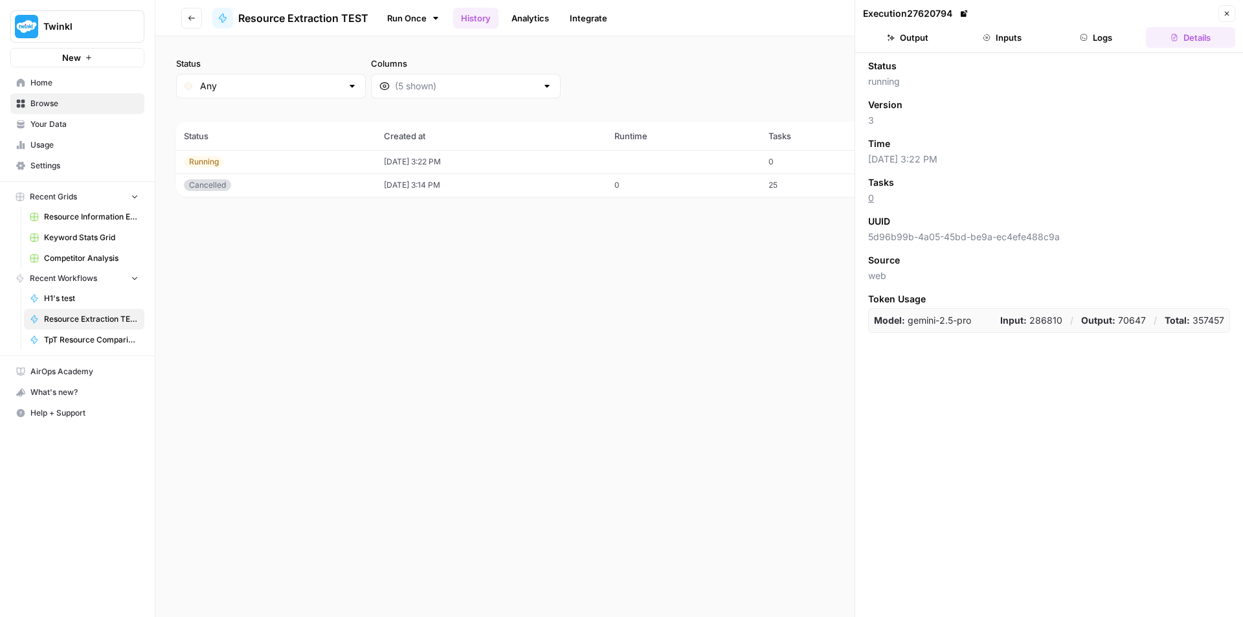
click at [1111, 38] on button "Logs" at bounding box center [1096, 37] width 89 height 21
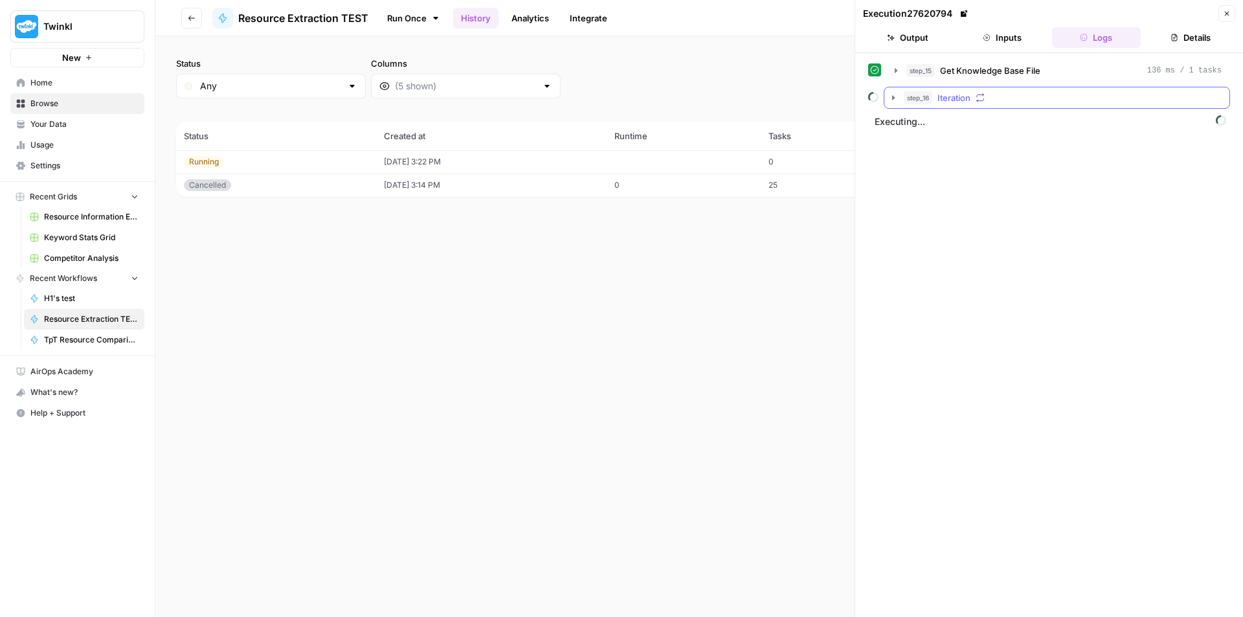
click at [895, 95] on icon "button" at bounding box center [893, 98] width 10 height 10
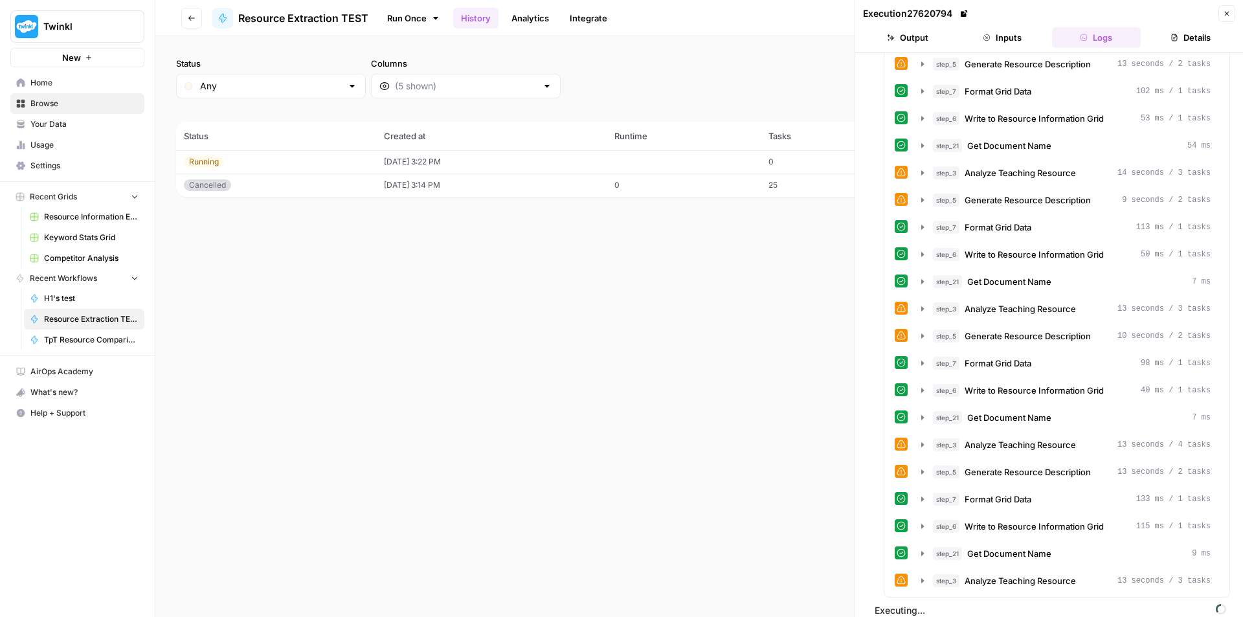
scroll to position [11411, 0]
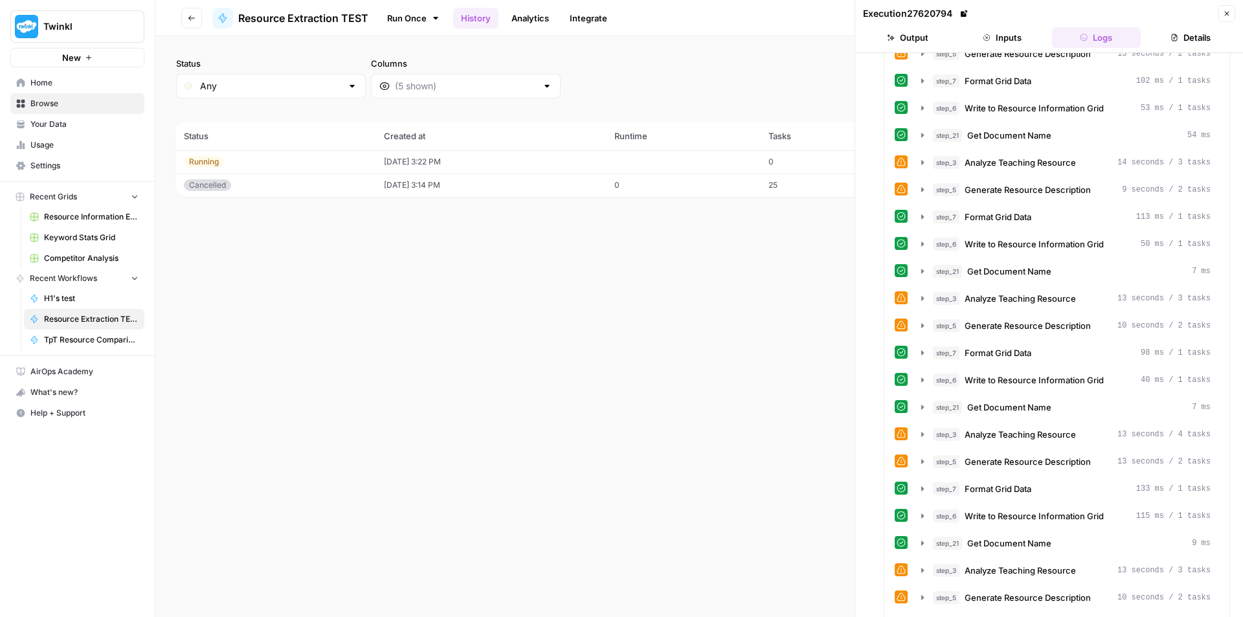
click at [82, 218] on span "Resource Information Extraction and Descriptions" at bounding box center [91, 217] width 95 height 12
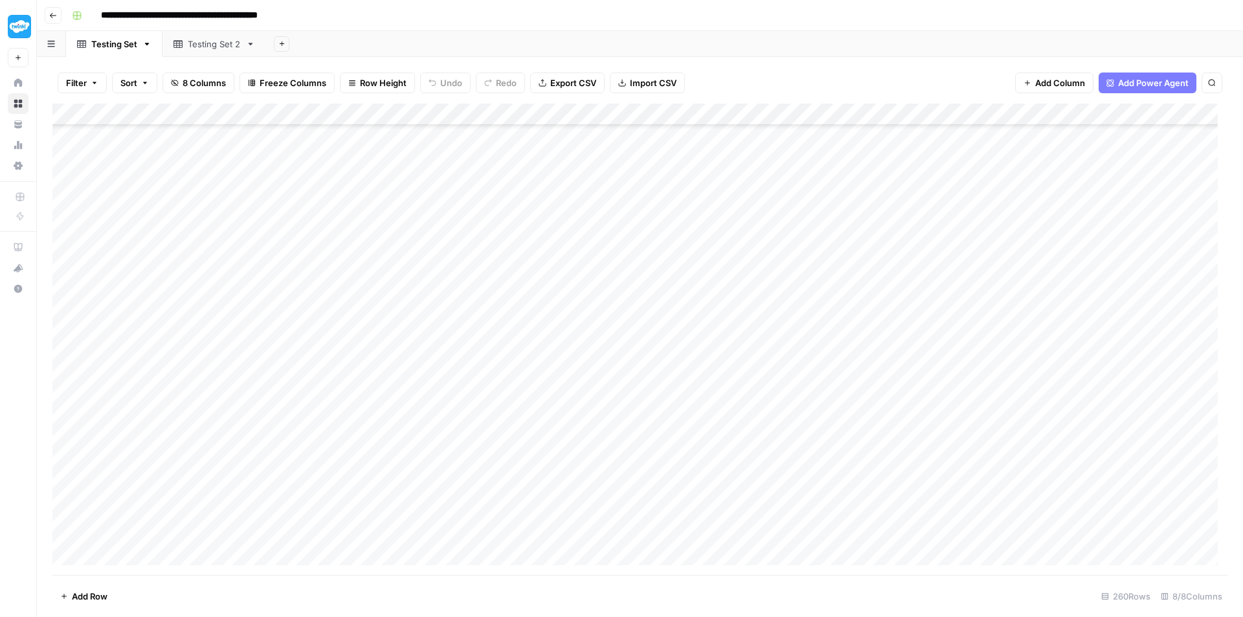
scroll to position [5305, 0]
click at [214, 47] on div "Testing Set 2" at bounding box center [214, 44] width 53 height 13
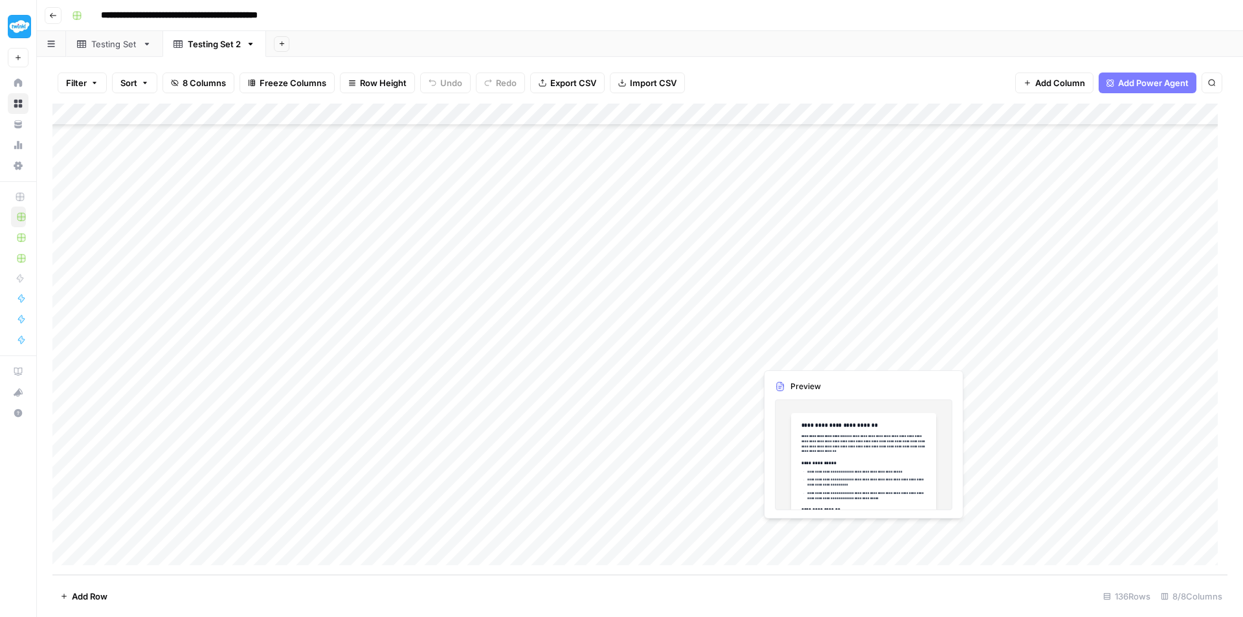
click at [803, 530] on div "Add Column" at bounding box center [639, 339] width 1175 height 471
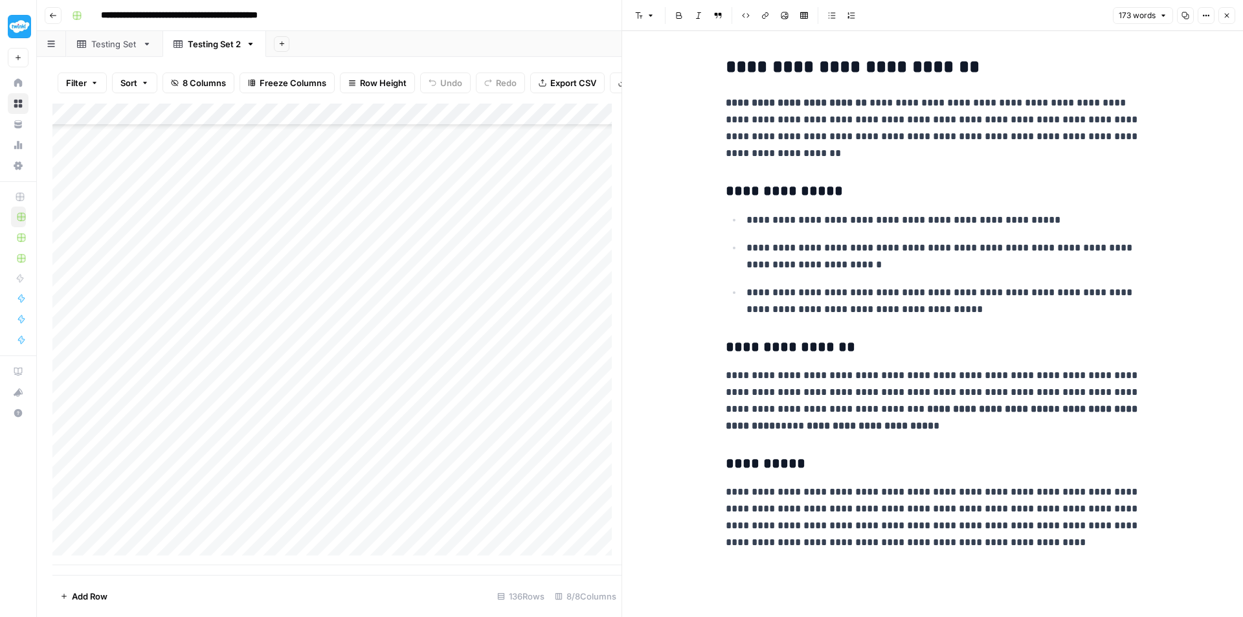
click at [121, 19] on input "**********" at bounding box center [209, 15] width 229 height 21
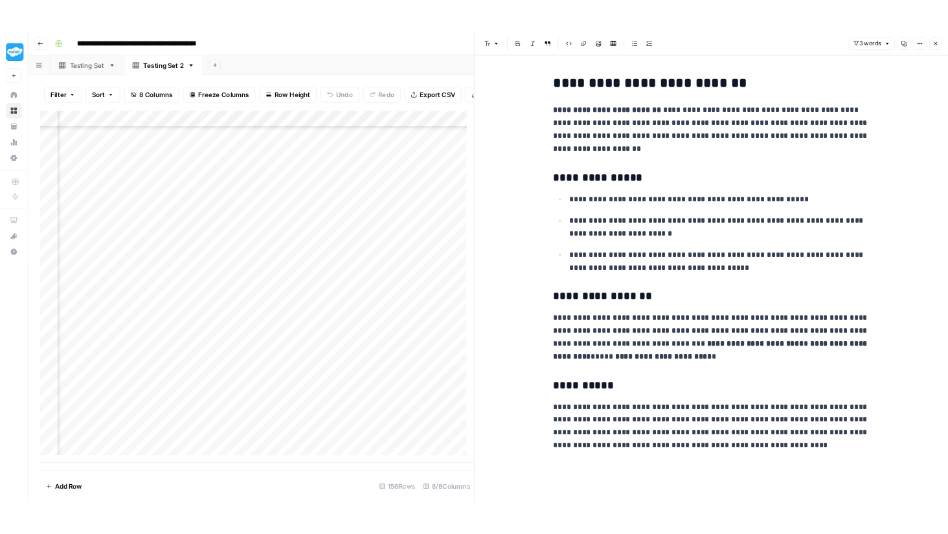
scroll to position [3025, 0]
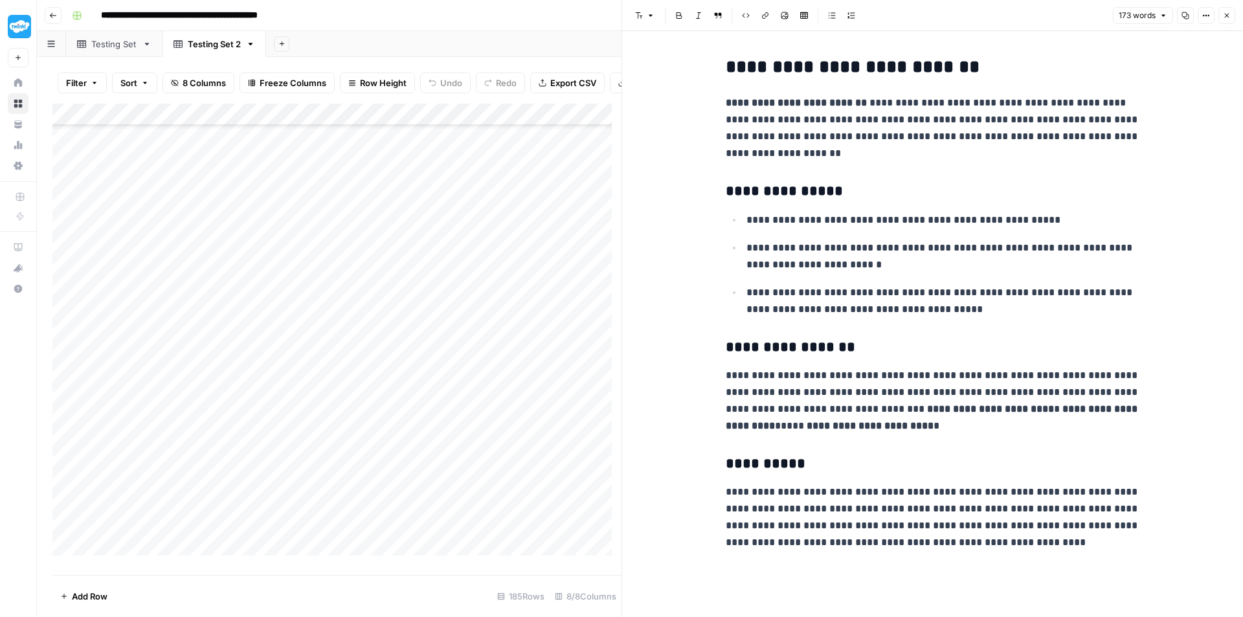
scroll to position [3663, 0]
